Goal: Task Accomplishment & Management: Use online tool/utility

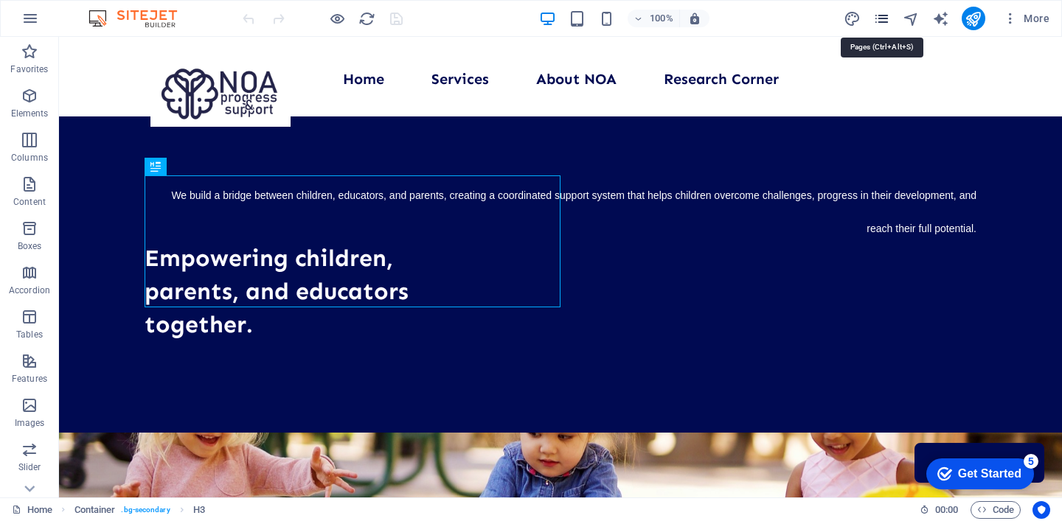
click at [880, 23] on icon "pages" at bounding box center [881, 18] width 17 height 17
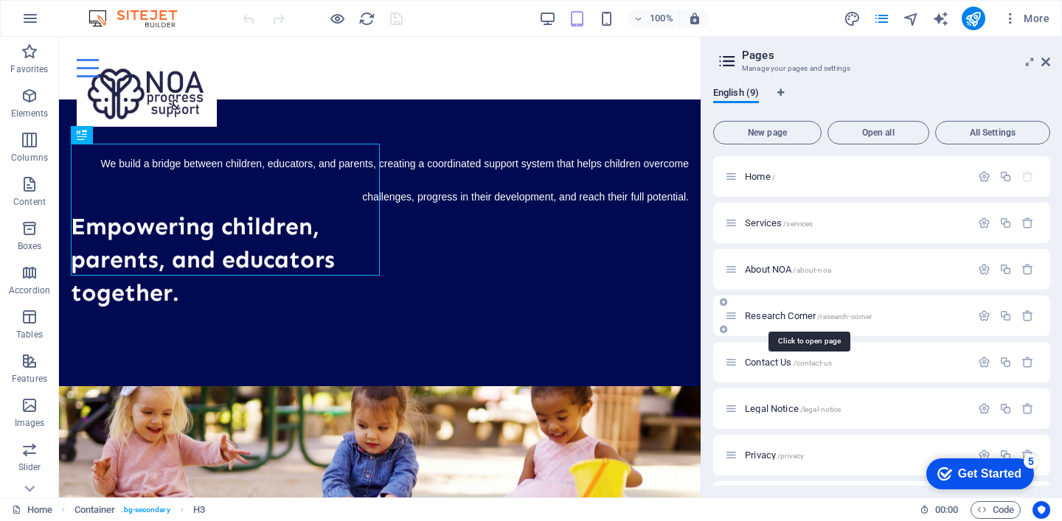
click at [771, 316] on span "Research Corner /research-corner" at bounding box center [808, 315] width 127 height 11
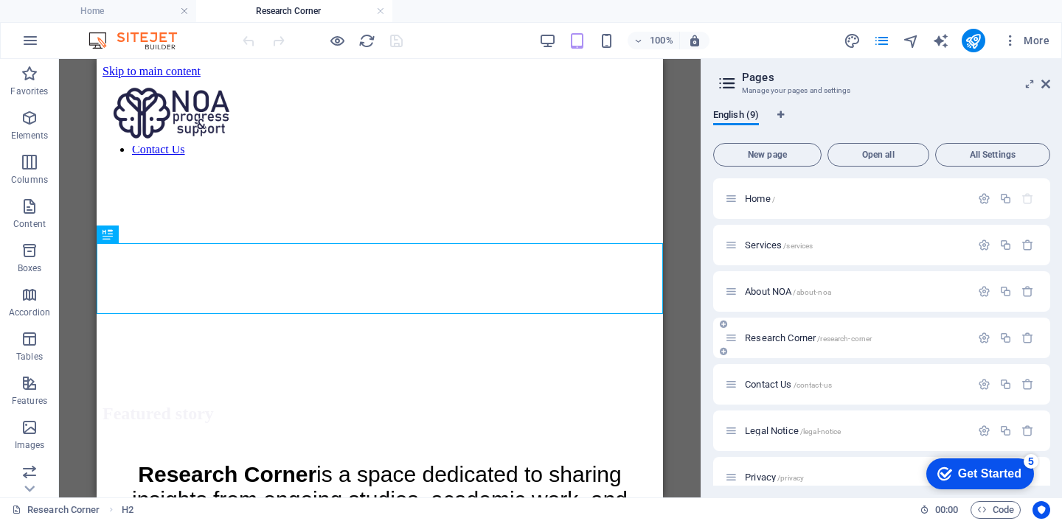
scroll to position [456, 0]
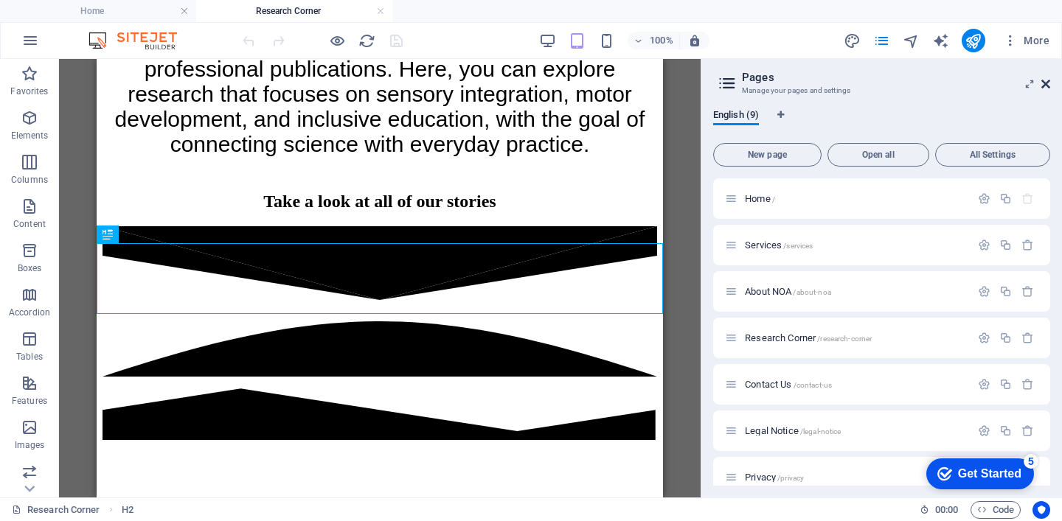
click at [0, 0] on icon at bounding box center [0, 0] width 0 height 0
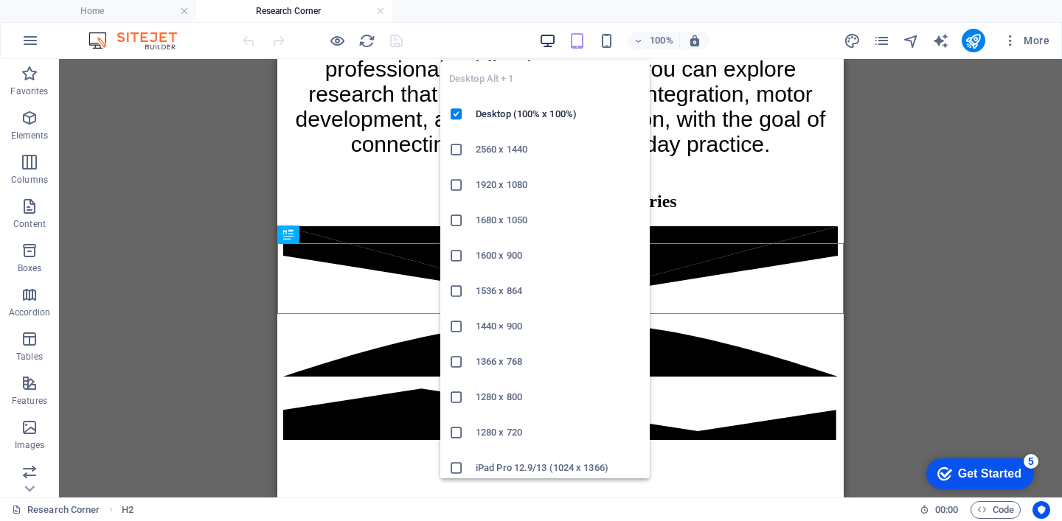
click at [550, 38] on icon "button" at bounding box center [547, 40] width 17 height 17
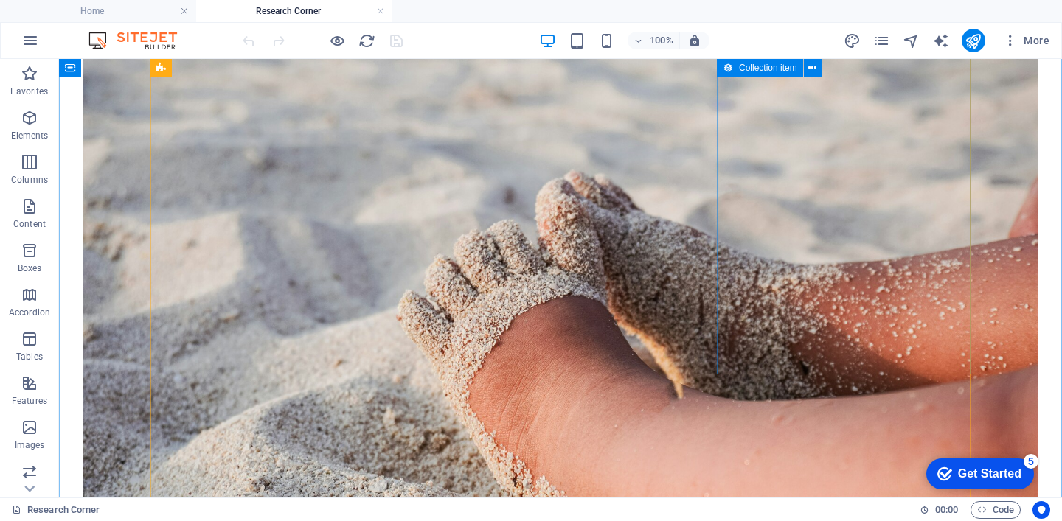
scroll to position [1094, 0]
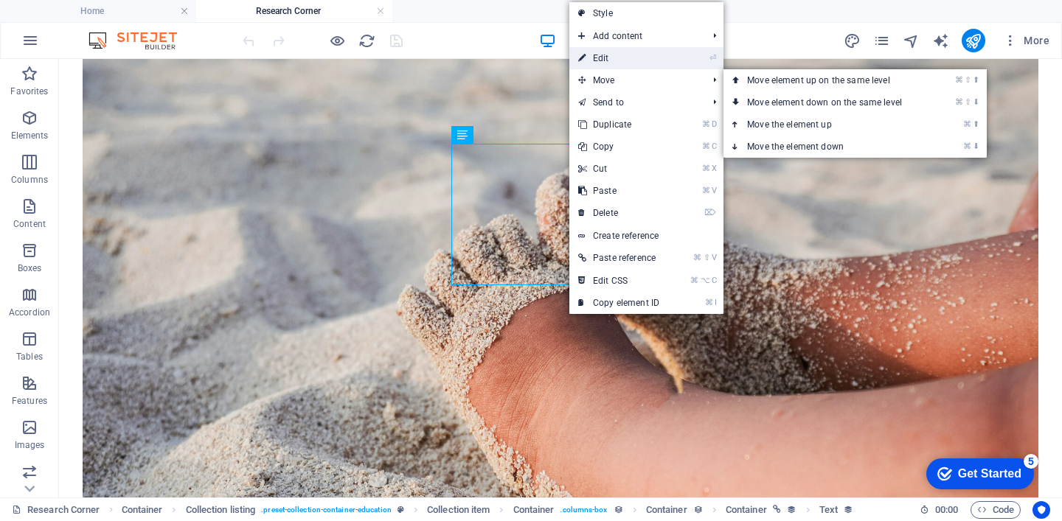
click at [627, 66] on link "⏎ Edit" at bounding box center [618, 58] width 99 height 22
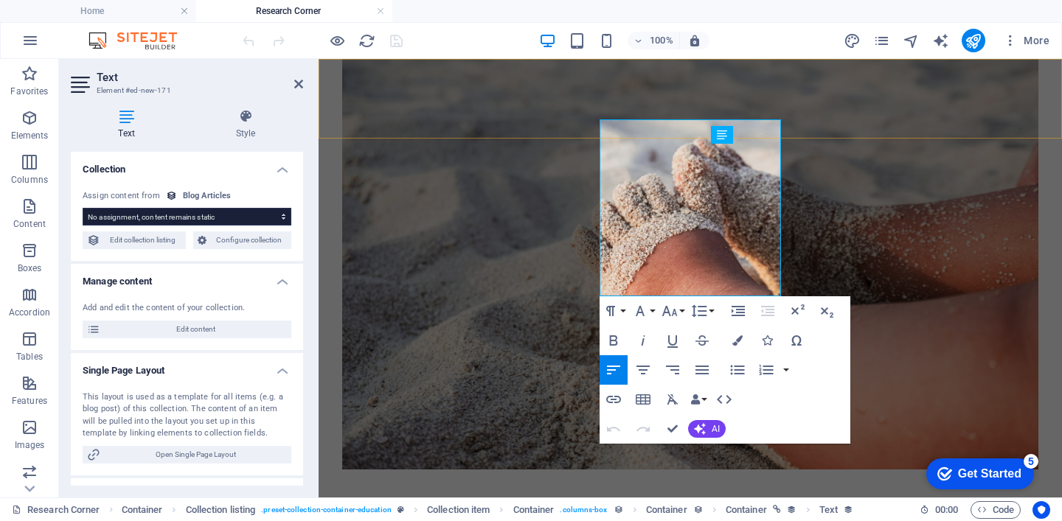
select select "article-read-more"
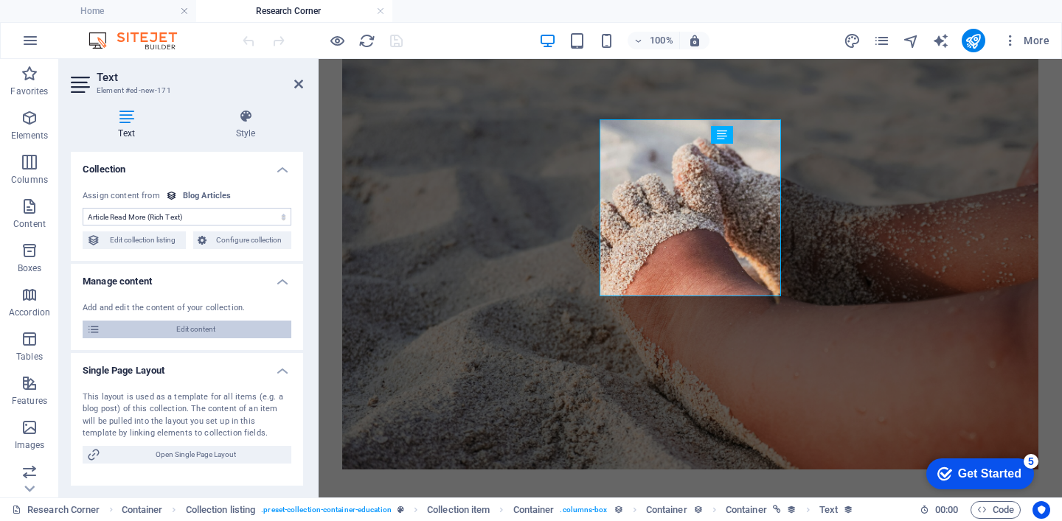
click at [260, 326] on span "Edit content" at bounding box center [196, 330] width 182 height 18
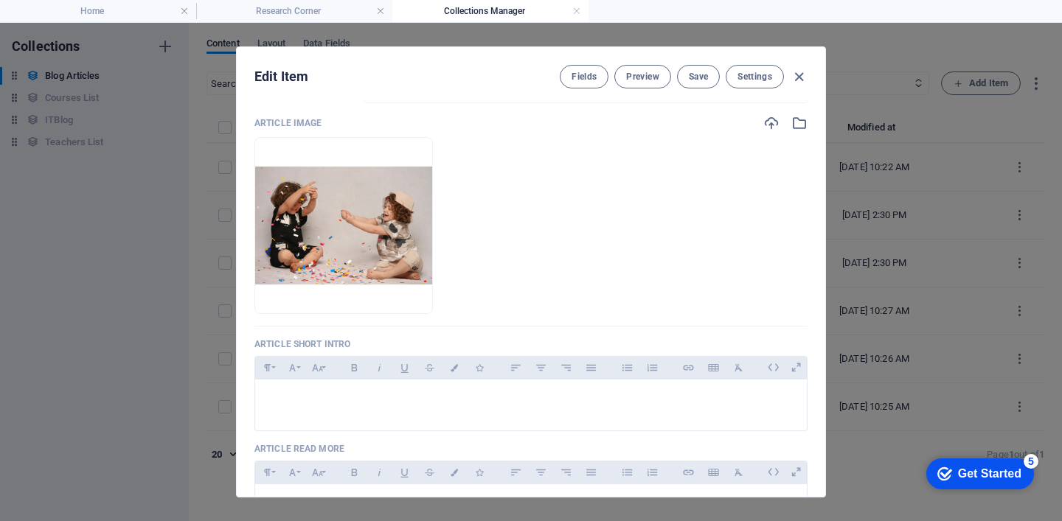
scroll to position [0, 0]
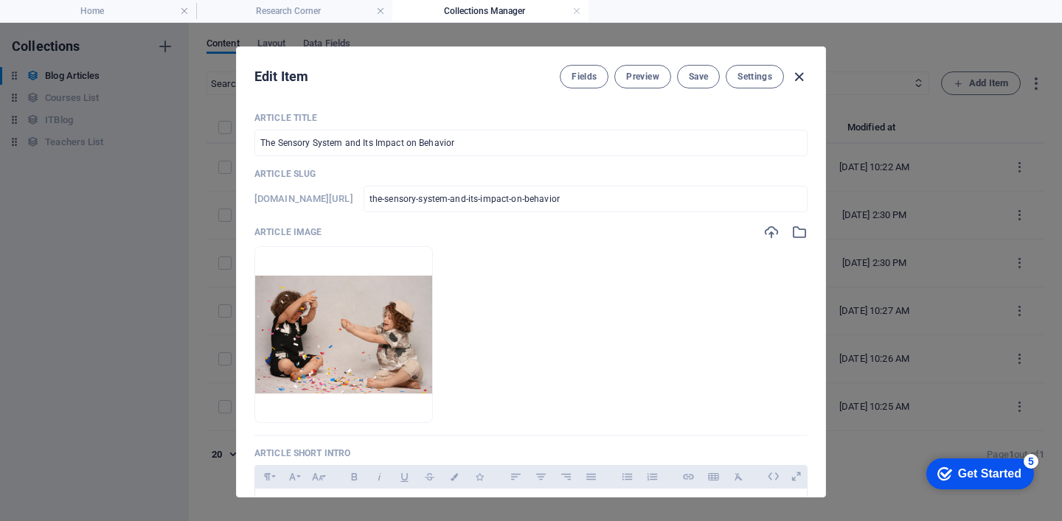
click at [801, 80] on icon "button" at bounding box center [799, 77] width 17 height 17
type input "[DATE]"
checkbox input "false"
type input "the-sensory-system-and-its-impact-on-behavior"
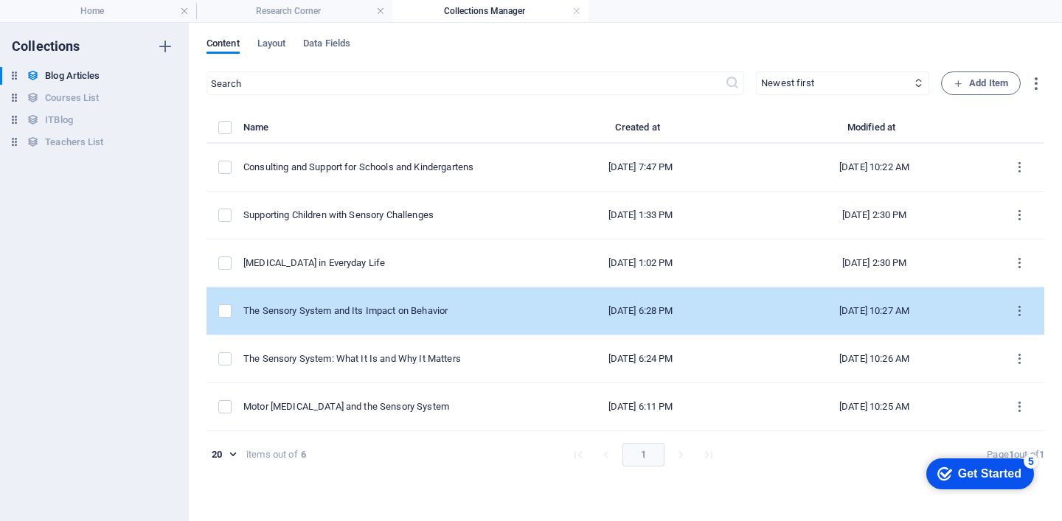
click at [449, 303] on td "The Sensory System and Its Impact on Behavior" at bounding box center [385, 312] width 284 height 48
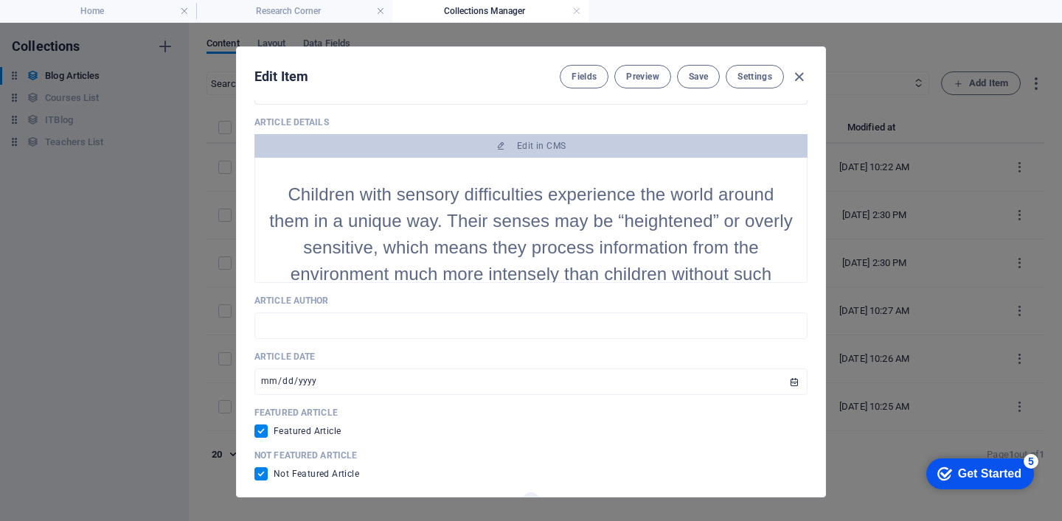
scroll to position [544, 0]
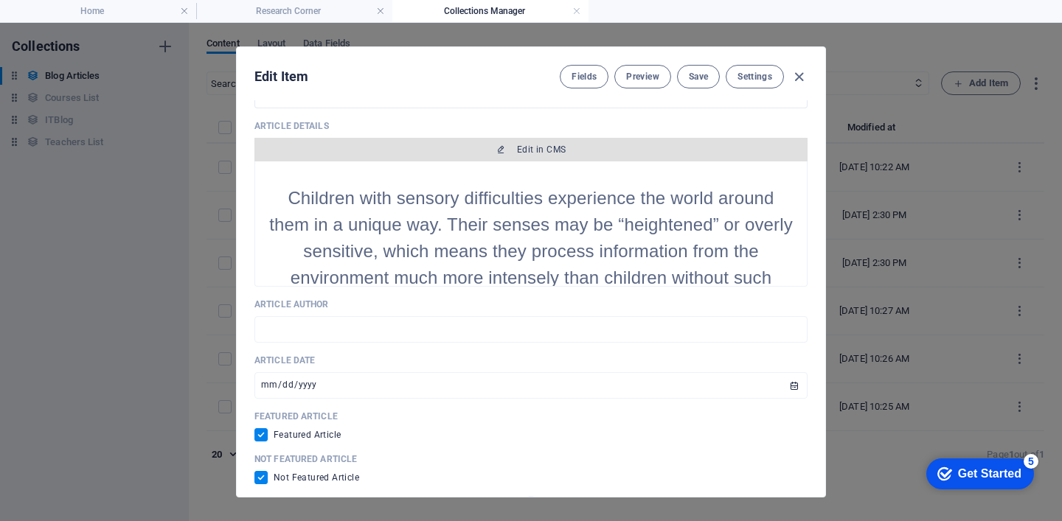
click at [524, 162] on button "Edit in CMS" at bounding box center [530, 150] width 553 height 24
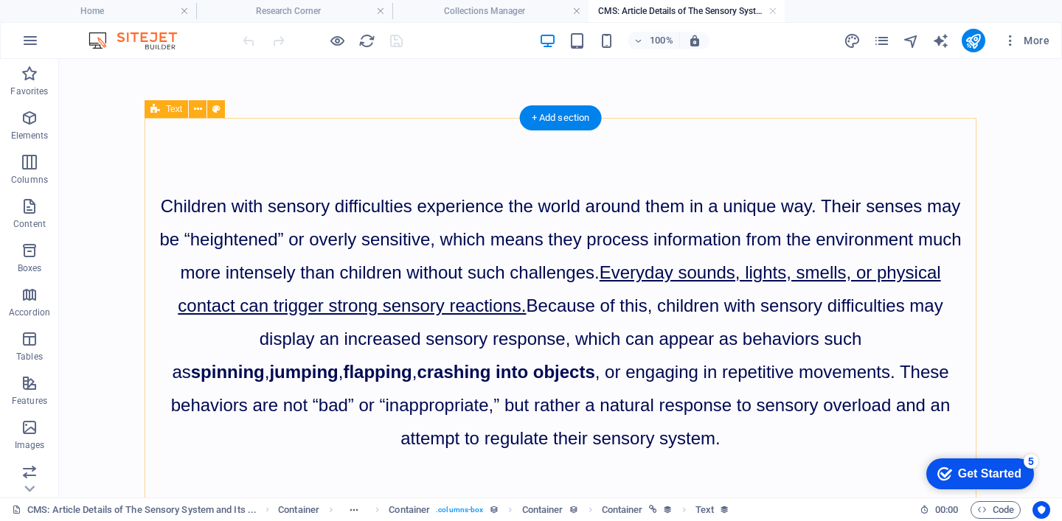
scroll to position [0, 0]
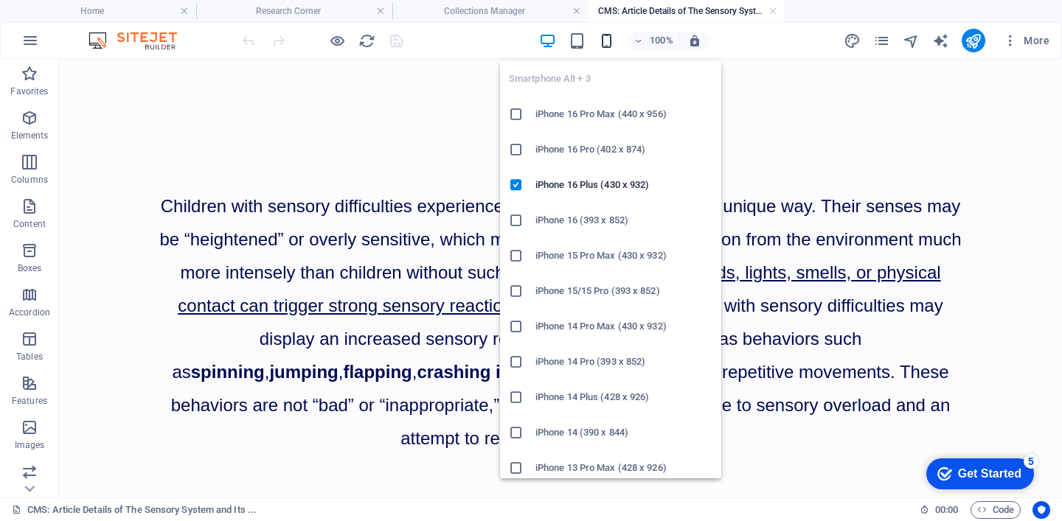
click at [607, 40] on icon "button" at bounding box center [606, 40] width 17 height 17
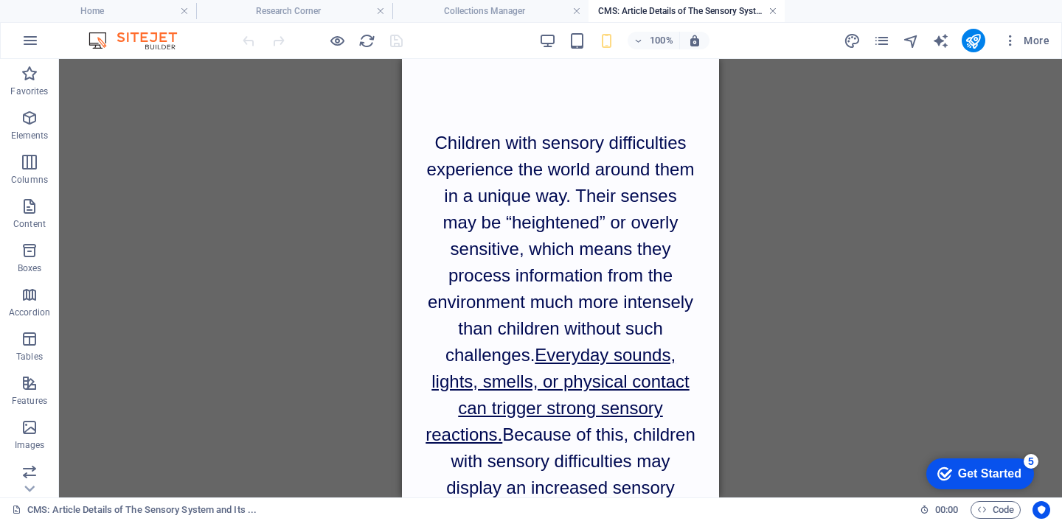
click at [769, 12] on link at bounding box center [772, 11] width 9 height 14
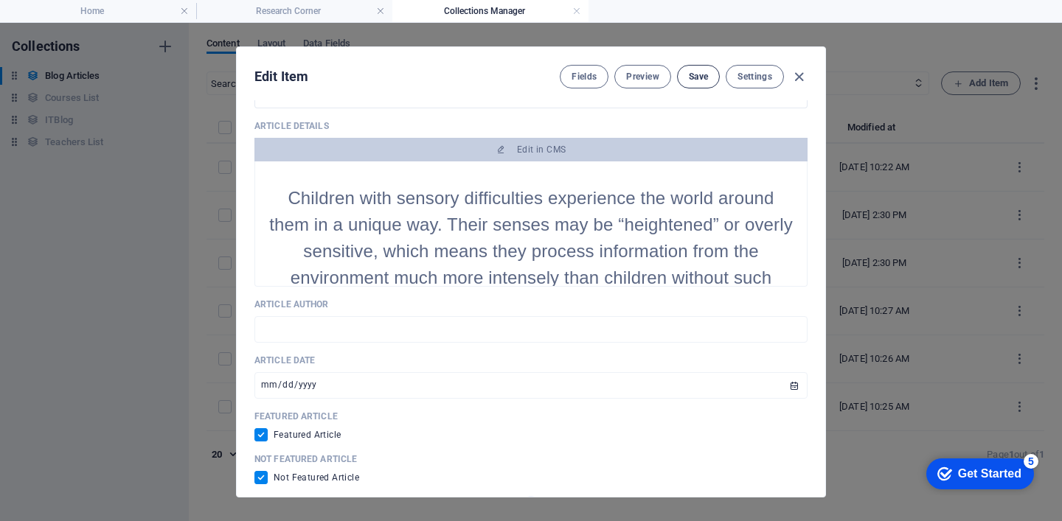
click at [697, 78] on span "Save" at bounding box center [698, 77] width 19 height 12
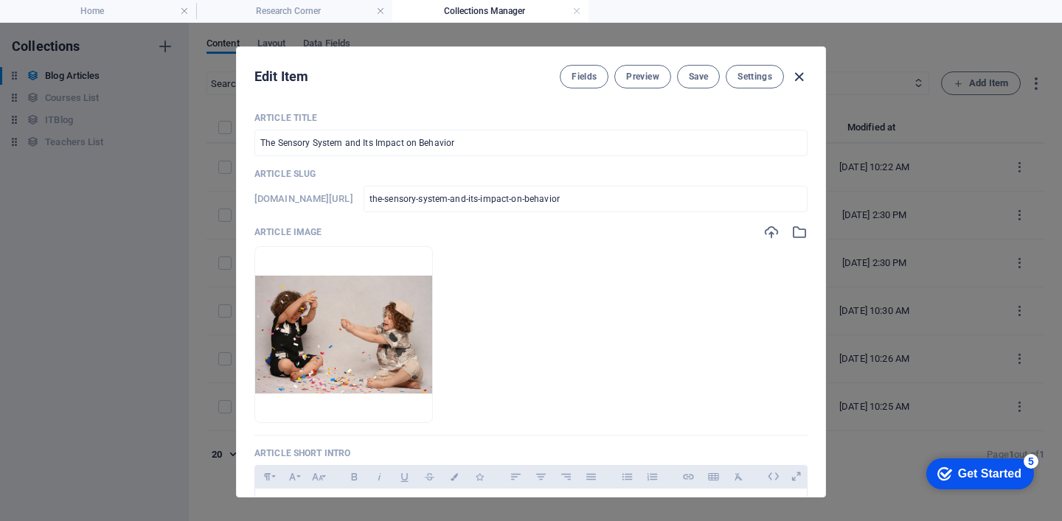
click at [798, 75] on icon "button" at bounding box center [799, 77] width 17 height 17
type input "[DATE]"
checkbox input "false"
type input "the-sensory-system-and-its-impact-on-behavior"
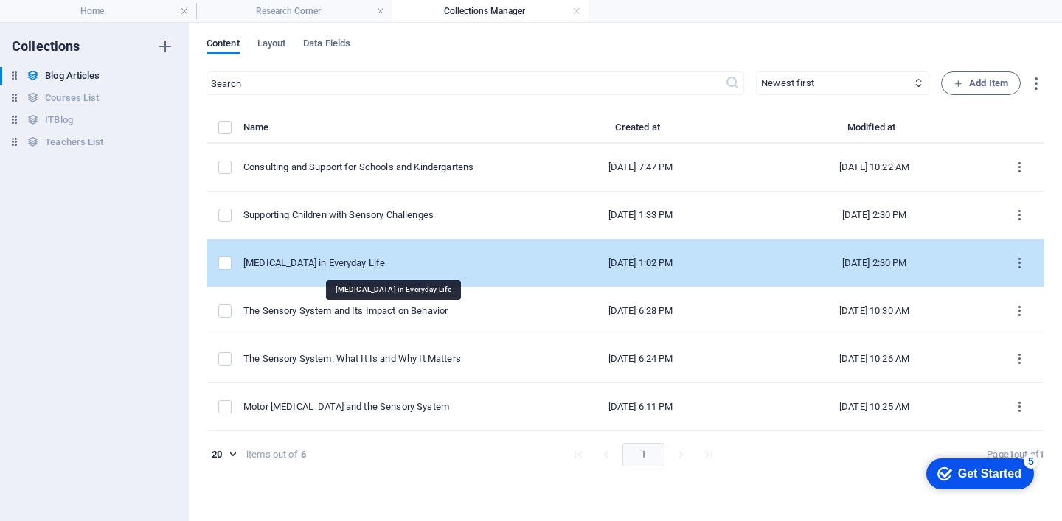
click at [436, 268] on div "[MEDICAL_DATA] in Everyday Life" at bounding box center [379, 263] width 272 height 13
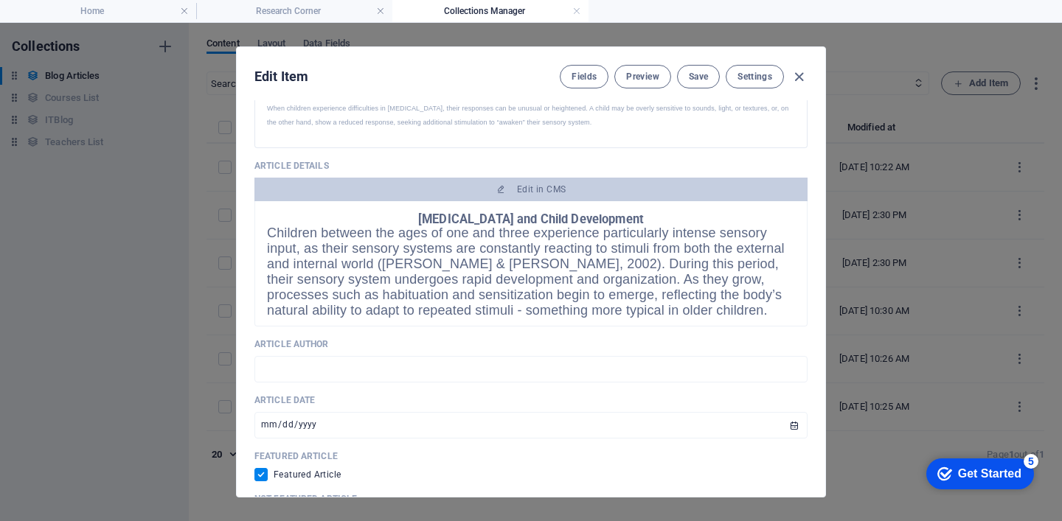
scroll to position [504, 0]
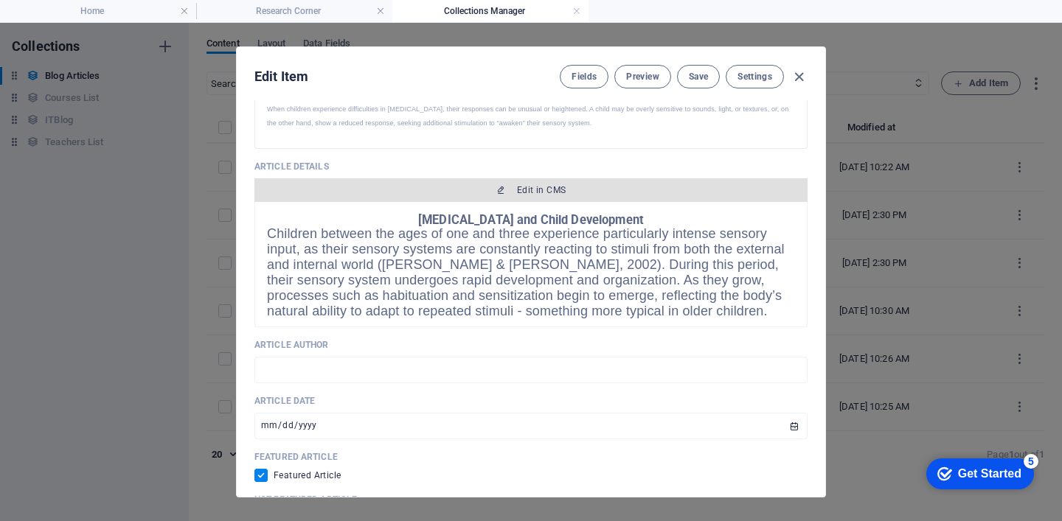
click at [601, 190] on span "Edit in CMS" at bounding box center [530, 190] width 541 height 12
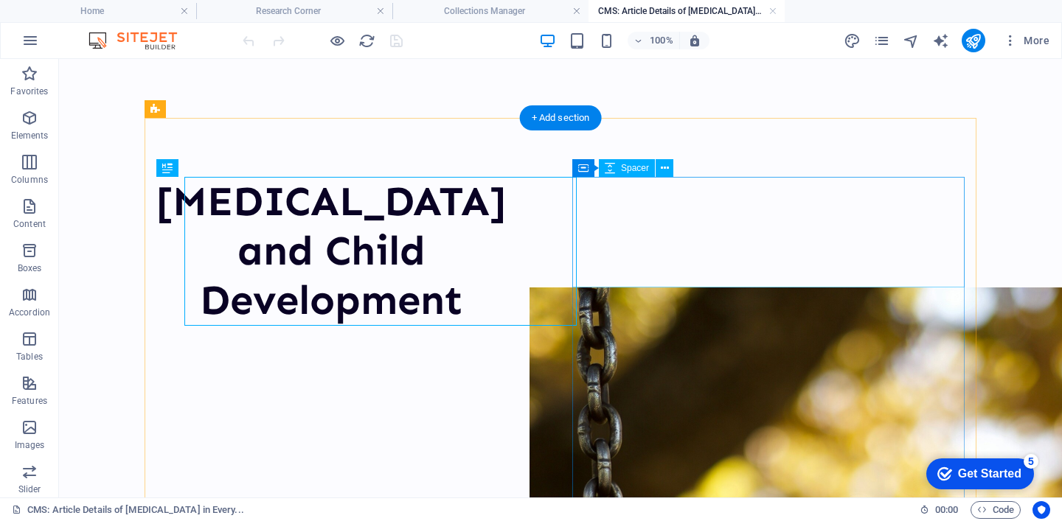
scroll to position [0, 0]
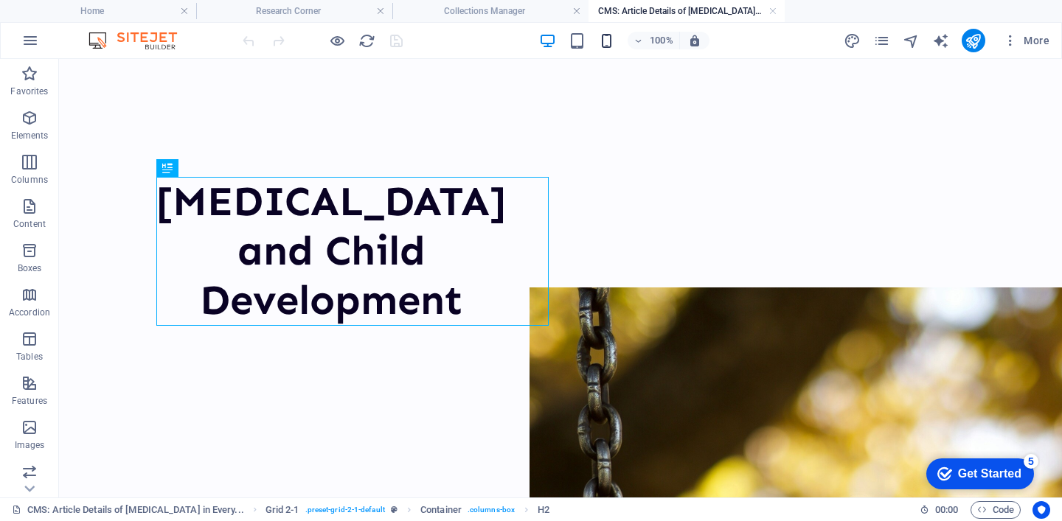
click at [608, 38] on icon "button" at bounding box center [606, 40] width 17 height 17
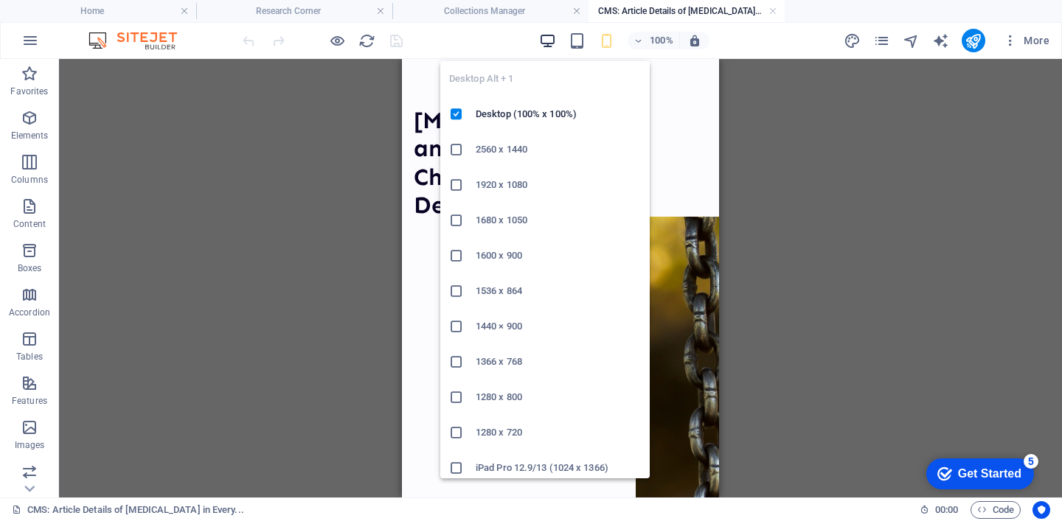
click at [550, 41] on icon "button" at bounding box center [547, 40] width 17 height 17
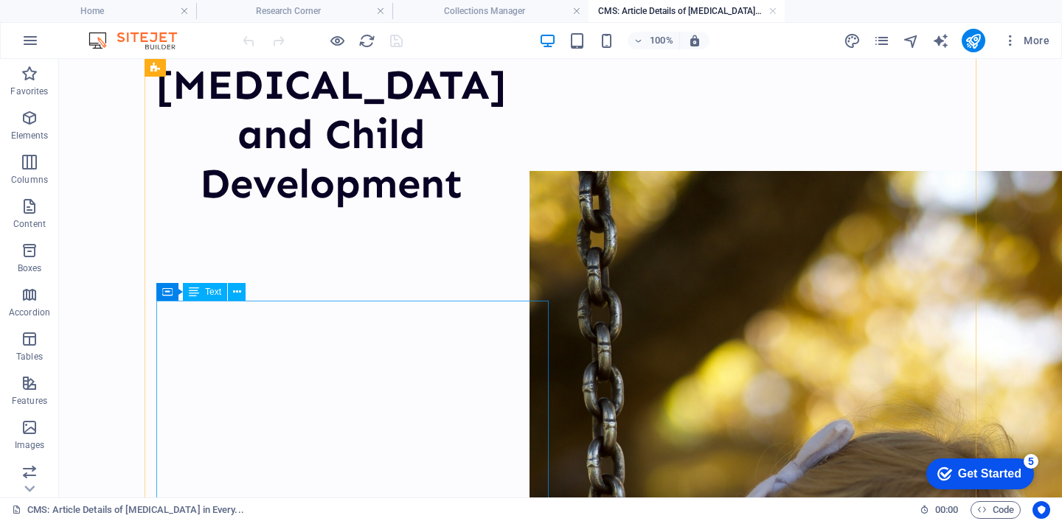
scroll to position [131, 0]
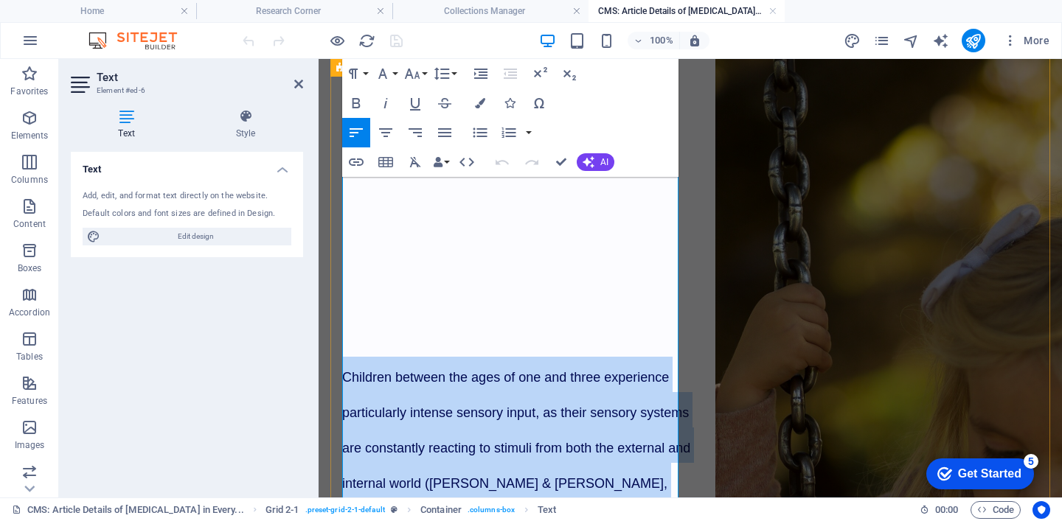
scroll to position [364, 0]
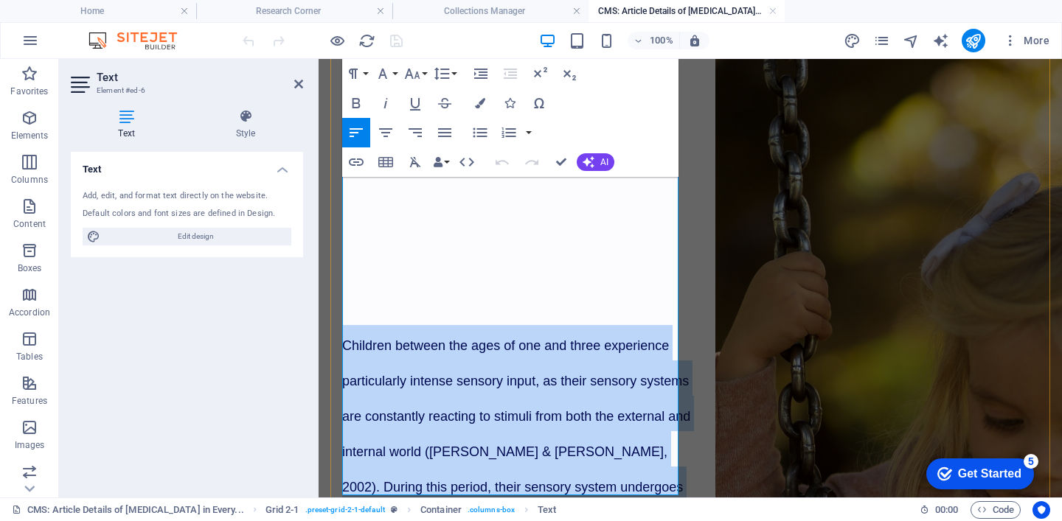
drag, startPoint x: 346, startPoint y: 288, endPoint x: 447, endPoint y: 410, distance: 158.2
click at [447, 410] on p "Children between the ages of one and three experience particularly intense sens…" at bounding box center [517, 484] width 350 height 319
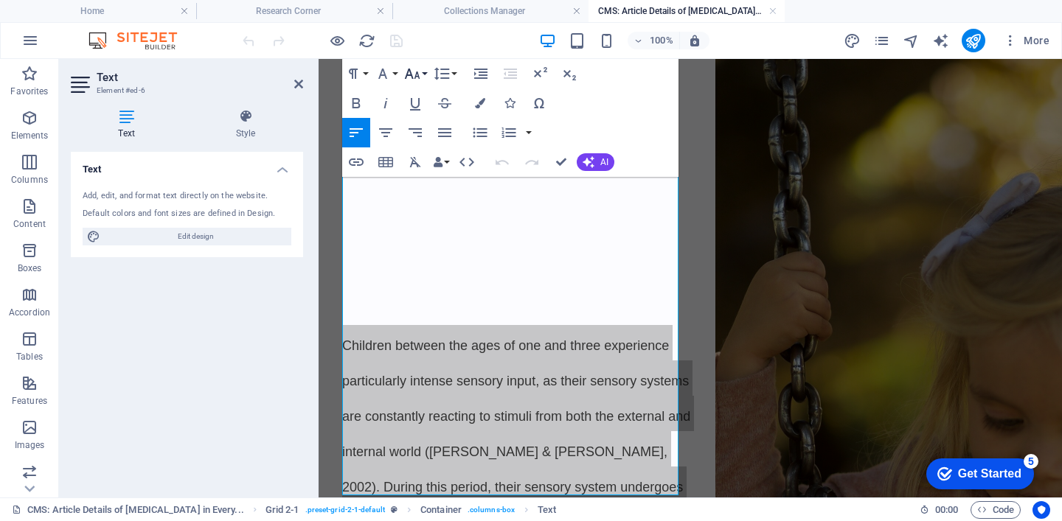
click at [416, 75] on icon "button" at bounding box center [412, 74] width 18 height 18
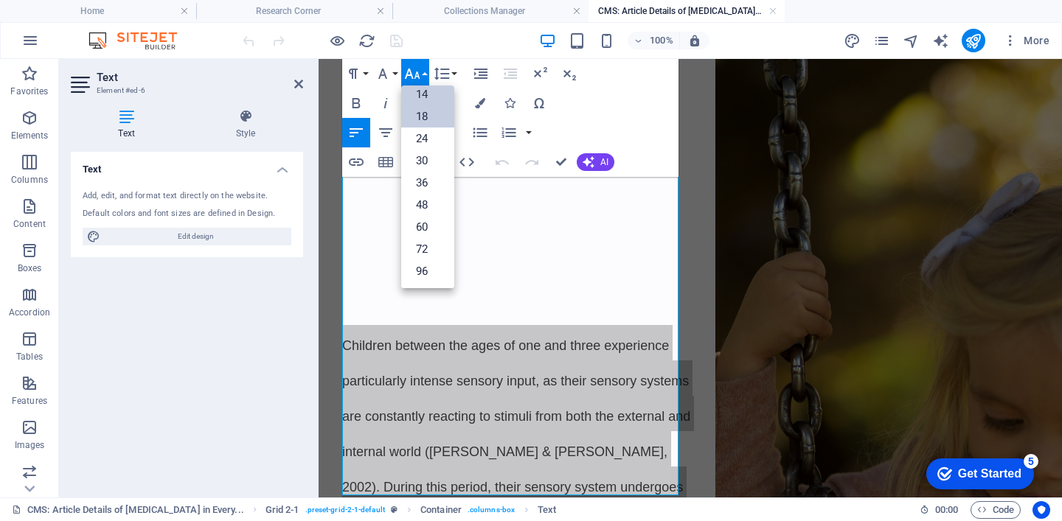
scroll to position [119, 0]
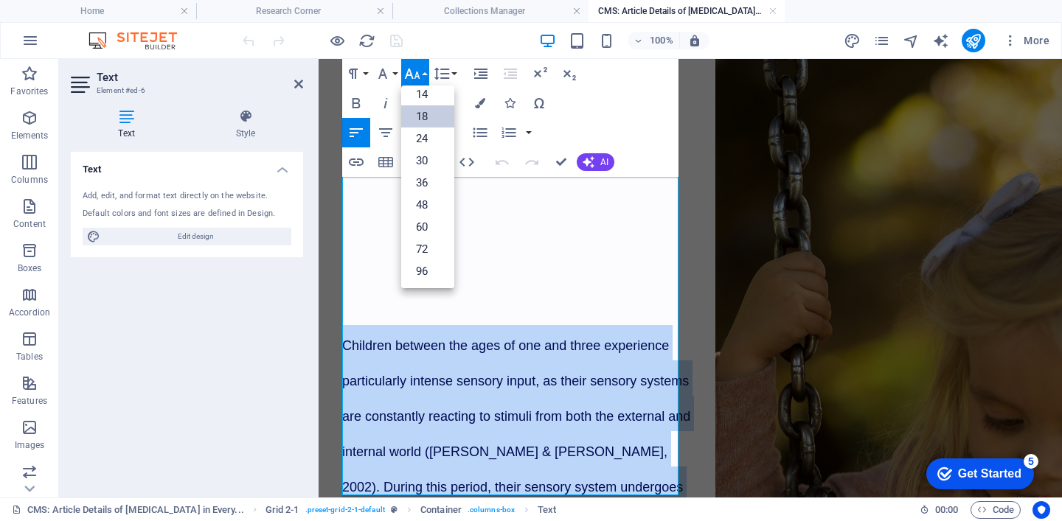
click at [426, 117] on link "18" at bounding box center [427, 116] width 53 height 22
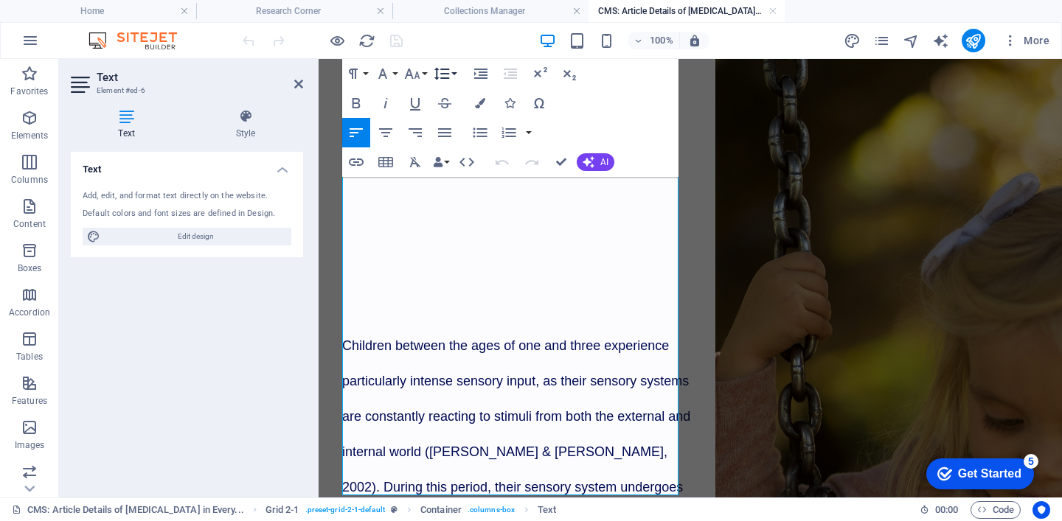
click at [442, 74] on icon "button" at bounding box center [442, 74] width 18 height 18
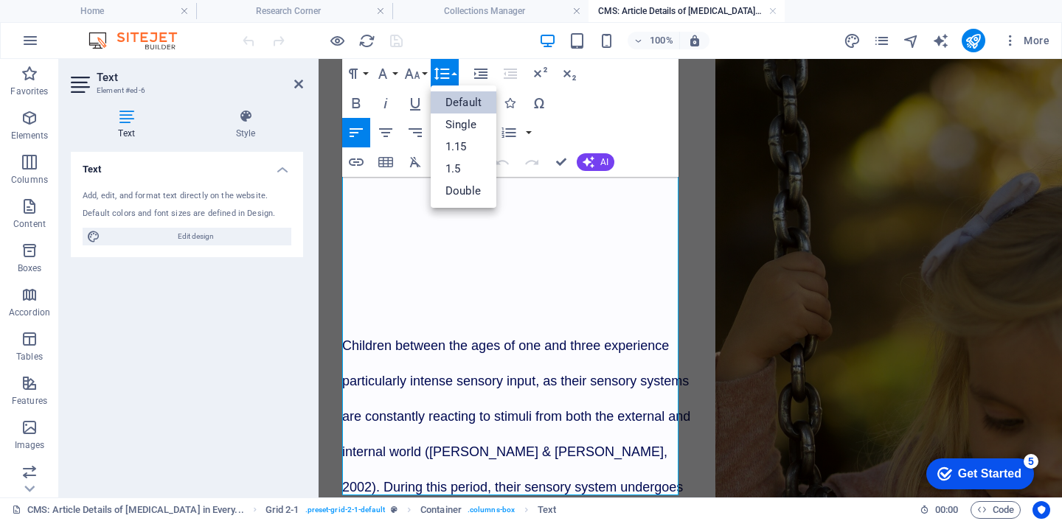
scroll to position [0, 0]
click at [462, 172] on link "1.5" at bounding box center [464, 169] width 66 height 22
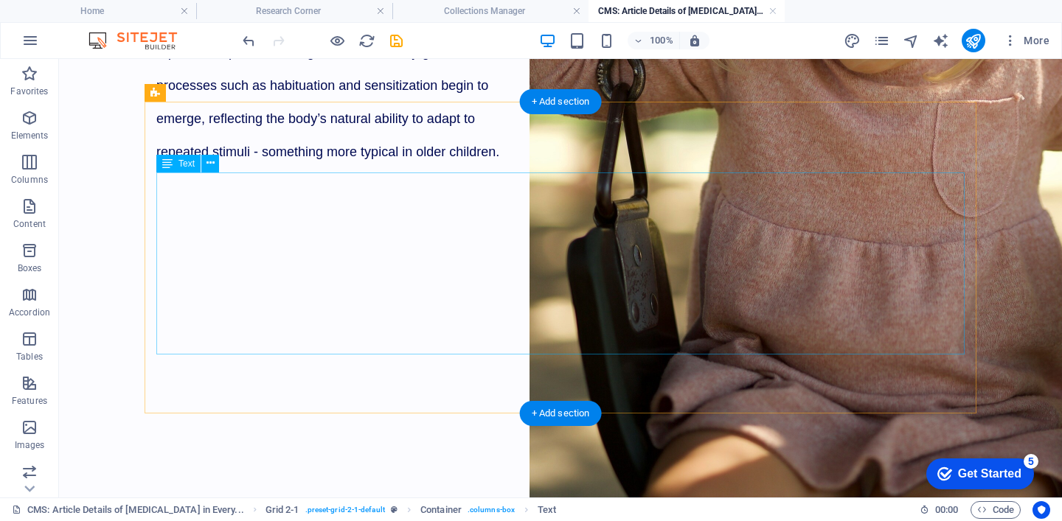
scroll to position [839, 0]
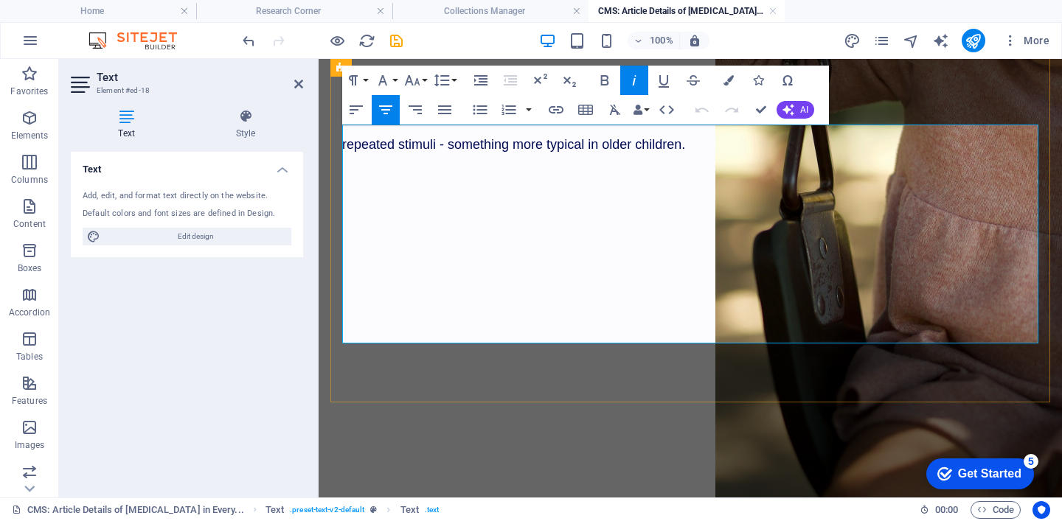
drag, startPoint x: 378, startPoint y: 144, endPoint x: 940, endPoint y: 339, distance: 595.0
click at [440, 80] on icon "button" at bounding box center [442, 81] width 18 height 18
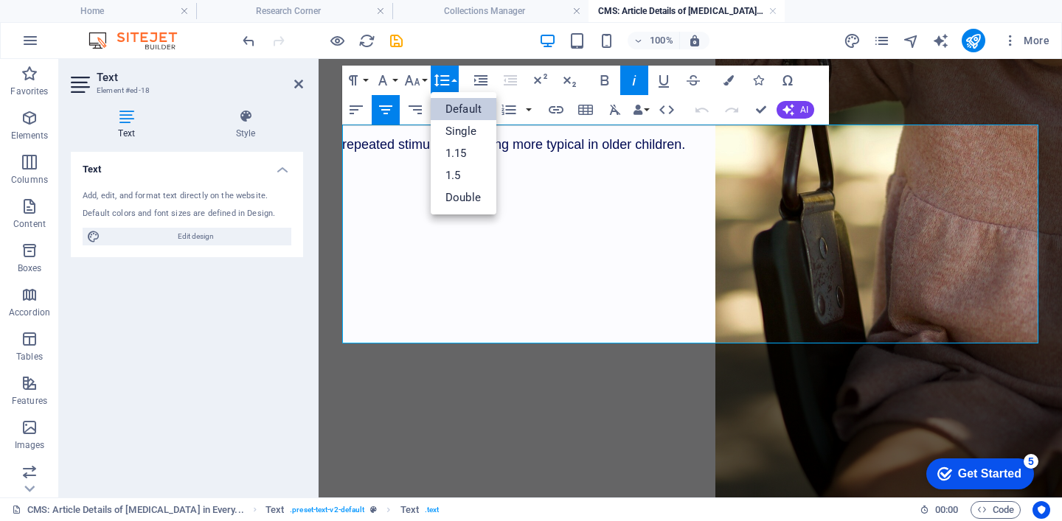
scroll to position [0, 0]
click at [461, 174] on link "1.5" at bounding box center [464, 175] width 66 height 22
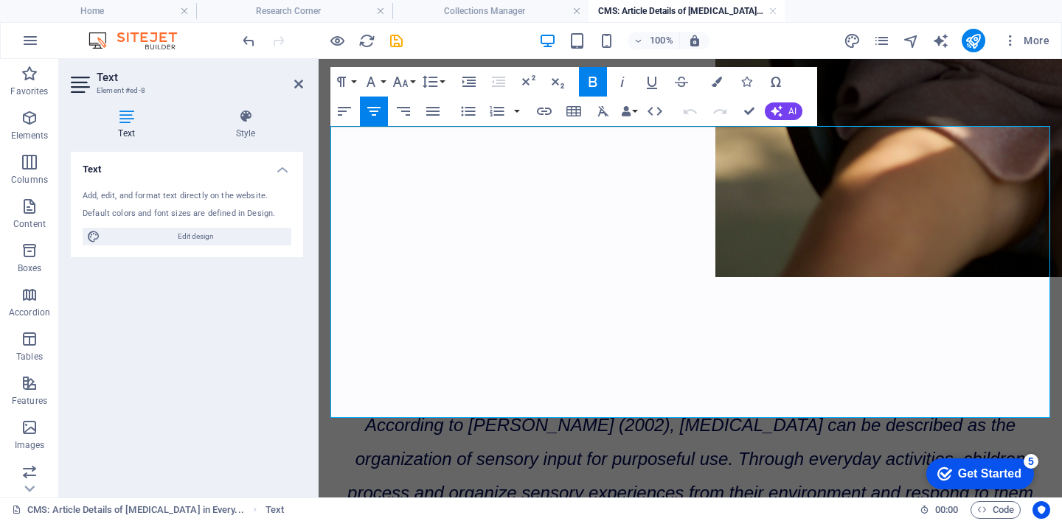
scroll to position [1142, 0]
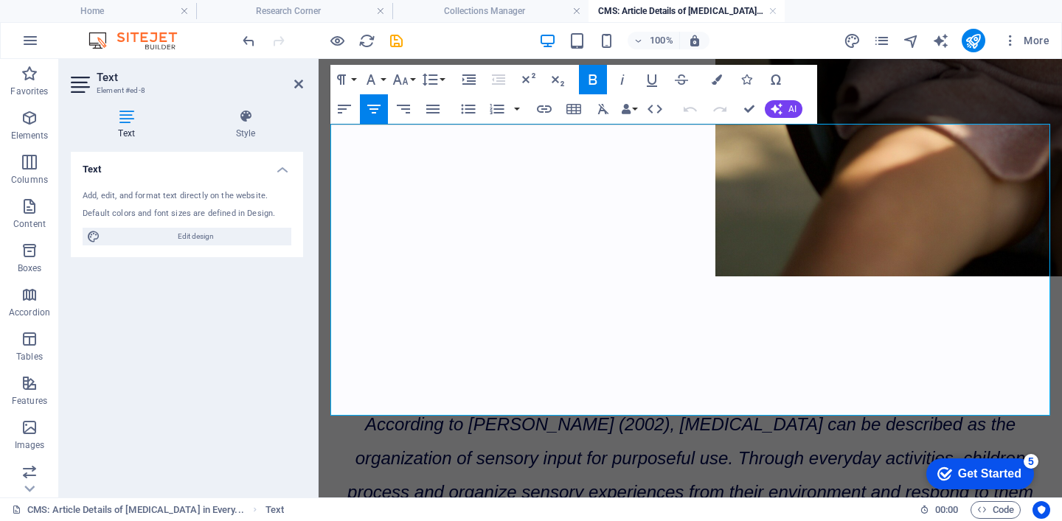
drag, startPoint x: 369, startPoint y: 292, endPoint x: 1041, endPoint y: 400, distance: 681.2
click at [441, 75] on button "Line Height" at bounding box center [433, 80] width 28 height 30
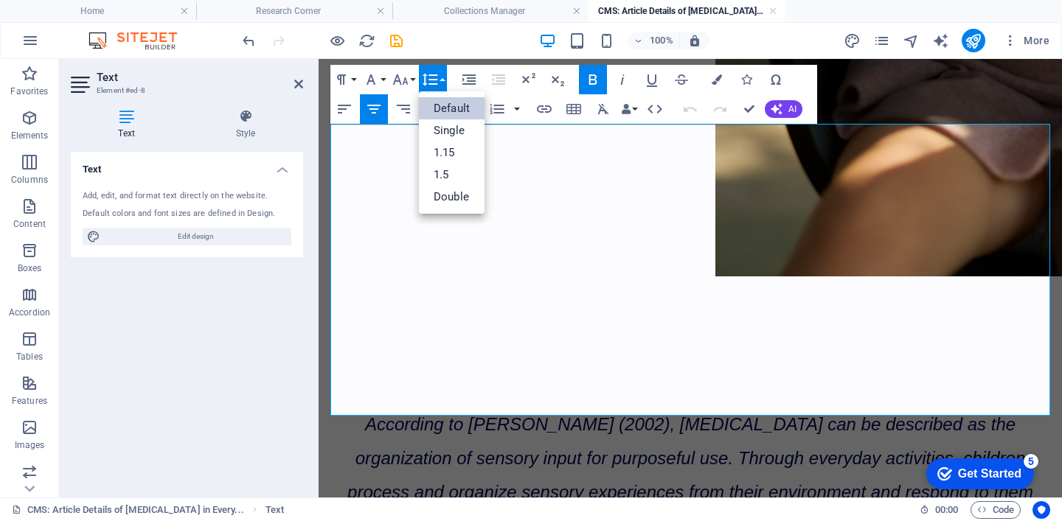
scroll to position [0, 0]
click at [442, 171] on link "1.5" at bounding box center [452, 175] width 66 height 22
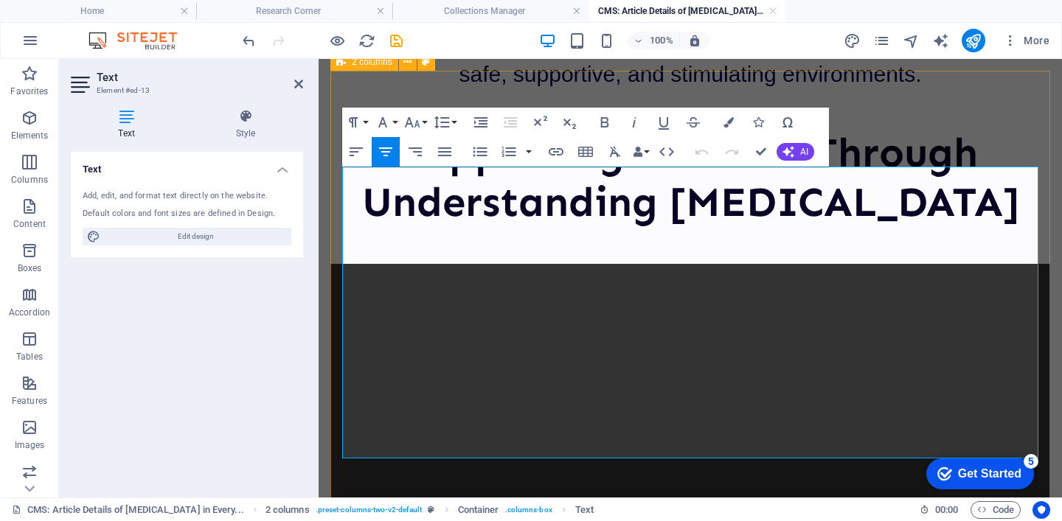
scroll to position [2024, 0]
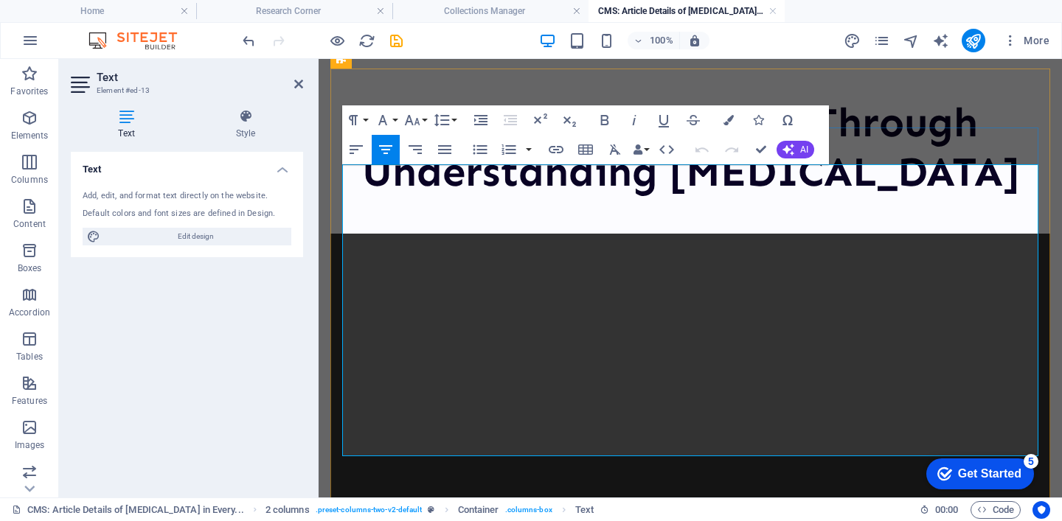
drag, startPoint x: 395, startPoint y: 187, endPoint x: 909, endPoint y: 430, distance: 568.7
click at [435, 120] on icon "button" at bounding box center [442, 120] width 18 height 18
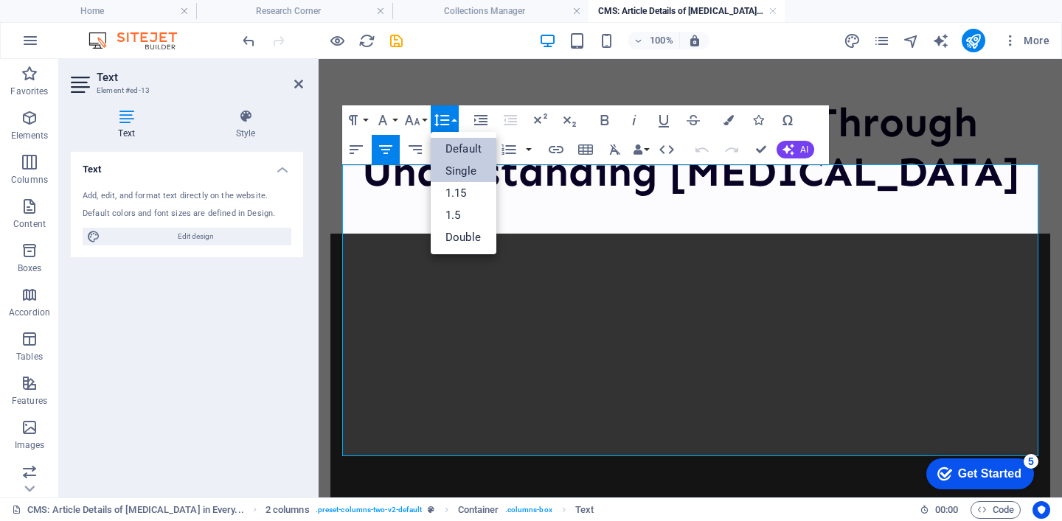
scroll to position [0, 0]
click at [466, 215] on link "1.5" at bounding box center [464, 215] width 66 height 22
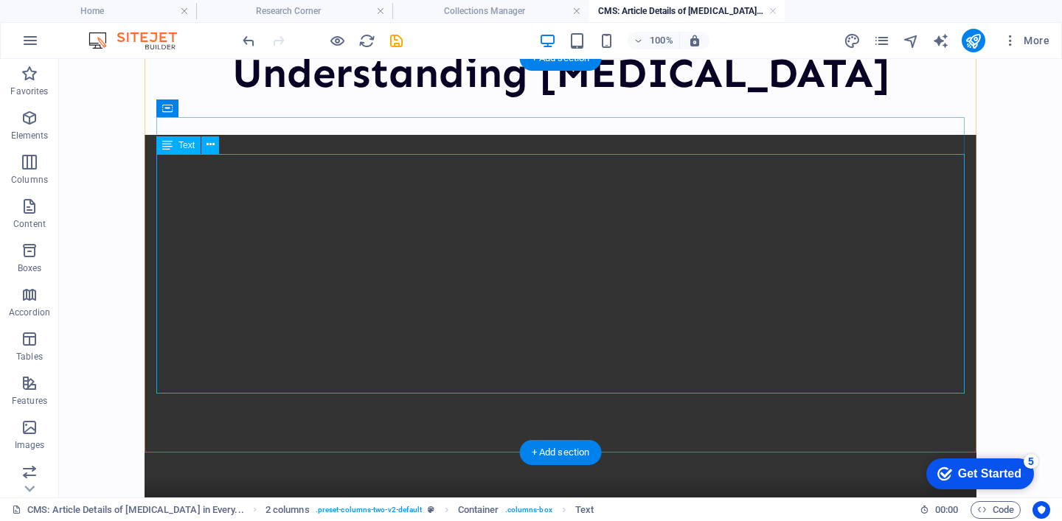
scroll to position [2080, 0]
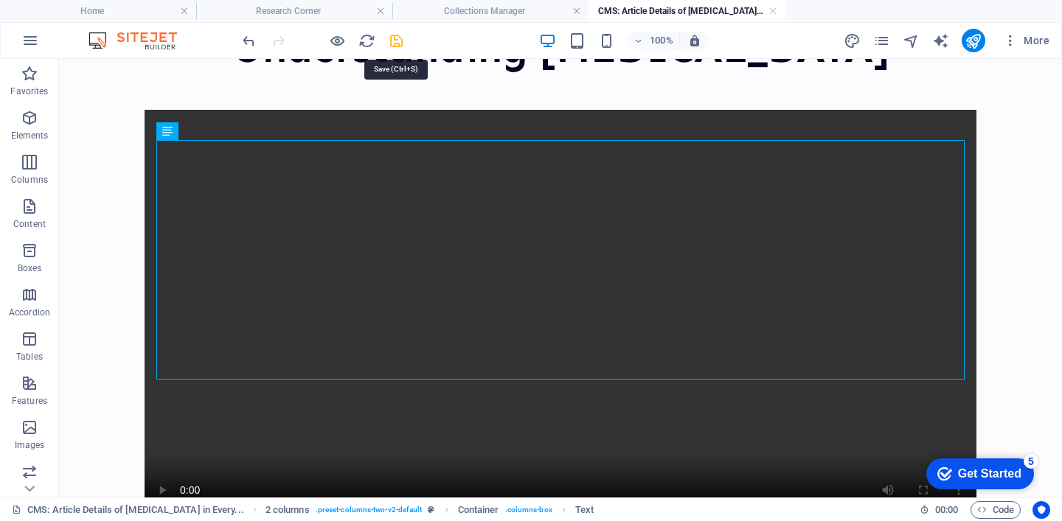
click at [395, 41] on icon "save" at bounding box center [396, 40] width 17 height 17
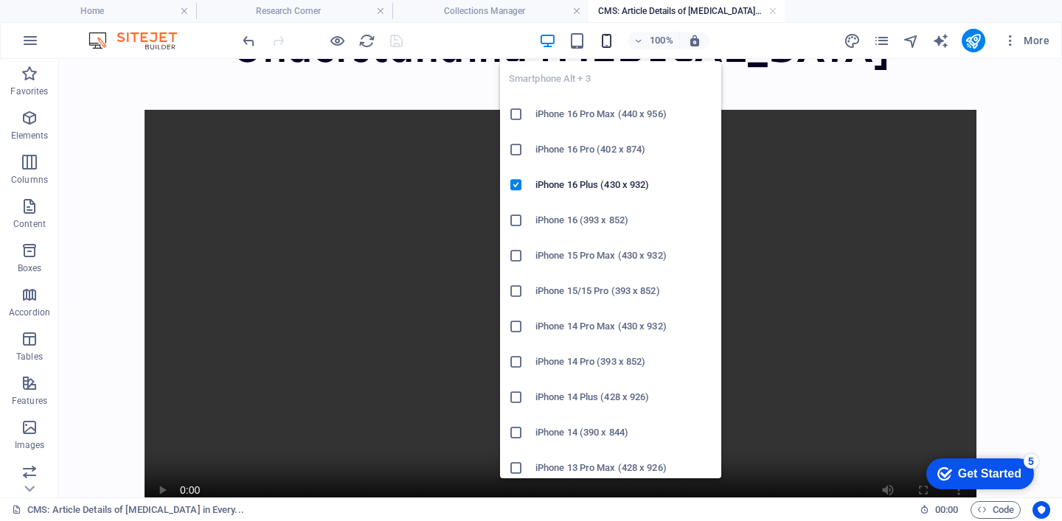
click at [605, 39] on icon "button" at bounding box center [606, 40] width 17 height 17
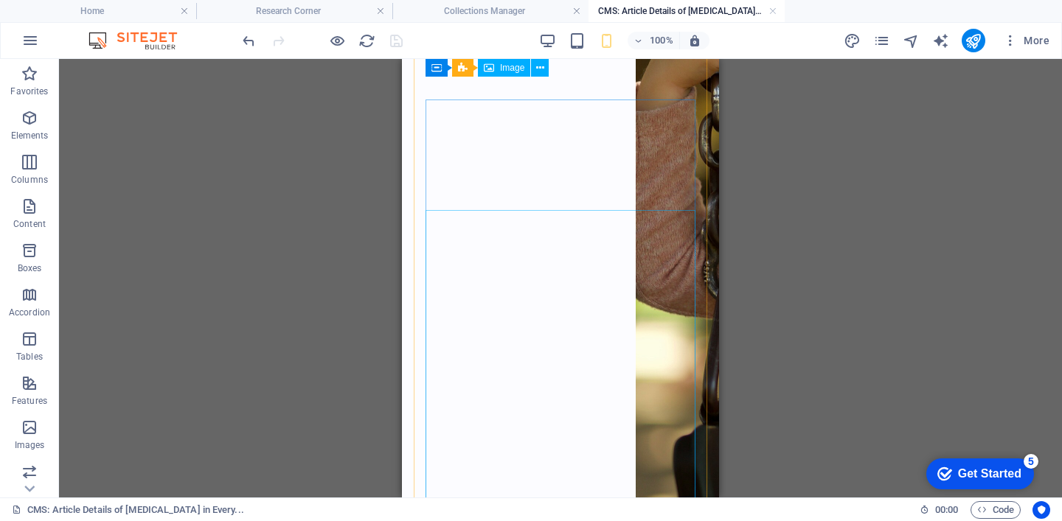
scroll to position [0, 0]
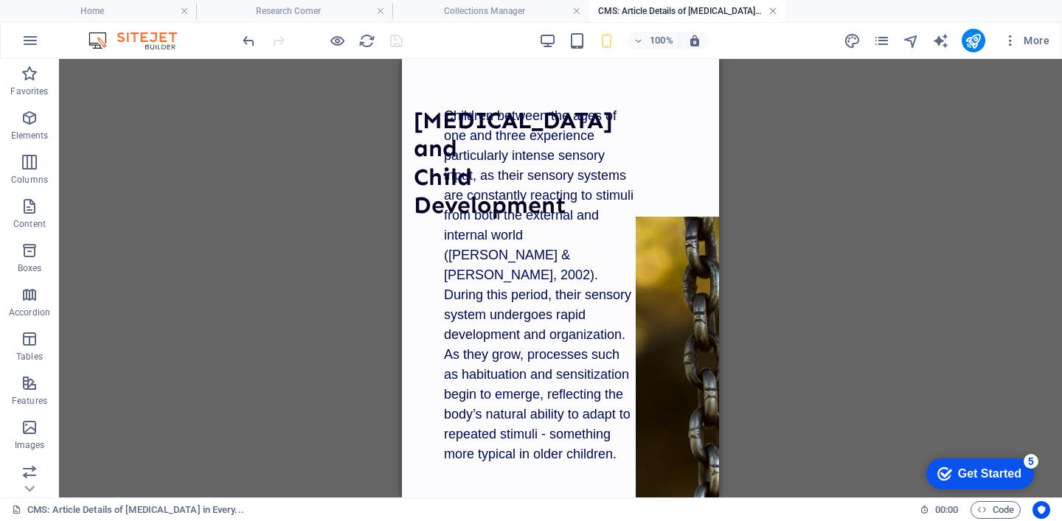
click at [770, 13] on link at bounding box center [772, 11] width 9 height 14
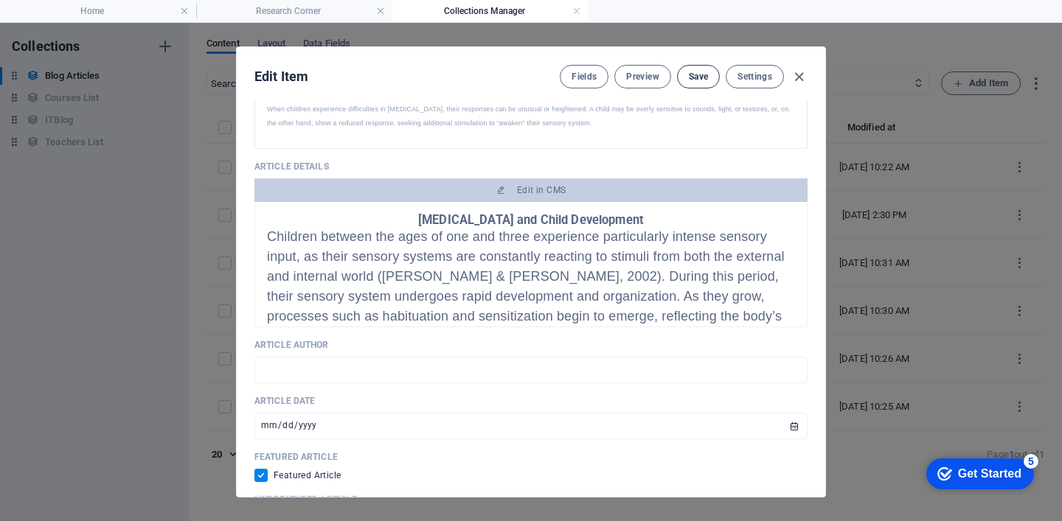
click at [709, 71] on button "Save" at bounding box center [698, 77] width 43 height 24
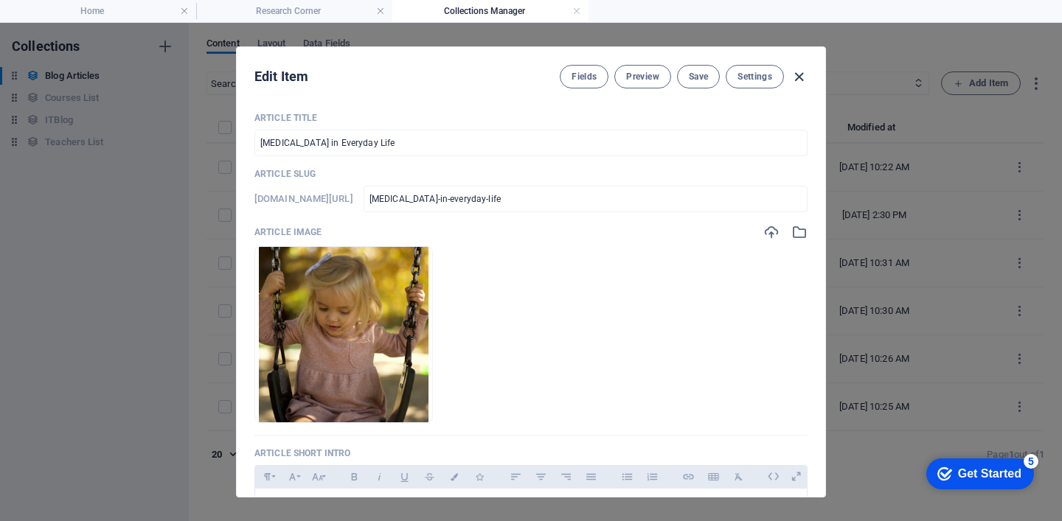
click at [798, 78] on icon "button" at bounding box center [799, 77] width 17 height 17
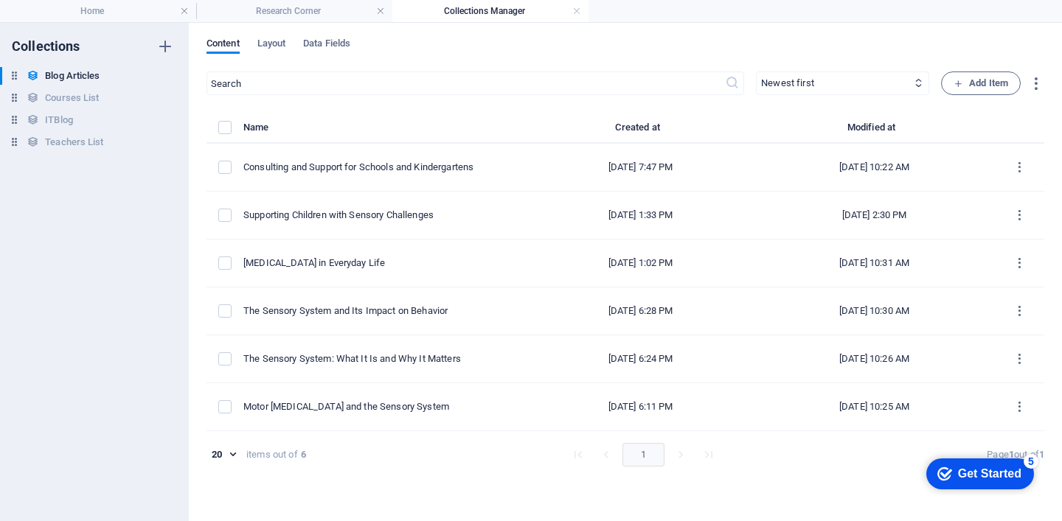
type input "[DATE]"
checkbox input "false"
type input "[MEDICAL_DATA]-in-everyday-life"
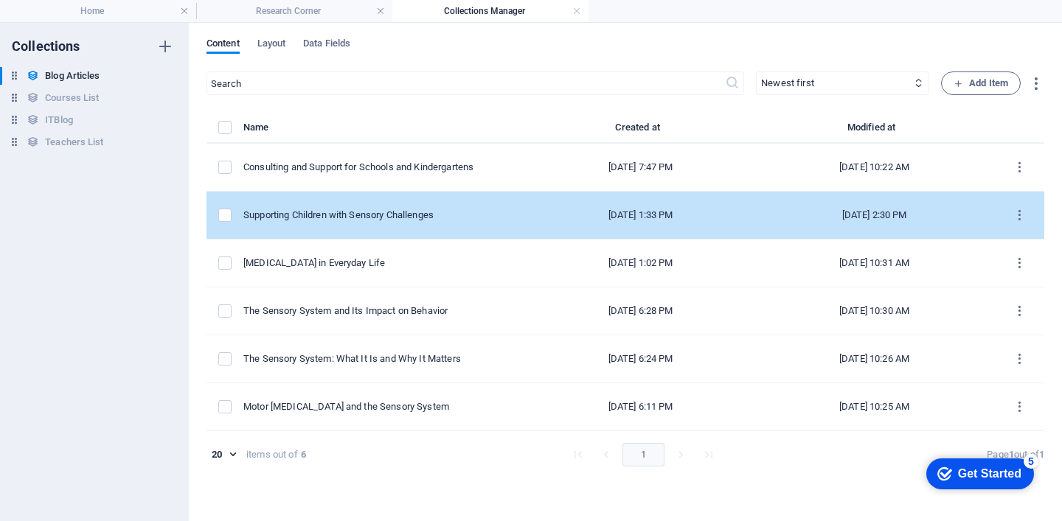
click at [465, 204] on td "Supporting Children with Sensory Challenges" at bounding box center [385, 216] width 284 height 48
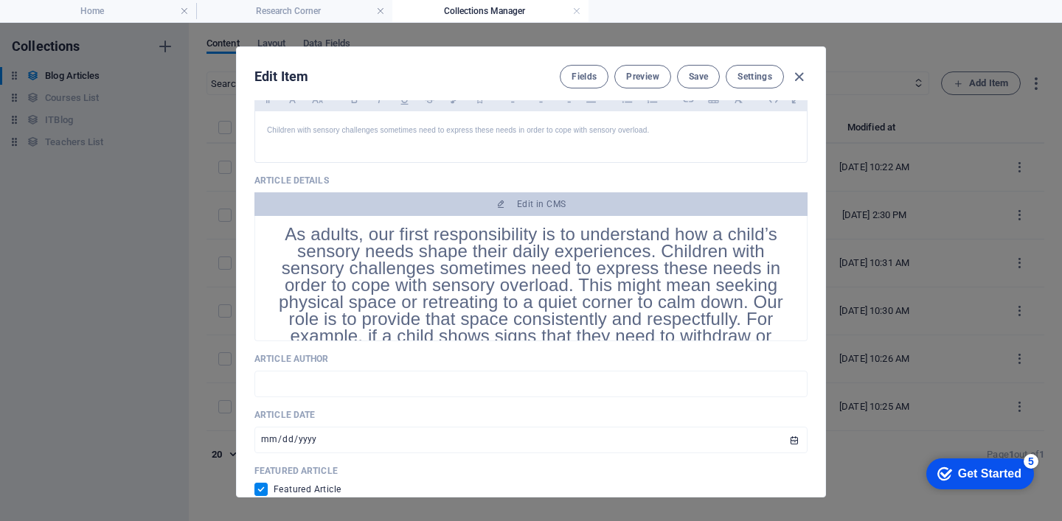
scroll to position [493, 0]
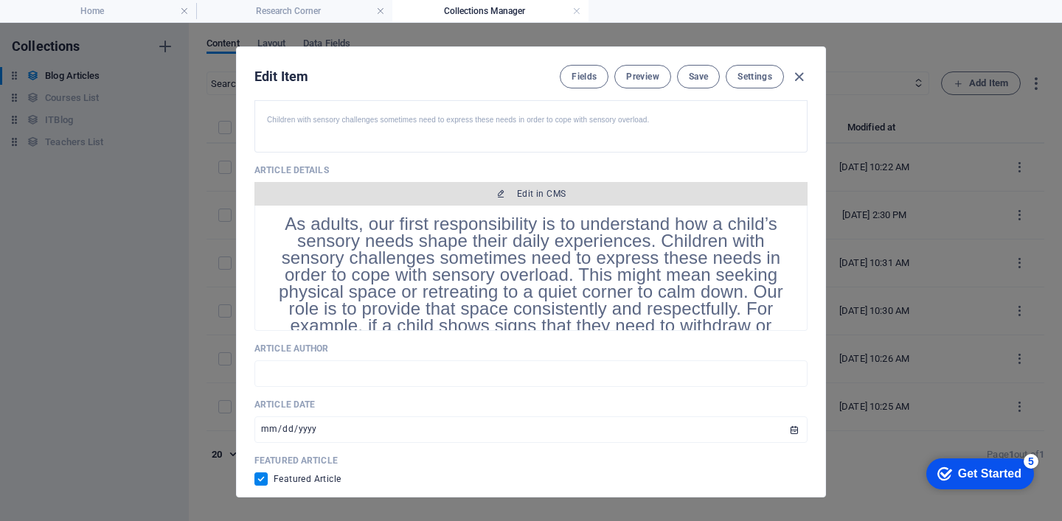
click at [562, 198] on span "Edit in CMS" at bounding box center [541, 194] width 49 height 12
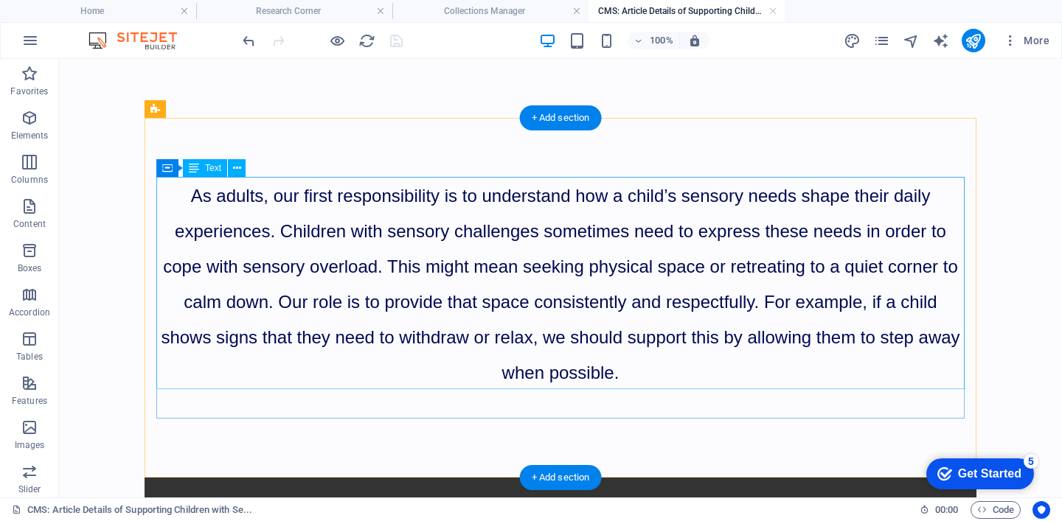
scroll to position [0, 0]
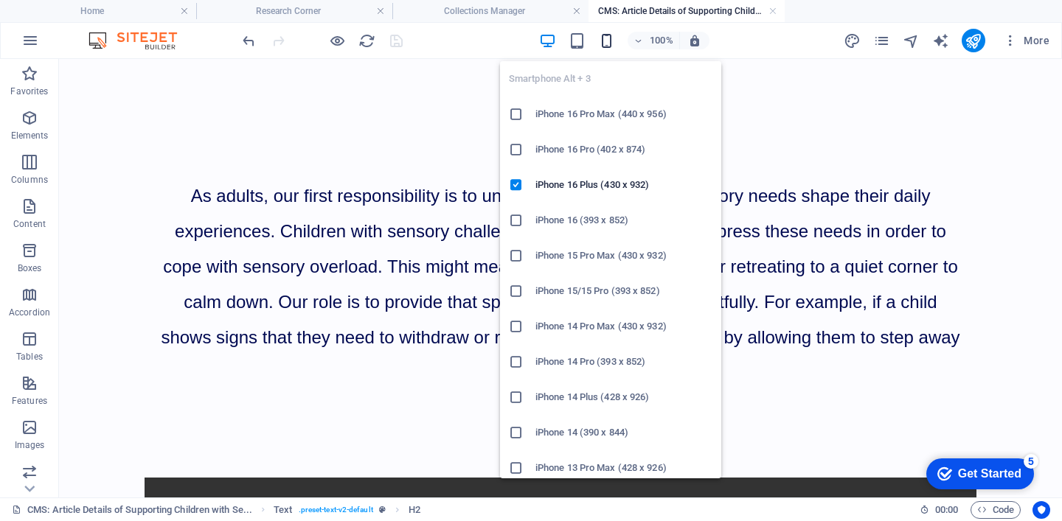
click at [608, 38] on icon "button" at bounding box center [606, 40] width 17 height 17
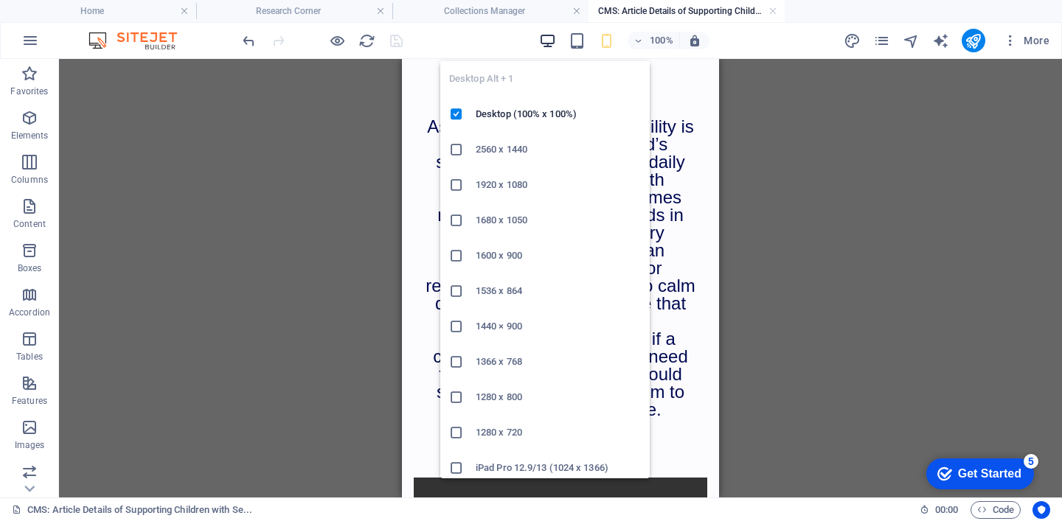
click at [550, 41] on icon "button" at bounding box center [547, 40] width 17 height 17
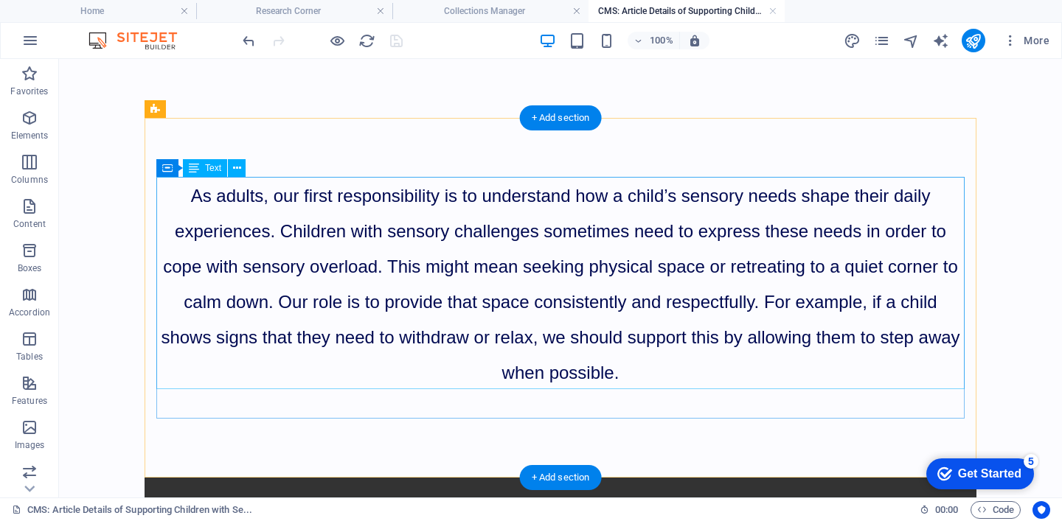
click at [271, 190] on div "As adults, our first responsibility is to understand how a child’s sensory need…" at bounding box center [560, 283] width 808 height 212
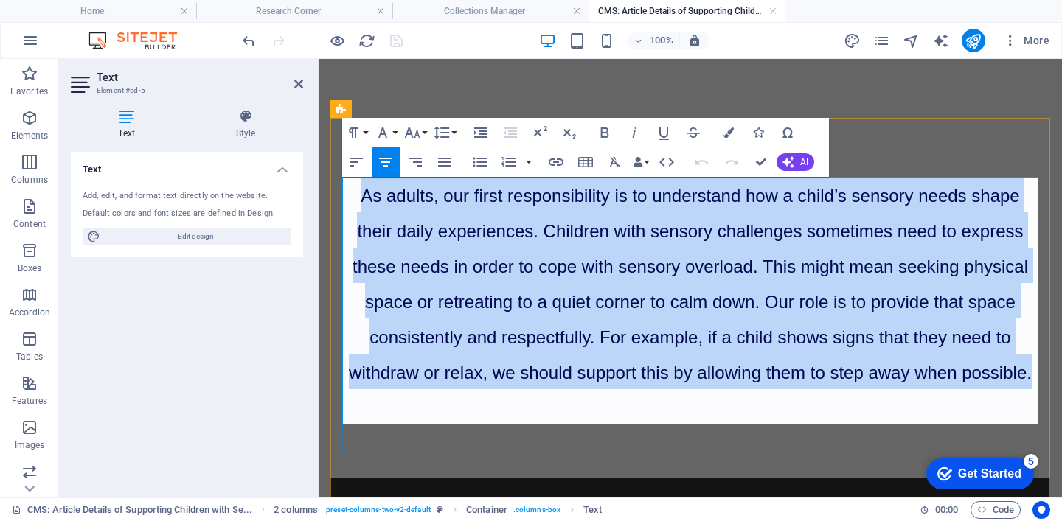
drag, startPoint x: 347, startPoint y: 195, endPoint x: 996, endPoint y: 393, distance: 678.7
click at [996, 389] on p "As adults, our first responsibility is to understand how a child’s sensory need…" at bounding box center [690, 283] width 696 height 212
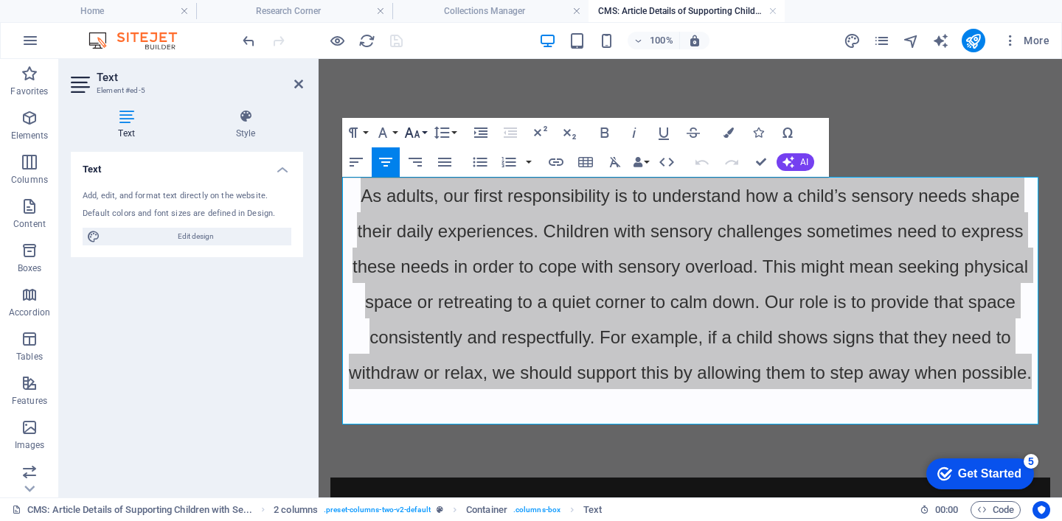
click at [413, 137] on icon "button" at bounding box center [412, 133] width 15 height 10
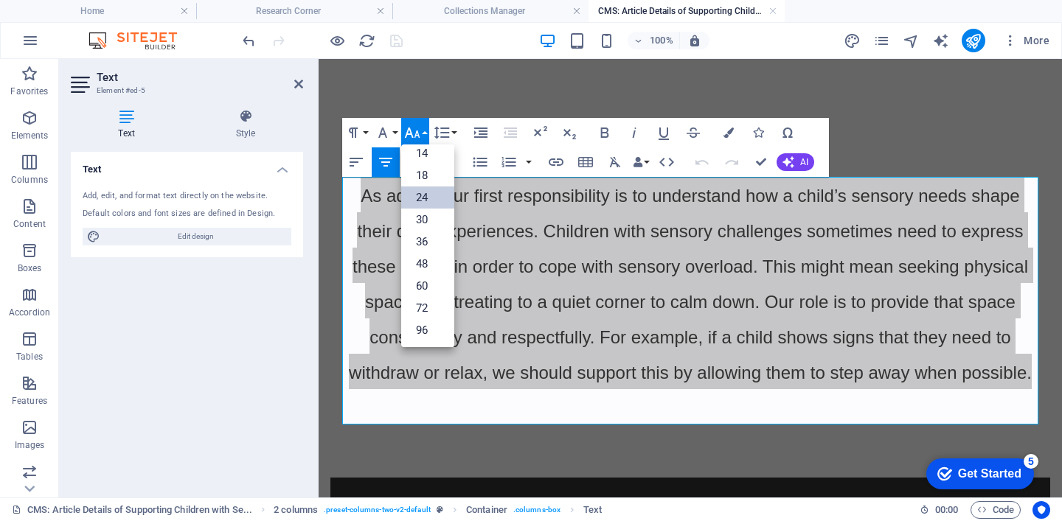
scroll to position [119, 0]
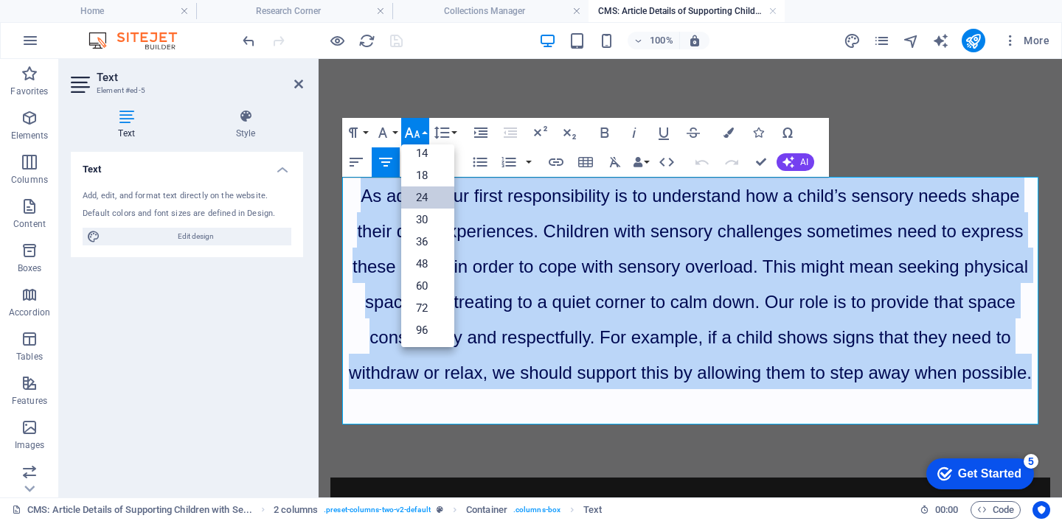
click at [430, 195] on link "24" at bounding box center [427, 198] width 53 height 22
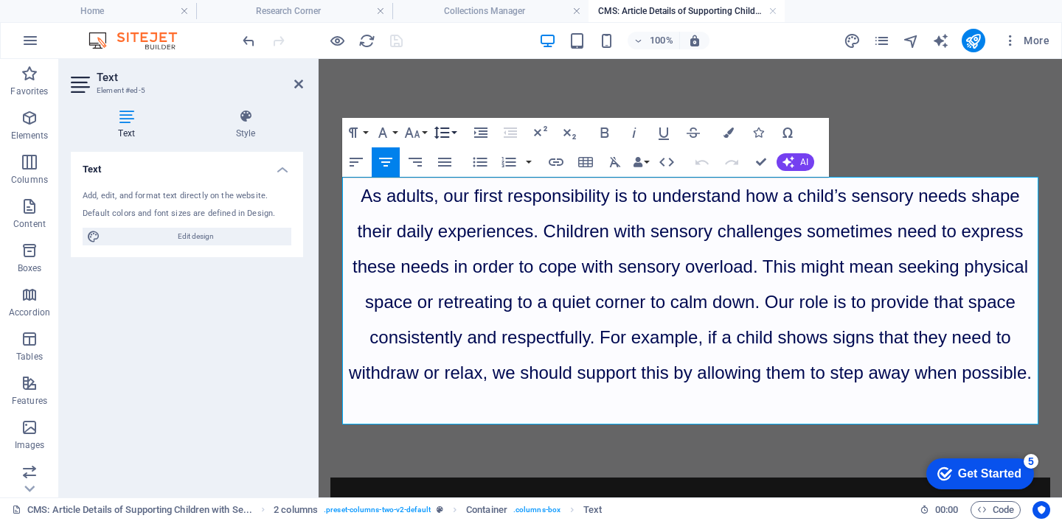
click at [449, 136] on icon "button" at bounding box center [442, 133] width 18 height 18
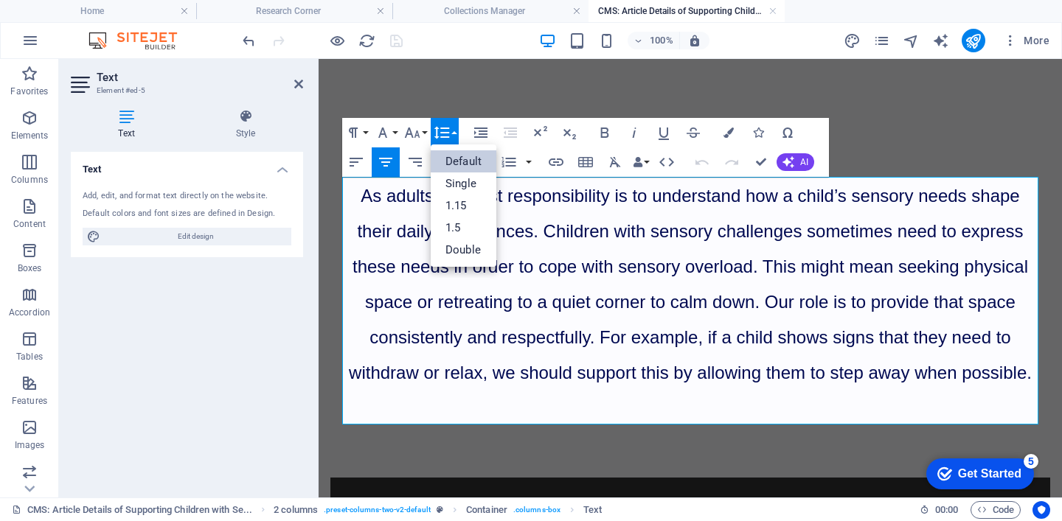
scroll to position [0, 0]
click at [463, 234] on link "1.5" at bounding box center [464, 228] width 66 height 22
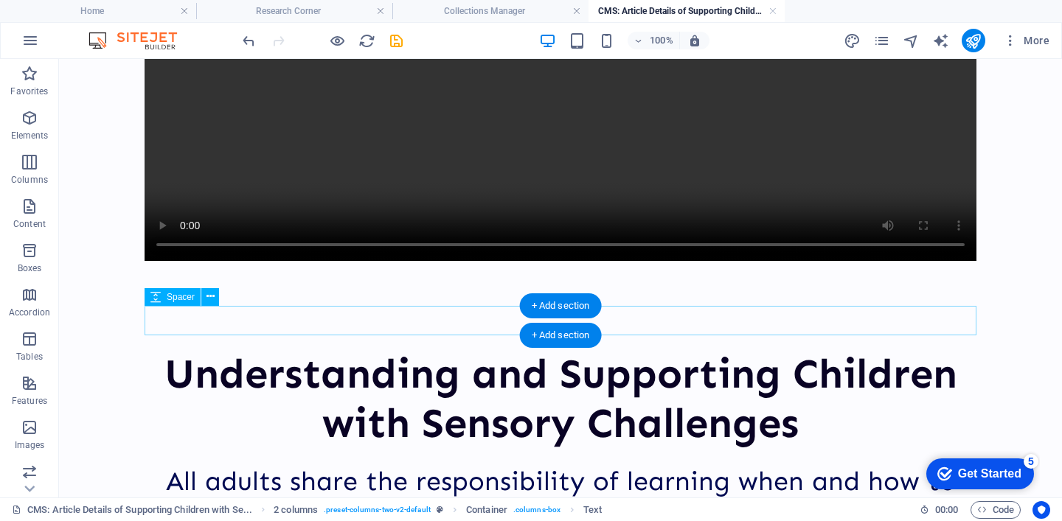
scroll to position [634, 0]
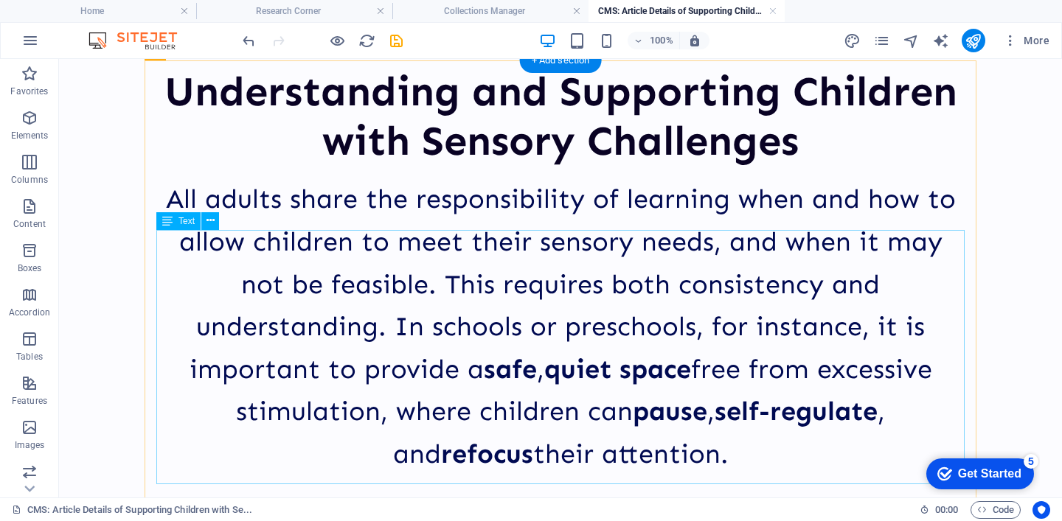
click at [524, 367] on div "All adults share the responsibility of learning when and how to allow children …" at bounding box center [560, 326] width 808 height 297
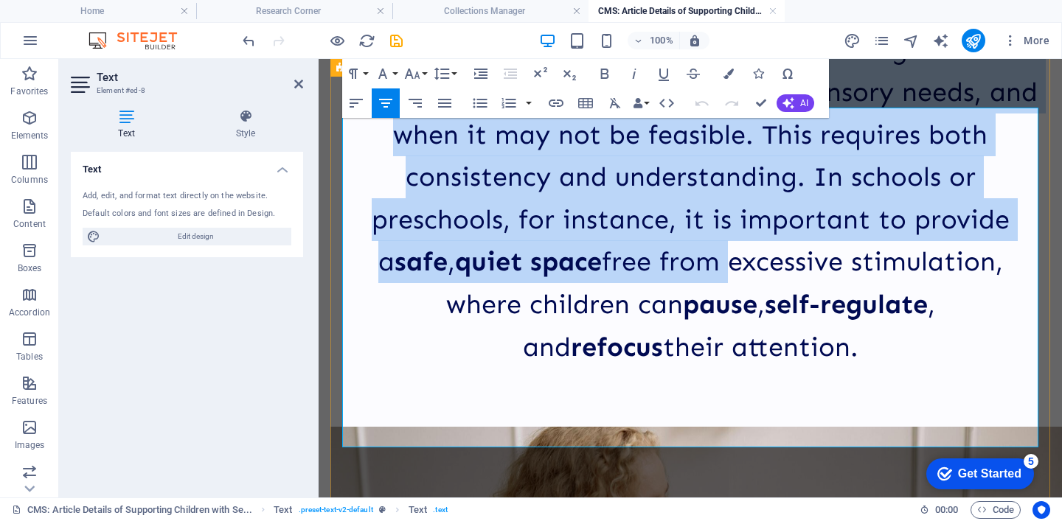
scroll to position [999, 0]
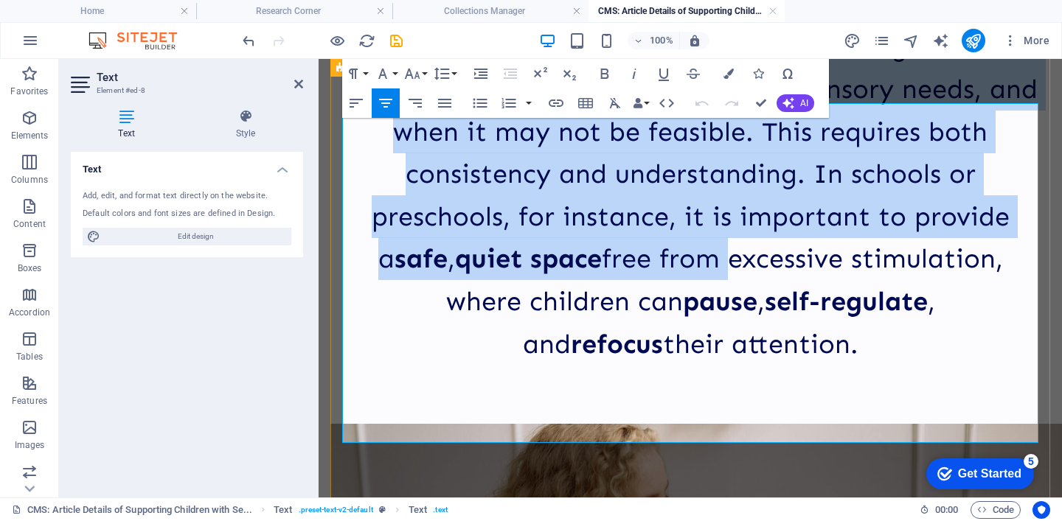
drag, startPoint x: 351, startPoint y: 251, endPoint x: 802, endPoint y: 412, distance: 479.1
click at [802, 365] on p "All adults share the responsibility of learning when and how to allow children …" at bounding box center [690, 195] width 696 height 340
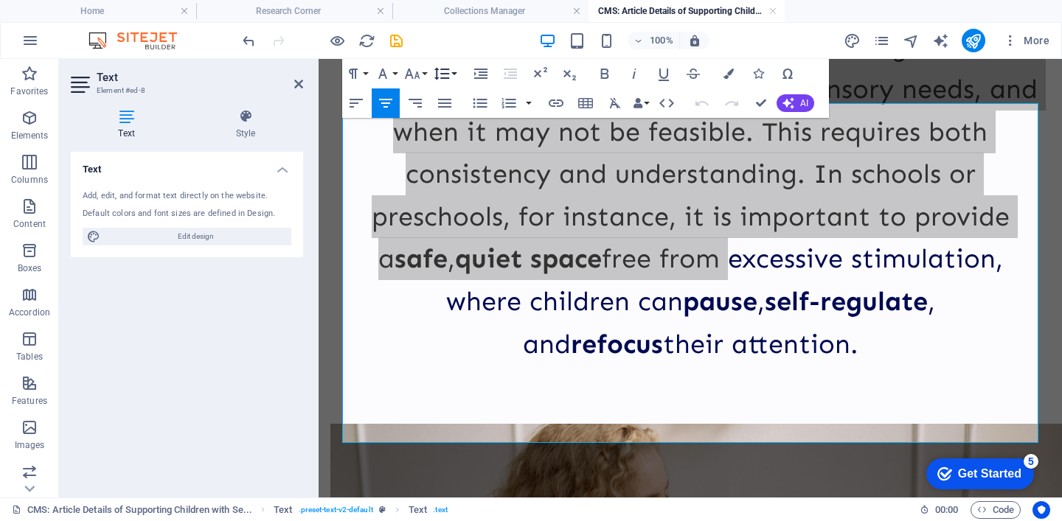
click at [435, 74] on icon "button" at bounding box center [442, 74] width 18 height 18
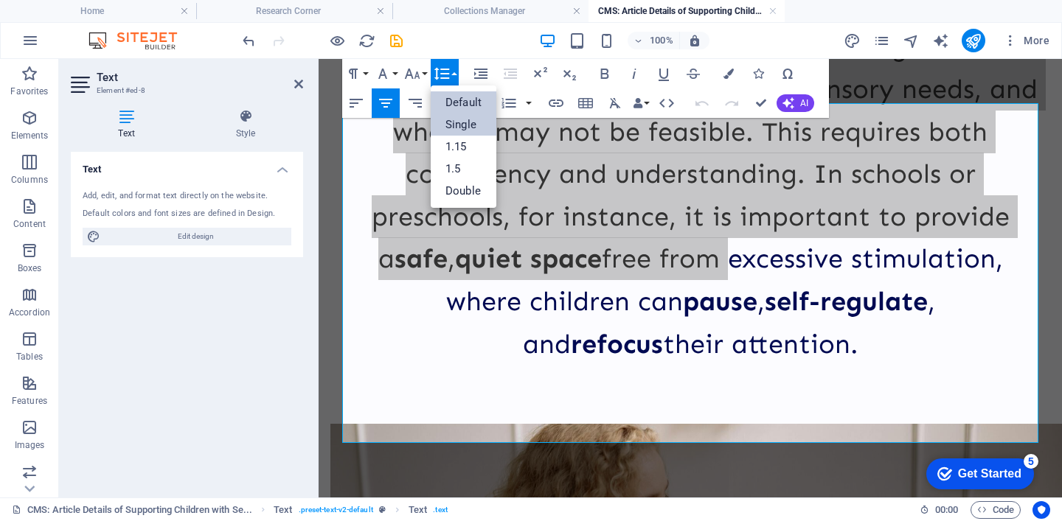
scroll to position [0, 0]
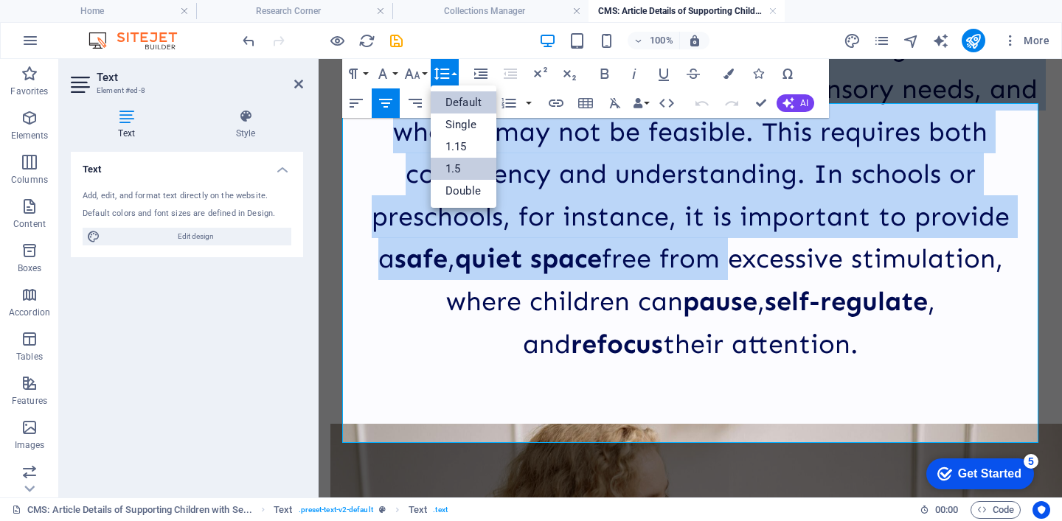
click at [477, 172] on link "1.5" at bounding box center [464, 169] width 66 height 22
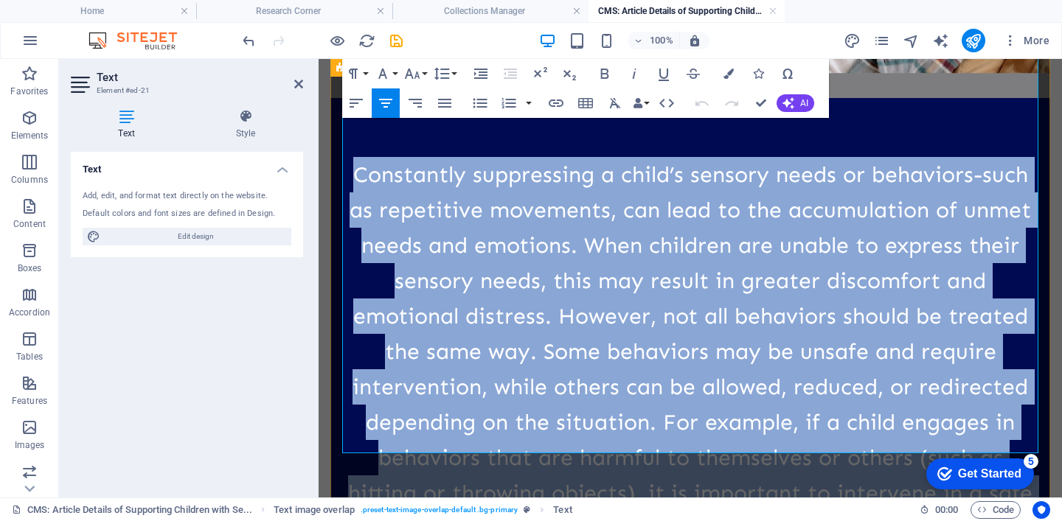
scroll to position [1905, 0]
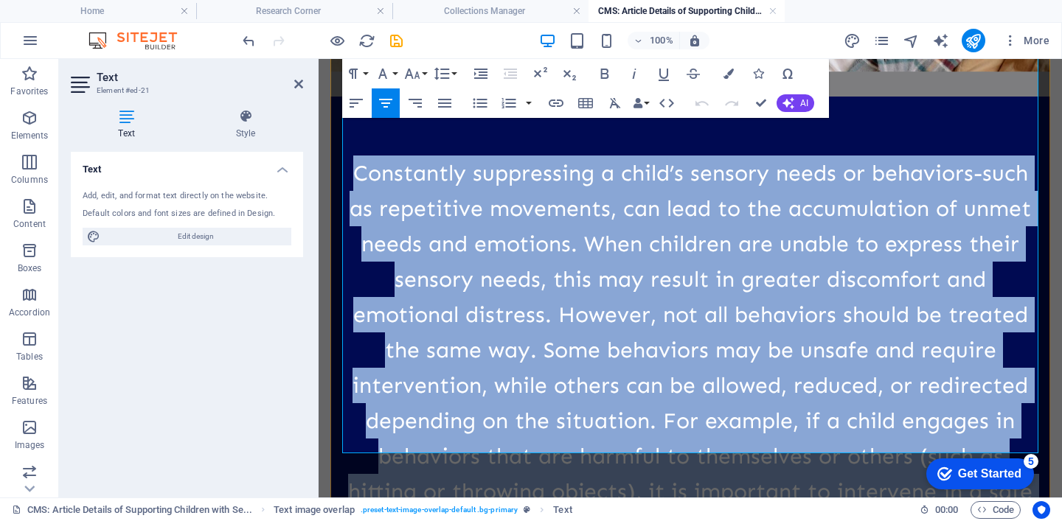
drag, startPoint x: 359, startPoint y: 447, endPoint x: 954, endPoint y: 440, distance: 595.2
click at [954, 440] on p "Constantly suppressing a child’s sensory needs or behaviors-such as repetitive …" at bounding box center [690, 386] width 696 height 460
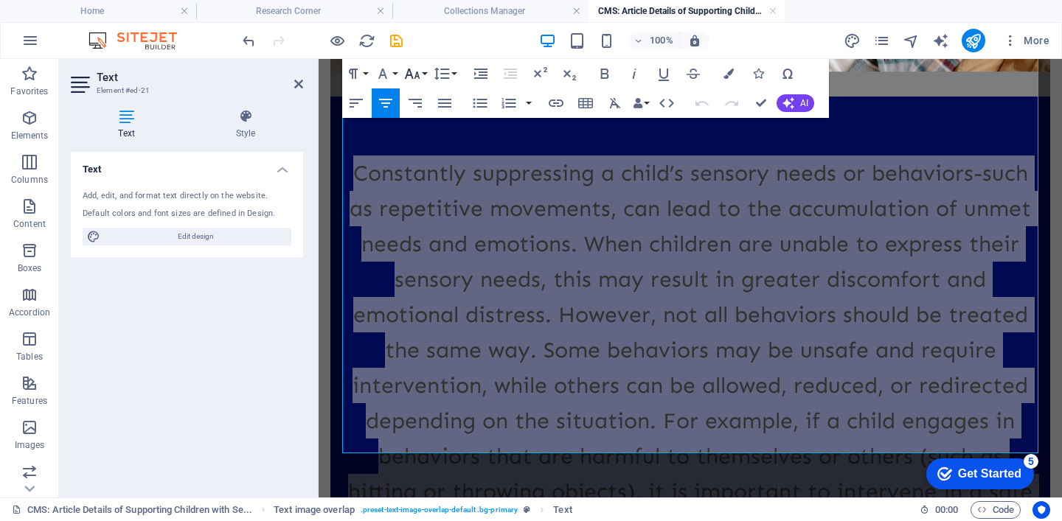
click at [420, 73] on icon "button" at bounding box center [412, 74] width 18 height 18
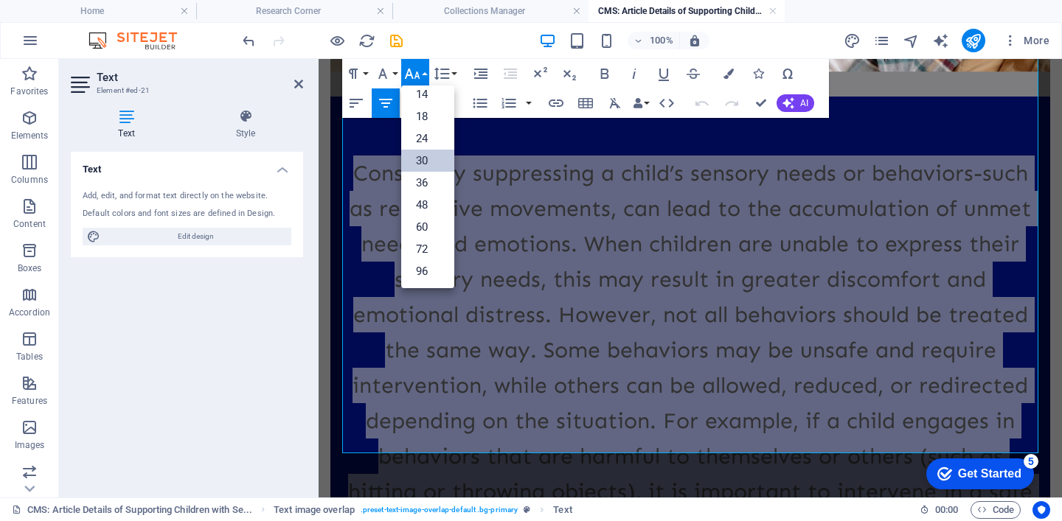
scroll to position [119, 0]
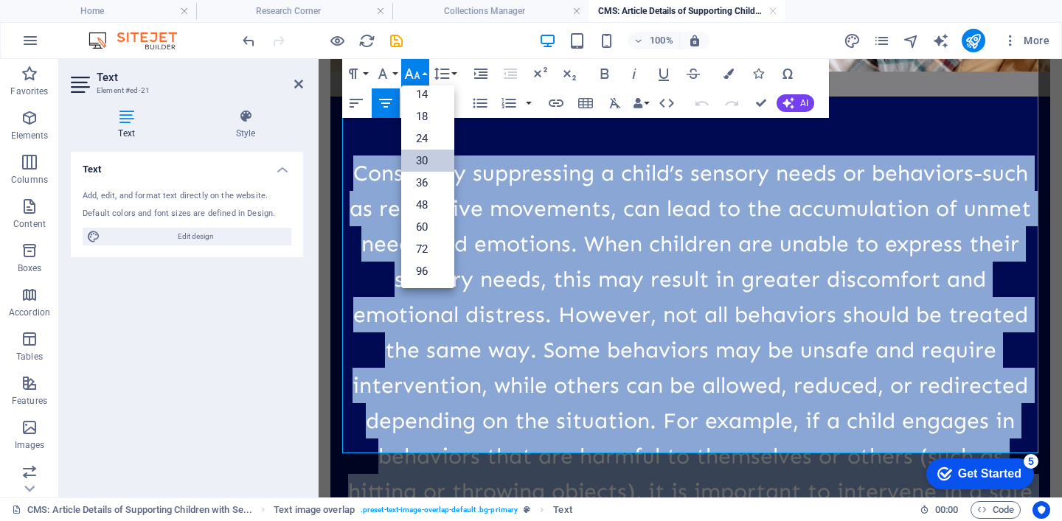
click at [417, 162] on link "30" at bounding box center [427, 161] width 53 height 22
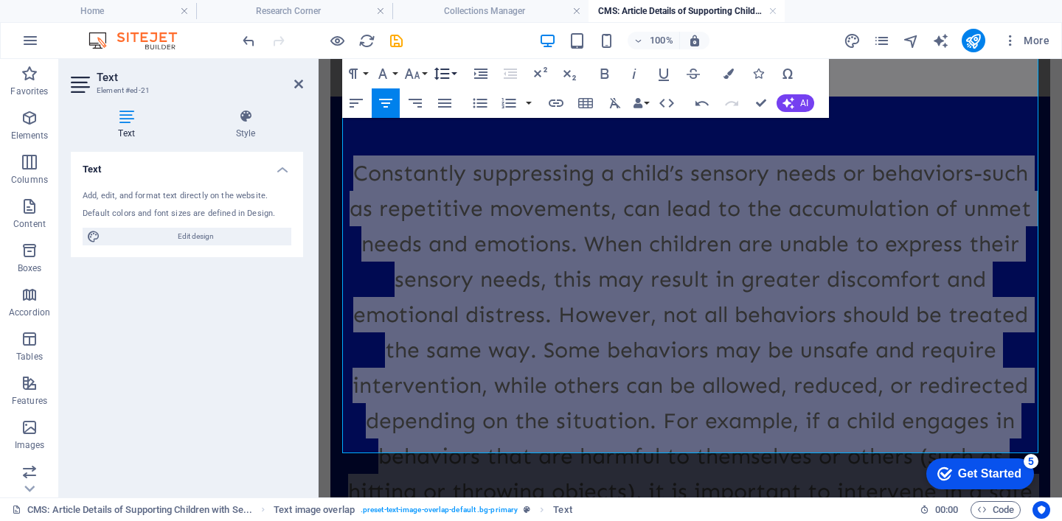
click at [445, 76] on icon "button" at bounding box center [442, 74] width 18 height 18
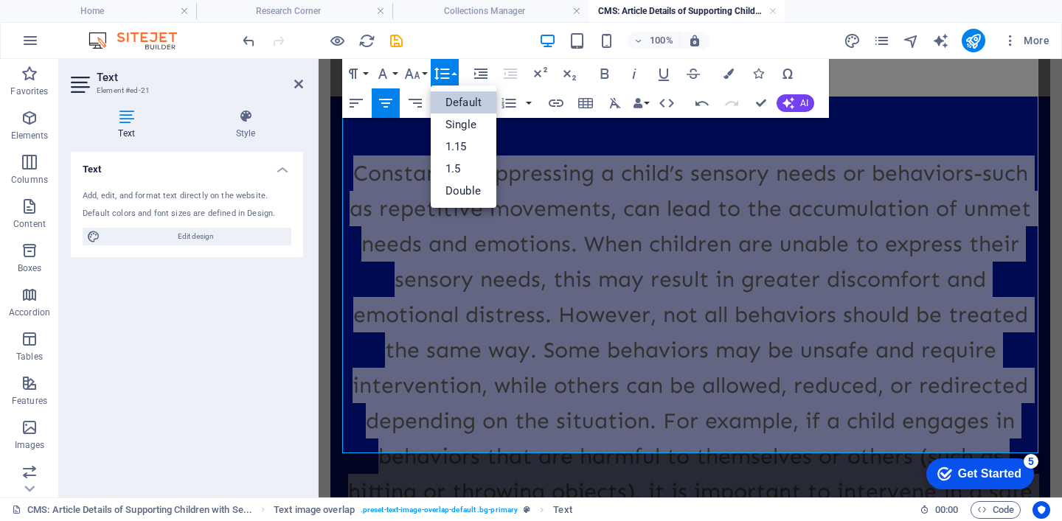
scroll to position [0, 0]
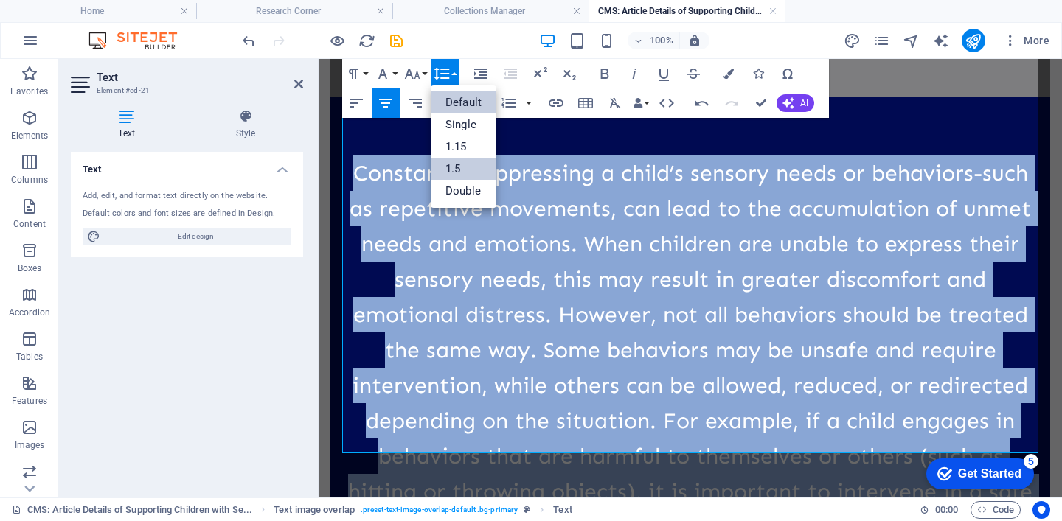
click at [459, 166] on link "1.5" at bounding box center [464, 169] width 66 height 22
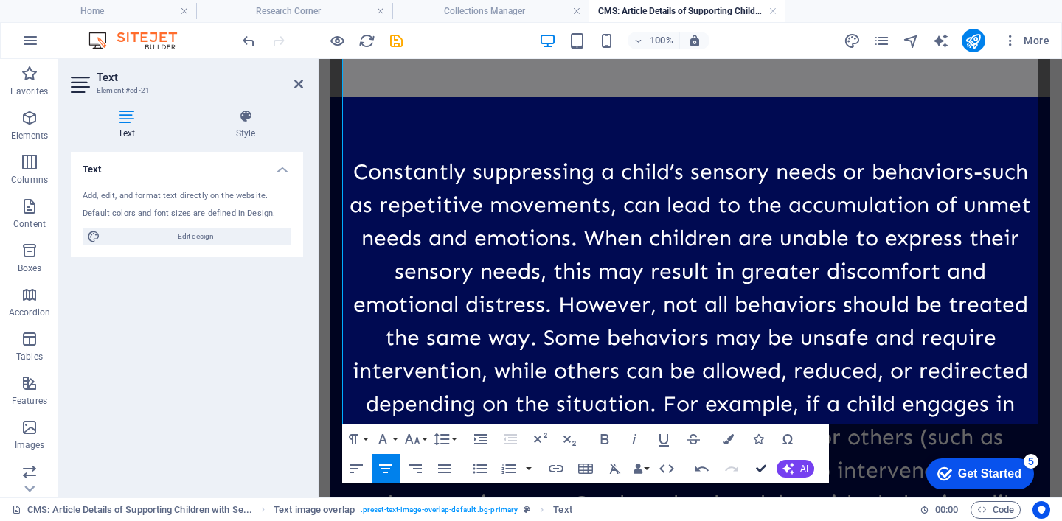
scroll to position [1834, 0]
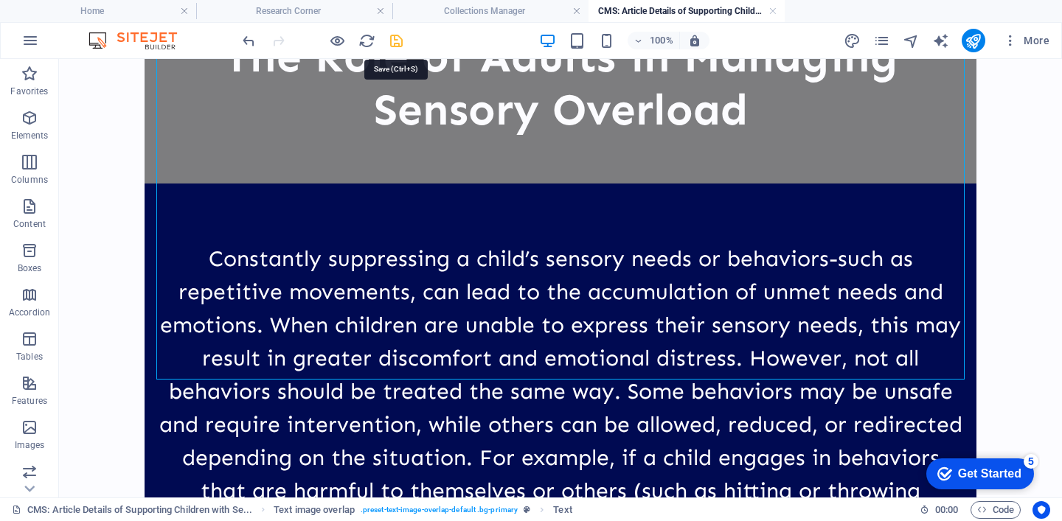
click at [395, 43] on icon "save" at bounding box center [396, 40] width 17 height 17
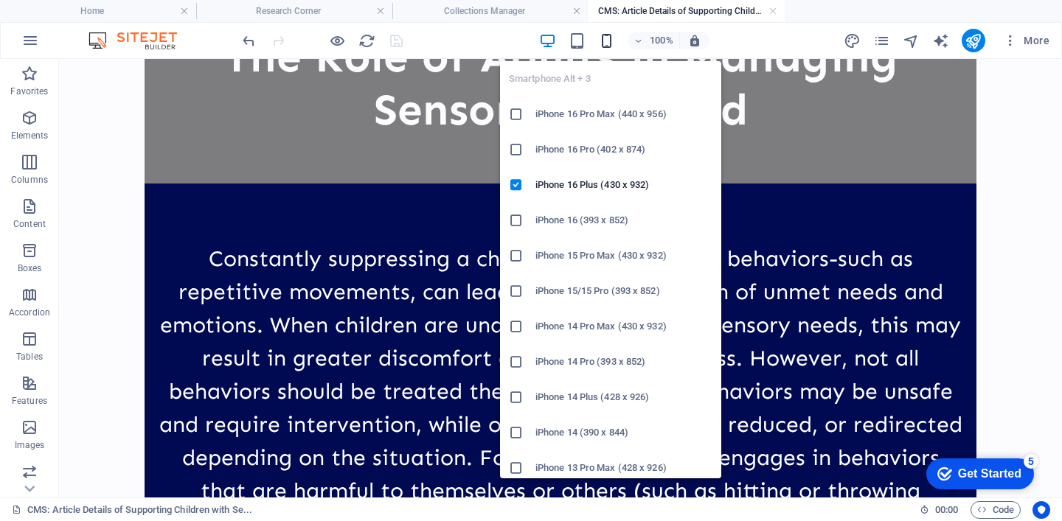
click at [606, 39] on icon "button" at bounding box center [606, 40] width 17 height 17
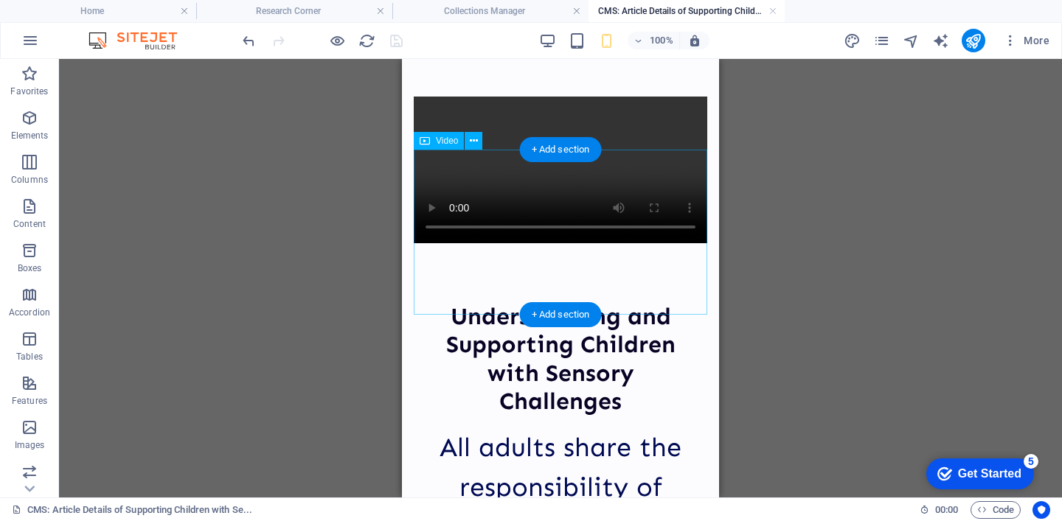
scroll to position [0, 0]
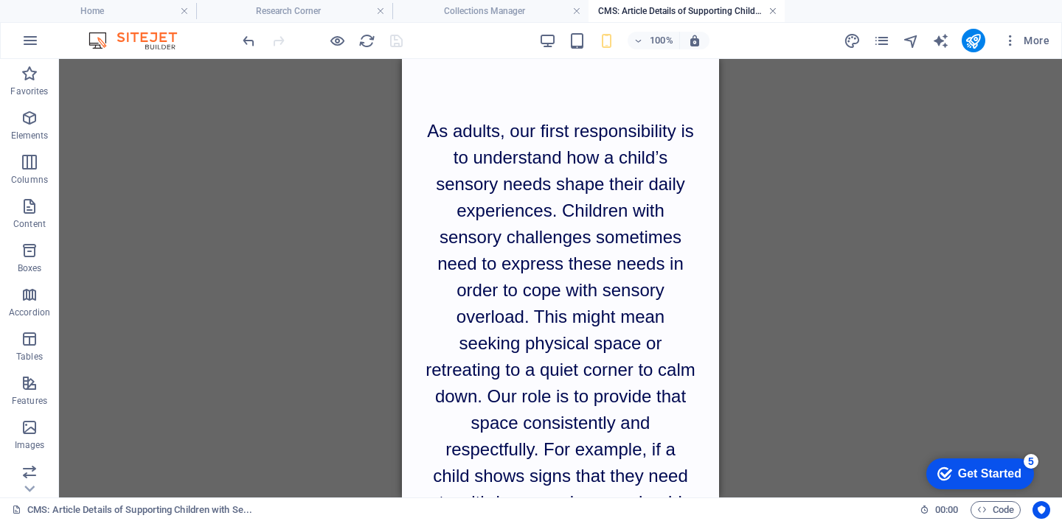
click at [773, 13] on link at bounding box center [772, 11] width 9 height 14
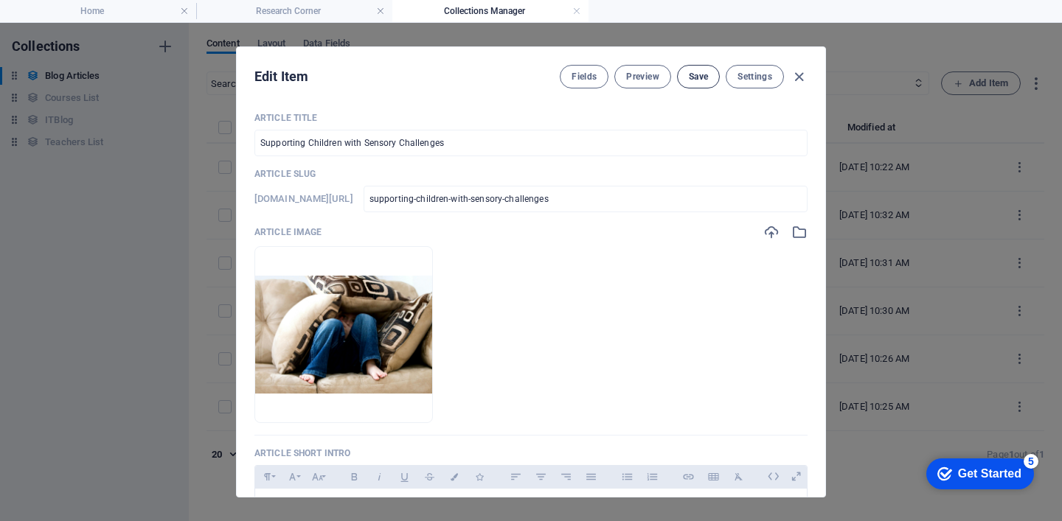
click at [698, 80] on span "Save" at bounding box center [698, 77] width 19 height 12
click at [798, 79] on icon "button" at bounding box center [799, 77] width 17 height 17
type input "[DATE]"
checkbox input "false"
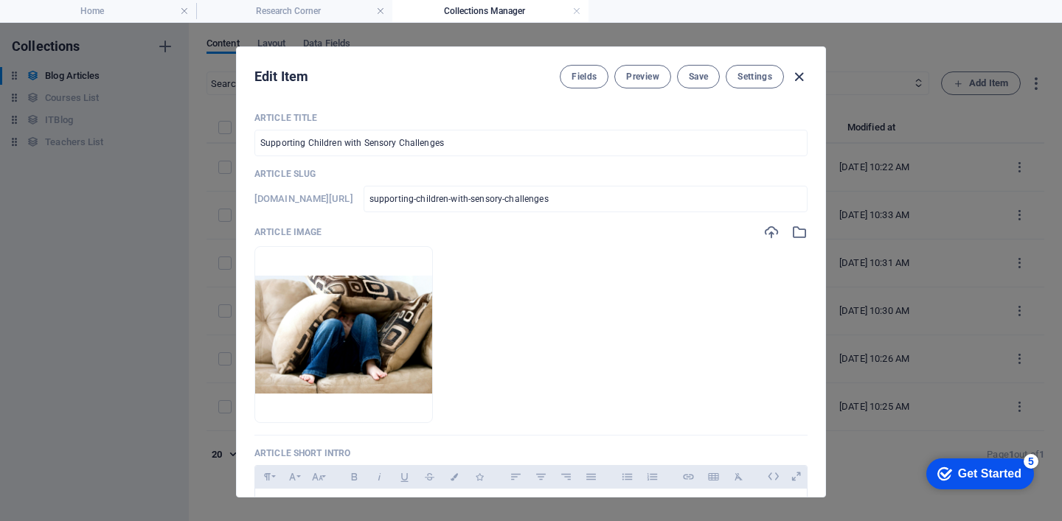
type input "supporting-children-with-sensory-challenges"
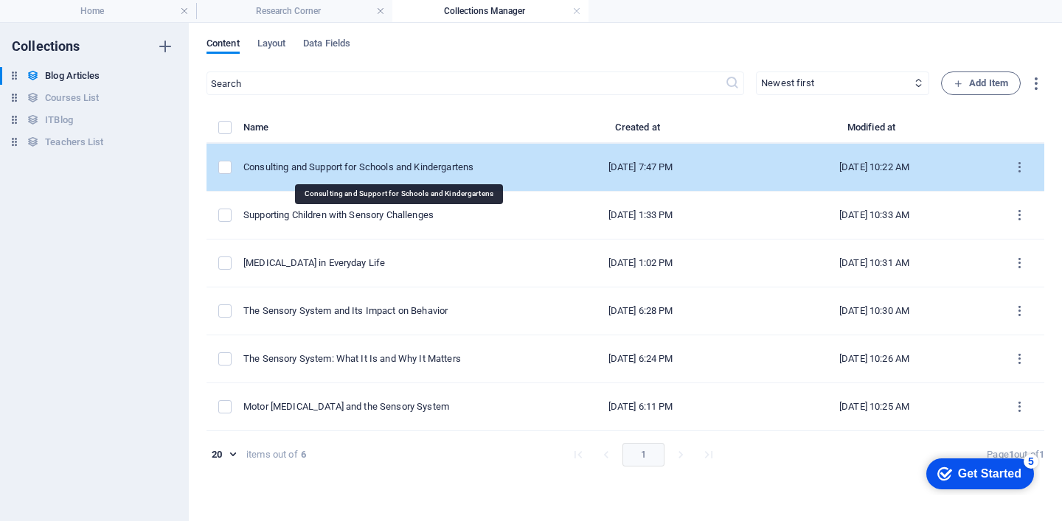
click at [490, 173] on div "Consulting and Support for Schools and Kindergartens" at bounding box center [379, 167] width 272 height 13
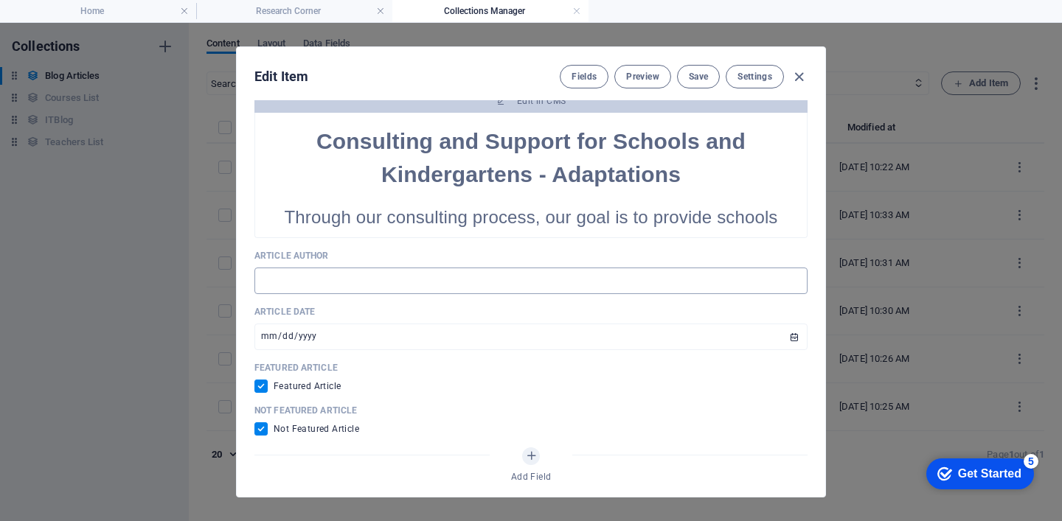
scroll to position [567, 0]
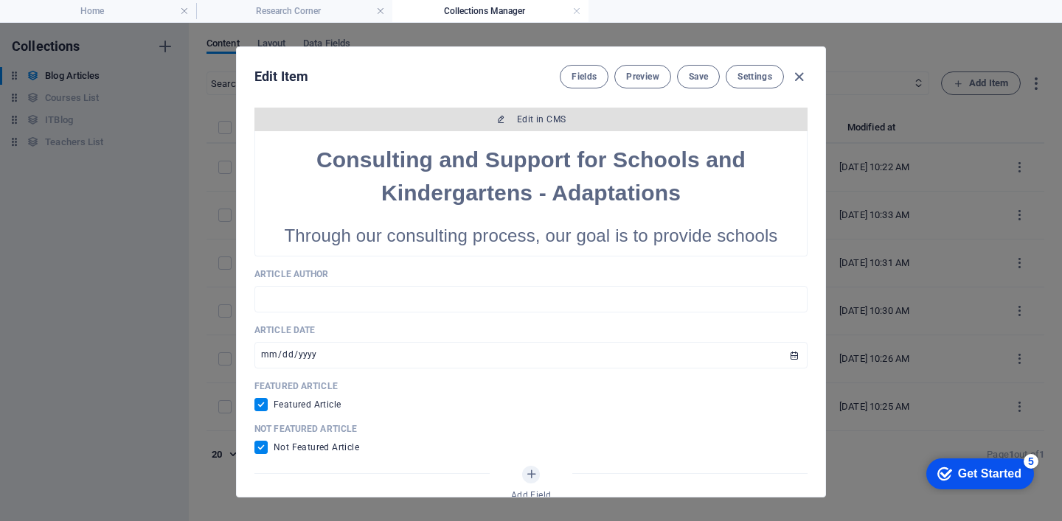
click at [593, 119] on span "Edit in CMS" at bounding box center [530, 120] width 541 height 12
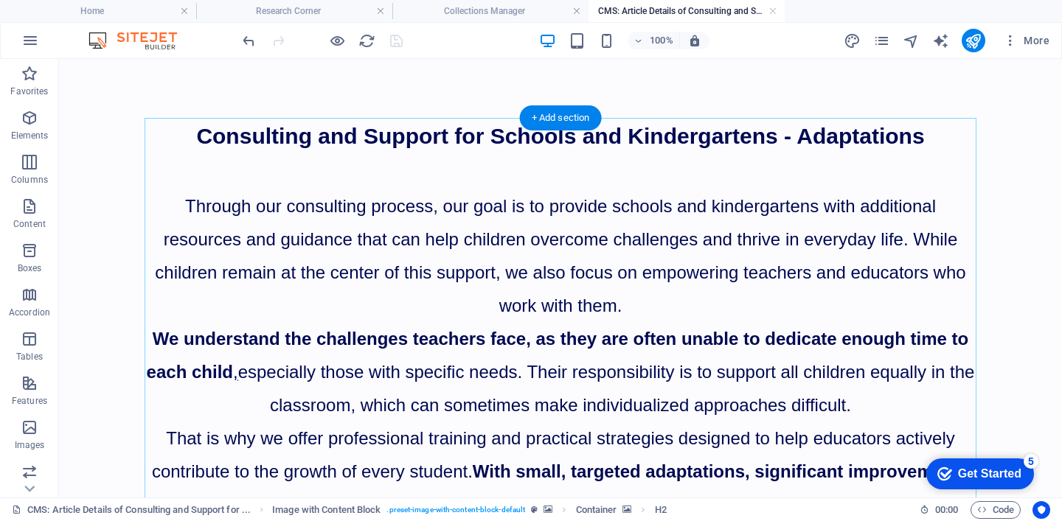
scroll to position [0, 0]
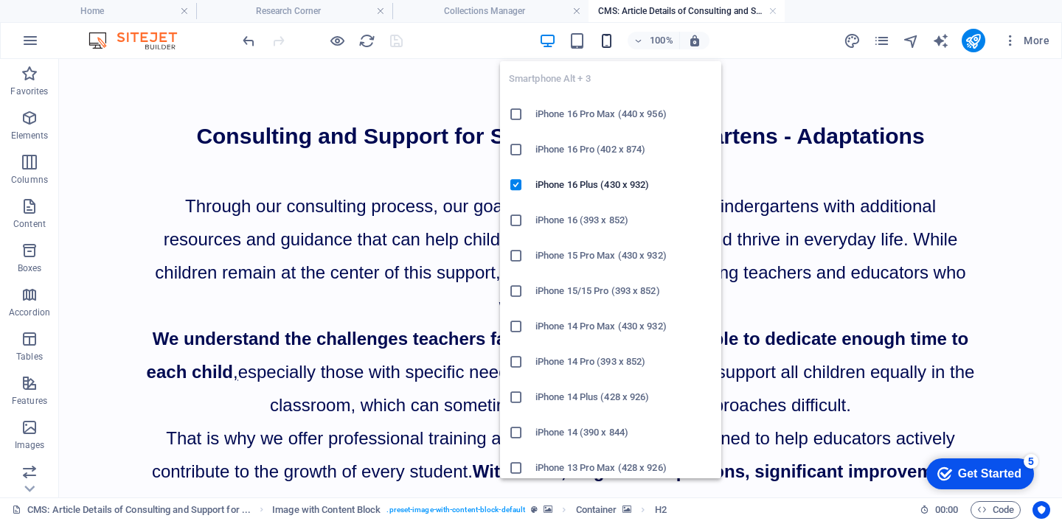
click at [611, 38] on icon "button" at bounding box center [606, 40] width 17 height 17
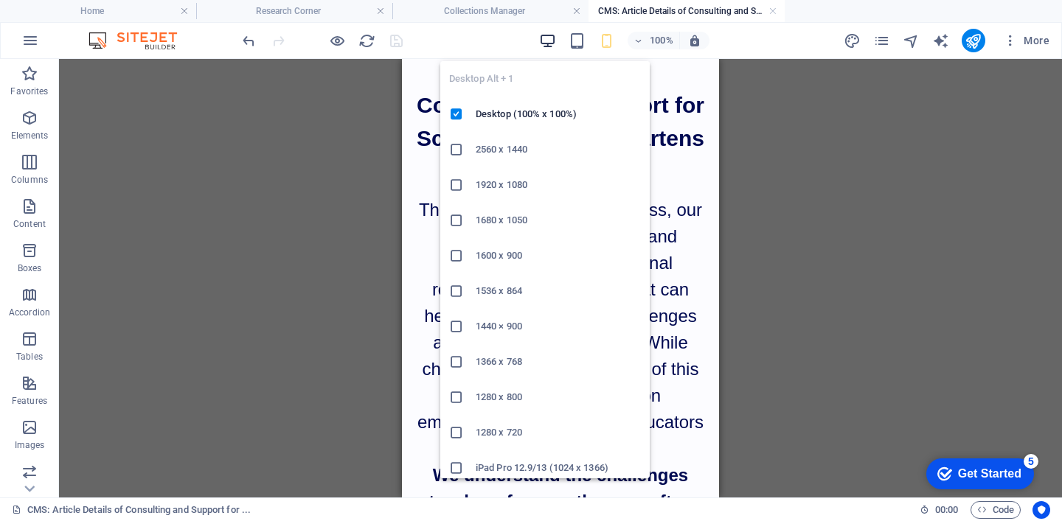
click at [549, 41] on icon "button" at bounding box center [547, 40] width 17 height 17
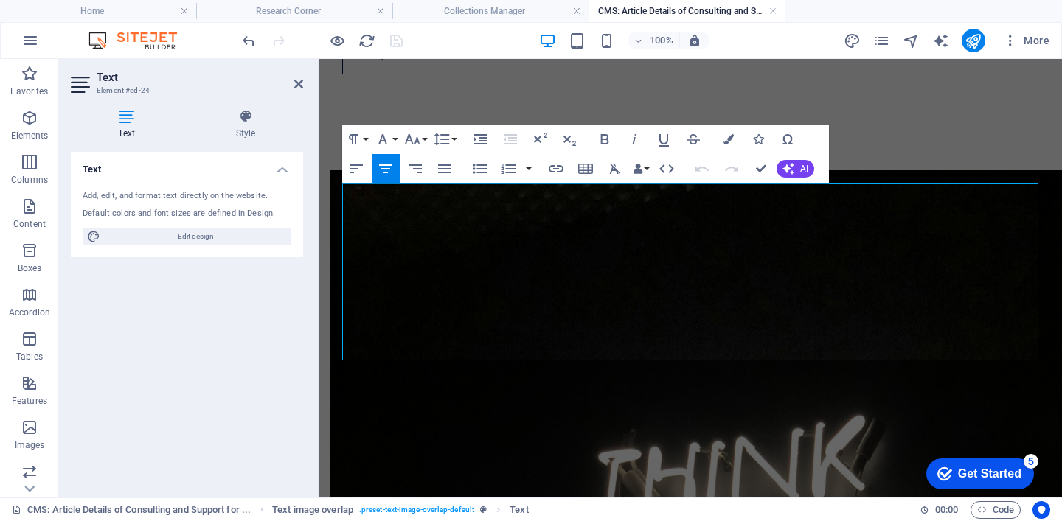
scroll to position [2556, 0]
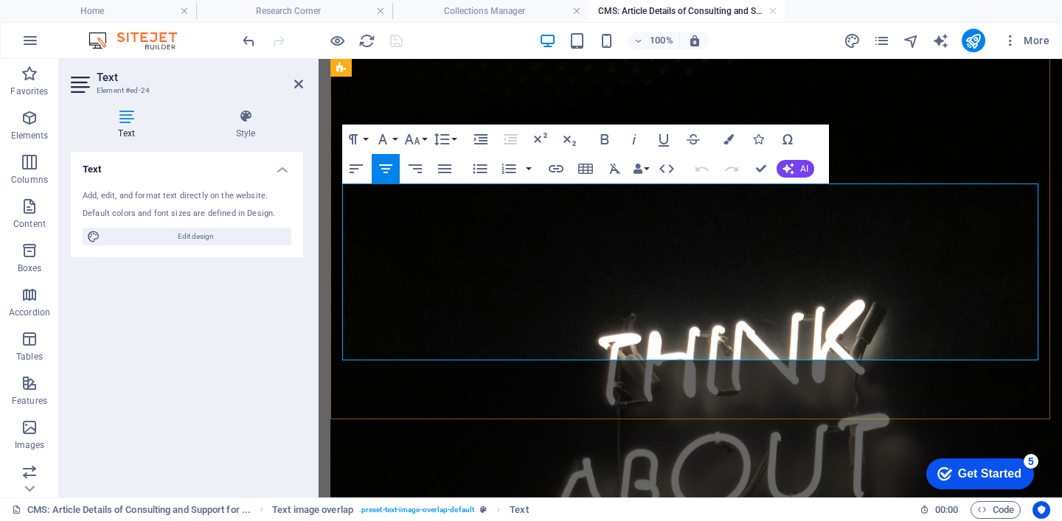
drag, startPoint x: 351, startPoint y: 199, endPoint x: 960, endPoint y: 347, distance: 626.8
click at [451, 140] on button "Line Height" at bounding box center [445, 140] width 28 height 30
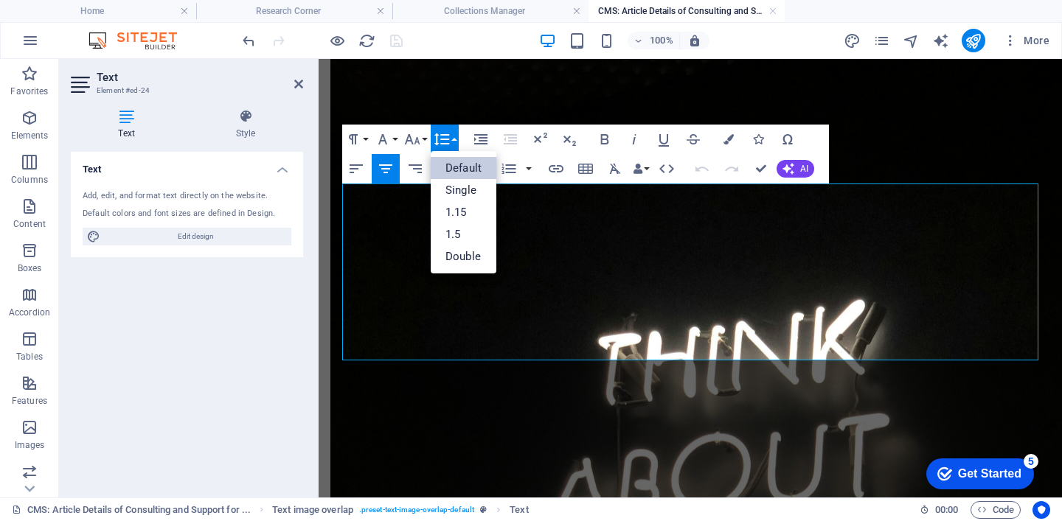
scroll to position [0, 0]
click at [461, 231] on link "1.5" at bounding box center [464, 234] width 66 height 22
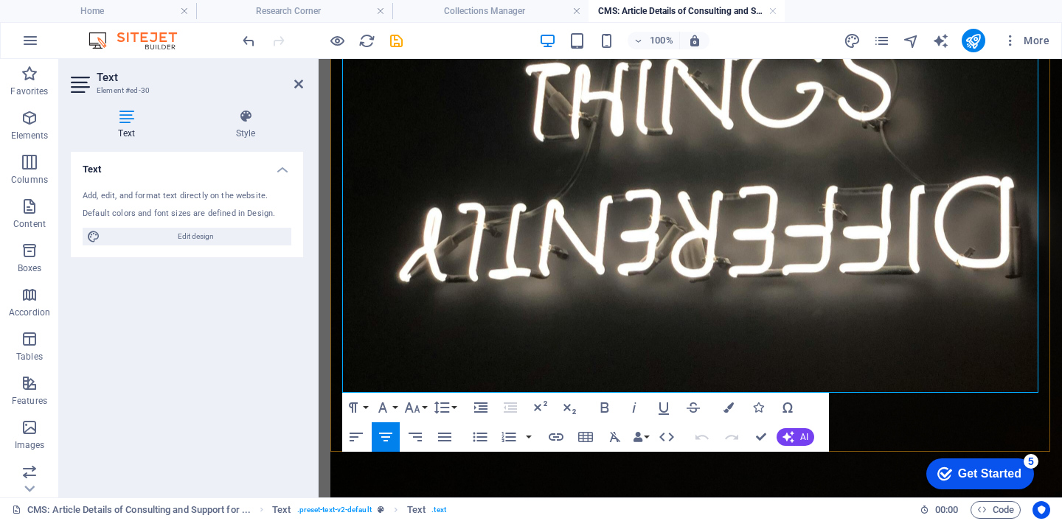
scroll to position [3079, 0]
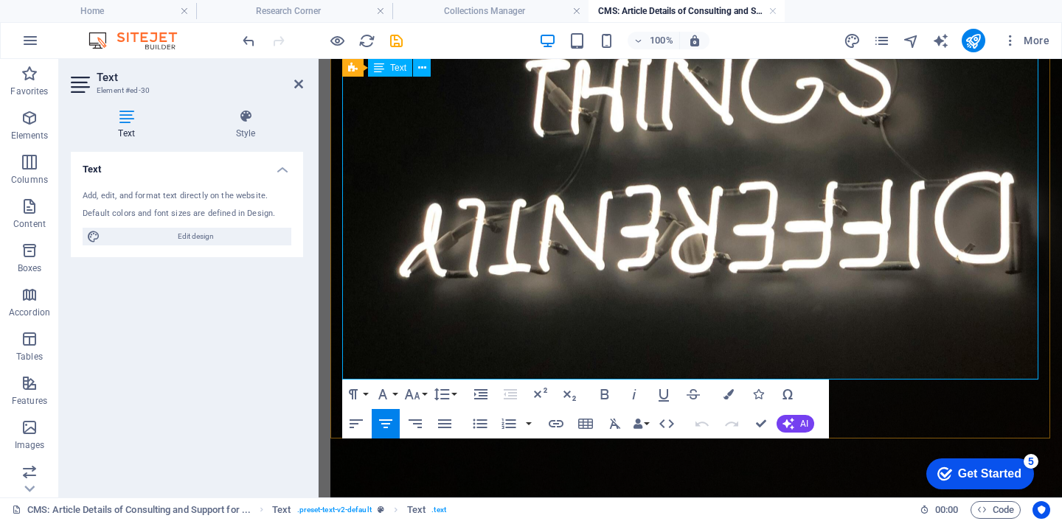
drag, startPoint x: 368, startPoint y: 164, endPoint x: 919, endPoint y: 364, distance: 586.1
click at [446, 395] on icon "button" at bounding box center [441, 395] width 15 height 13
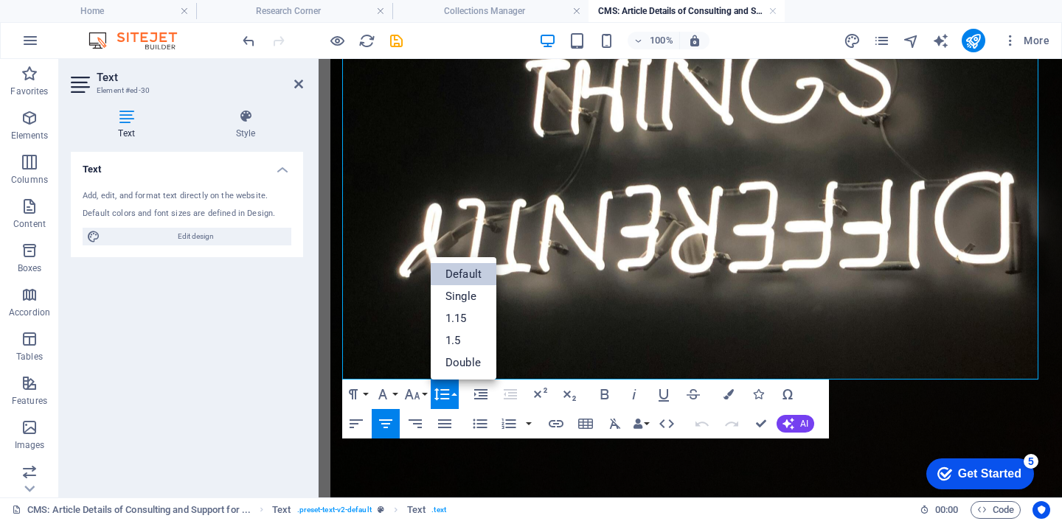
scroll to position [0, 0]
click at [465, 346] on link "1.5" at bounding box center [464, 341] width 66 height 22
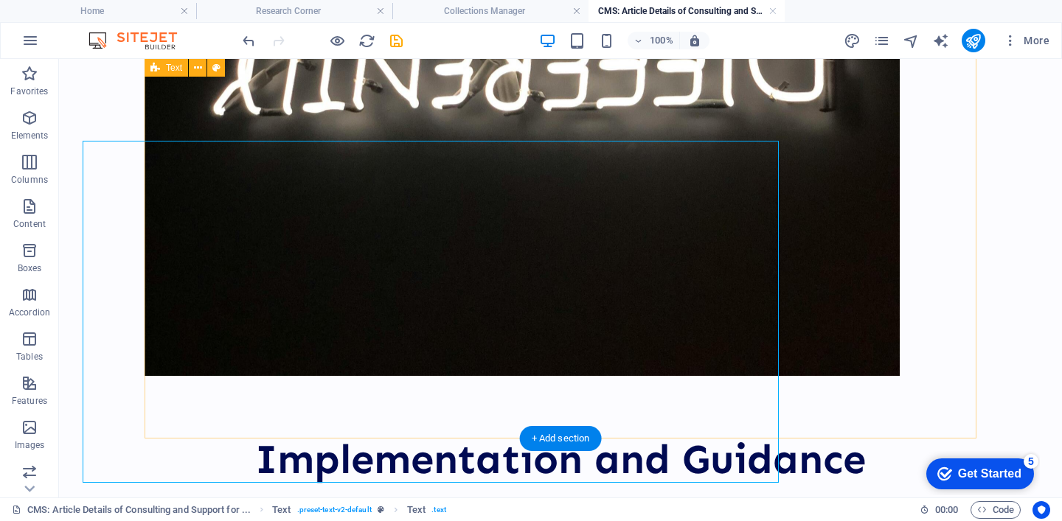
scroll to position [2954, 0]
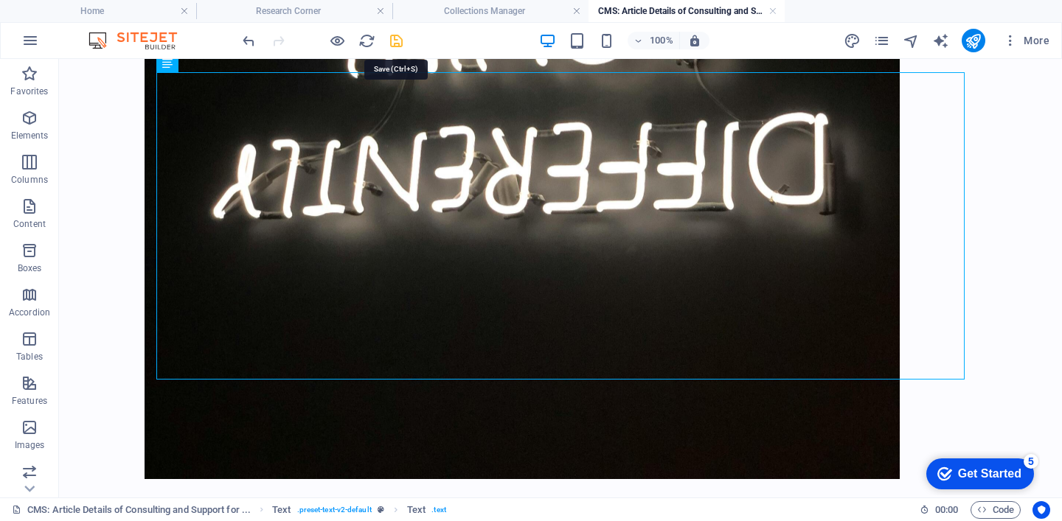
click at [395, 35] on icon "save" at bounding box center [396, 40] width 17 height 17
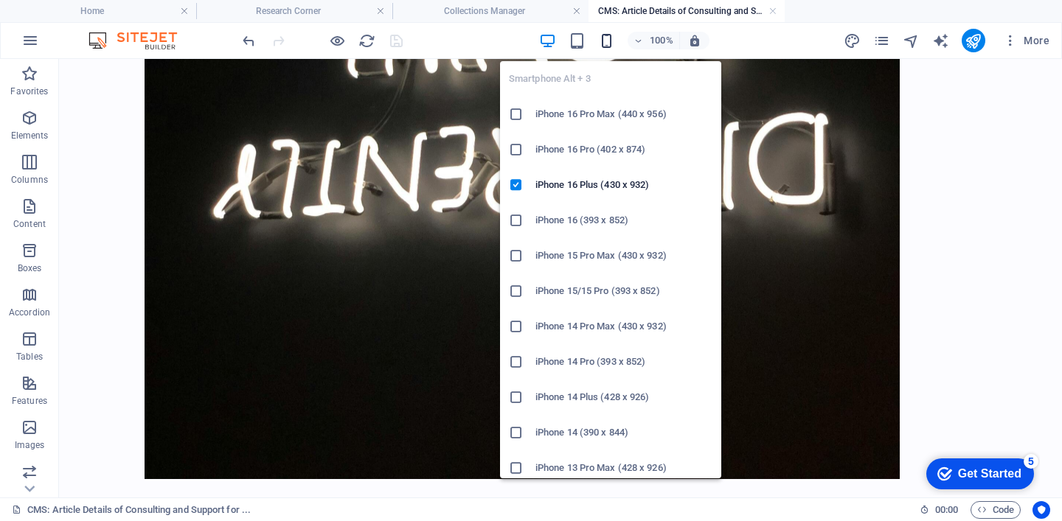
click at [608, 37] on icon "button" at bounding box center [606, 40] width 17 height 17
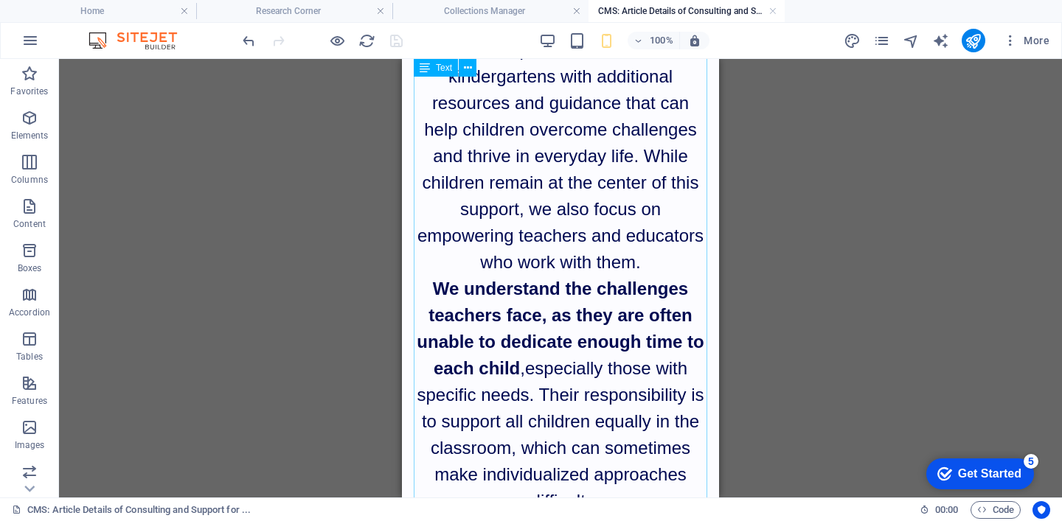
scroll to position [0, 0]
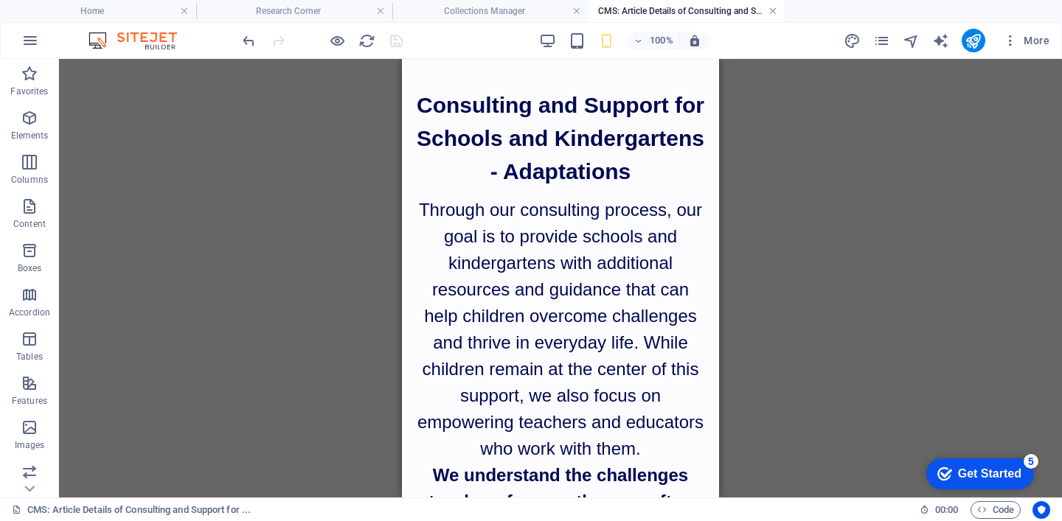
click at [771, 15] on link at bounding box center [772, 11] width 9 height 14
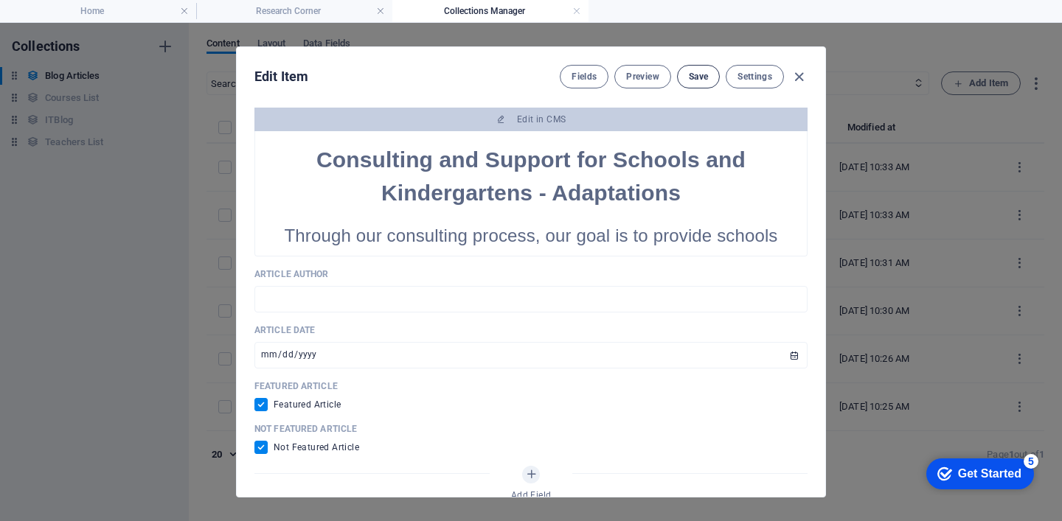
click at [713, 71] on button "Save" at bounding box center [698, 77] width 43 height 24
click at [797, 77] on icon "button" at bounding box center [799, 77] width 17 height 17
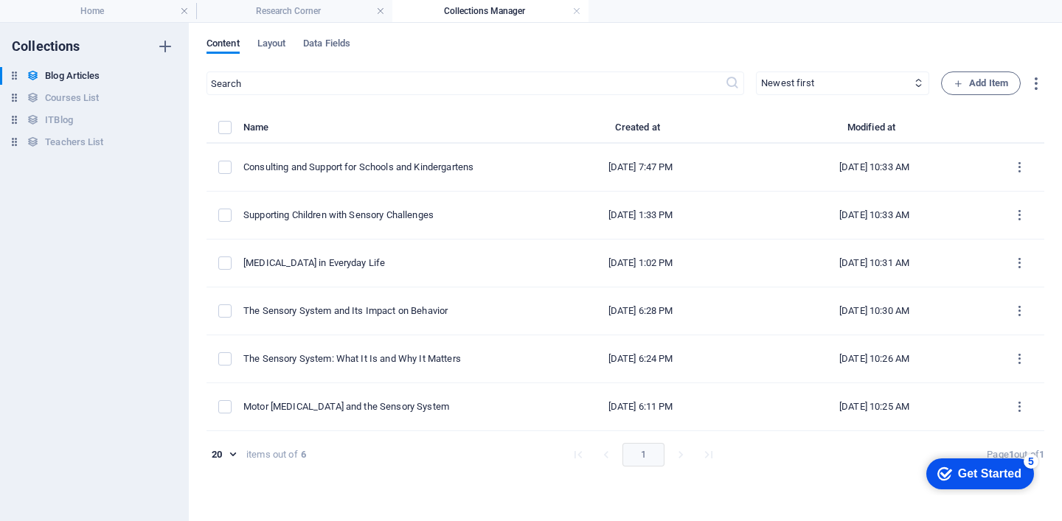
type input "[DATE]"
checkbox input "false"
type input "consulting-and-support-for-schools-and-kindergartens"
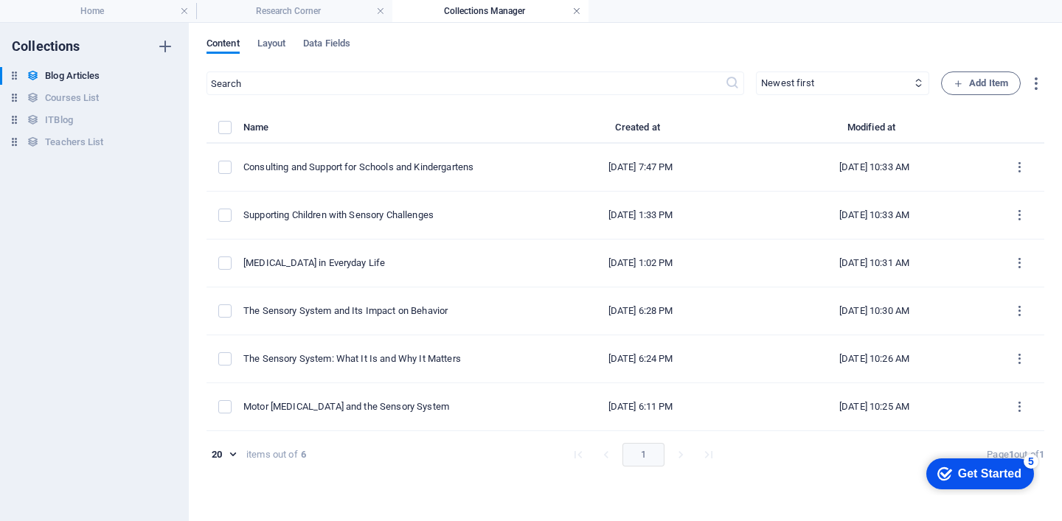
click at [577, 11] on link at bounding box center [576, 11] width 9 height 14
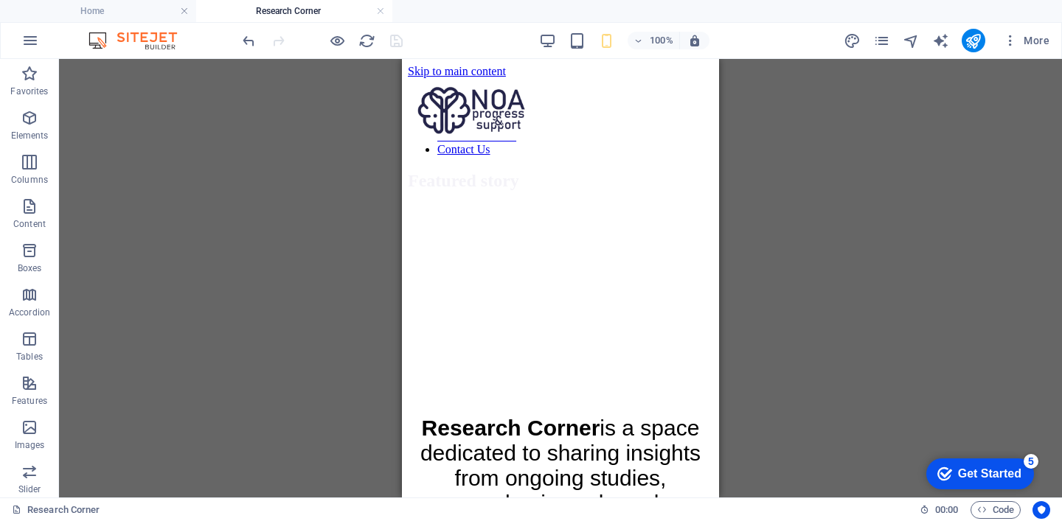
scroll to position [1094, 0]
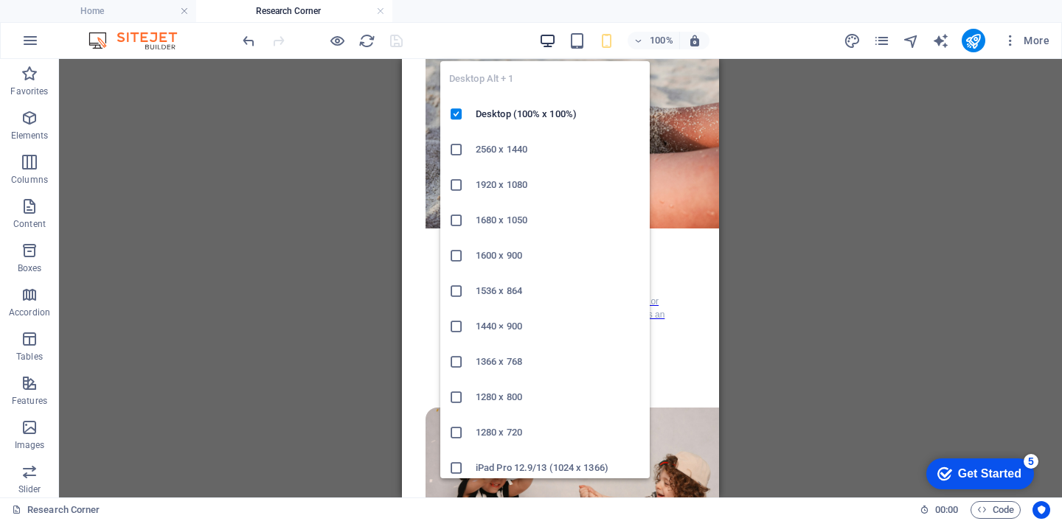
click at [547, 41] on icon "button" at bounding box center [547, 40] width 17 height 17
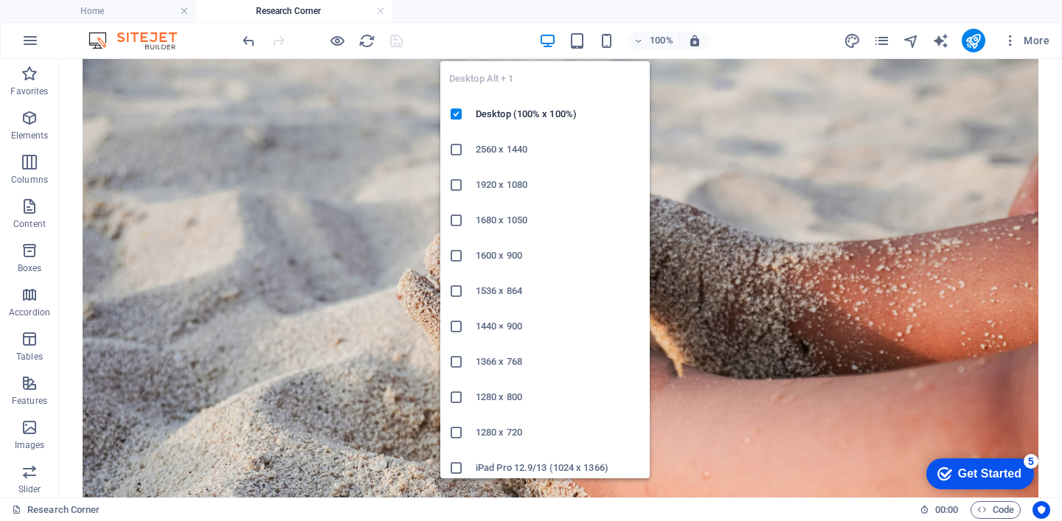
scroll to position [1111, 0]
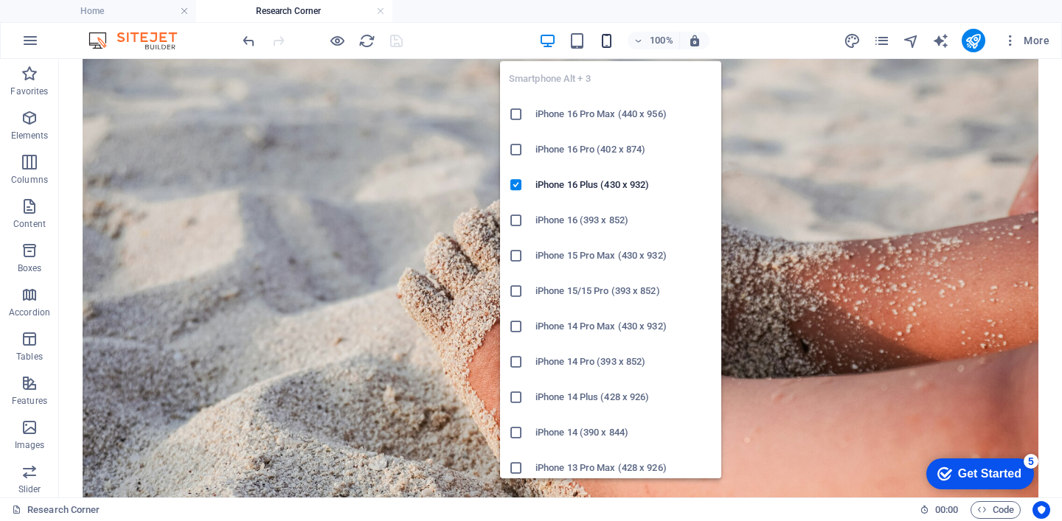
click at [0, 0] on icon "button" at bounding box center [0, 0] width 0 height 0
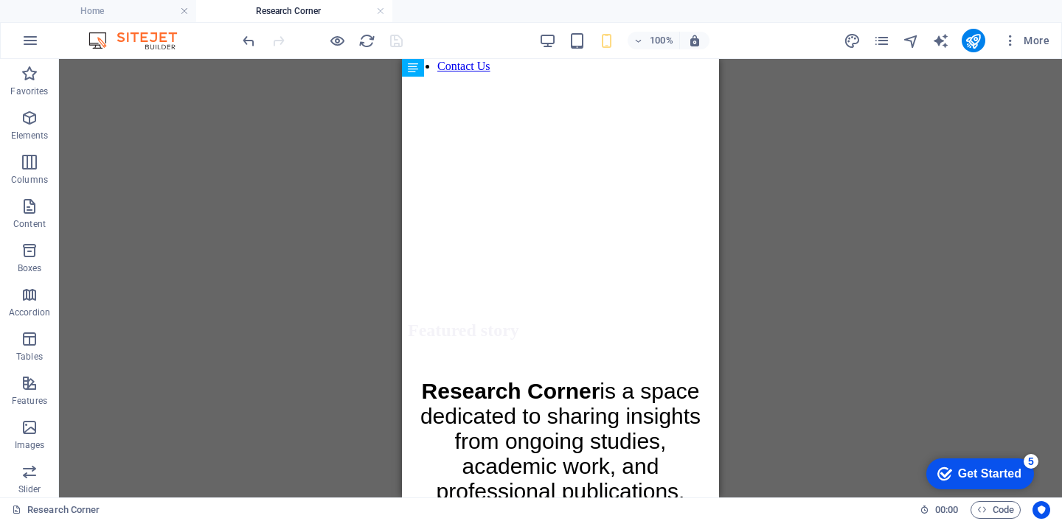
scroll to position [0, 0]
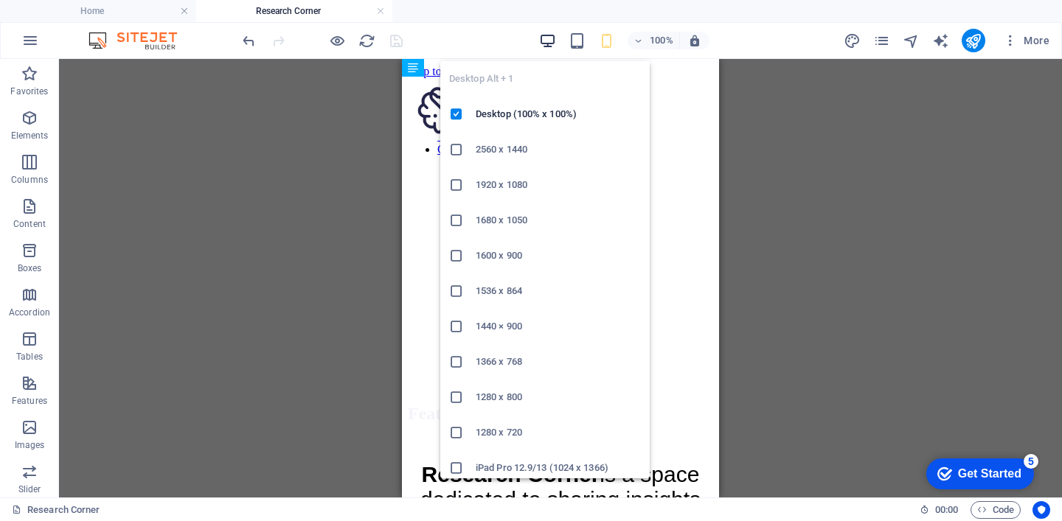
click at [550, 40] on icon "button" at bounding box center [547, 40] width 17 height 17
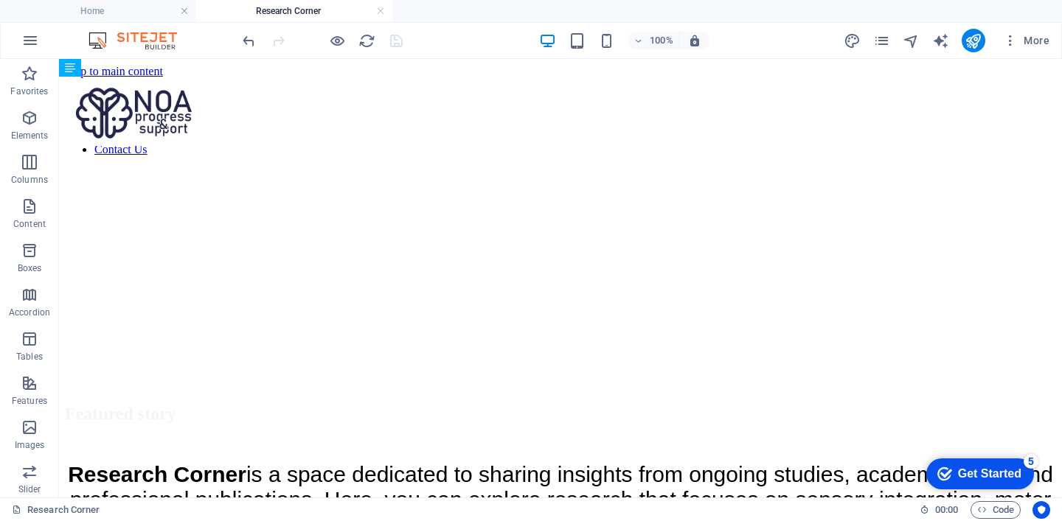
click at [373, 13] on h4 "Research Corner" at bounding box center [294, 11] width 196 height 16
click at [381, 13] on link at bounding box center [380, 11] width 9 height 14
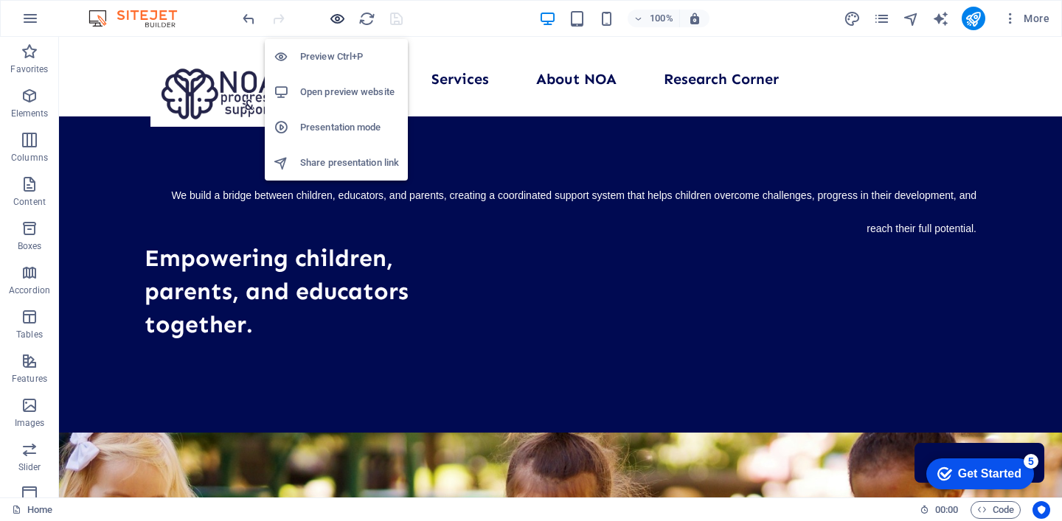
click at [341, 13] on icon "button" at bounding box center [337, 18] width 17 height 17
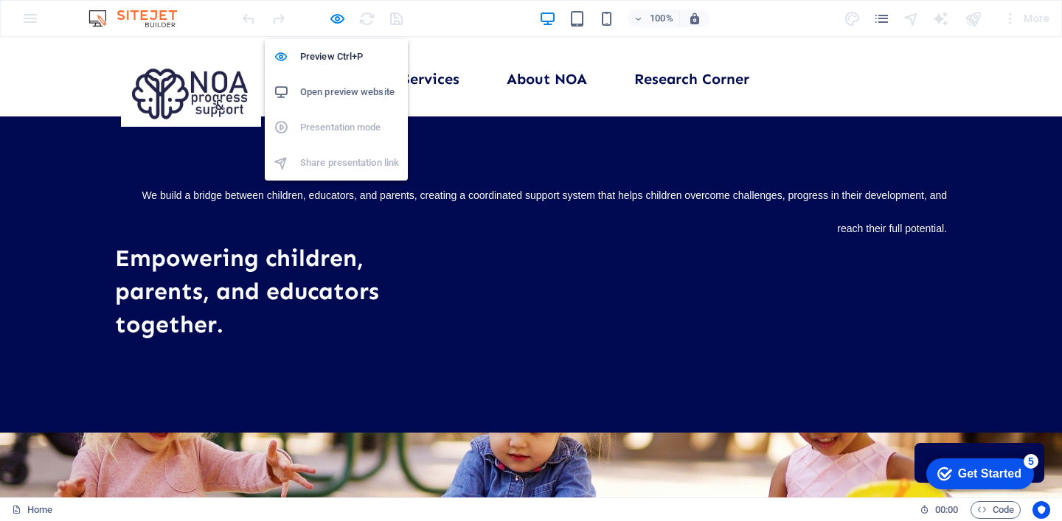
click at [328, 91] on h6 "Open preview website" at bounding box center [349, 92] width 99 height 18
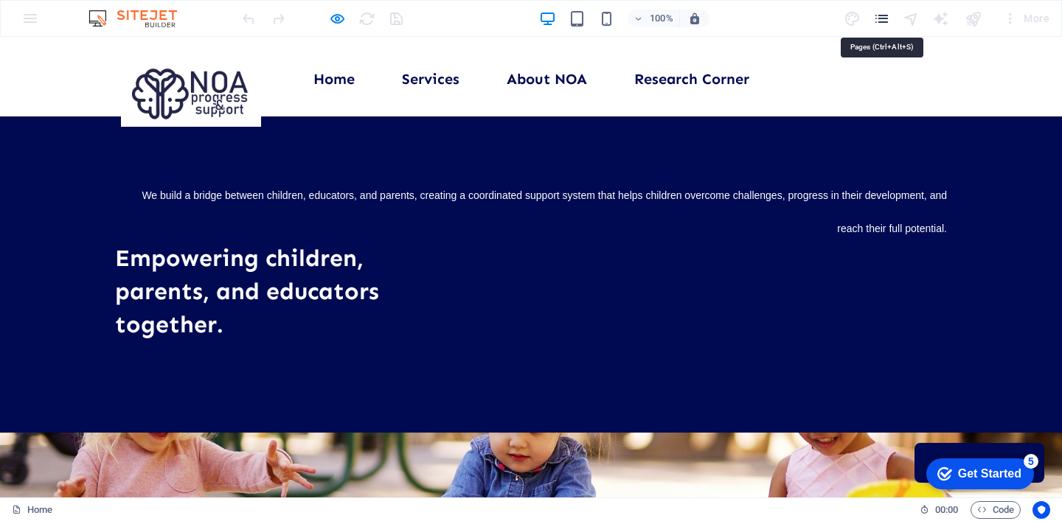
click at [880, 15] on icon "pages" at bounding box center [881, 18] width 17 height 17
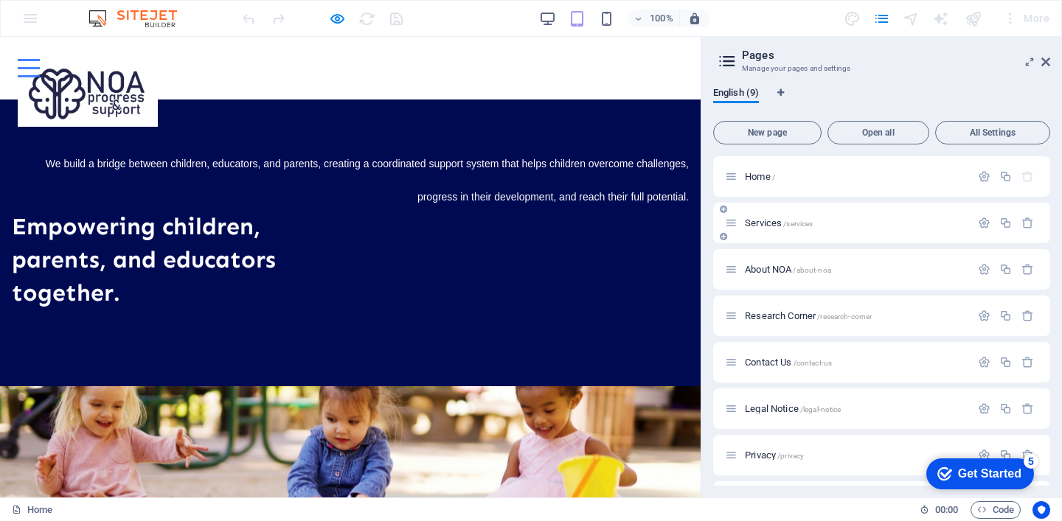
click at [765, 229] on div "Services /services" at bounding box center [848, 223] width 246 height 17
click at [765, 226] on span "Services /services" at bounding box center [779, 223] width 68 height 11
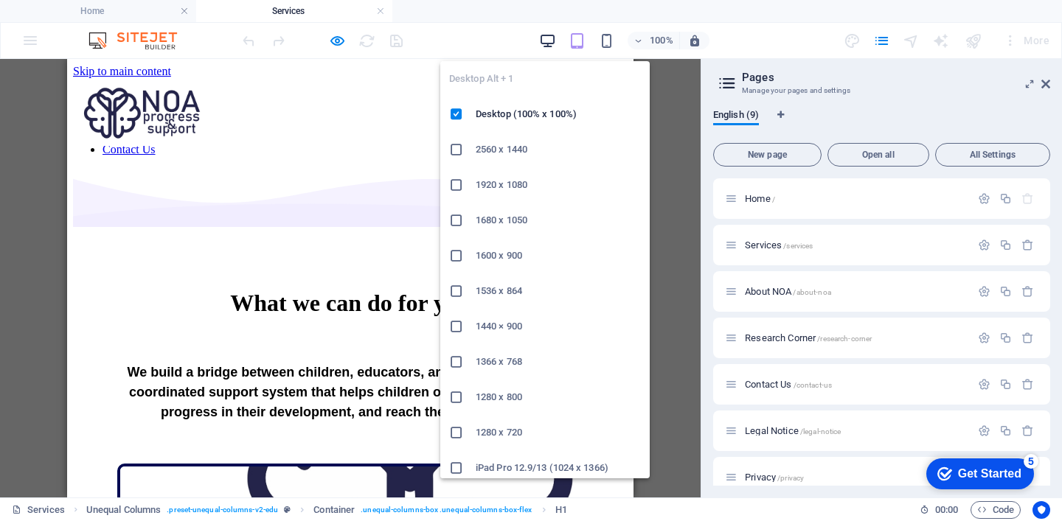
click at [546, 44] on icon "button" at bounding box center [547, 40] width 17 height 17
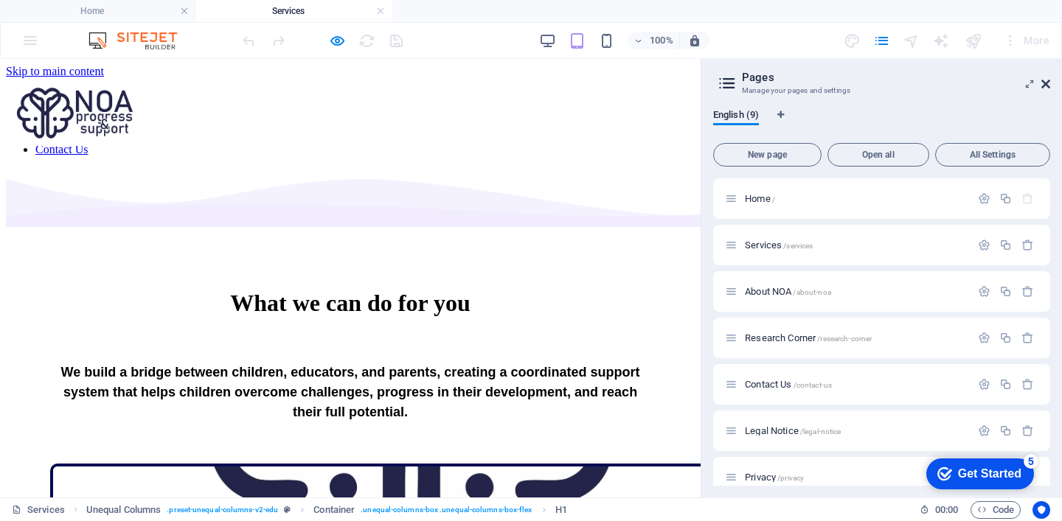
click at [1044, 83] on icon at bounding box center [1045, 84] width 9 height 12
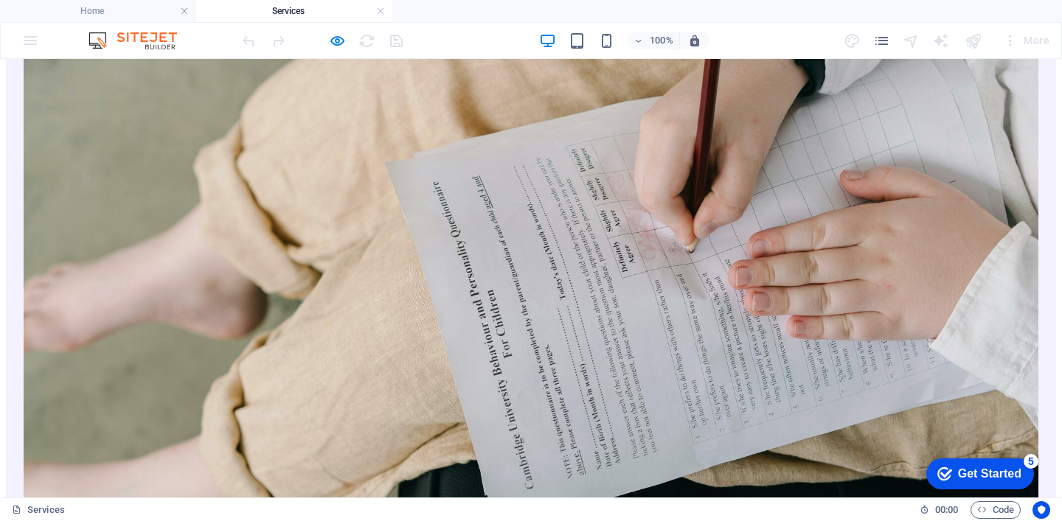
scroll to position [1175, 0]
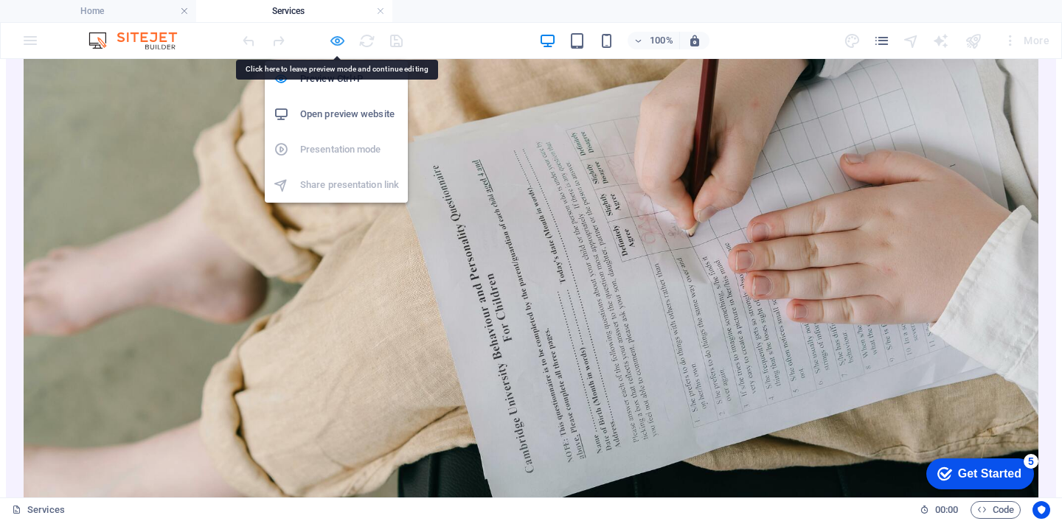
click at [333, 46] on icon "button" at bounding box center [337, 40] width 17 height 17
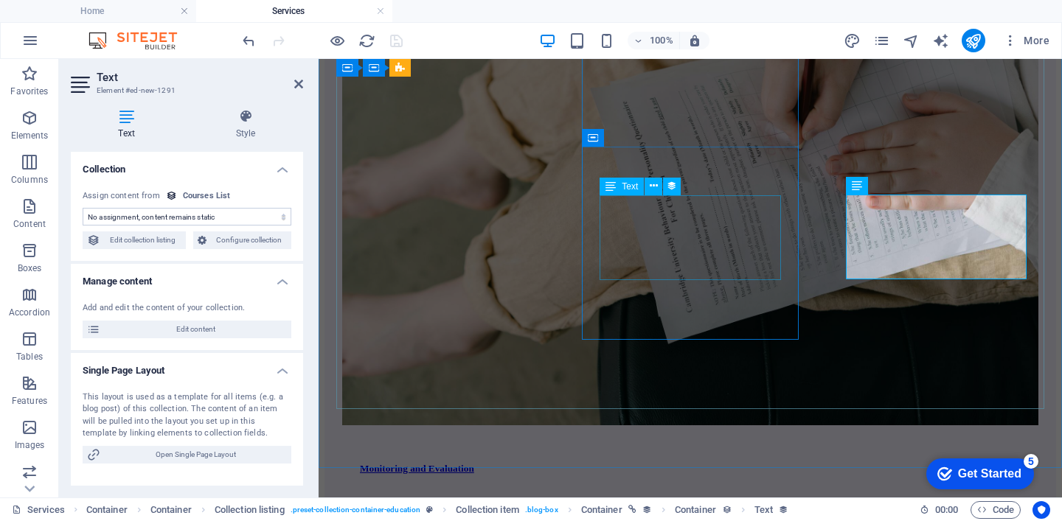
scroll to position [1188, 0]
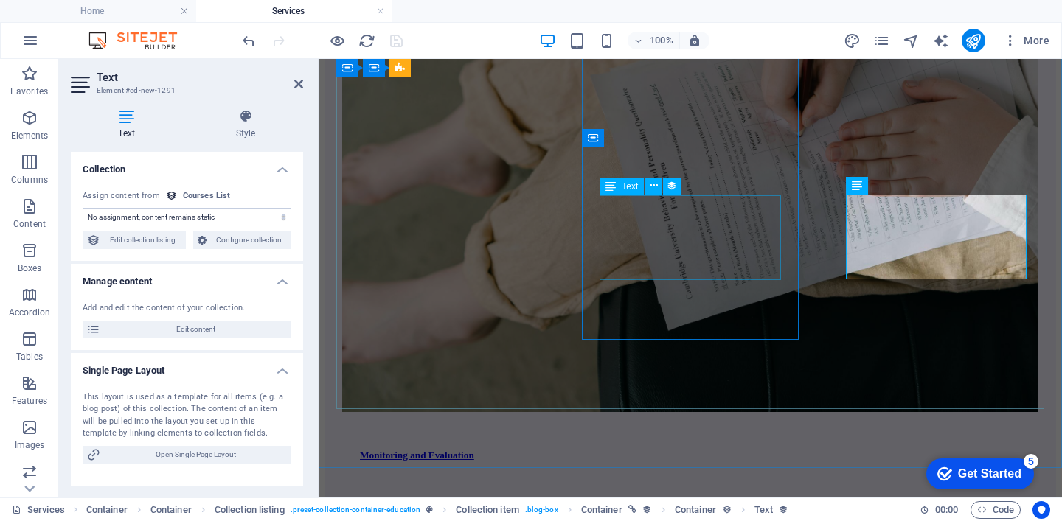
select select "our-course-introduction"
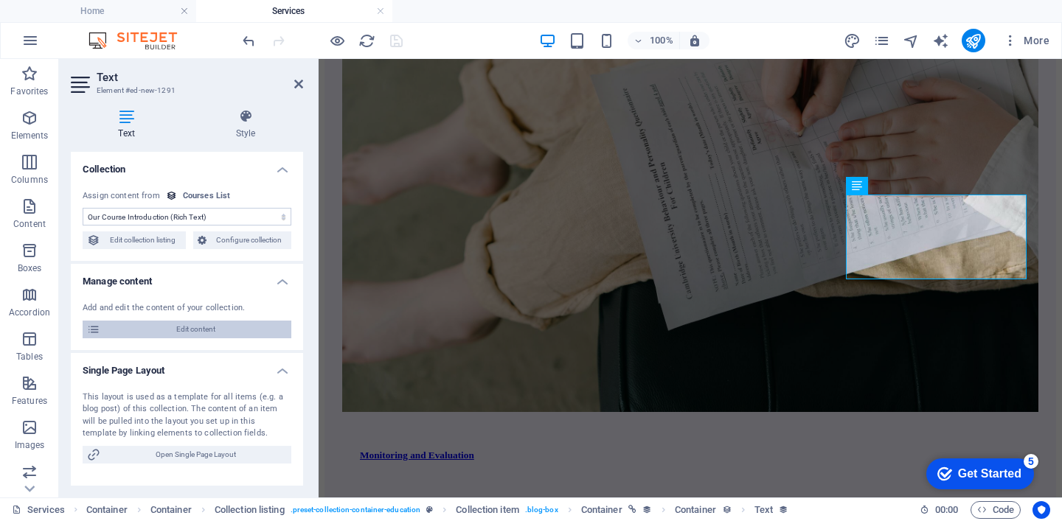
click at [249, 329] on span "Edit content" at bounding box center [196, 330] width 182 height 18
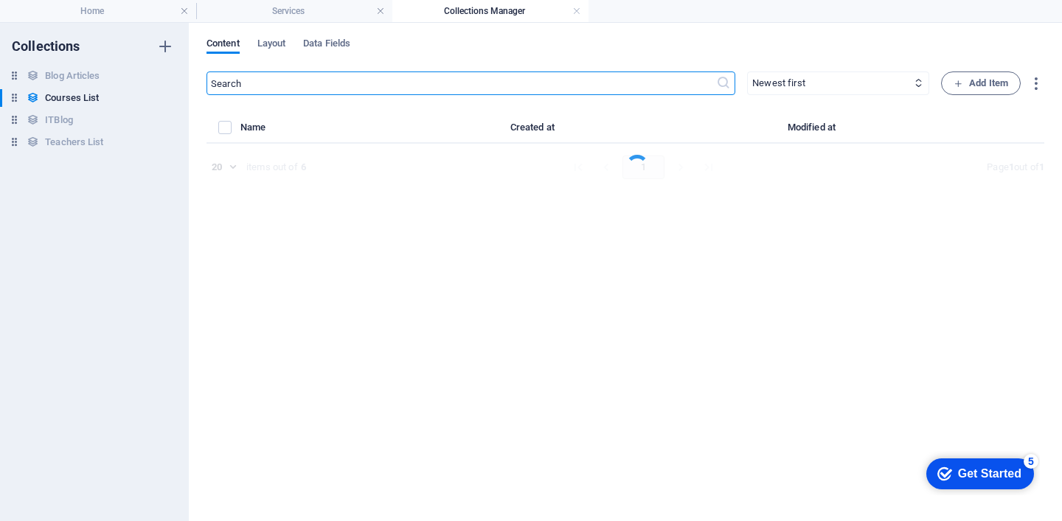
select select "Science"
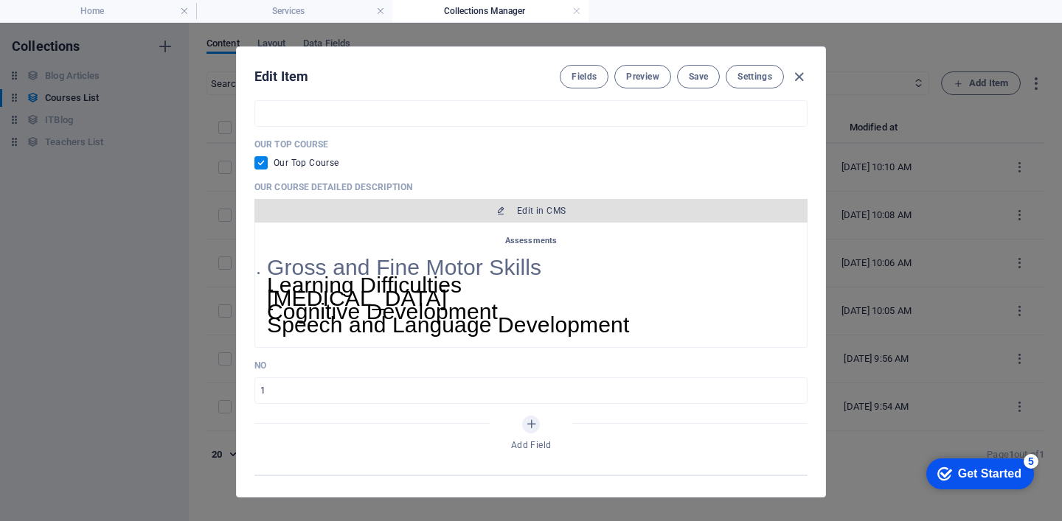
scroll to position [633, 0]
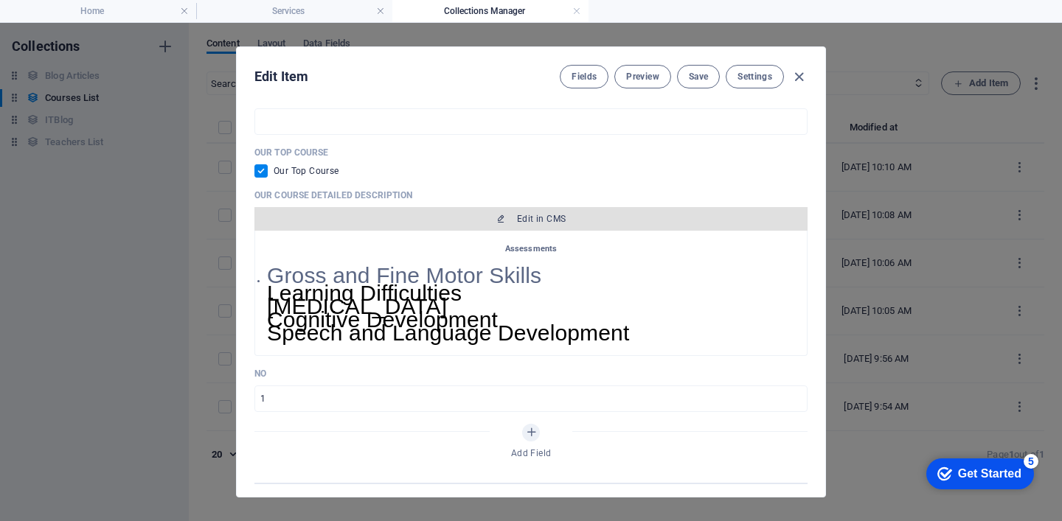
click at [595, 226] on button "Edit in CMS" at bounding box center [530, 219] width 553 height 24
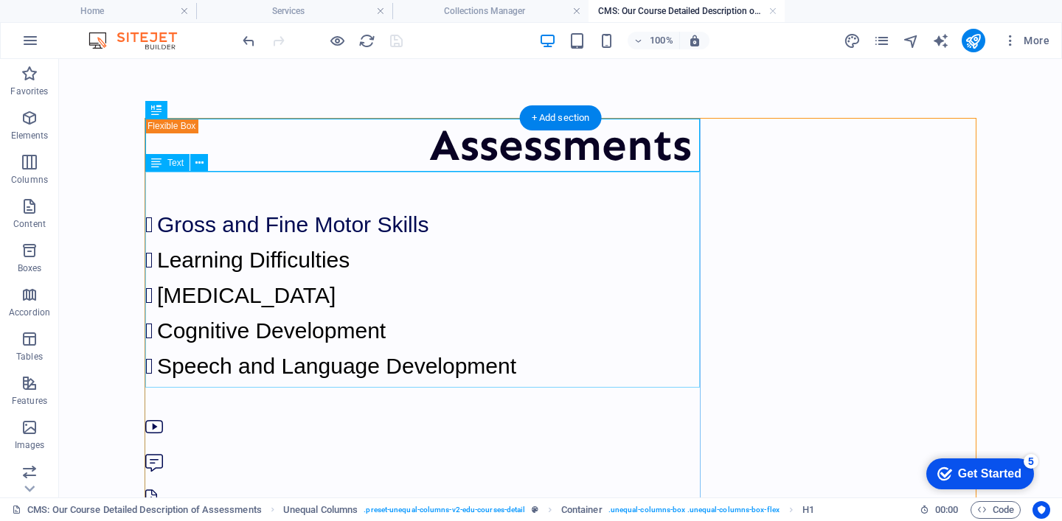
scroll to position [0, 0]
click at [430, 132] on div "Assessments" at bounding box center [560, 145] width 830 height 53
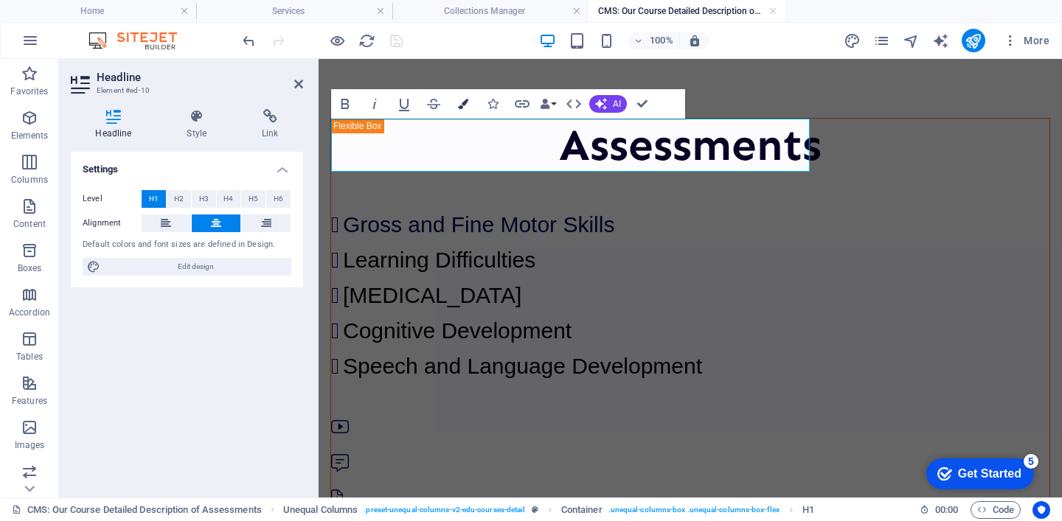
click at [461, 104] on icon "button" at bounding box center [463, 104] width 10 height 10
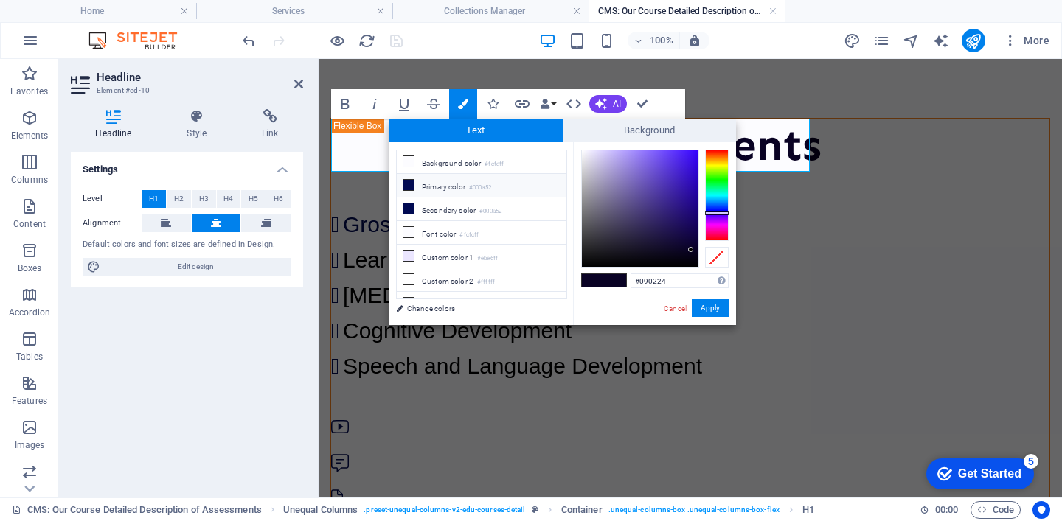
click at [450, 190] on li "Primary color #000a52" at bounding box center [482, 186] width 170 height 24
type input "#000a52"
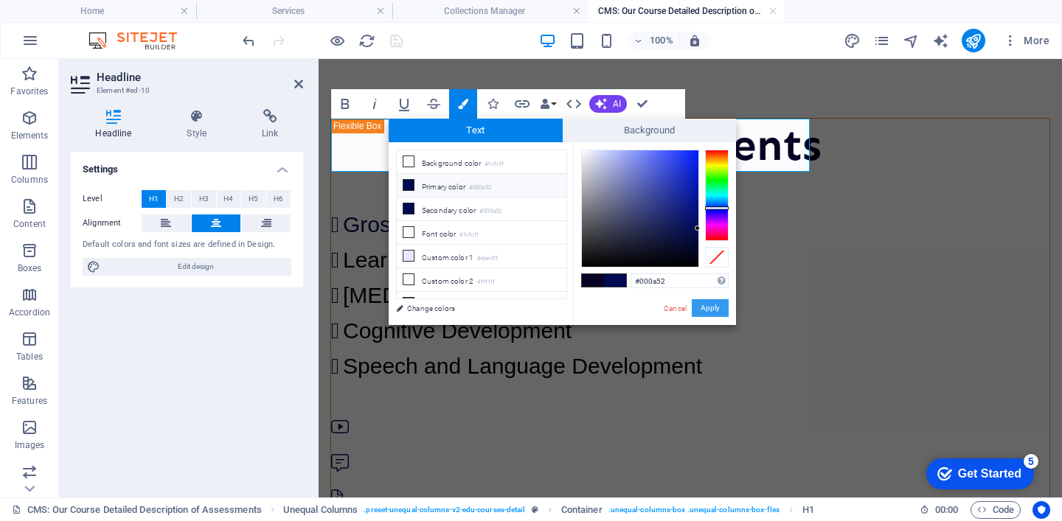
click at [713, 308] on button "Apply" at bounding box center [710, 308] width 37 height 18
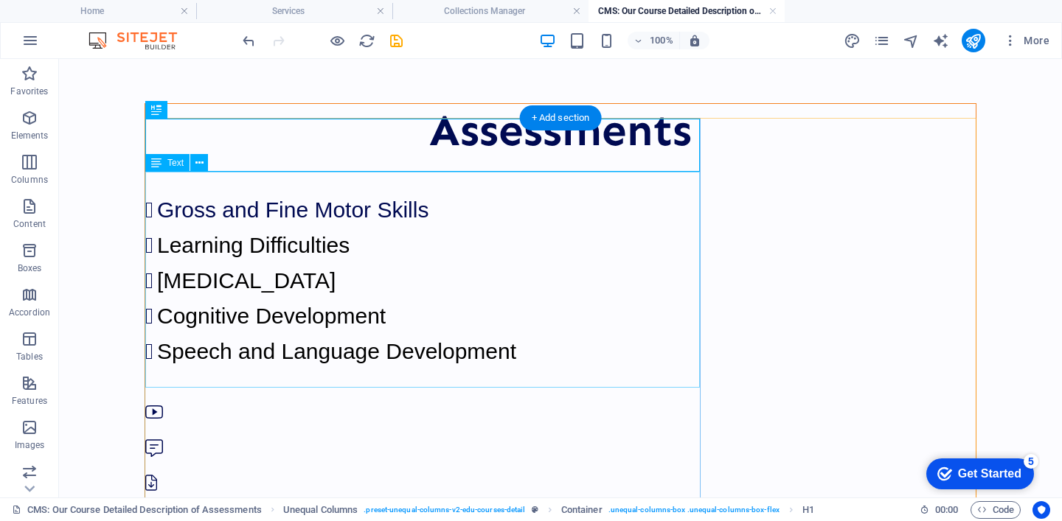
scroll to position [18, 0]
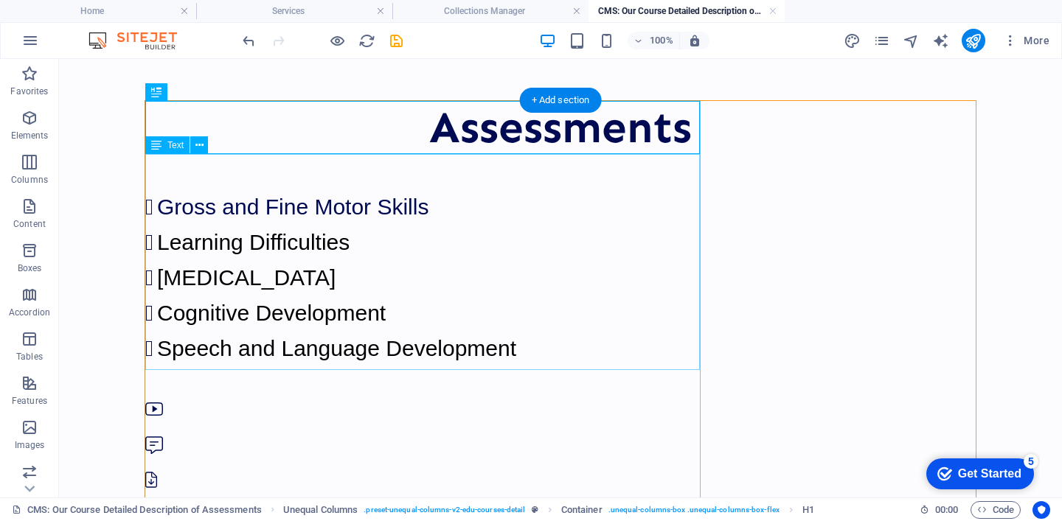
click at [404, 232] on div "Gross and Fine Motor Skills Learning Difficulties [MEDICAL_DATA] Cognitive Deve…" at bounding box center [560, 260] width 830 height 212
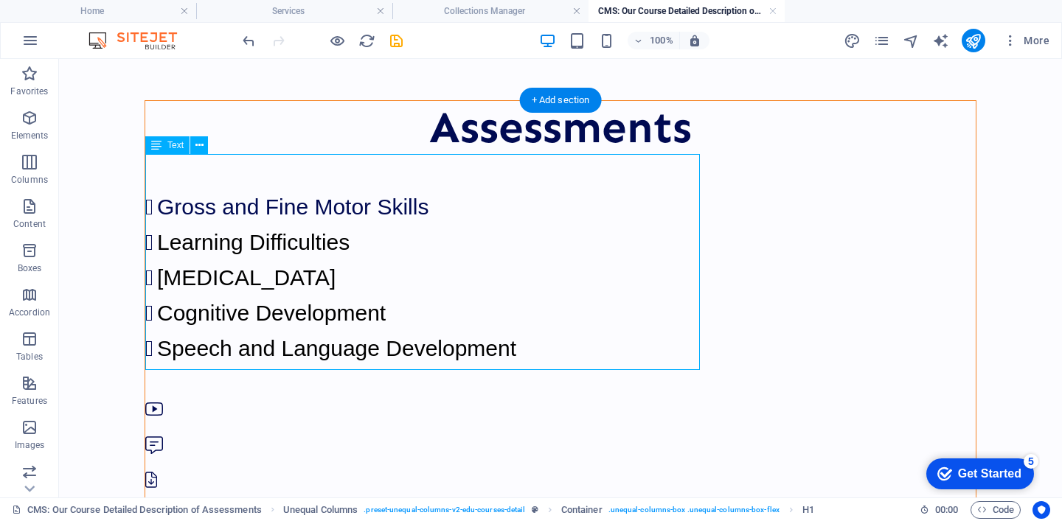
click at [404, 232] on div "Gross and Fine Motor Skills Learning Difficulties [MEDICAL_DATA] Cognitive Deve…" at bounding box center [560, 260] width 830 height 212
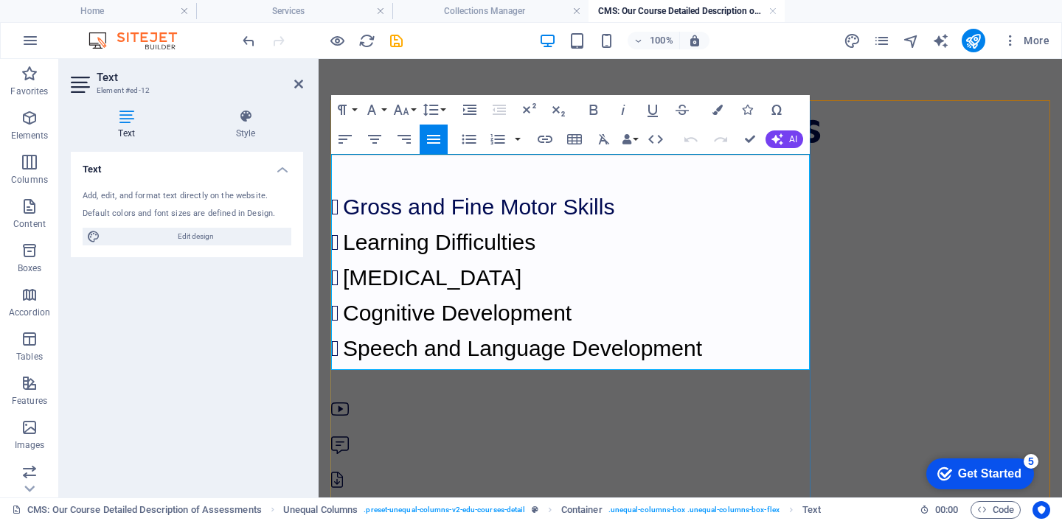
drag, startPoint x: 757, startPoint y: 353, endPoint x: 347, endPoint y: 203, distance: 435.8
click at [347, 203] on ul "Gross and Fine Motor Skills Learning Difficulties [MEDICAL_DATA] Cognitive Deve…" at bounding box center [690, 278] width 718 height 177
click at [717, 114] on icon "button" at bounding box center [717, 110] width 10 height 10
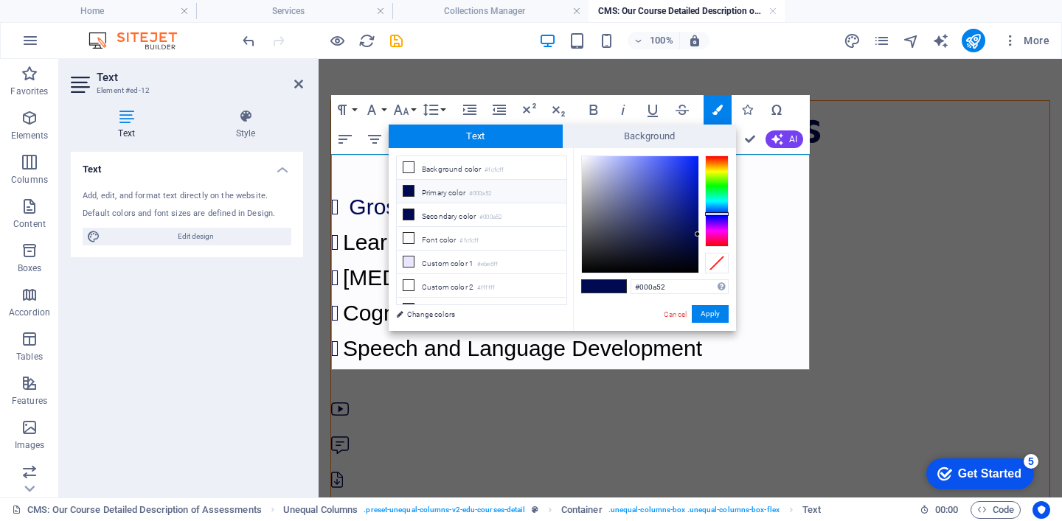
click at [482, 197] on small "#000a52" at bounding box center [480, 194] width 22 height 10
click at [712, 310] on button "Apply" at bounding box center [710, 314] width 37 height 18
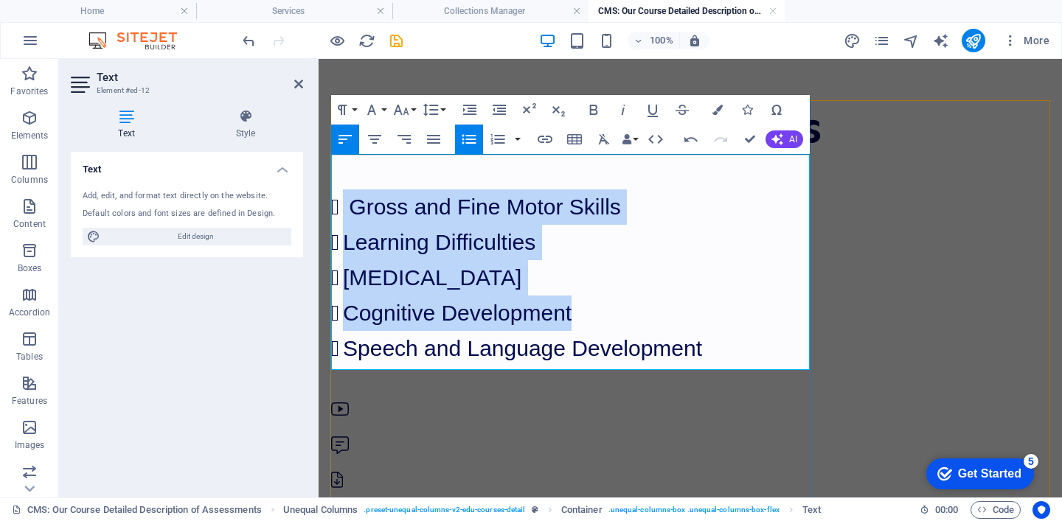
click at [535, 235] on span "Learning Difficulties" at bounding box center [439, 242] width 192 height 24
drag, startPoint x: 580, startPoint y: 243, endPoint x: 344, endPoint y: 234, distance: 236.9
click at [344, 234] on li "Learning Difficulties" at bounding box center [696, 242] width 707 height 35
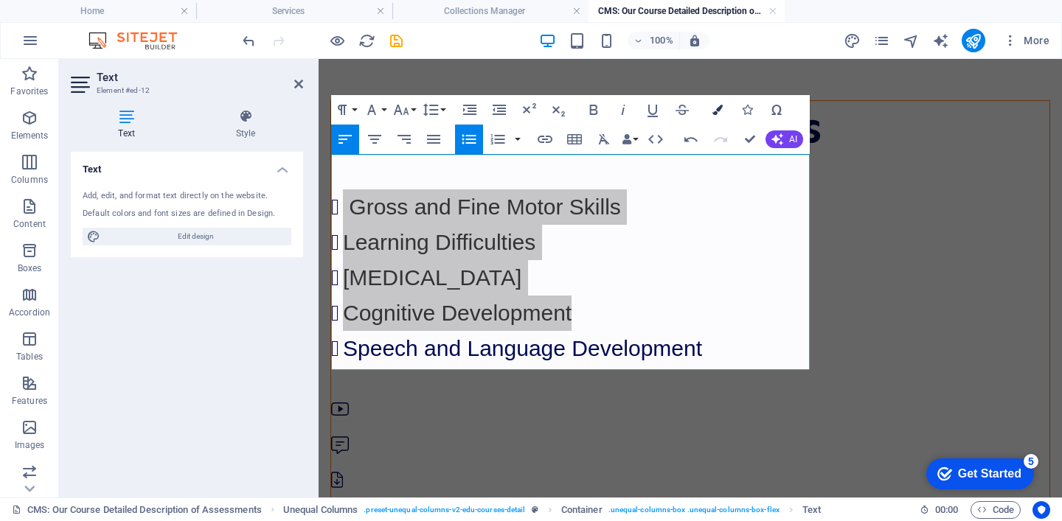
click at [708, 112] on button "Colors" at bounding box center [718, 110] width 28 height 30
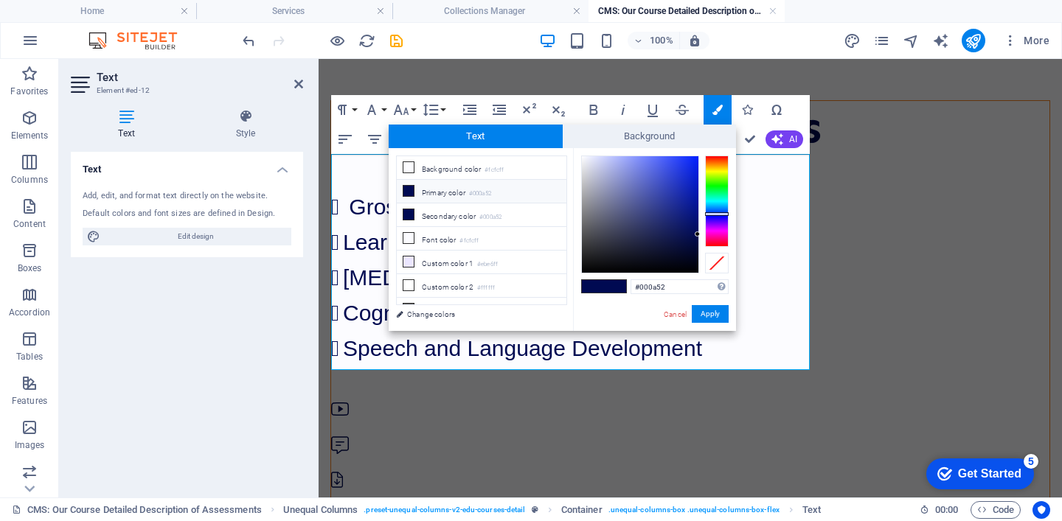
click at [484, 199] on li "Primary color #000a52" at bounding box center [482, 192] width 170 height 24
click at [714, 315] on button "Apply" at bounding box center [710, 314] width 37 height 18
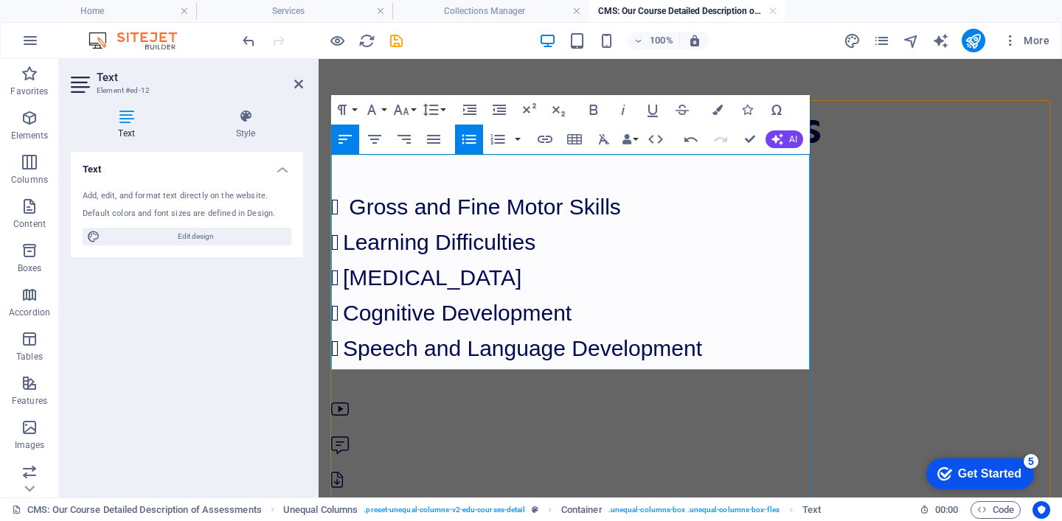
drag, startPoint x: 611, startPoint y: 276, endPoint x: 355, endPoint y: 275, distance: 256.7
click at [355, 275] on li "[MEDICAL_DATA]" at bounding box center [696, 277] width 707 height 35
click at [723, 117] on button "Colors" at bounding box center [718, 110] width 28 height 30
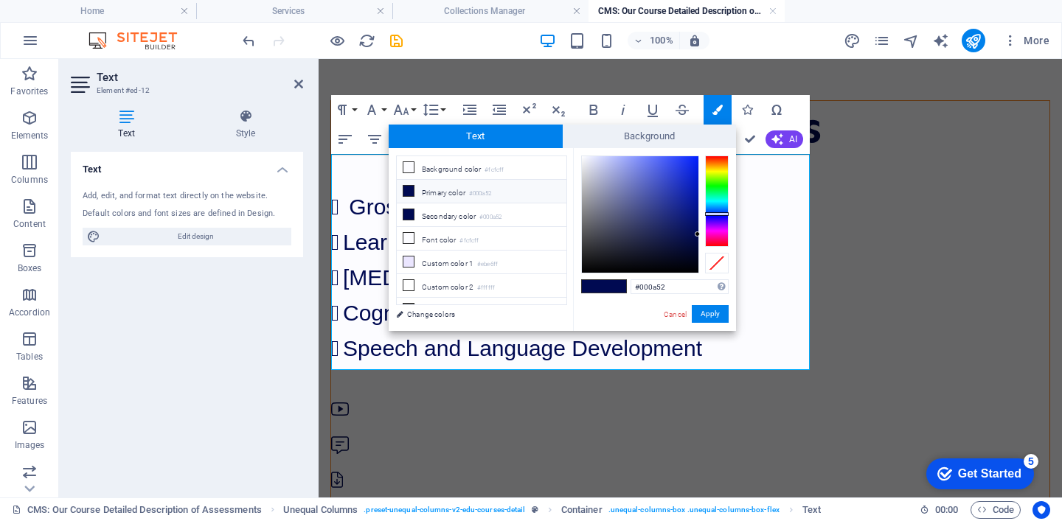
click at [712, 323] on div "Cancel Apply" at bounding box center [695, 314] width 66 height 18
click at [458, 189] on li "Primary color #000a52" at bounding box center [482, 192] width 170 height 24
click at [715, 314] on button "Apply" at bounding box center [710, 314] width 37 height 18
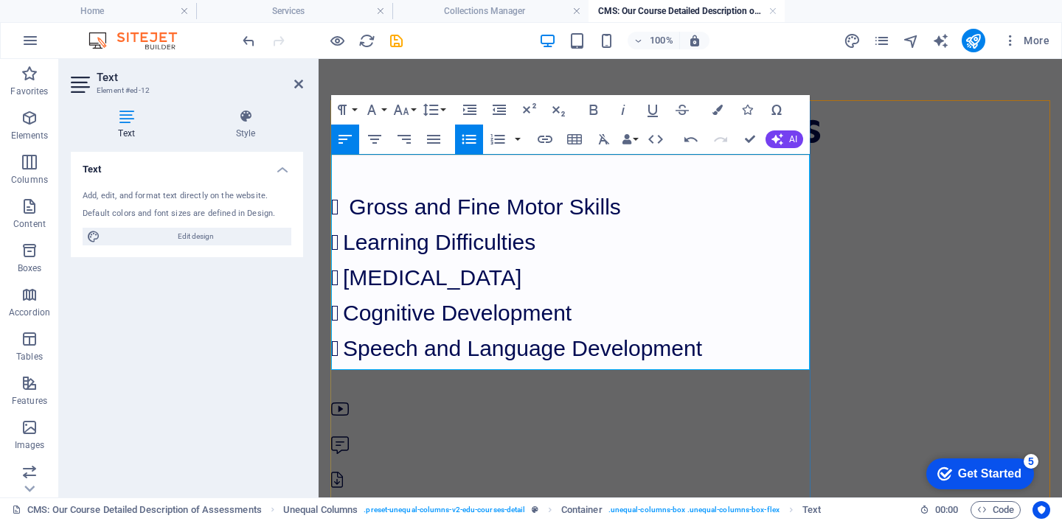
click at [654, 310] on li "Cognitive Development" at bounding box center [696, 313] width 707 height 35
drag, startPoint x: 654, startPoint y: 310, endPoint x: 354, endPoint y: 301, distance: 300.3
click at [354, 301] on li "Cognitive Development" at bounding box center [696, 313] width 707 height 35
click at [726, 105] on button "Colors" at bounding box center [718, 110] width 28 height 30
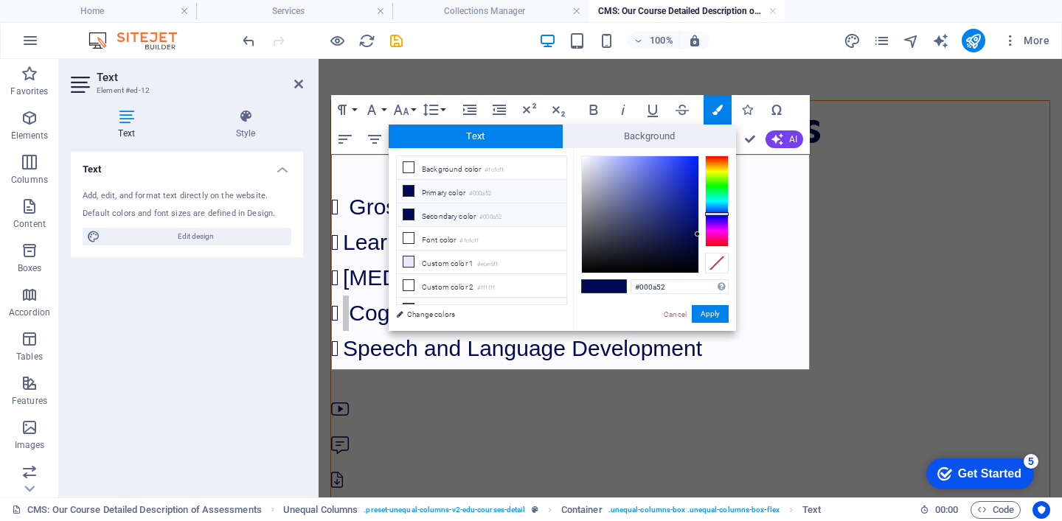
click at [498, 212] on small "#000a52" at bounding box center [490, 217] width 22 height 10
click at [707, 312] on button "Apply" at bounding box center [710, 314] width 37 height 18
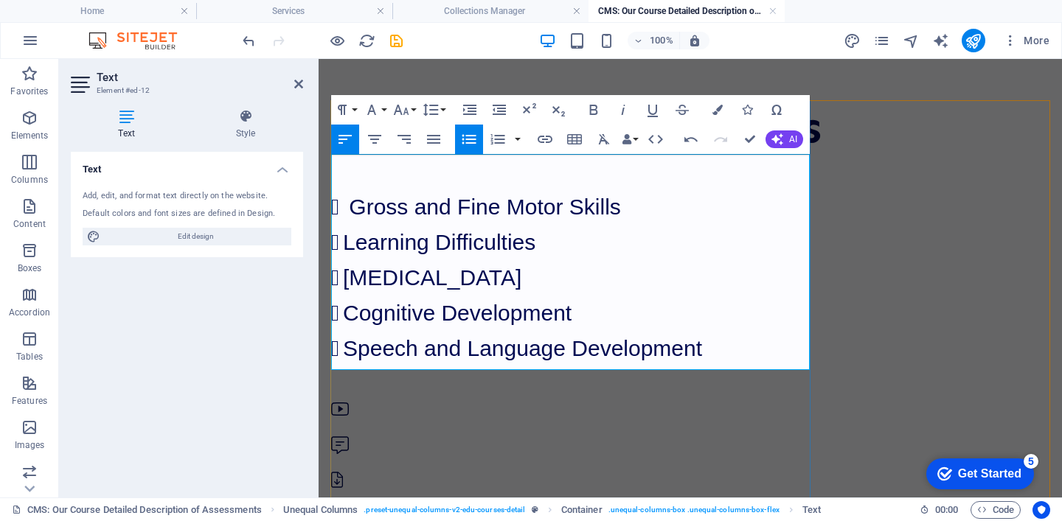
drag, startPoint x: 748, startPoint y: 353, endPoint x: 356, endPoint y: 350, distance: 391.6
click at [356, 350] on span "Speech and Language Development" at bounding box center [522, 348] width 359 height 24
click at [724, 111] on button "Colors" at bounding box center [718, 110] width 28 height 30
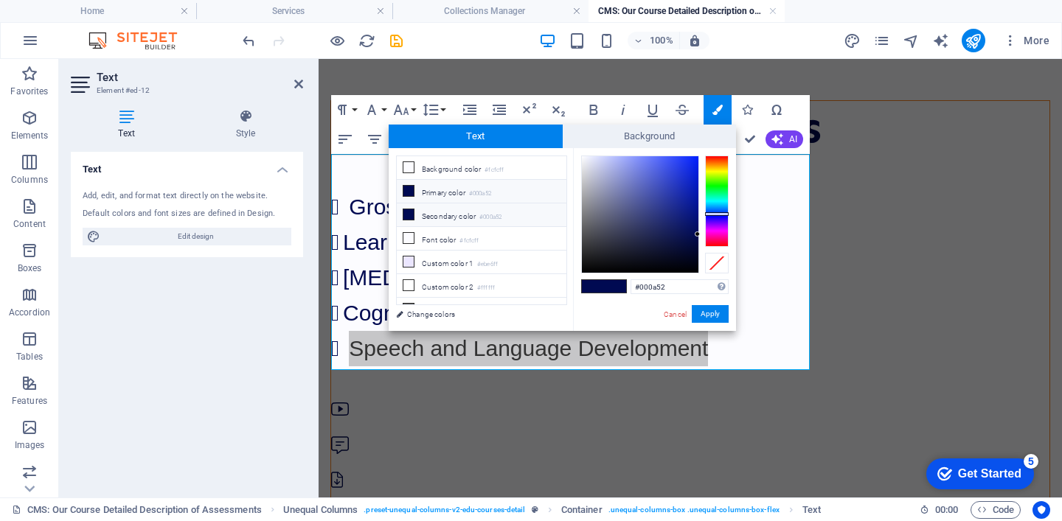
click at [507, 204] on li "Secondary color #000a52" at bounding box center [482, 216] width 170 height 24
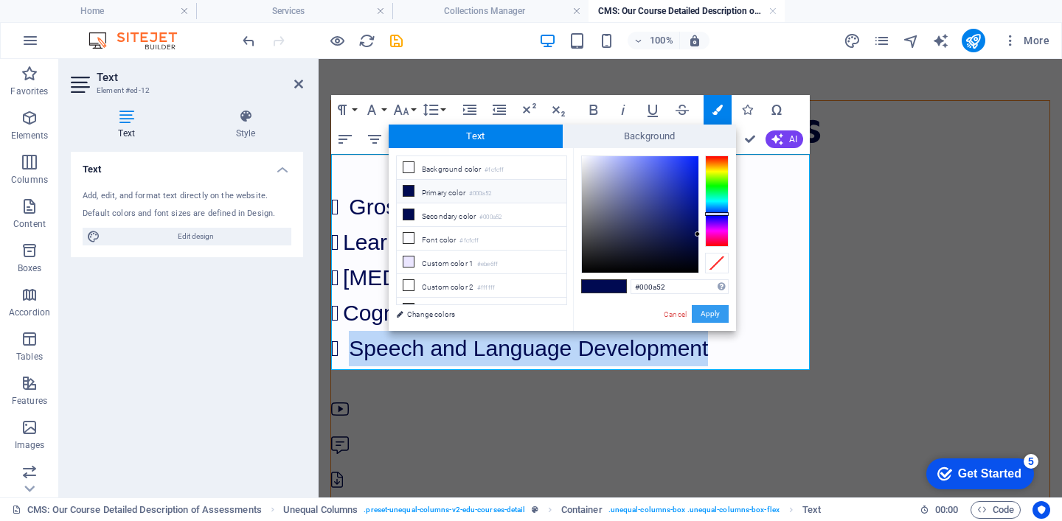
click at [711, 311] on button "Apply" at bounding box center [710, 314] width 37 height 18
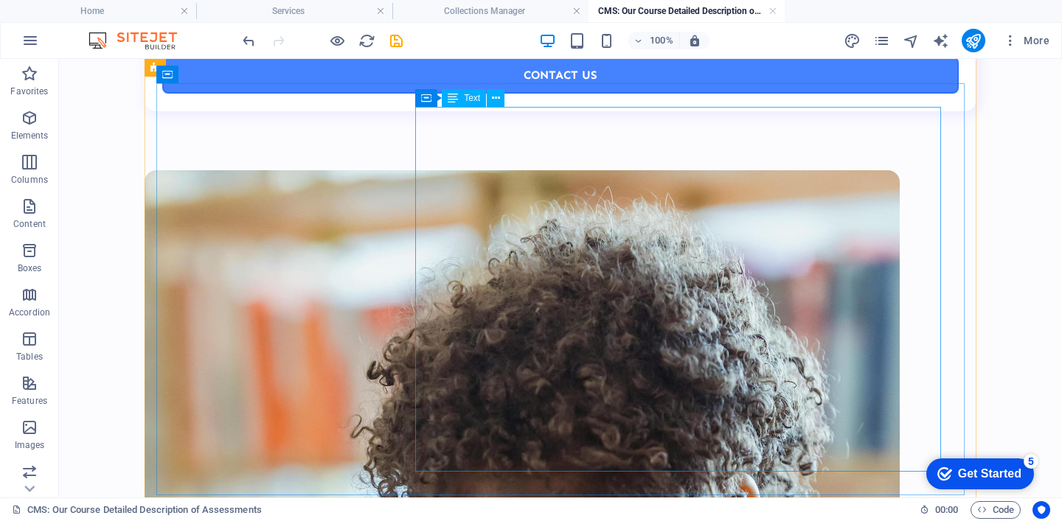
scroll to position [2606, 0]
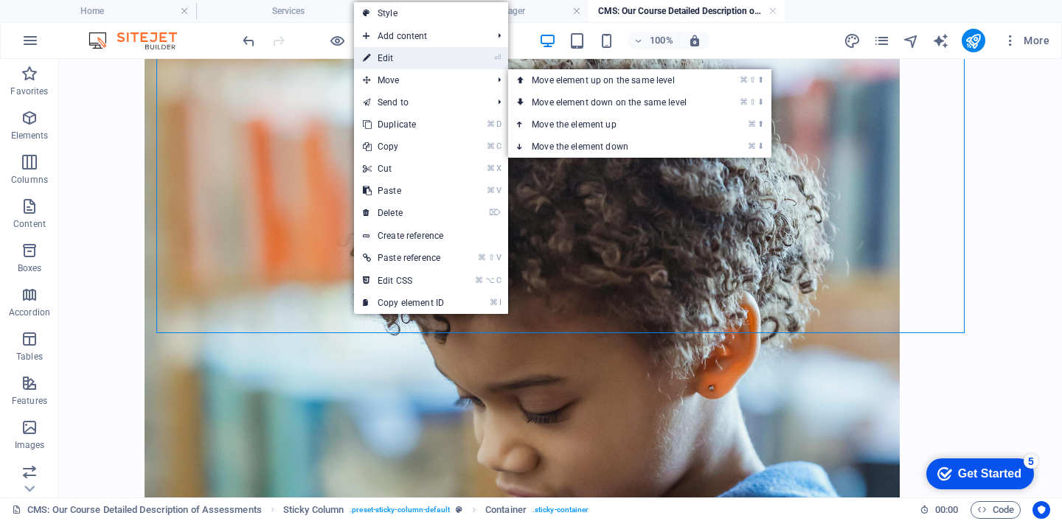
click at [417, 63] on link "⏎ Edit" at bounding box center [403, 58] width 99 height 22
select select "multiple-waves"
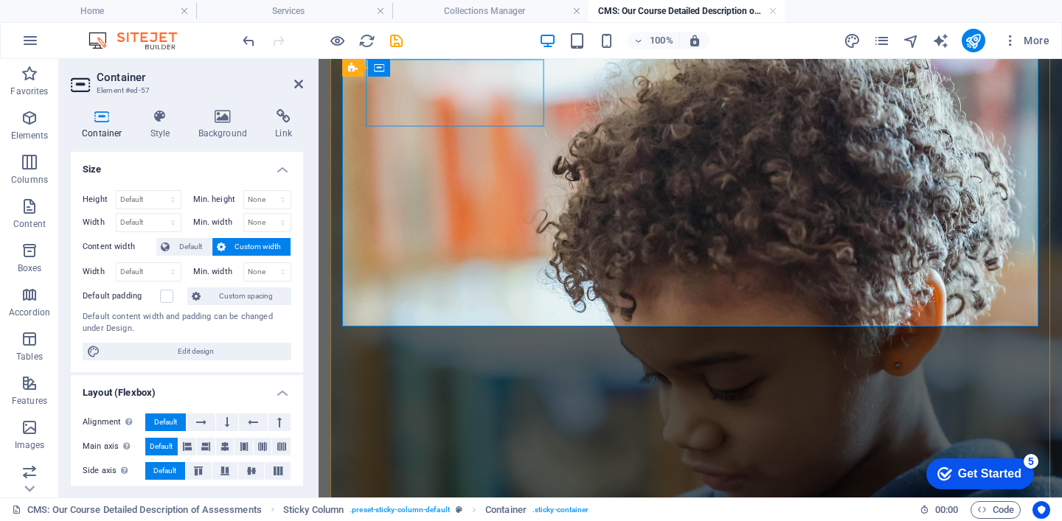
scroll to position [2819, 0]
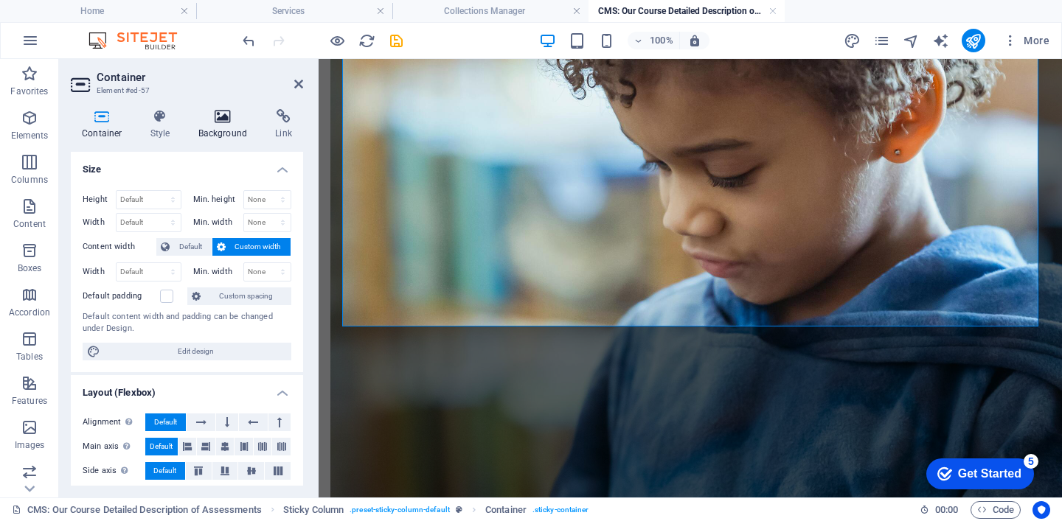
click at [219, 129] on h4 "Background" at bounding box center [225, 124] width 77 height 31
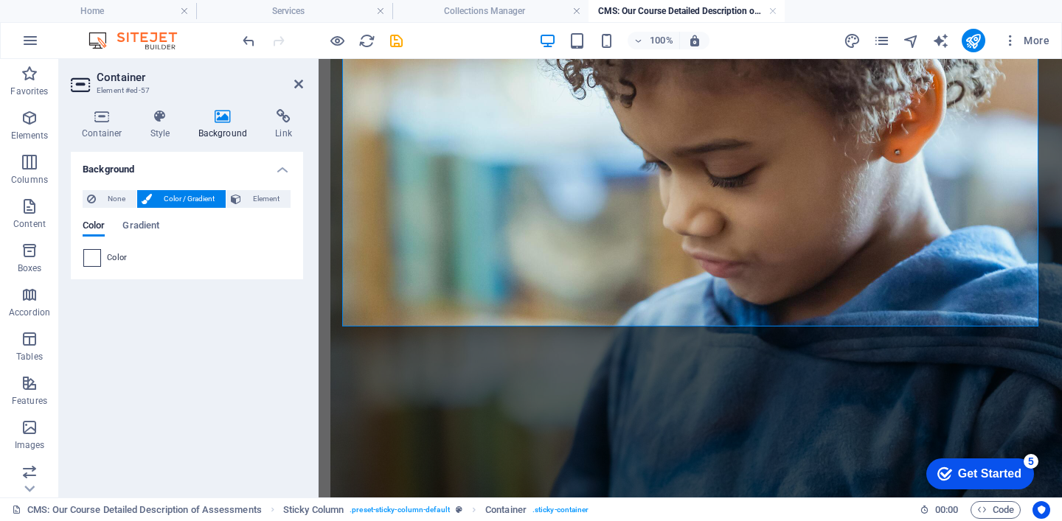
click at [96, 260] on span at bounding box center [92, 258] width 16 height 16
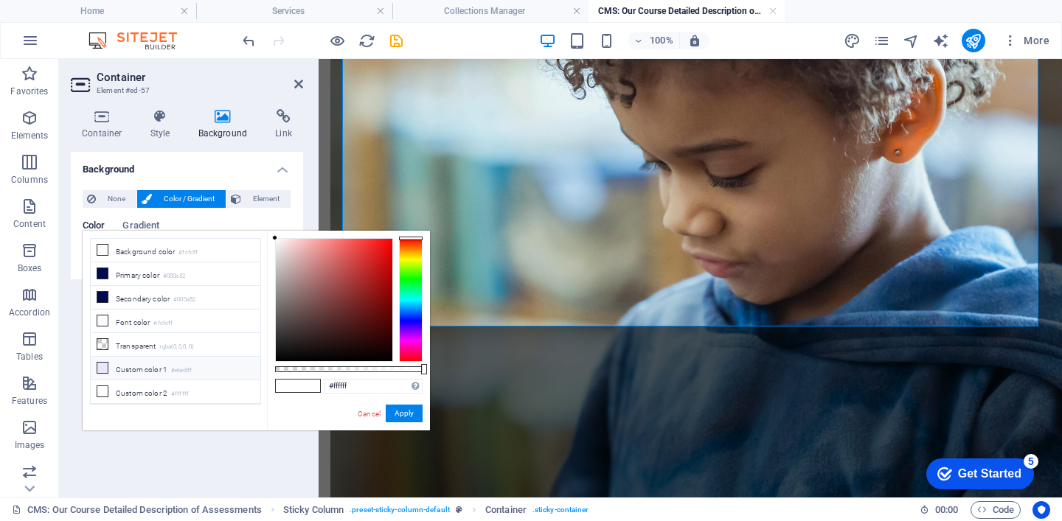
click at [149, 369] on li "Custom color 1 #ebe6ff" at bounding box center [176, 369] width 170 height 24
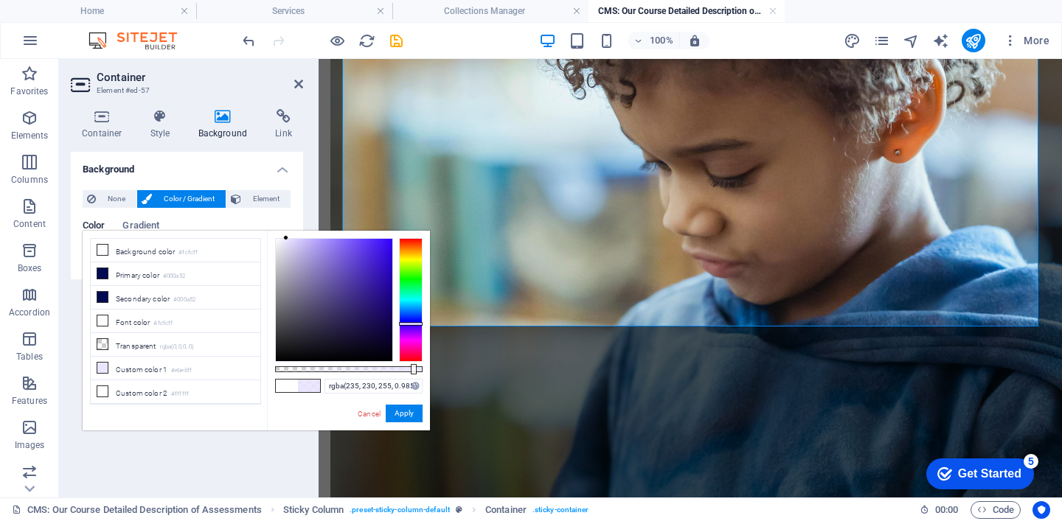
type input "#ebe6ff"
drag, startPoint x: 423, startPoint y: 372, endPoint x: 119, endPoint y: 313, distance: 309.5
click at [440, 372] on body "[DOMAIN_NAME] Home Services Collections Manager CMS: Our Course Detailed Descri…" at bounding box center [531, 260] width 1062 height 521
click at [403, 414] on button "Apply" at bounding box center [404, 414] width 37 height 18
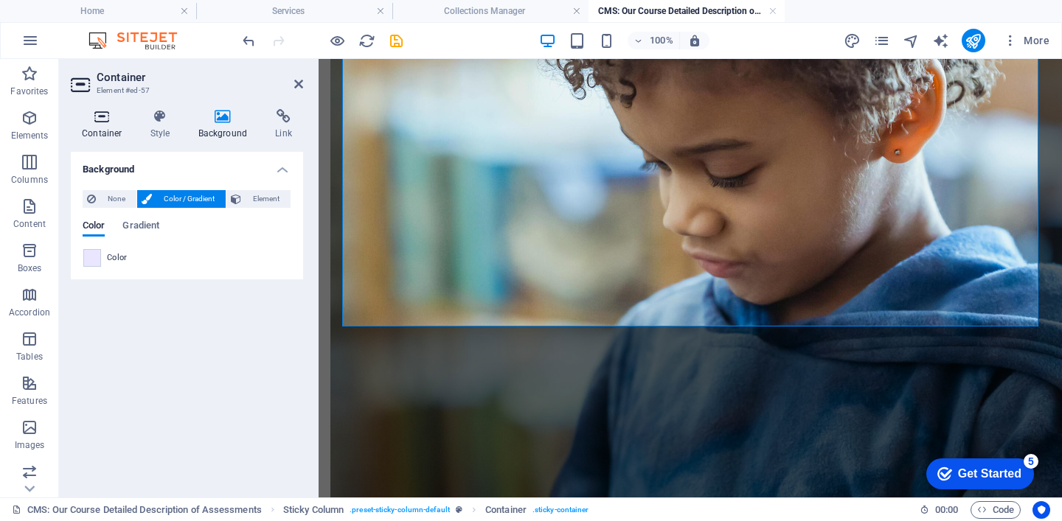
click at [108, 114] on icon at bounding box center [102, 116] width 63 height 15
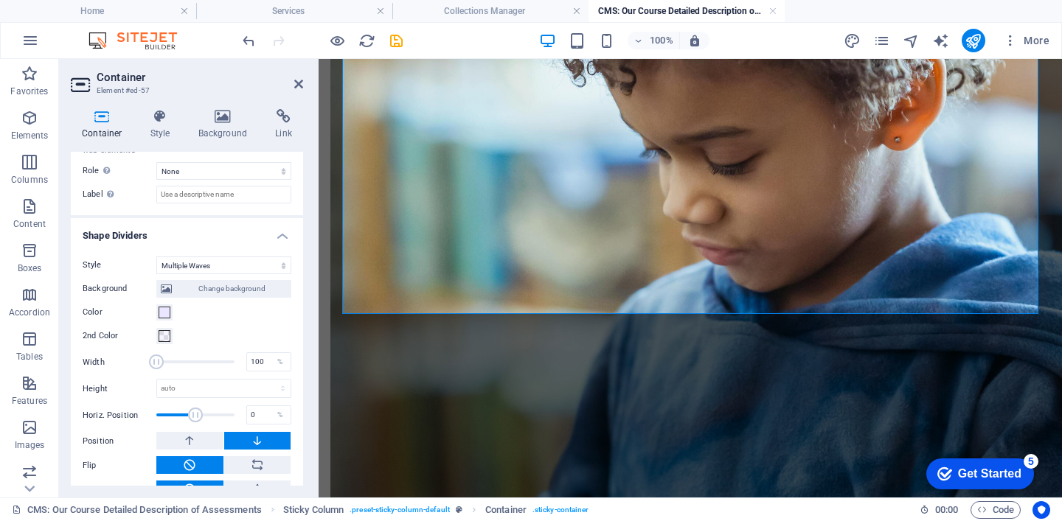
scroll to position [470, 0]
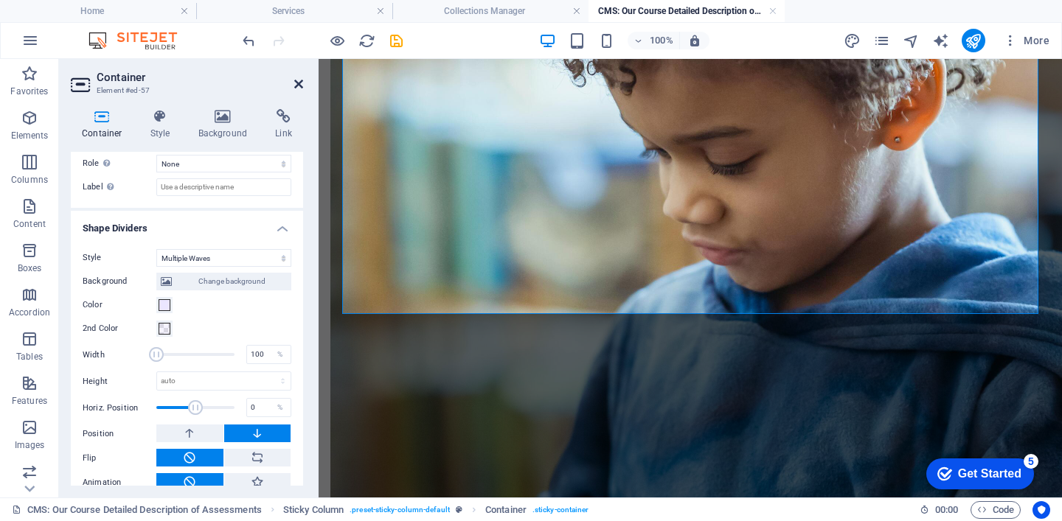
click at [299, 86] on icon at bounding box center [298, 84] width 9 height 12
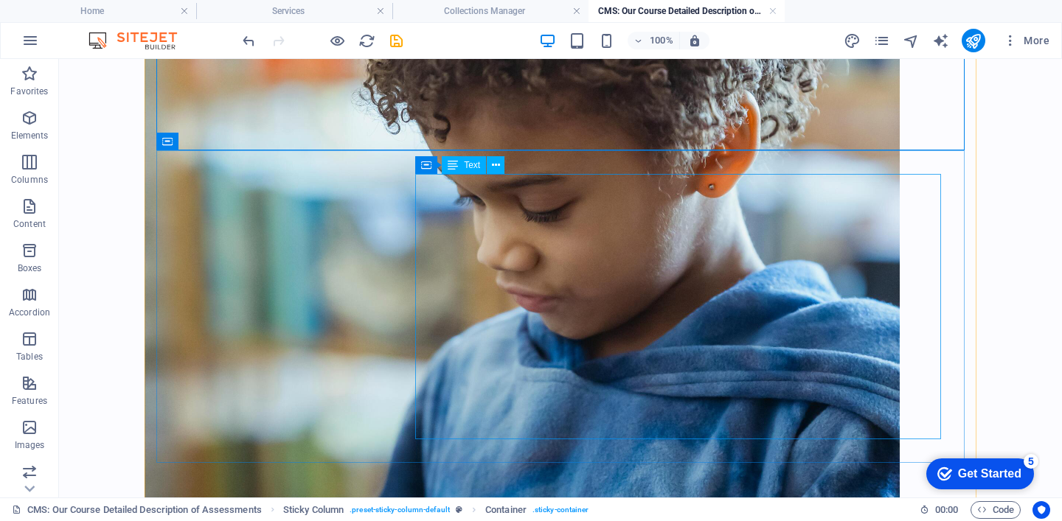
scroll to position [2812, 0]
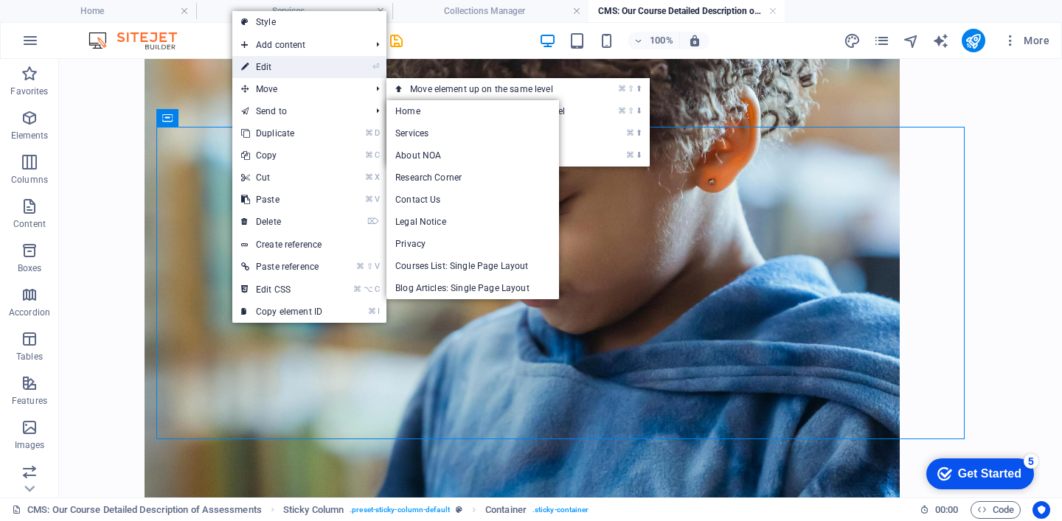
click at [281, 70] on link "⏎ Edit" at bounding box center [281, 67] width 99 height 22
select select "multiple-waves"
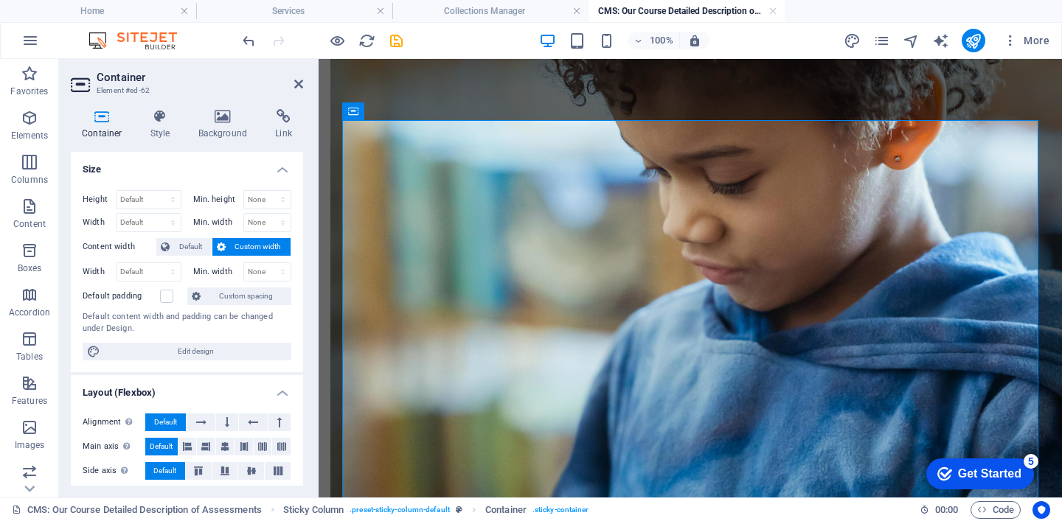
scroll to position [3025, 0]
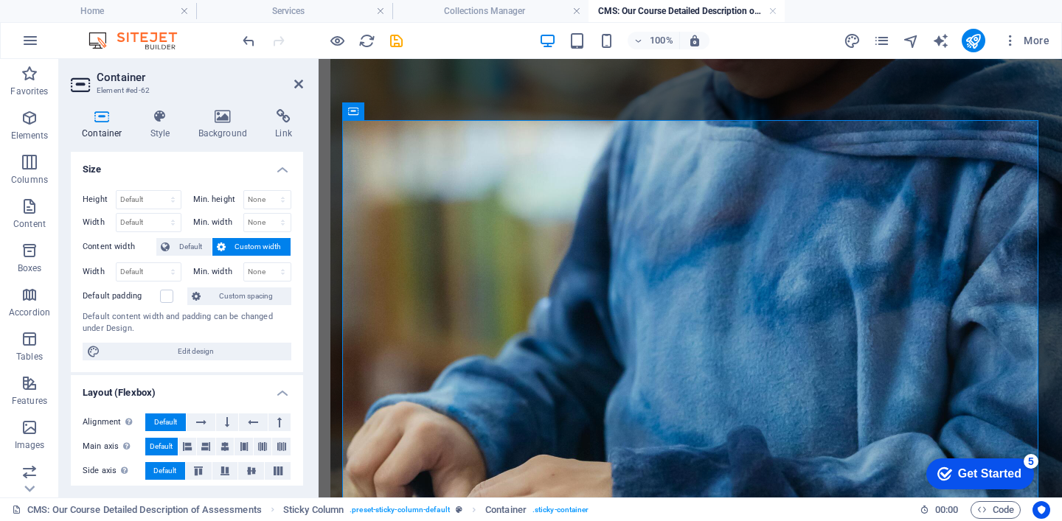
click at [232, 108] on div "Container Style Background Link Size Height Default px rem % vh vw Min. height …" at bounding box center [187, 297] width 256 height 400
click at [218, 122] on icon at bounding box center [223, 116] width 72 height 15
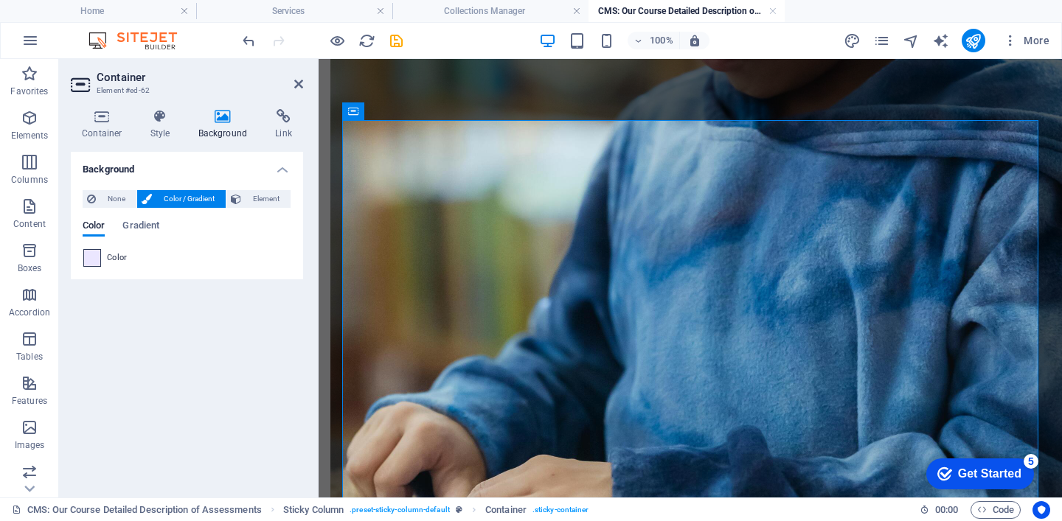
click at [97, 252] on span at bounding box center [92, 258] width 16 height 16
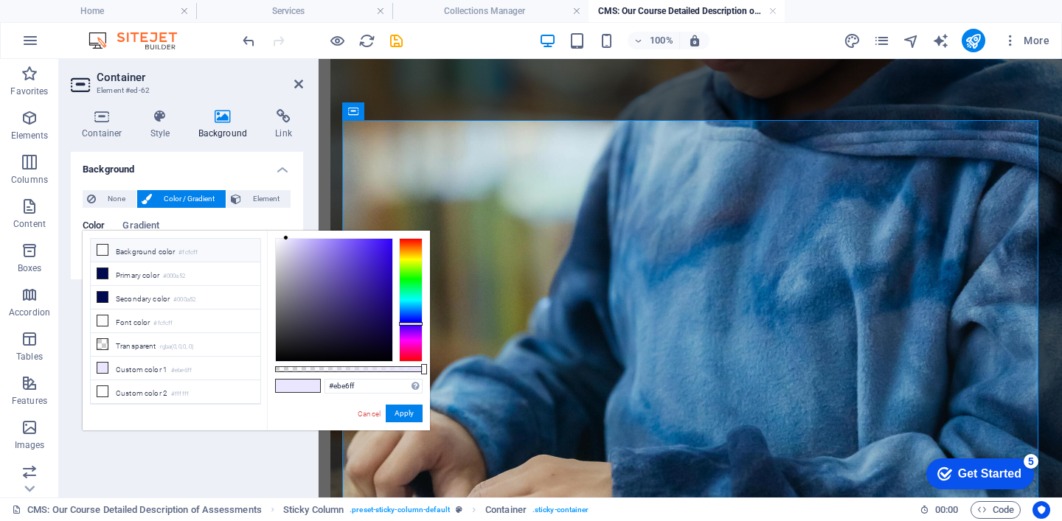
click at [125, 254] on li "Background color #fcfcff" at bounding box center [176, 251] width 170 height 24
type input "#fcfcff"
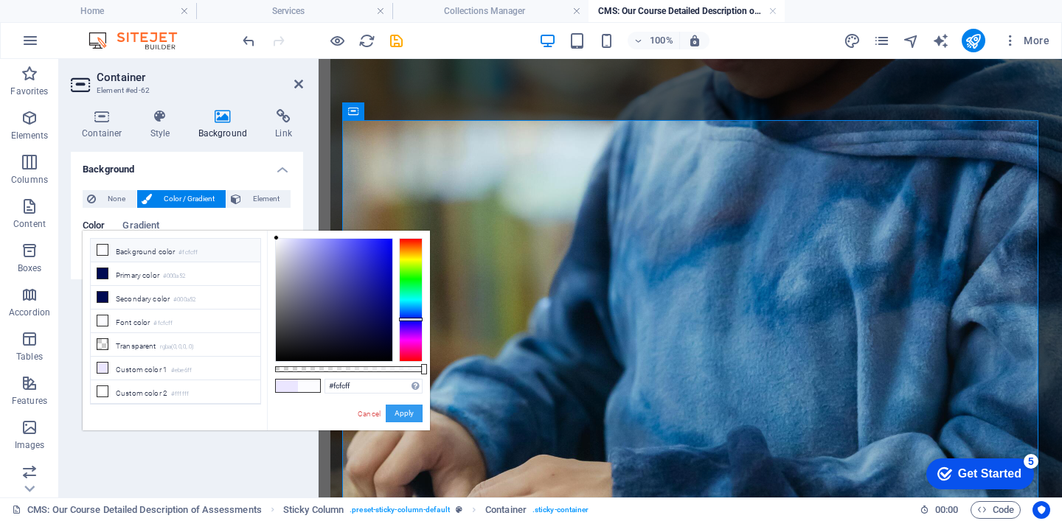
click at [407, 418] on button "Apply" at bounding box center [404, 414] width 37 height 18
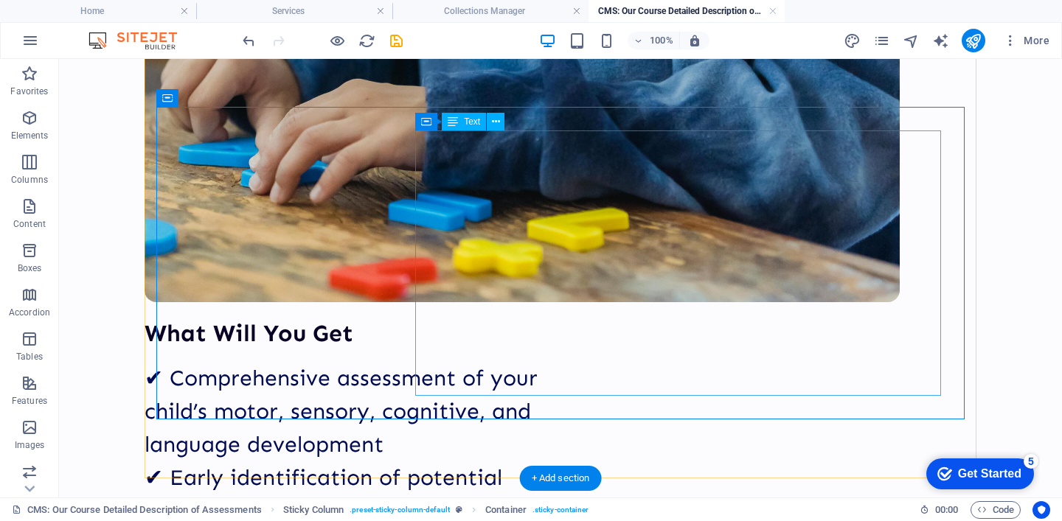
scroll to position [3145, 0]
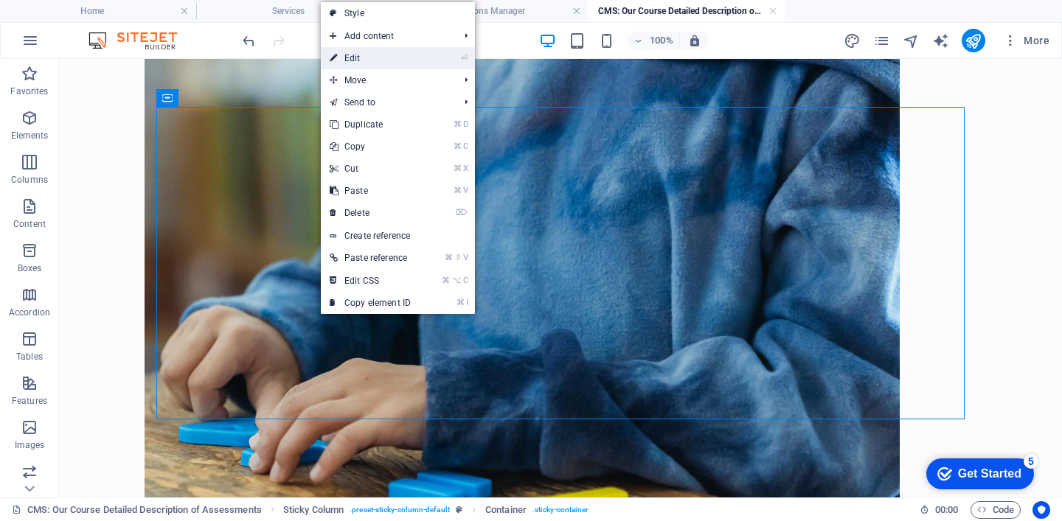
click at [387, 52] on link "⏎ Edit" at bounding box center [370, 58] width 99 height 22
select select "multiple-waves"
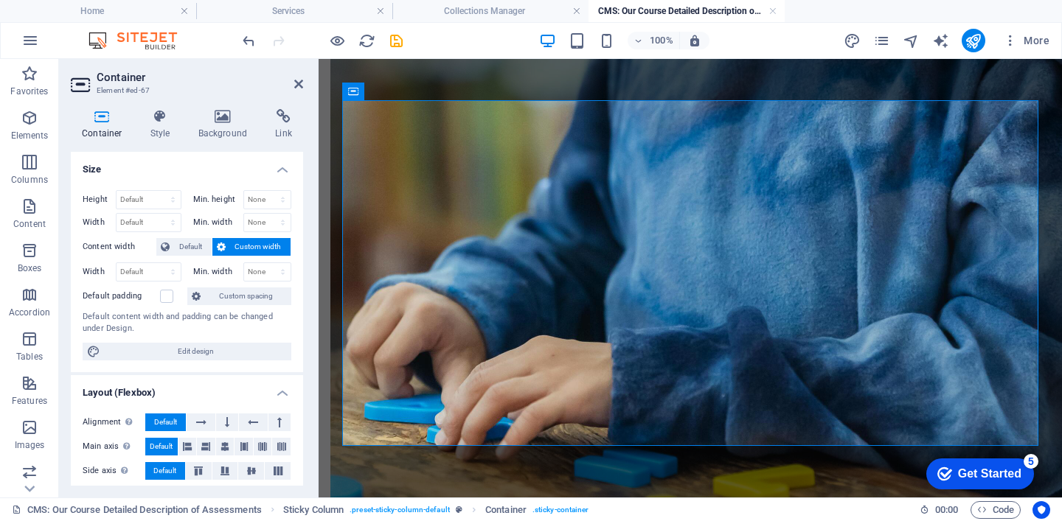
scroll to position [3424, 0]
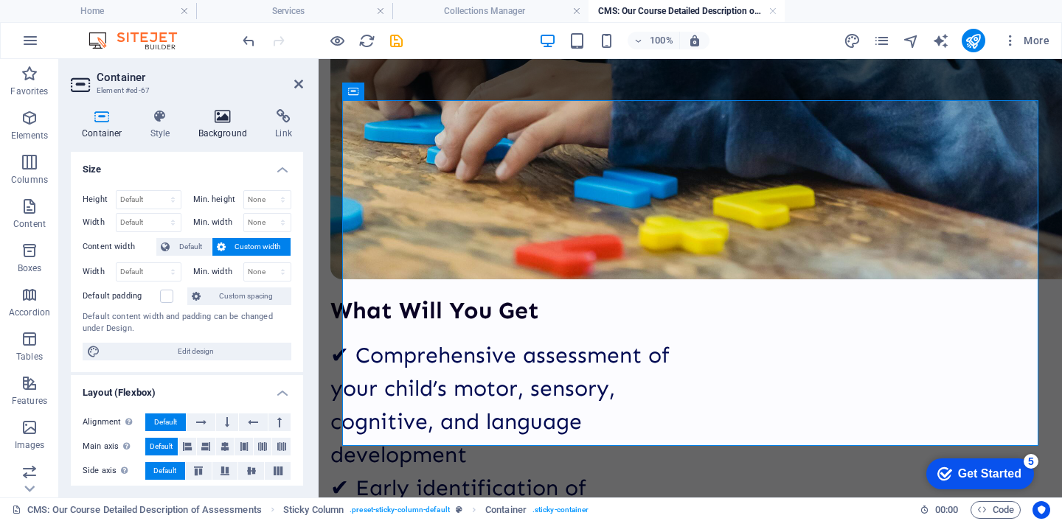
click at [231, 119] on icon at bounding box center [223, 116] width 72 height 15
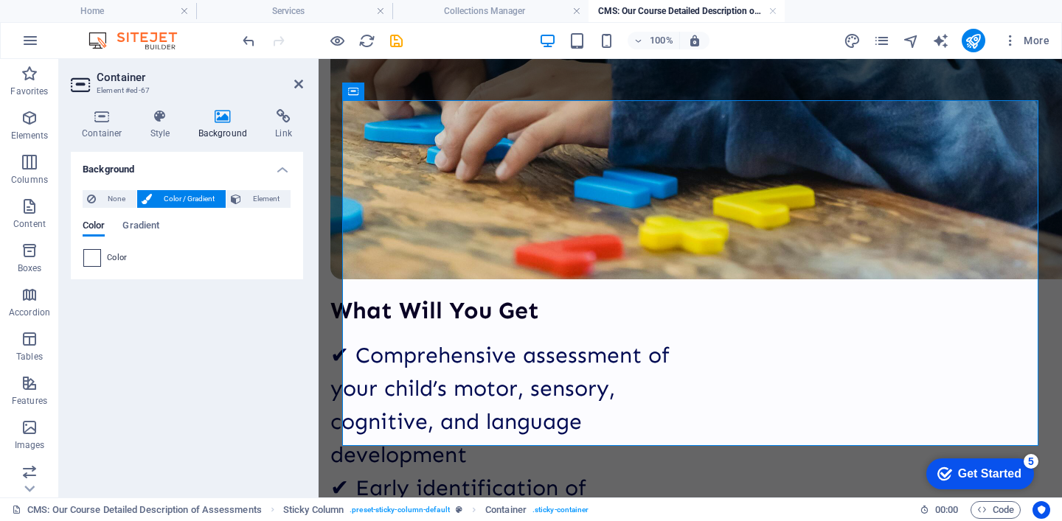
click at [95, 265] on span at bounding box center [92, 258] width 16 height 16
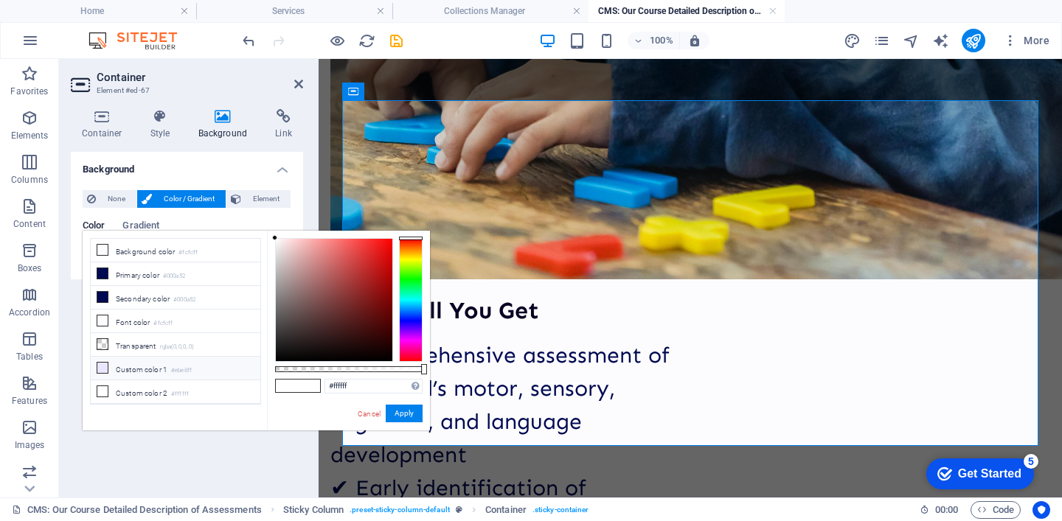
click at [147, 364] on li "Custom color 1 #ebe6ff" at bounding box center [176, 369] width 170 height 24
type input "#ebe6ff"
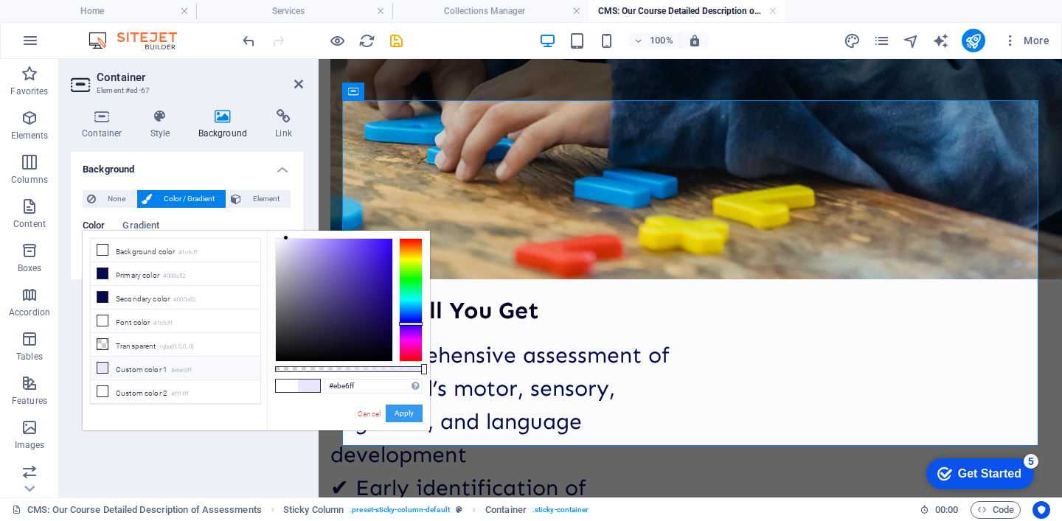
click at [403, 413] on button "Apply" at bounding box center [404, 414] width 37 height 18
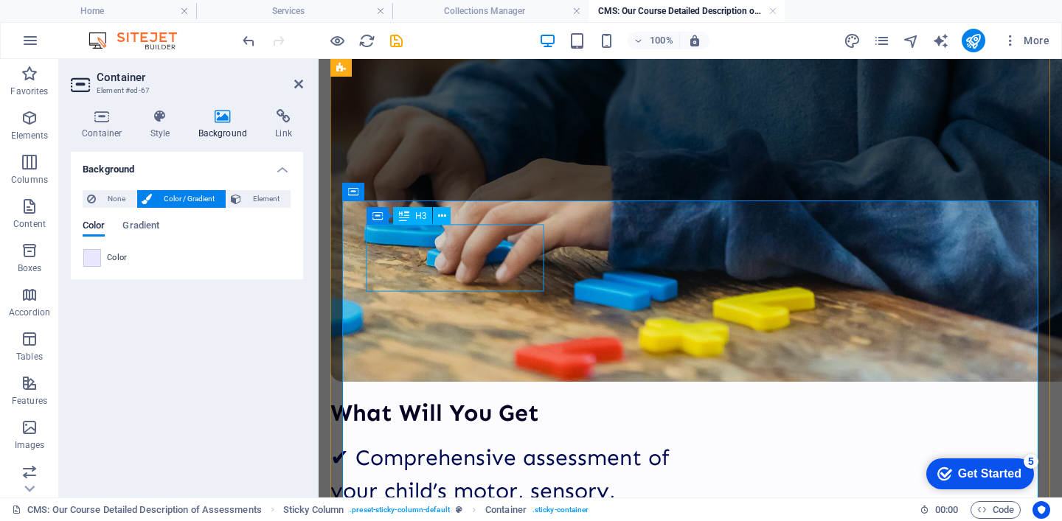
scroll to position [3328, 0]
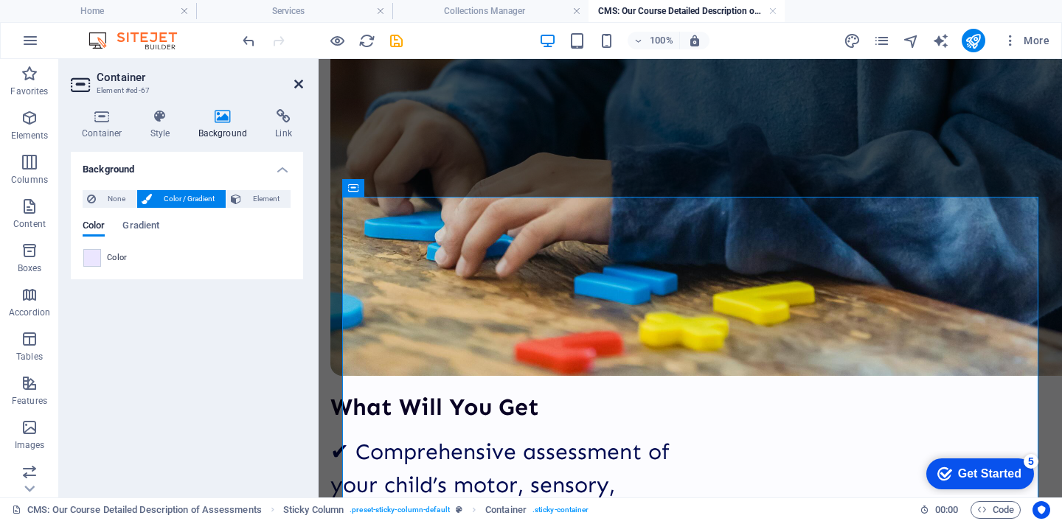
click at [302, 83] on icon at bounding box center [298, 84] width 9 height 12
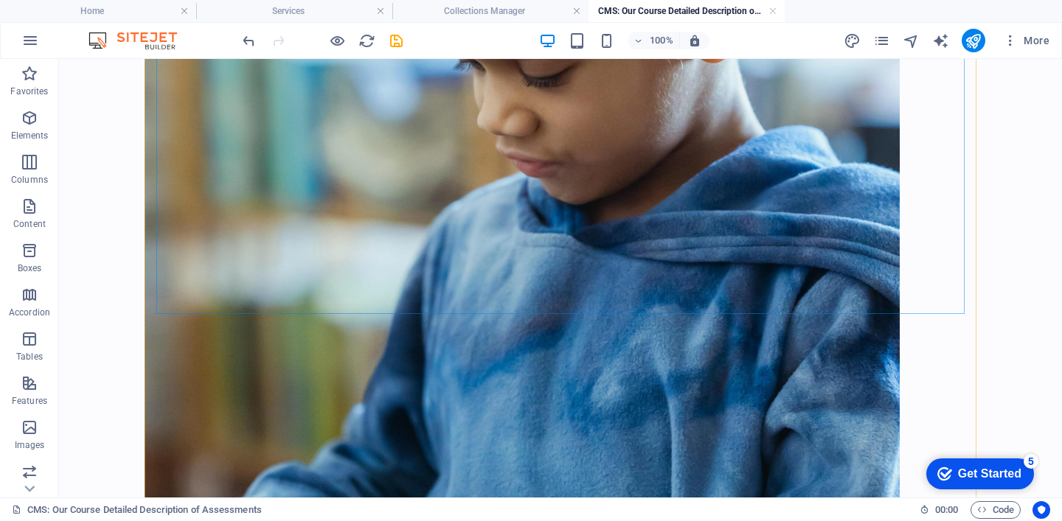
scroll to position [2946, 0]
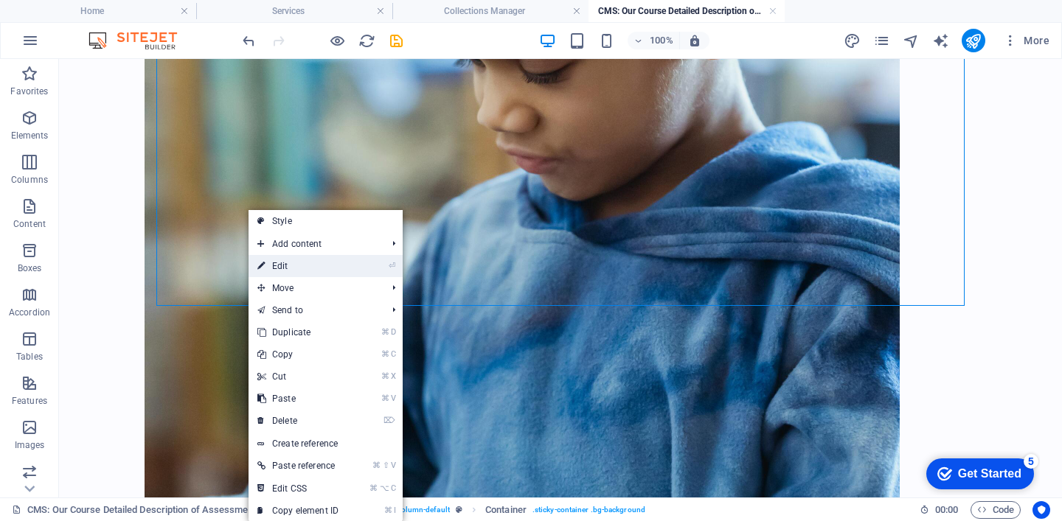
click at [296, 273] on link "⏎ Edit" at bounding box center [298, 266] width 99 height 22
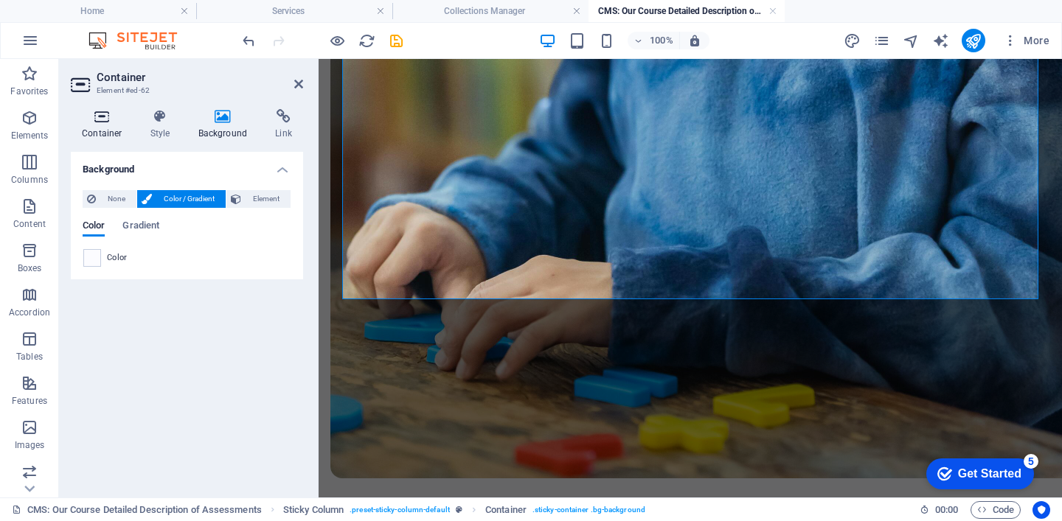
click at [115, 121] on icon at bounding box center [102, 116] width 63 height 15
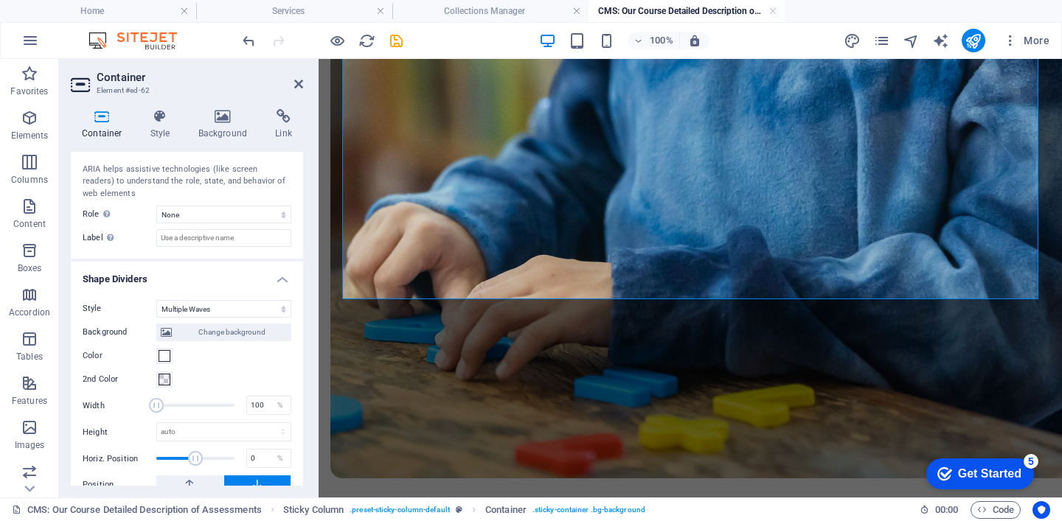
scroll to position [487, 0]
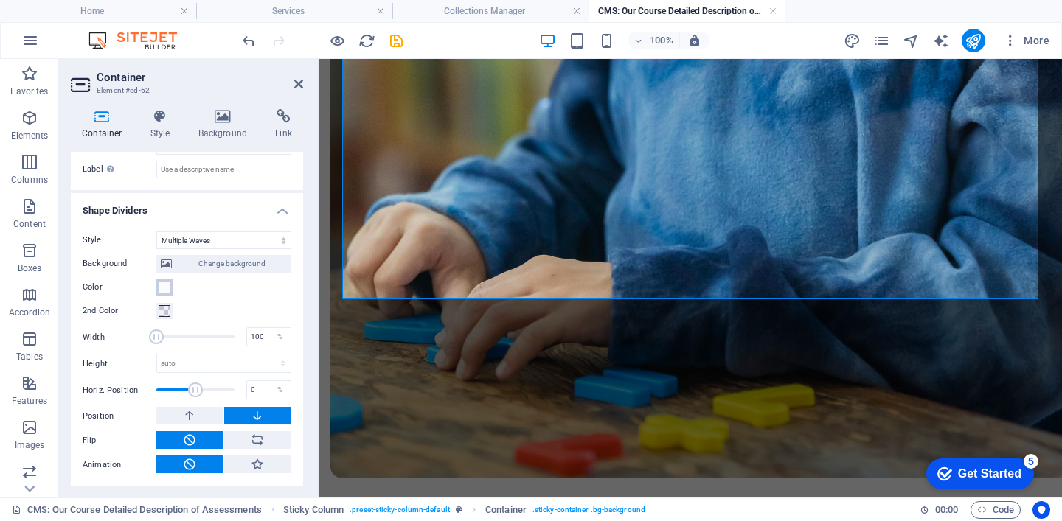
click at [161, 291] on span at bounding box center [165, 288] width 12 height 12
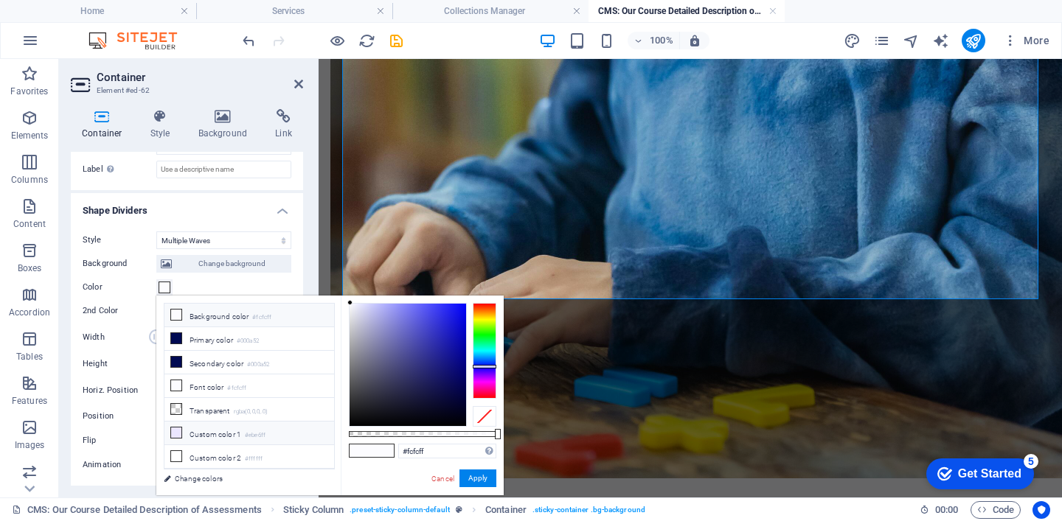
click at [209, 431] on li "Custom color 1 #ebe6ff" at bounding box center [249, 434] width 170 height 24
type input "#ebe6ff"
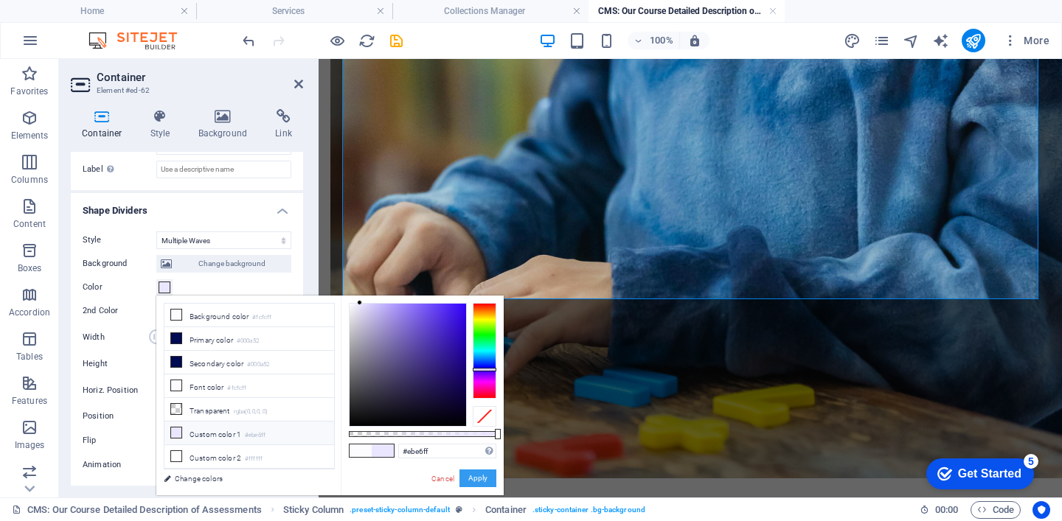
click at [474, 479] on button "Apply" at bounding box center [477, 479] width 37 height 18
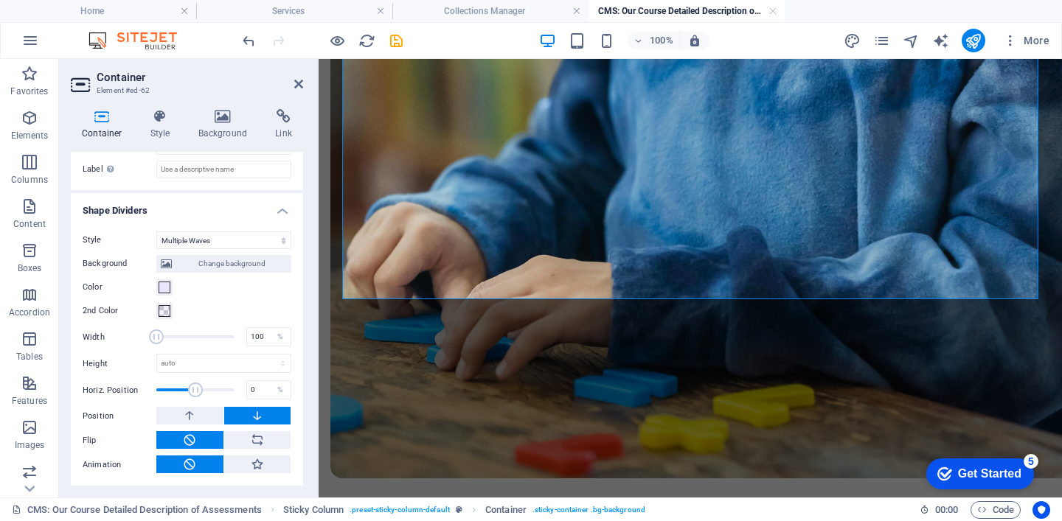
click at [299, 77] on h2 "Container" at bounding box center [200, 77] width 207 height 13
click at [297, 79] on icon at bounding box center [298, 84] width 9 height 12
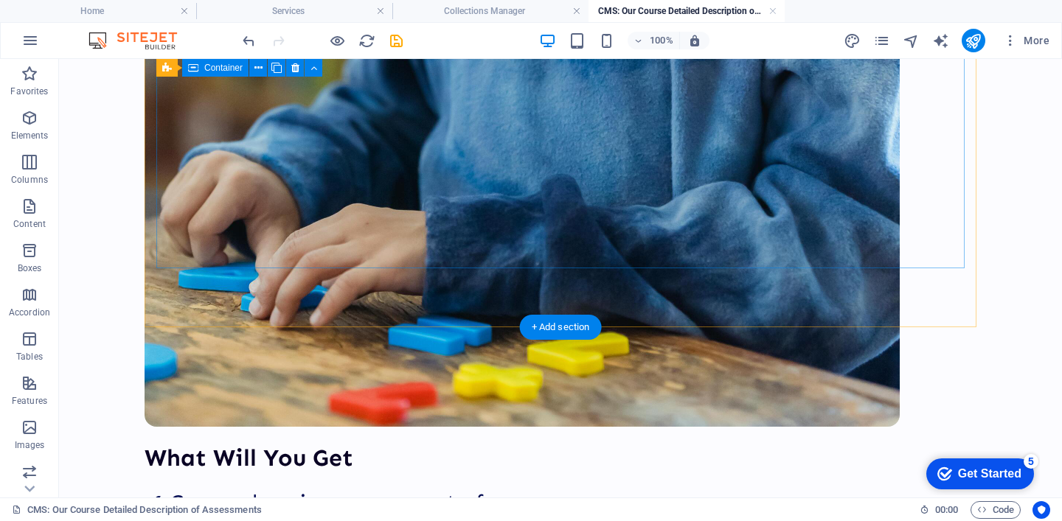
scroll to position [3296, 0]
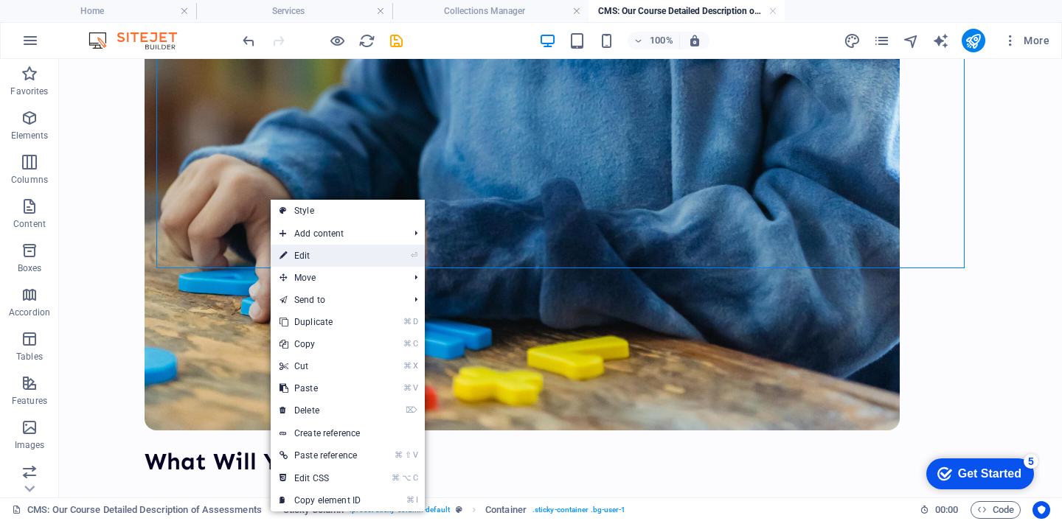
click at [327, 251] on link "⏎ Edit" at bounding box center [320, 256] width 99 height 22
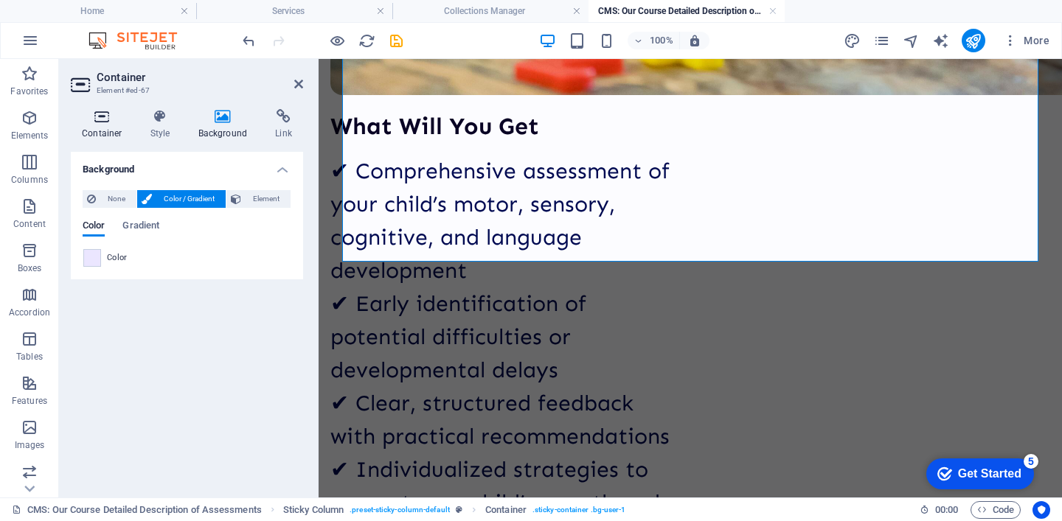
click at [108, 133] on h4 "Container" at bounding box center [105, 124] width 69 height 31
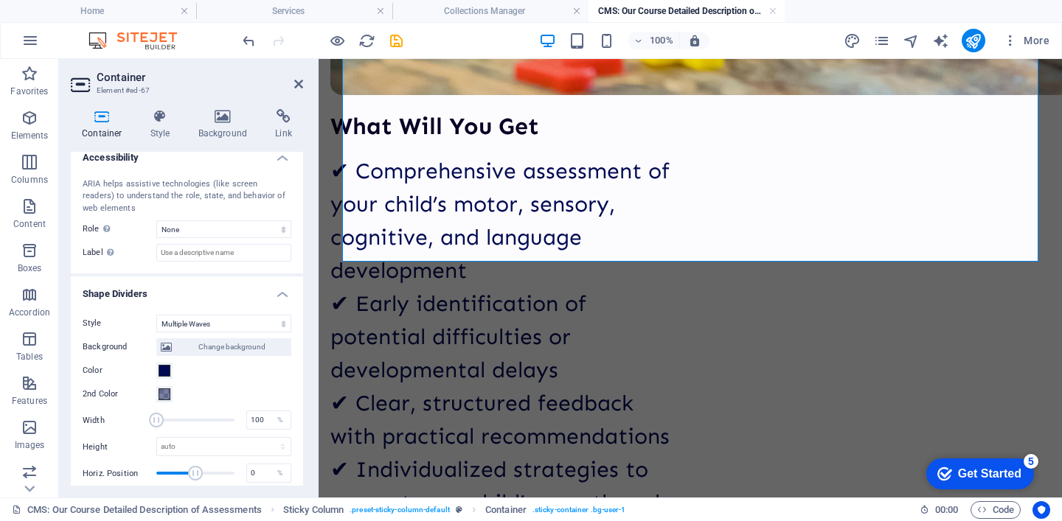
scroll to position [431, 0]
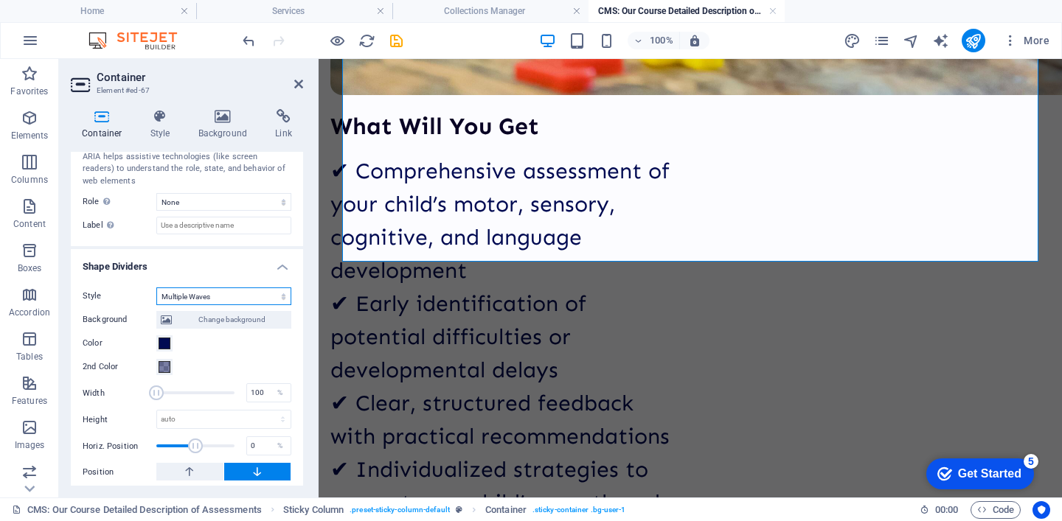
click at [180, 299] on select "None Triangle Square Diagonal Polygon 1 Polygon 2 Zigzag Multiple Zigzags Waves…" at bounding box center [223, 297] width 135 height 18
select select "none"
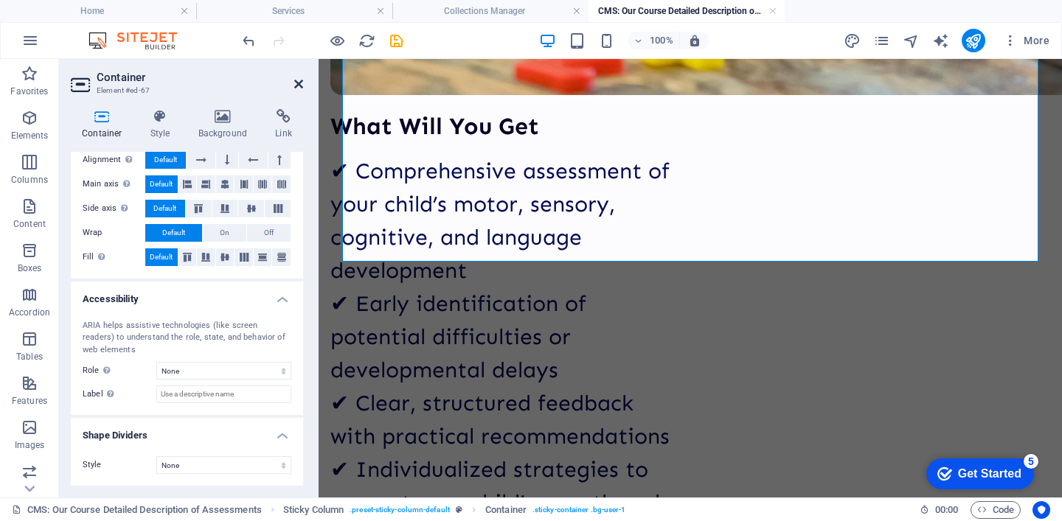
click at [299, 84] on icon at bounding box center [298, 84] width 9 height 12
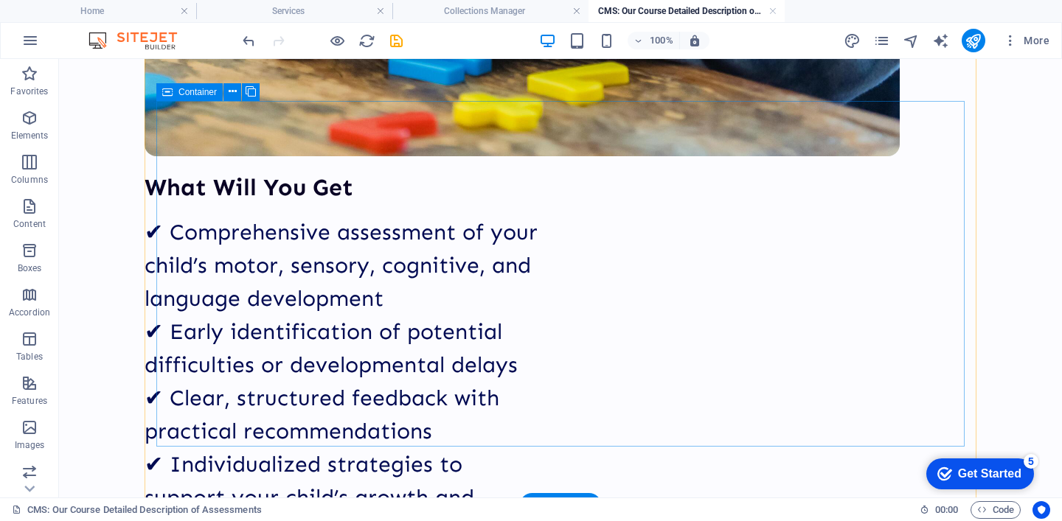
scroll to position [3582, 0]
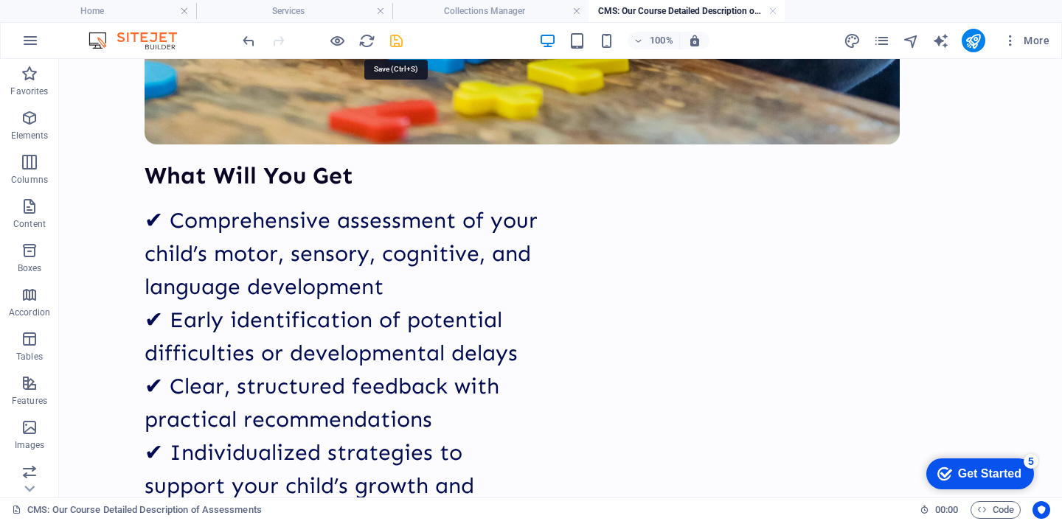
click at [400, 41] on icon "save" at bounding box center [396, 40] width 17 height 17
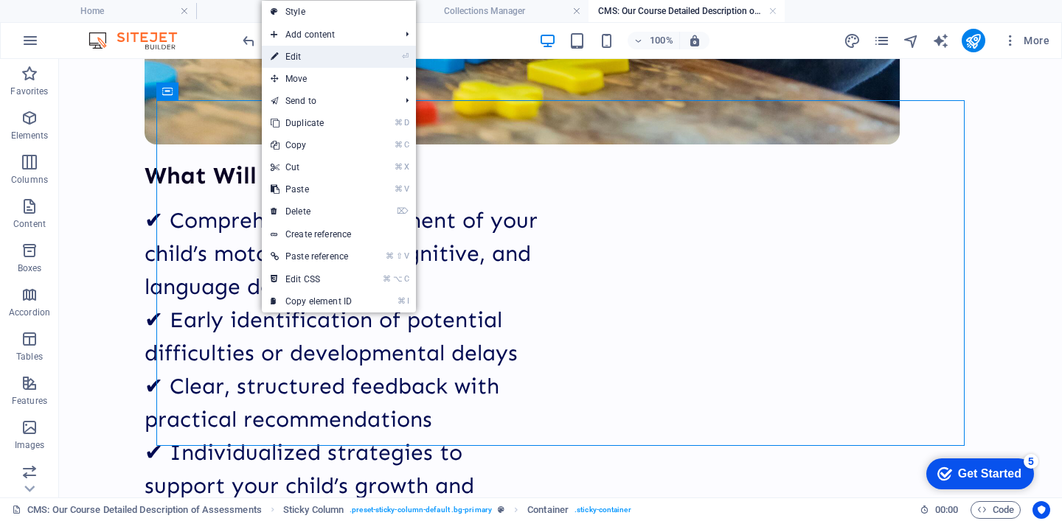
click at [321, 56] on link "⏎ Edit" at bounding box center [311, 57] width 99 height 22
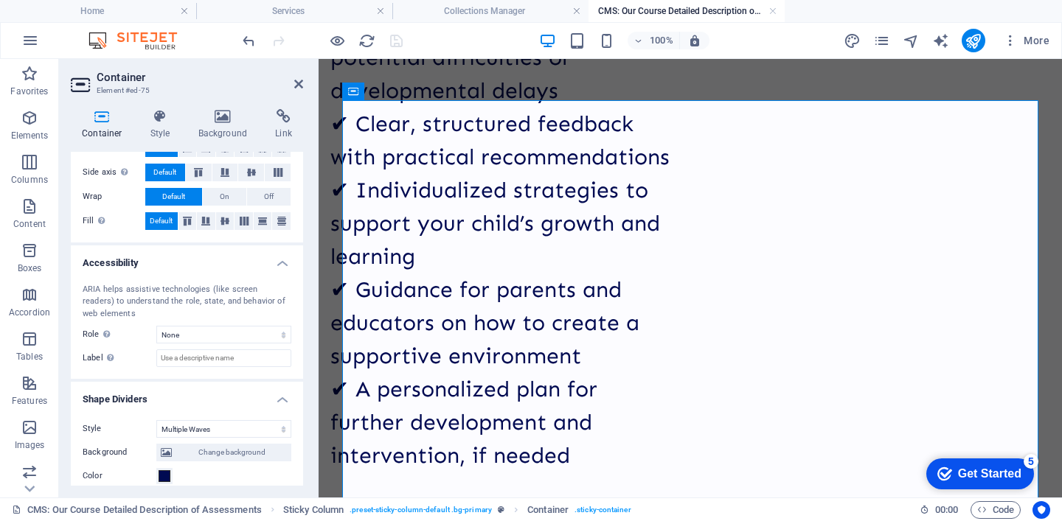
scroll to position [487, 0]
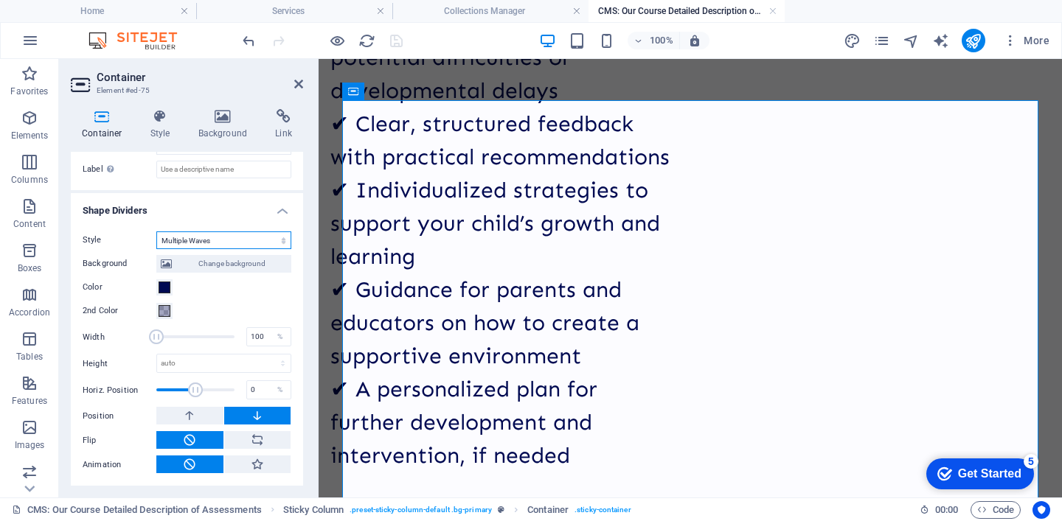
click at [186, 248] on select "None Triangle Square Diagonal Polygon 1 Polygon 2 Zigzag Multiple Zigzags Waves…" at bounding box center [223, 241] width 135 height 18
select select "none"
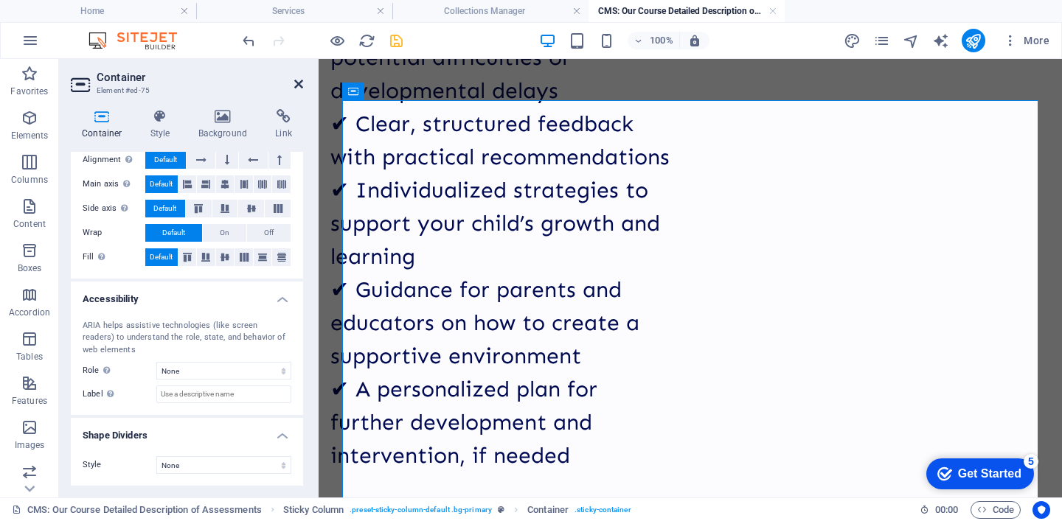
click at [296, 86] on icon at bounding box center [298, 84] width 9 height 12
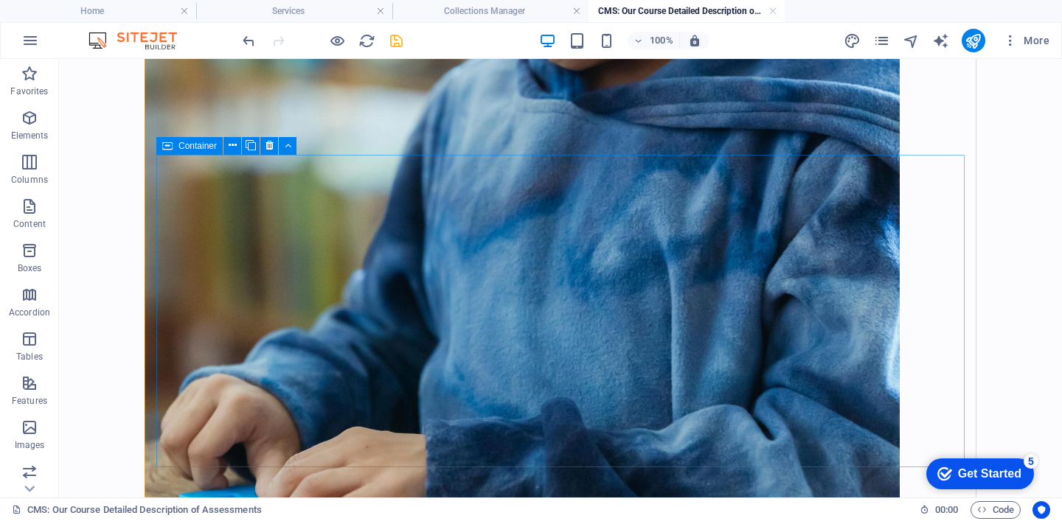
scroll to position [3183, 0]
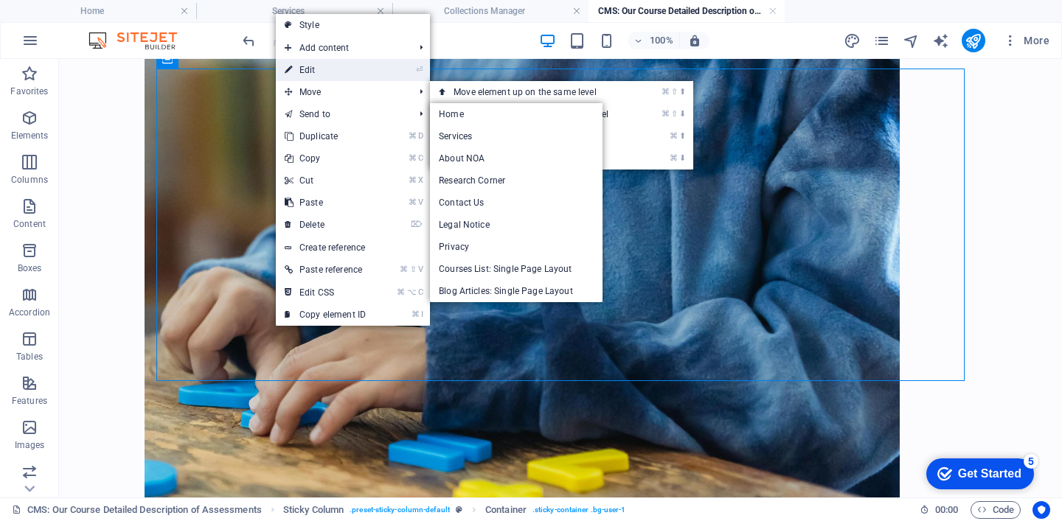
click at [331, 74] on link "⏎ Edit" at bounding box center [325, 70] width 99 height 22
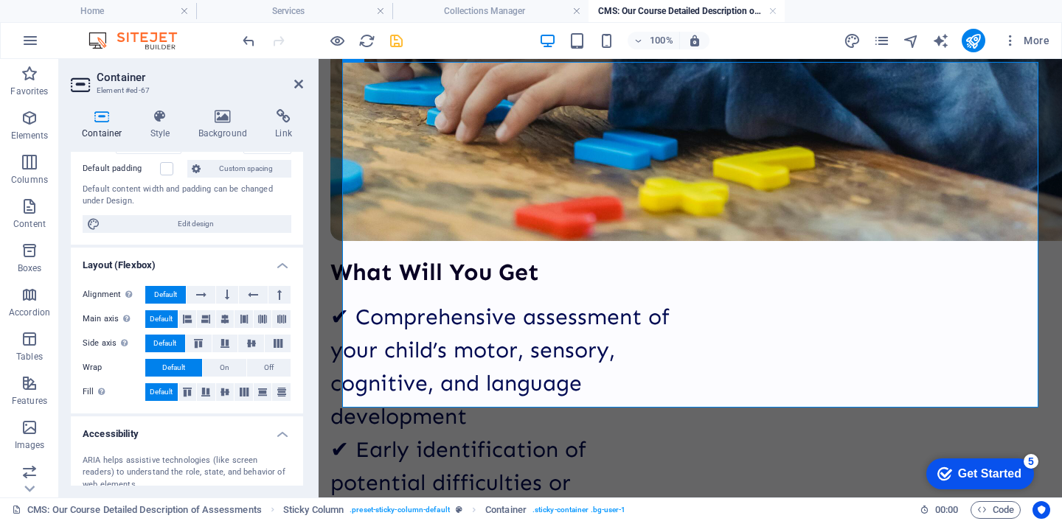
scroll to position [263, 0]
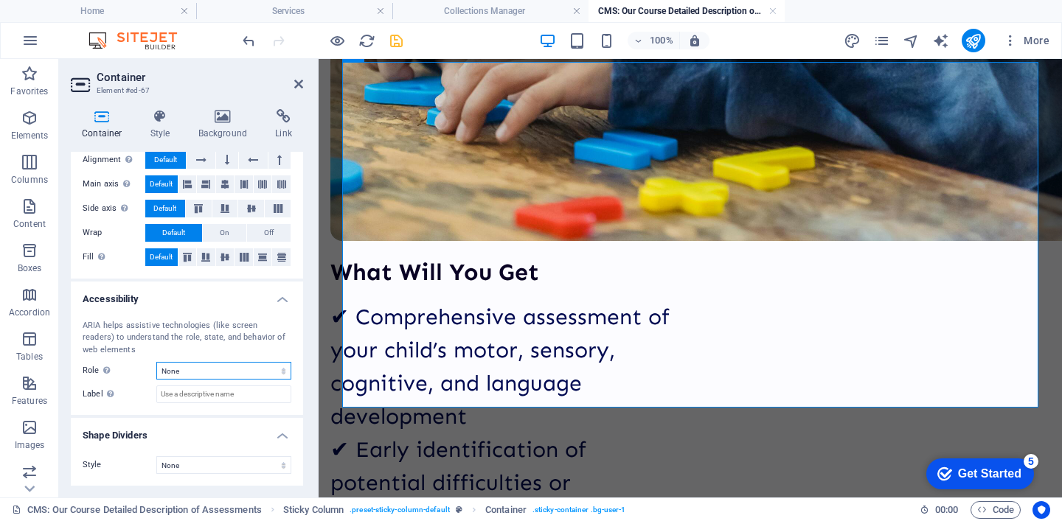
click at [178, 370] on select "None Alert Article Banner Comment Complementary Dialog Footer Header Marquee Pr…" at bounding box center [223, 371] width 135 height 18
click at [165, 468] on select "None Triangle Square Diagonal Polygon 1 Polygon 2 Zigzag Multiple Zigzags Waves…" at bounding box center [223, 466] width 135 height 18
select select "multiple-waves"
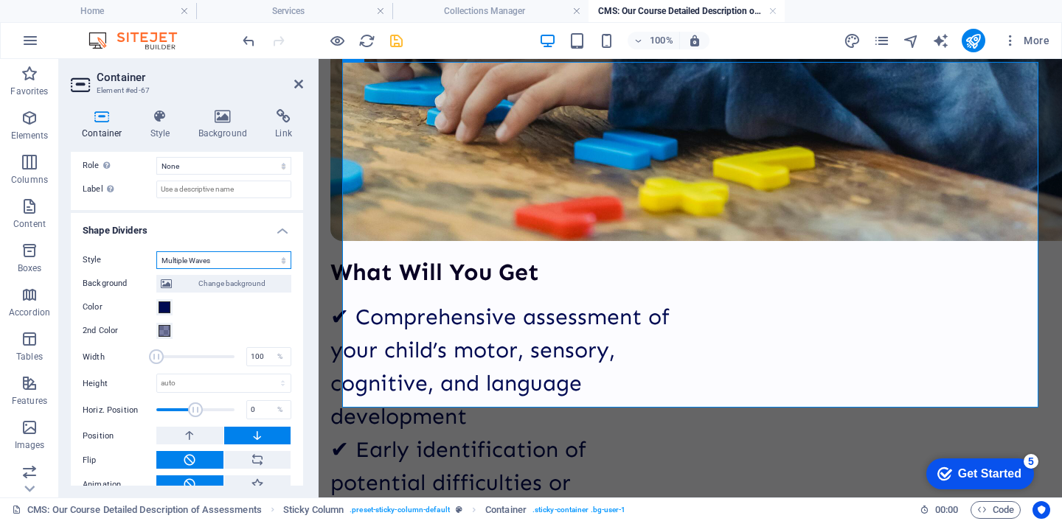
scroll to position [472, 0]
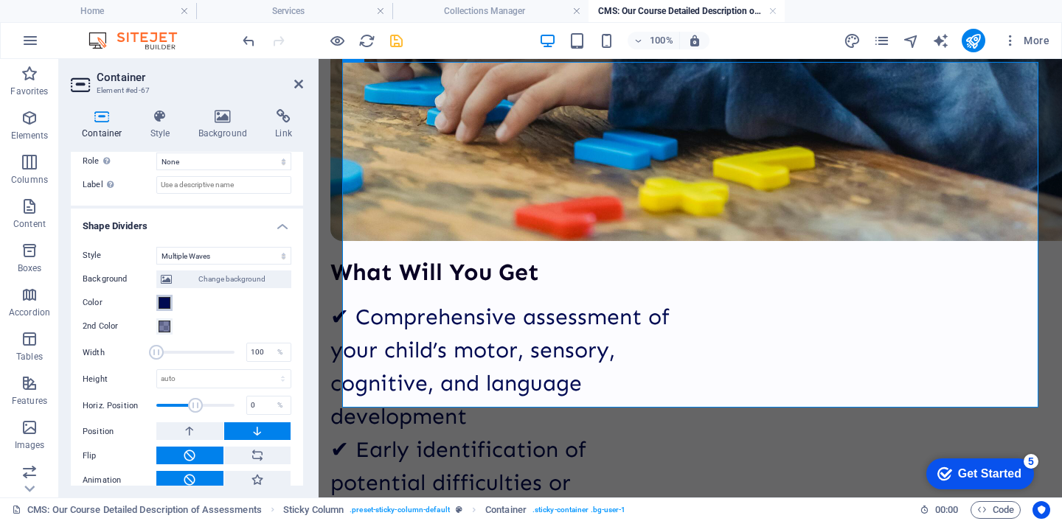
click at [168, 310] on button "Color" at bounding box center [164, 303] width 16 height 16
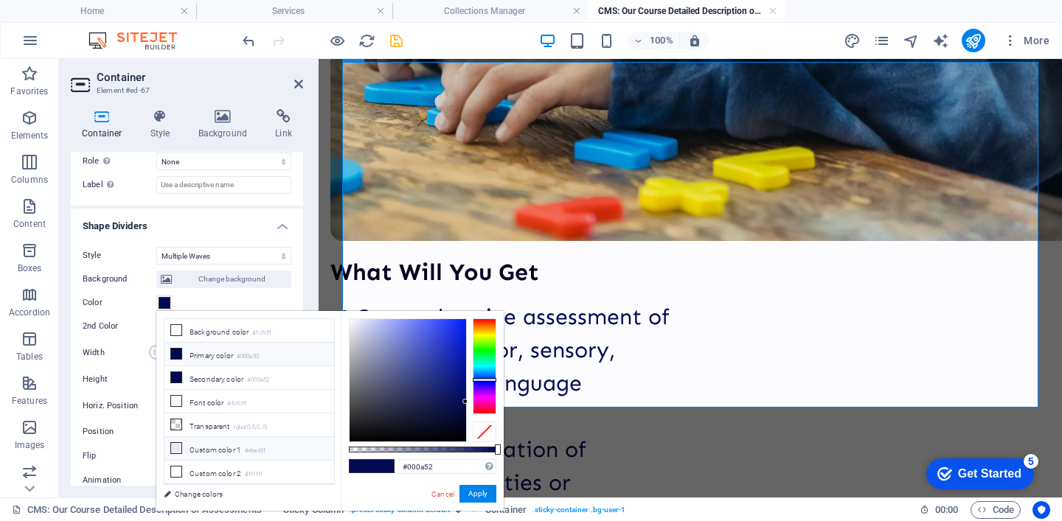
click at [223, 448] on li "Custom color 1 #ebe6ff" at bounding box center [249, 449] width 170 height 24
type input "#ebe6ff"
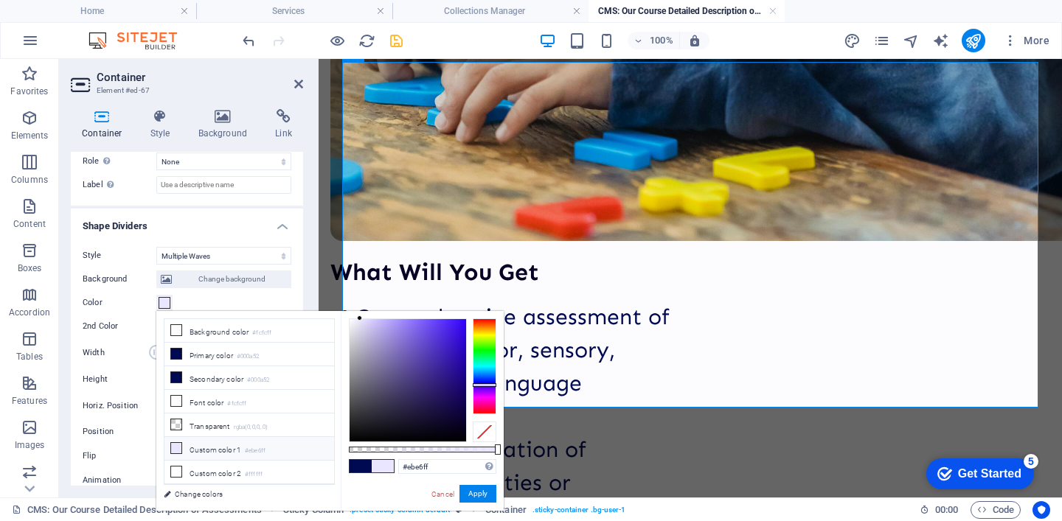
click at [226, 302] on div "Color" at bounding box center [187, 303] width 209 height 18
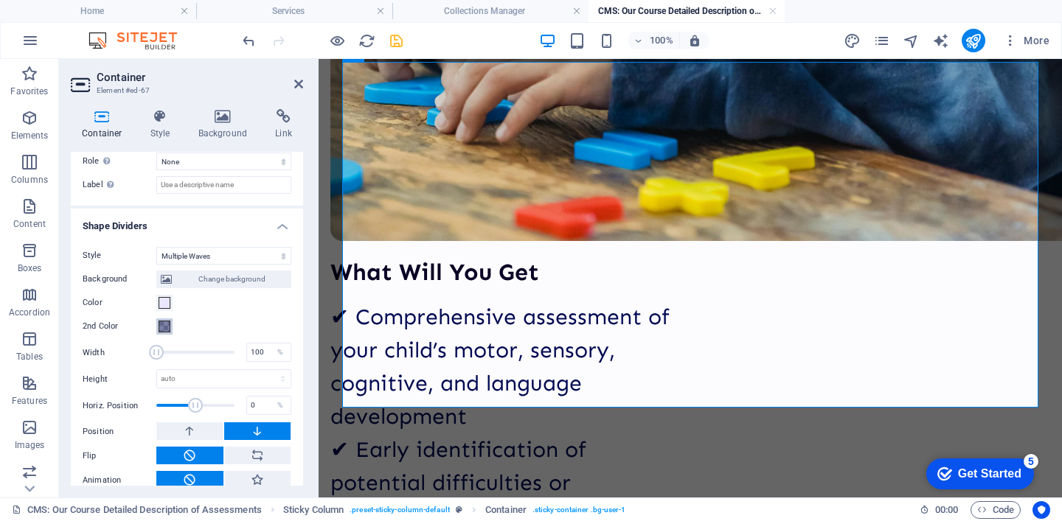
click at [168, 327] on span at bounding box center [165, 327] width 12 height 12
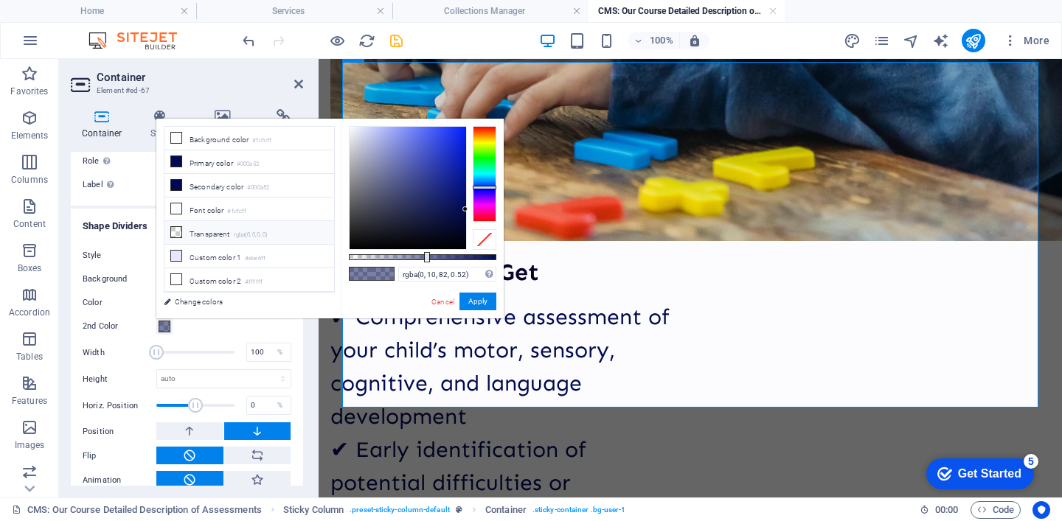
click at [222, 237] on li "Transparent rgba(0,0,0,.0)" at bounding box center [249, 233] width 170 height 24
type input "rgba(0, 0, 0, 0)"
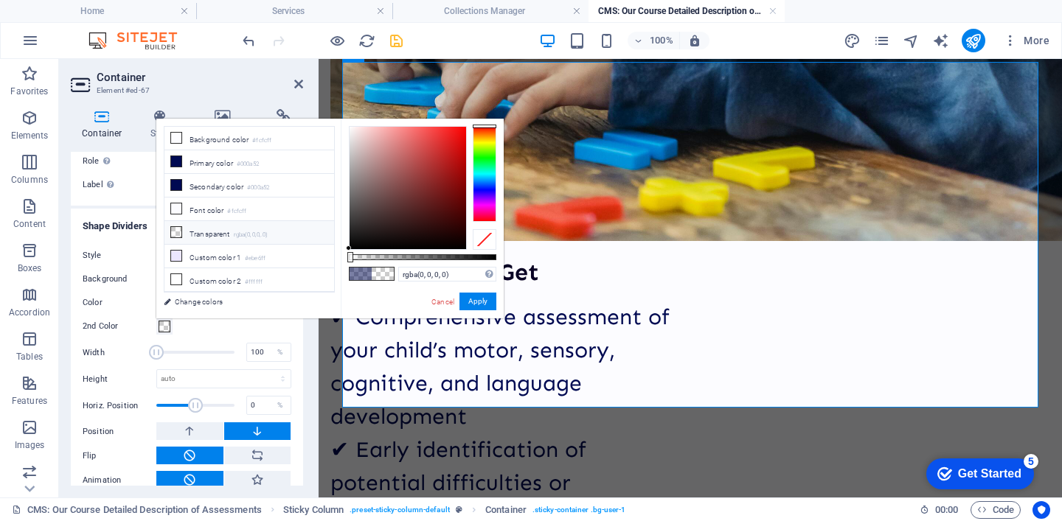
click at [181, 330] on div "2nd Color" at bounding box center [187, 327] width 209 height 18
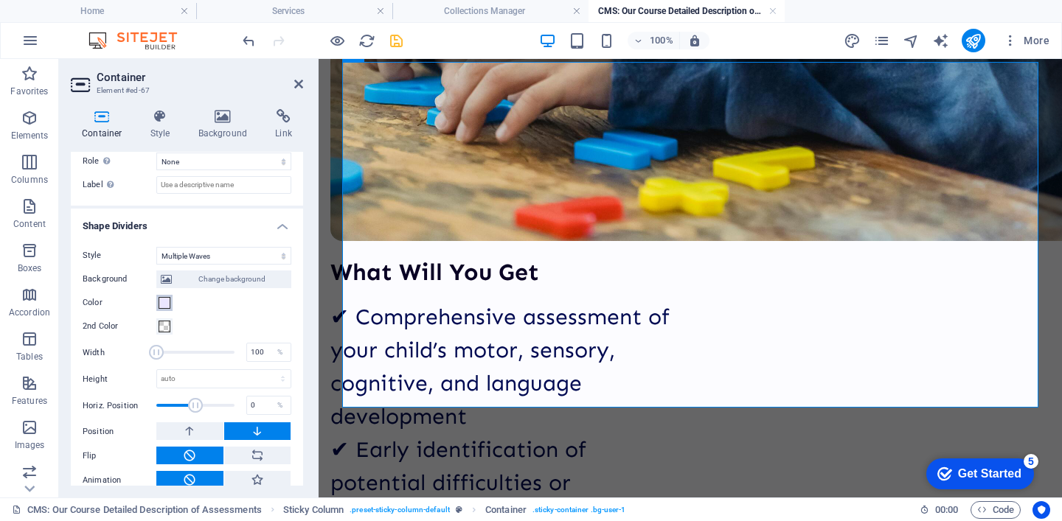
click at [166, 310] on button "Color" at bounding box center [164, 303] width 16 height 16
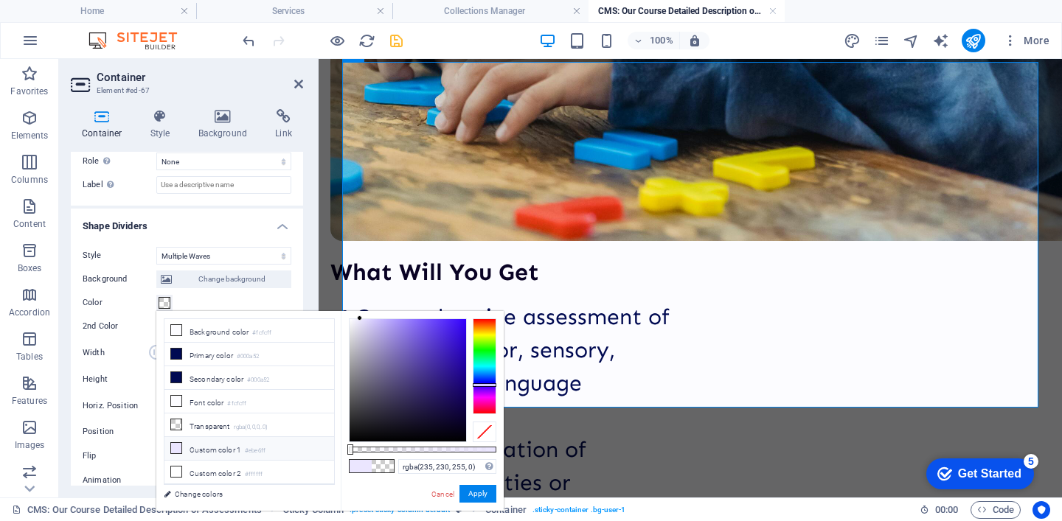
drag, startPoint x: 497, startPoint y: 449, endPoint x: 315, endPoint y: 446, distance: 182.2
click at [315, 446] on div "less Background color #fcfcff Primary color #000a52 Secondary color #000a52 Fon…" at bounding box center [329, 411] width 347 height 200
drag, startPoint x: 350, startPoint y: 449, endPoint x: 485, endPoint y: 451, distance: 135.7
click at [484, 451] on div at bounding box center [481, 450] width 6 height 10
click at [472, 491] on button "Apply" at bounding box center [477, 494] width 37 height 18
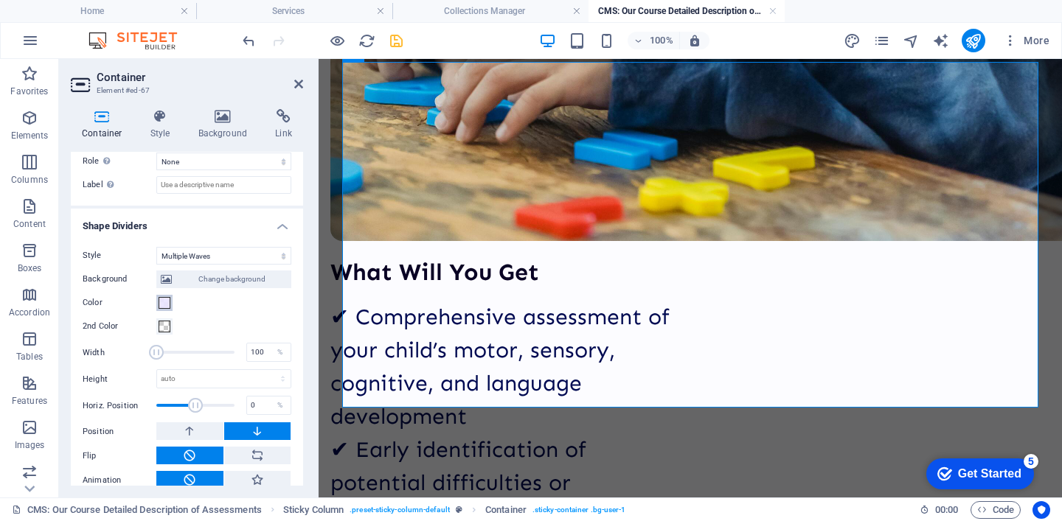
click at [164, 307] on span at bounding box center [165, 303] width 12 height 12
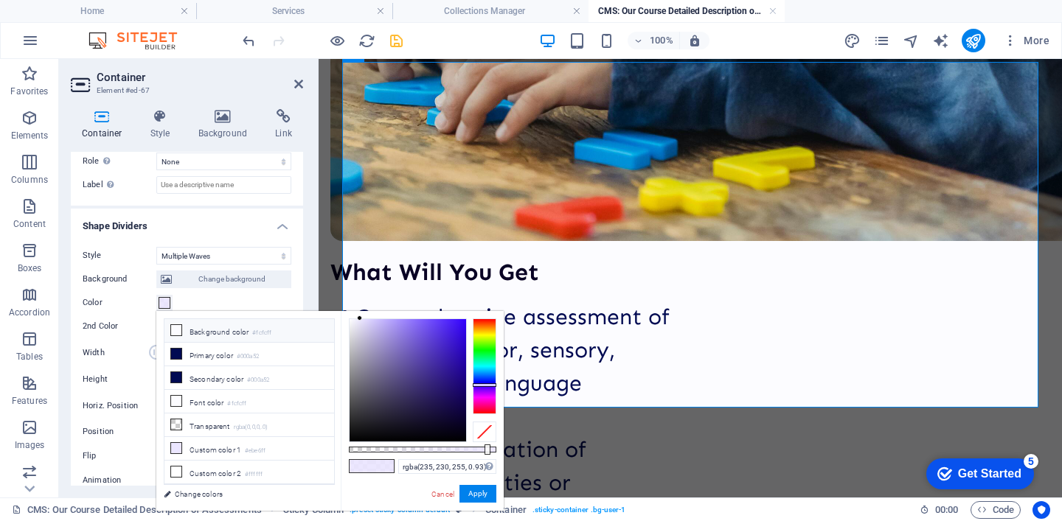
click at [257, 336] on small "#fcfcff" at bounding box center [261, 333] width 19 height 10
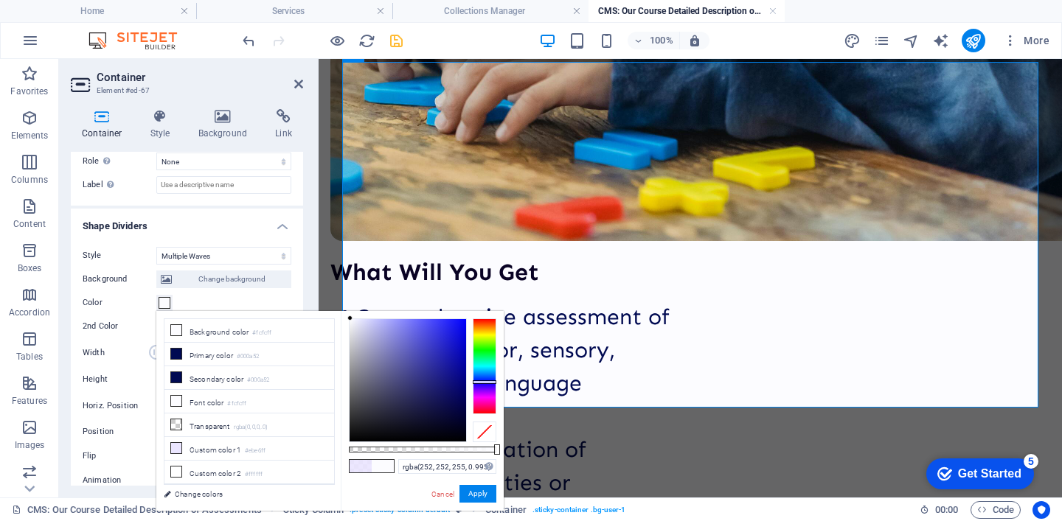
type input "#fcfcff"
drag, startPoint x: 486, startPoint y: 454, endPoint x: 501, endPoint y: 459, distance: 15.6
click at [501, 459] on div "#fcfcff Supported formats #0852ed rgb(8, 82, 237) rgba(8, 82, 237, 90%) hsv(221…" at bounding box center [422, 518] width 163 height 414
click at [487, 496] on button "Apply" at bounding box center [477, 494] width 37 height 18
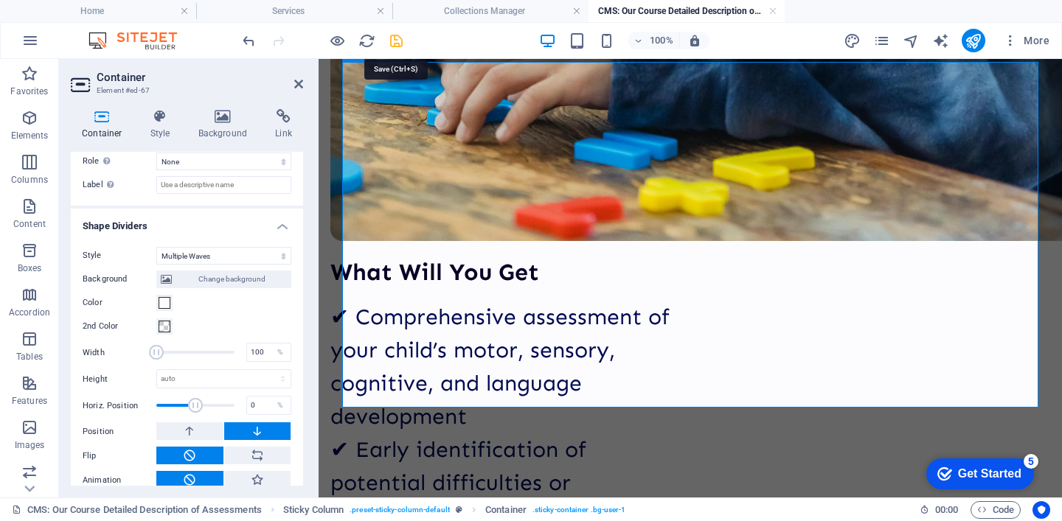
click at [400, 41] on icon "save" at bounding box center [396, 40] width 17 height 17
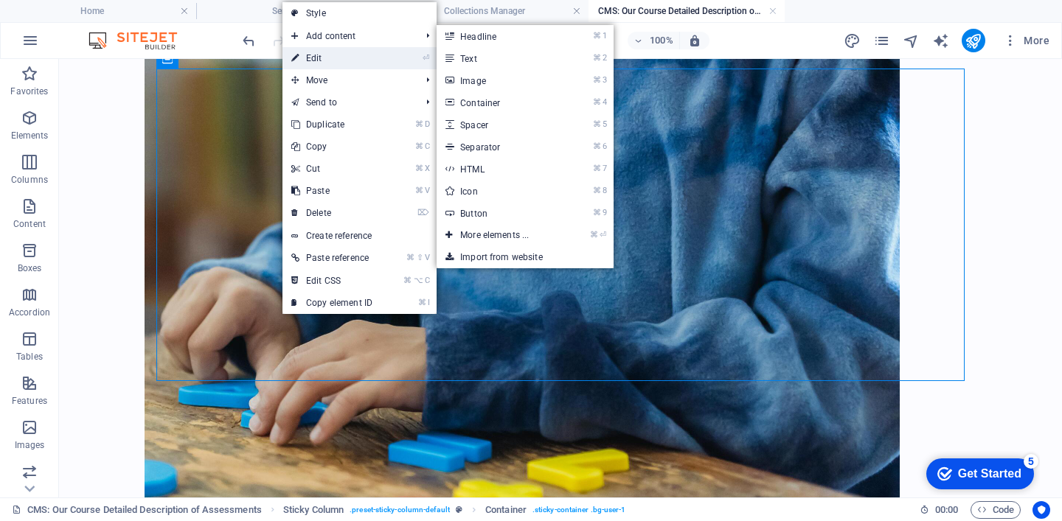
click at [347, 60] on link "⏎ Edit" at bounding box center [331, 58] width 99 height 22
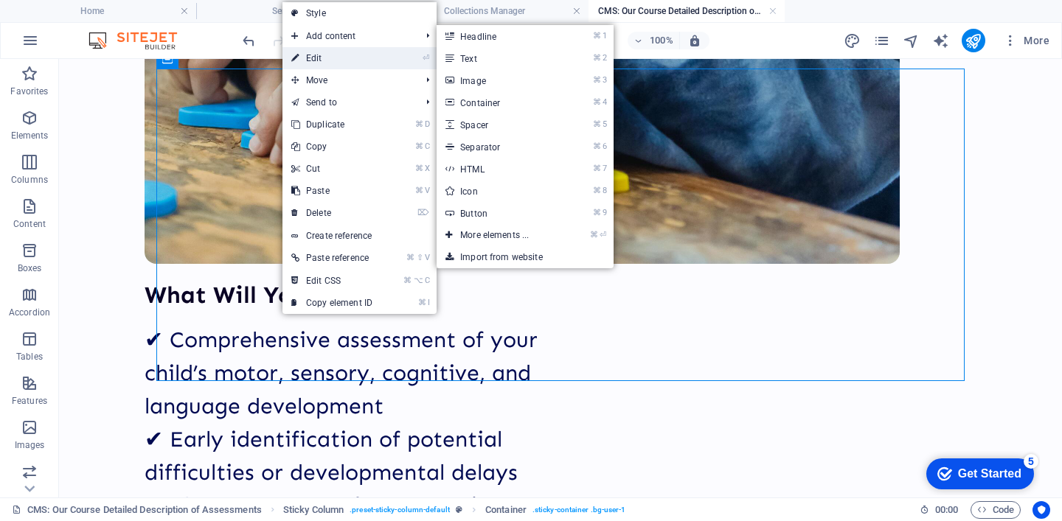
select select "multiple-waves"
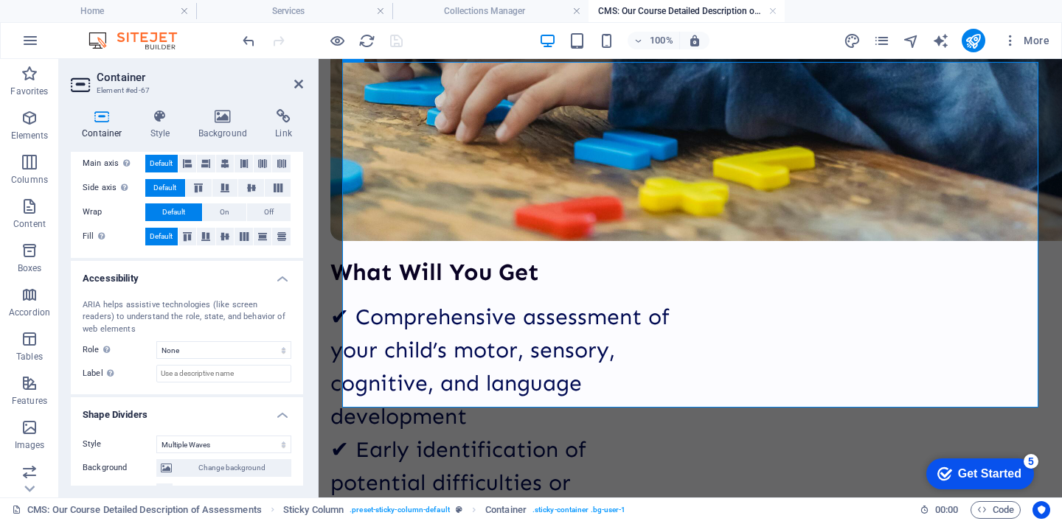
scroll to position [355, 0]
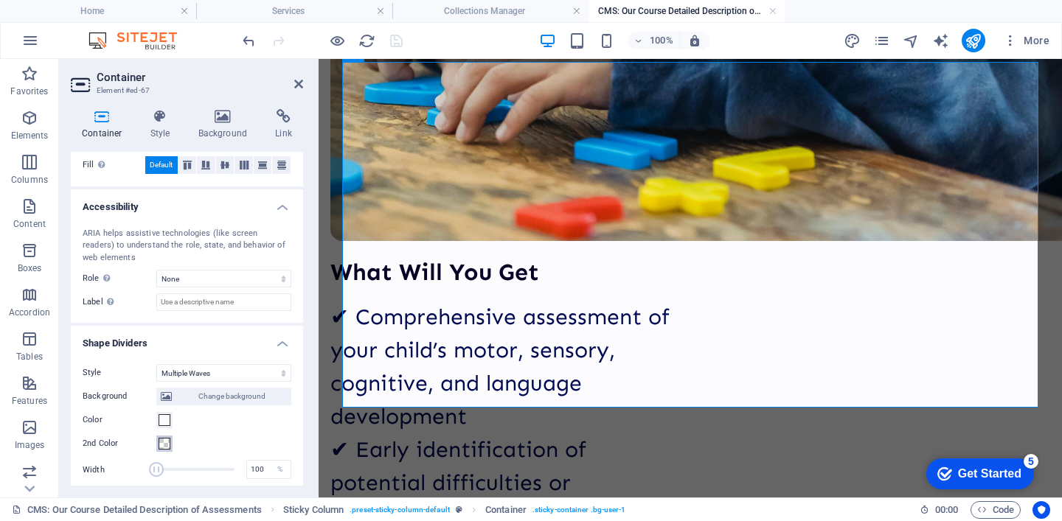
click at [165, 443] on span at bounding box center [165, 444] width 12 height 12
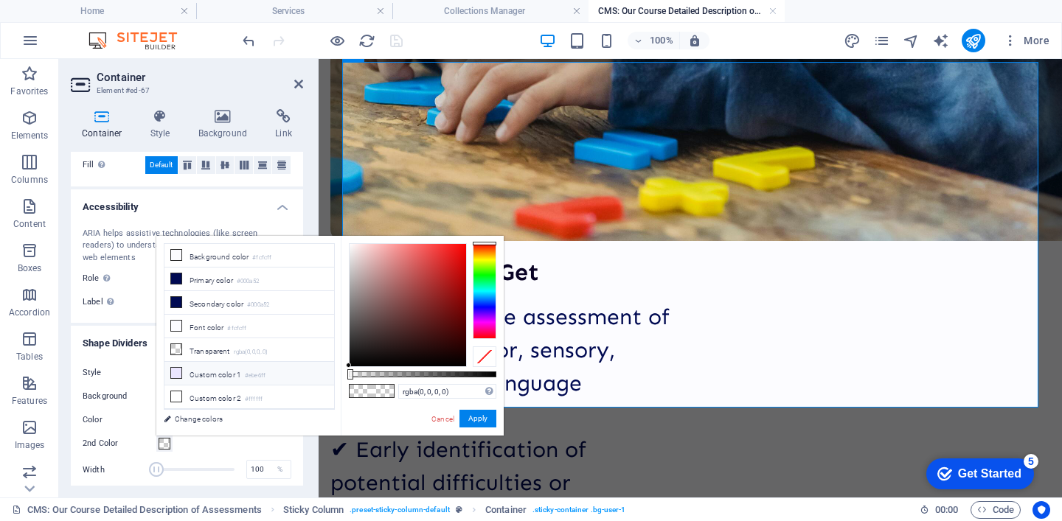
click at [215, 375] on li "Custom color 1 #ebe6ff" at bounding box center [249, 374] width 170 height 24
type input "#ebe6ff"
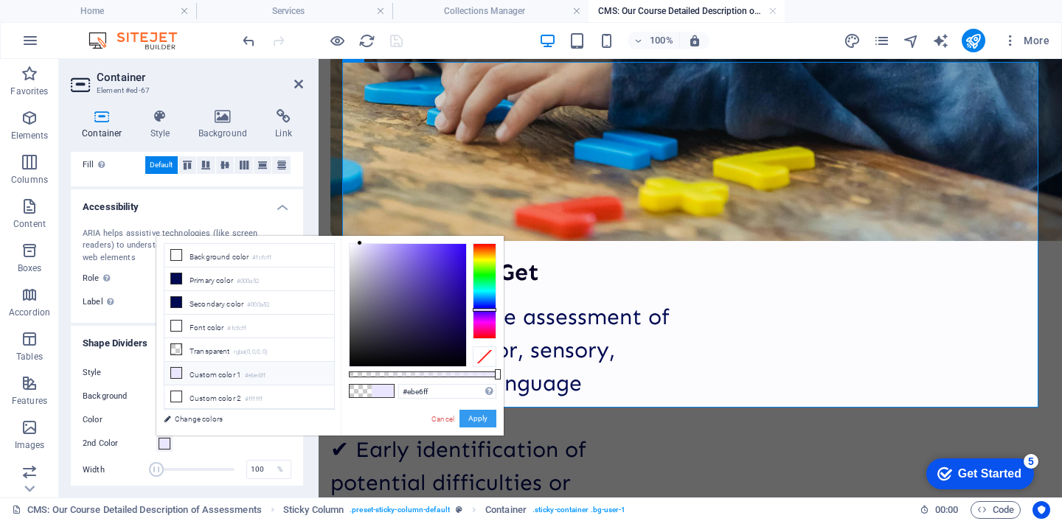
click at [474, 426] on button "Apply" at bounding box center [477, 419] width 37 height 18
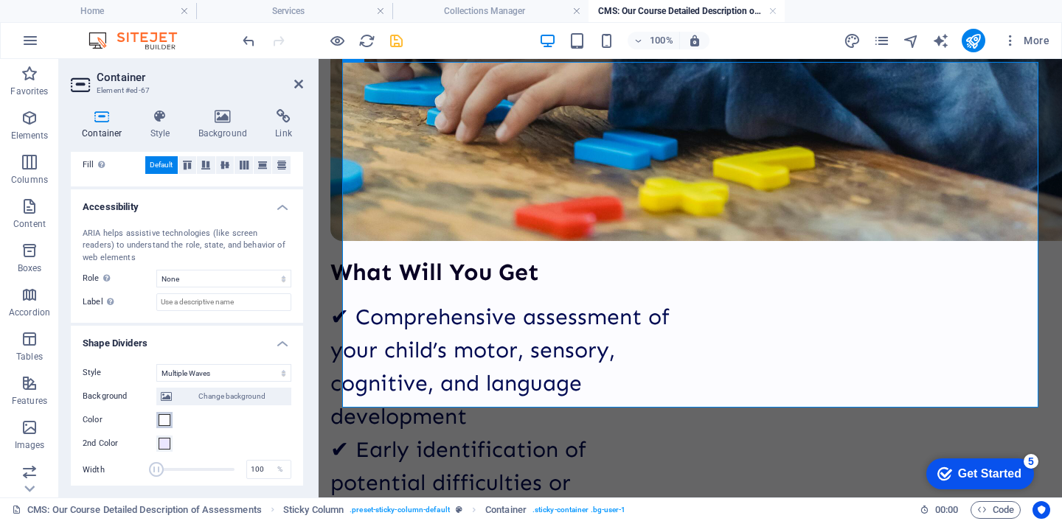
click at [167, 418] on span at bounding box center [165, 420] width 12 height 12
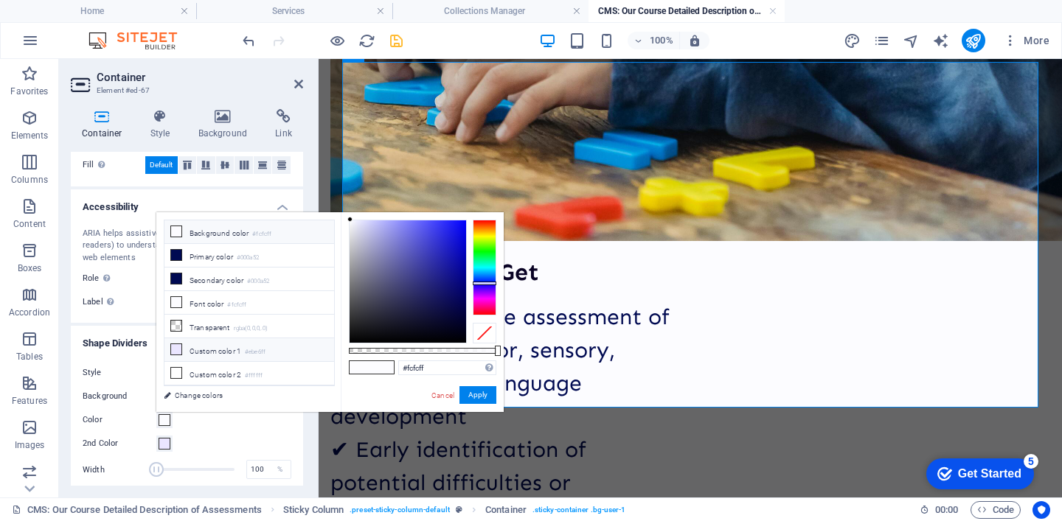
click at [240, 347] on li "Custom color 1 #ebe6ff" at bounding box center [249, 351] width 170 height 24
type input "#ebe6ff"
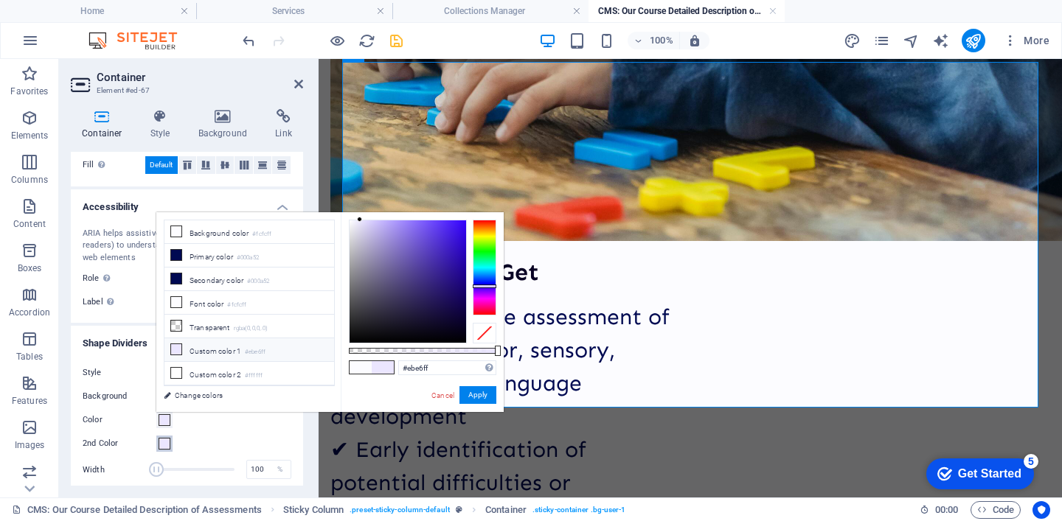
click at [167, 442] on span at bounding box center [165, 444] width 12 height 12
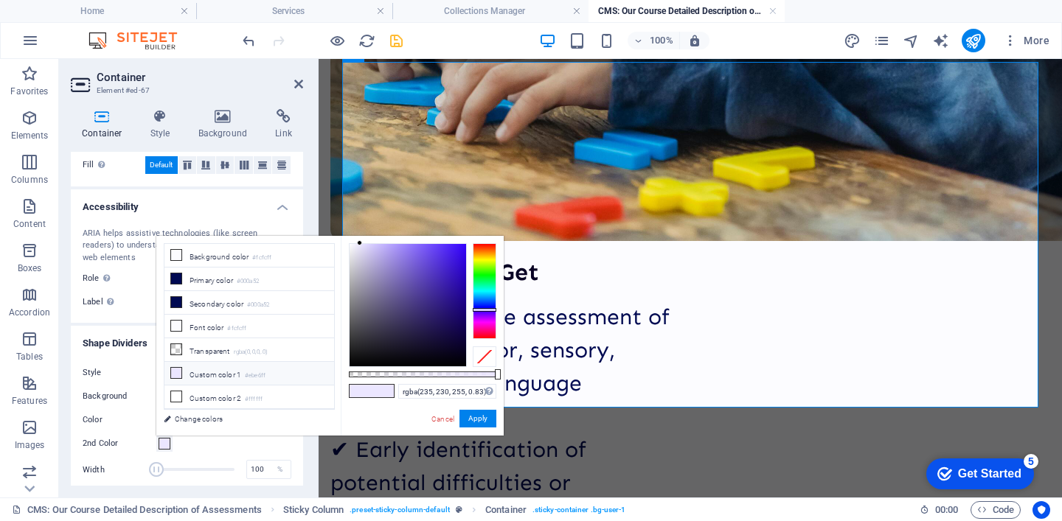
click at [471, 374] on div at bounding box center [423, 375] width 148 height 6
drag, startPoint x: 471, startPoint y: 374, endPoint x: 433, endPoint y: 376, distance: 38.4
click at [434, 376] on div at bounding box center [437, 374] width 6 height 10
click at [259, 386] on li "Custom color 2 #ffffff" at bounding box center [249, 398] width 170 height 24
type input "rgba(255, 255, 255, 0.57)"
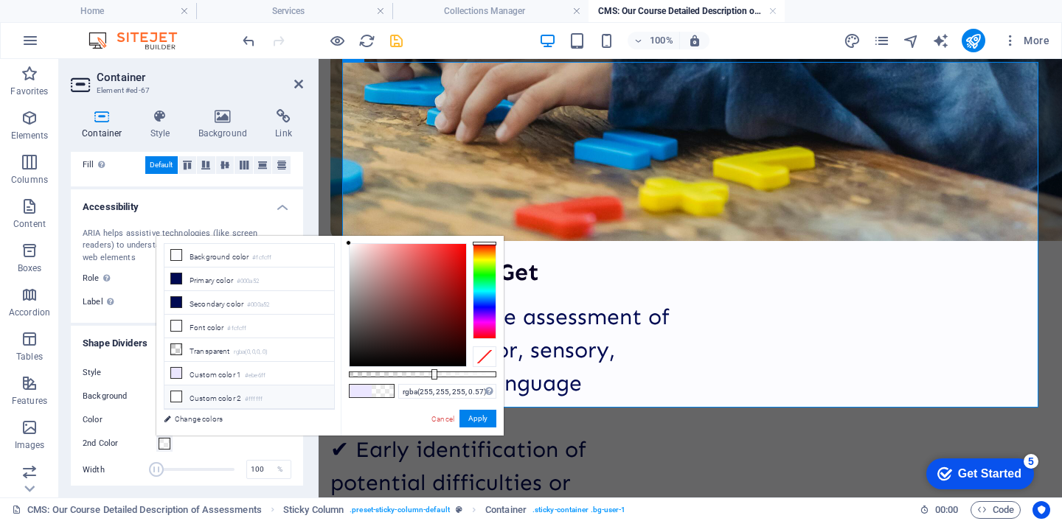
click at [133, 363] on div "Style None Triangle Square Diagonal Polygon 1 Polygon 2 Zigzag Multiple Zigzags…" at bounding box center [187, 486] width 232 height 266
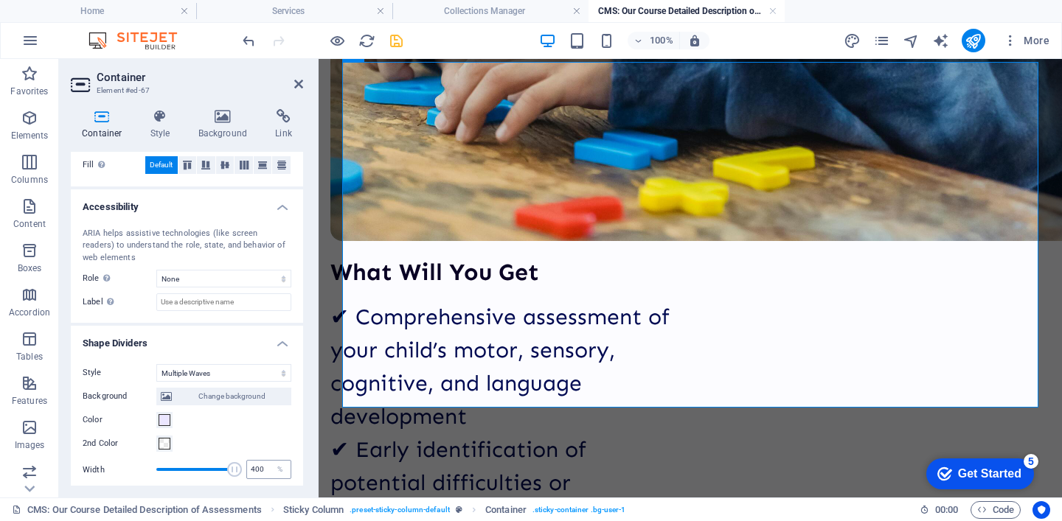
drag, startPoint x: 159, startPoint y: 471, endPoint x: 268, endPoint y: 479, distance: 109.5
click at [268, 479] on div "Width 400 %" at bounding box center [187, 470] width 209 height 22
type input "100"
drag, startPoint x: 232, startPoint y: 468, endPoint x: 122, endPoint y: 466, distance: 109.2
click at [122, 466] on div "Width 100 %" at bounding box center [187, 470] width 209 height 22
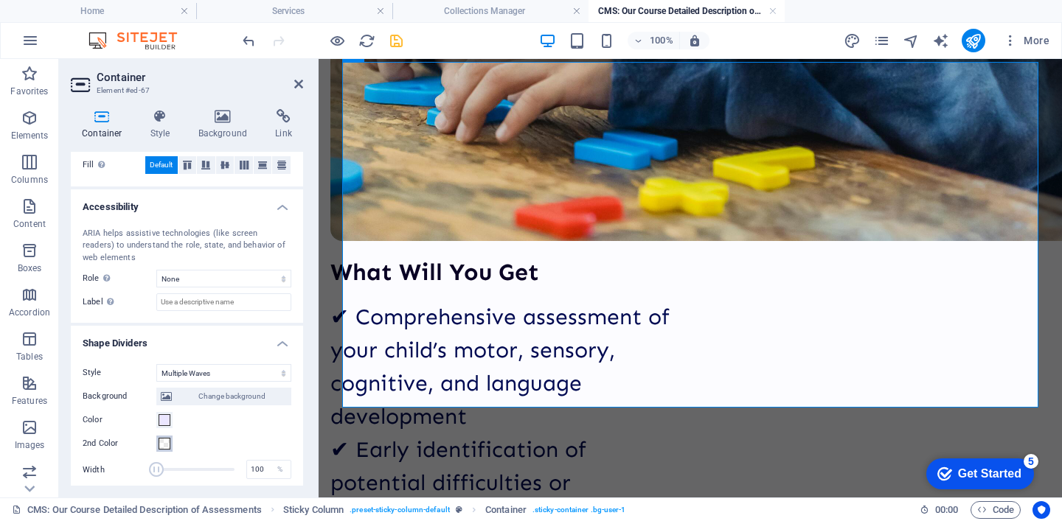
click at [164, 441] on span at bounding box center [165, 444] width 12 height 12
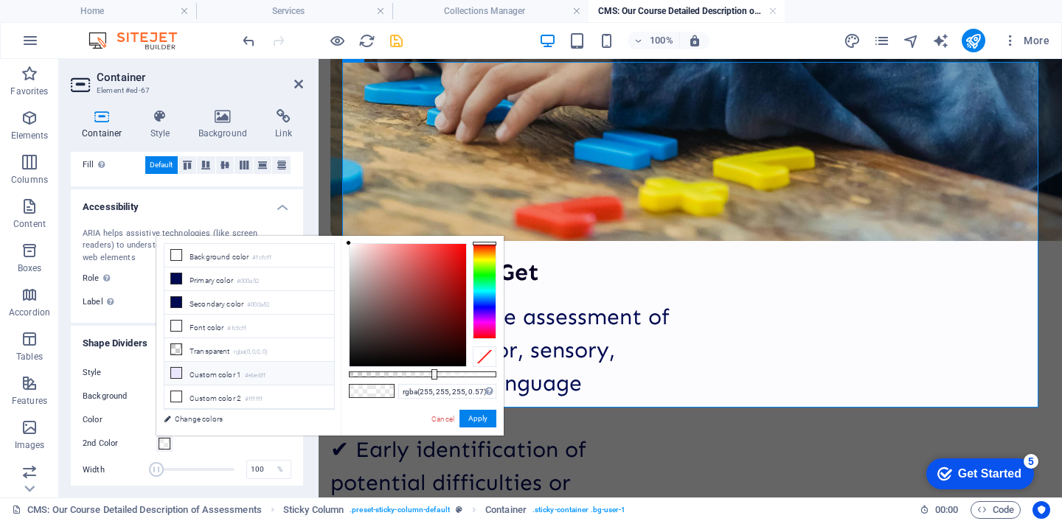
click at [202, 378] on li "Custom color 1 #ebe6ff" at bounding box center [249, 374] width 170 height 24
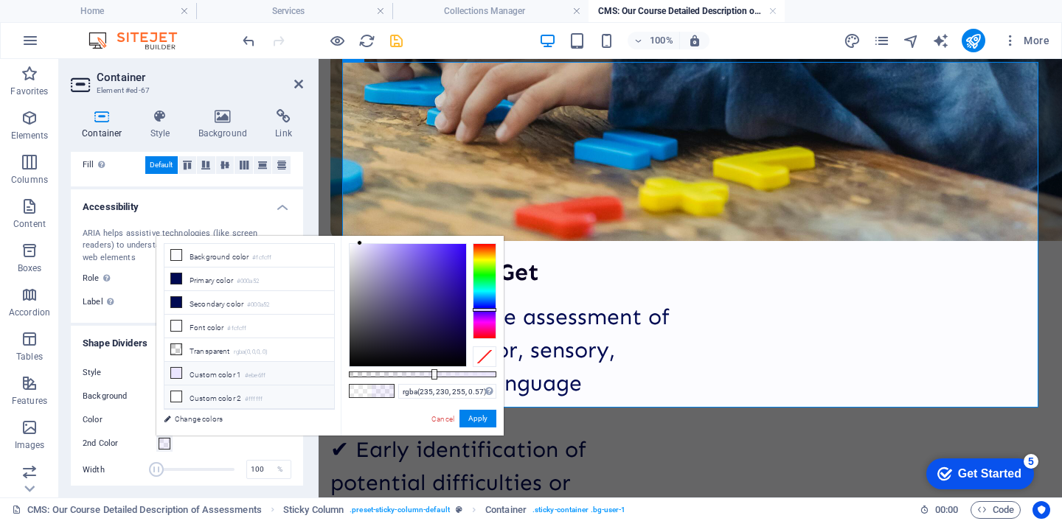
click at [267, 402] on li "Custom color 2 #ffffff" at bounding box center [249, 398] width 170 height 24
type input "rgba(255, 255, 255, 0.57)"
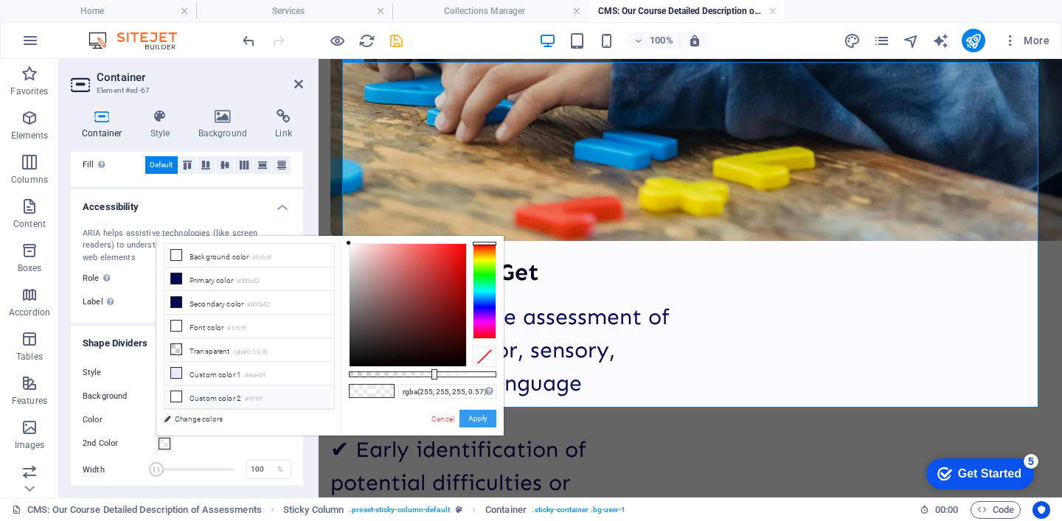
click at [483, 420] on button "Apply" at bounding box center [477, 419] width 37 height 18
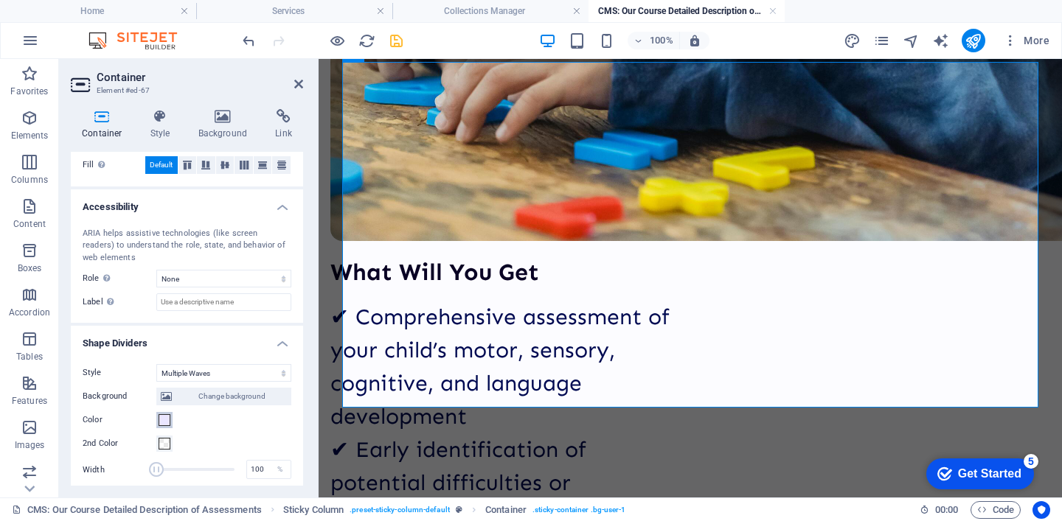
click at [164, 417] on span at bounding box center [165, 420] width 12 height 12
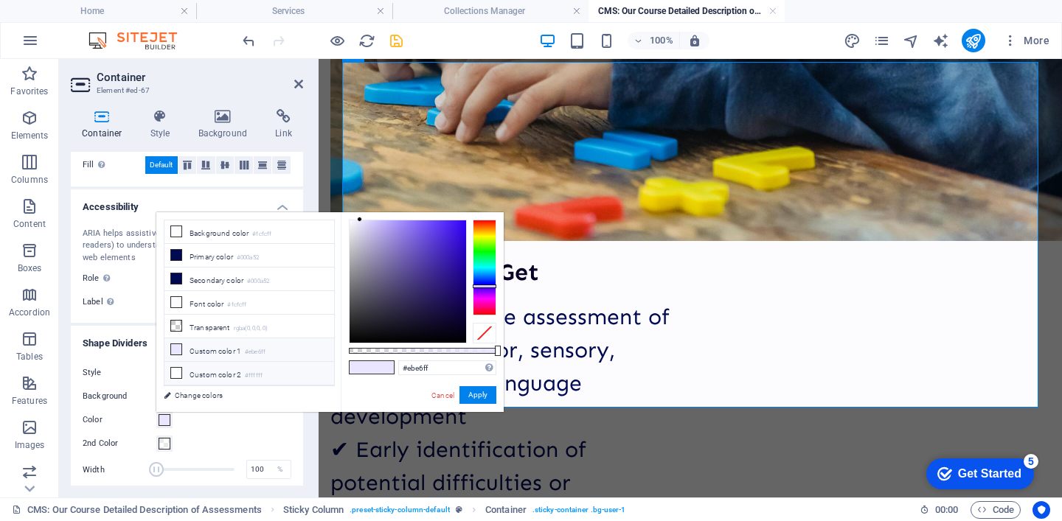
click at [268, 369] on li "Custom color 2 #ffffff" at bounding box center [249, 374] width 170 height 24
type input "#ffffff"
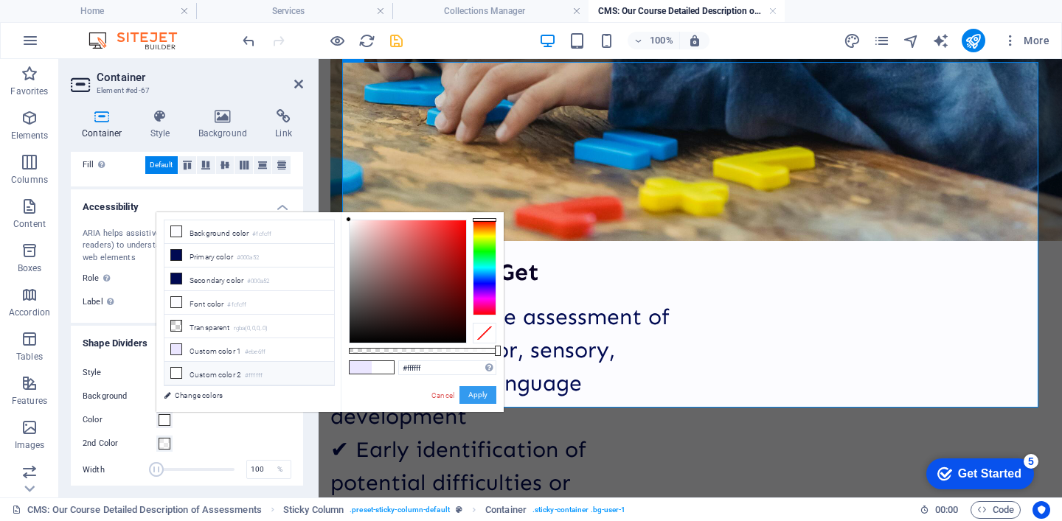
click at [479, 396] on button "Apply" at bounding box center [477, 395] width 37 height 18
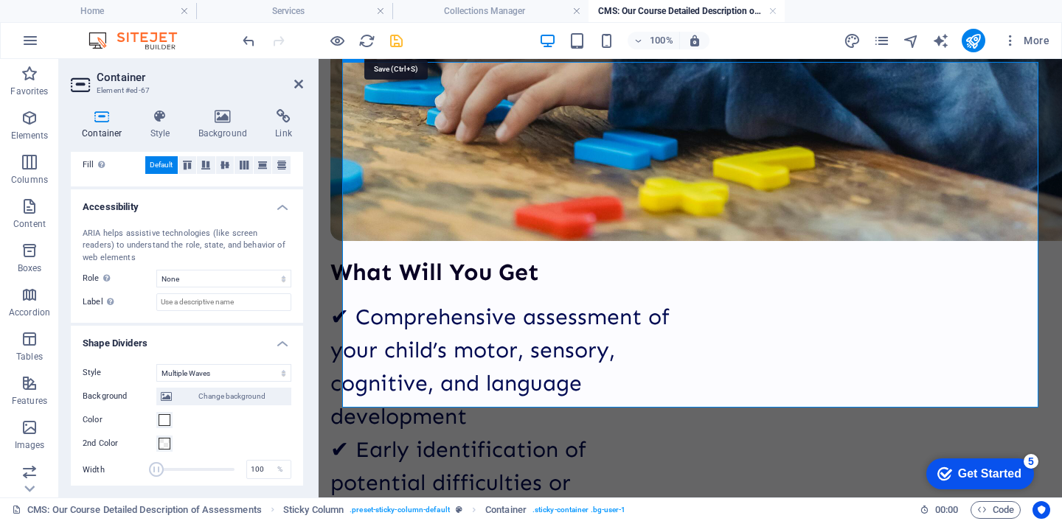
click at [400, 48] on icon "save" at bounding box center [396, 40] width 17 height 17
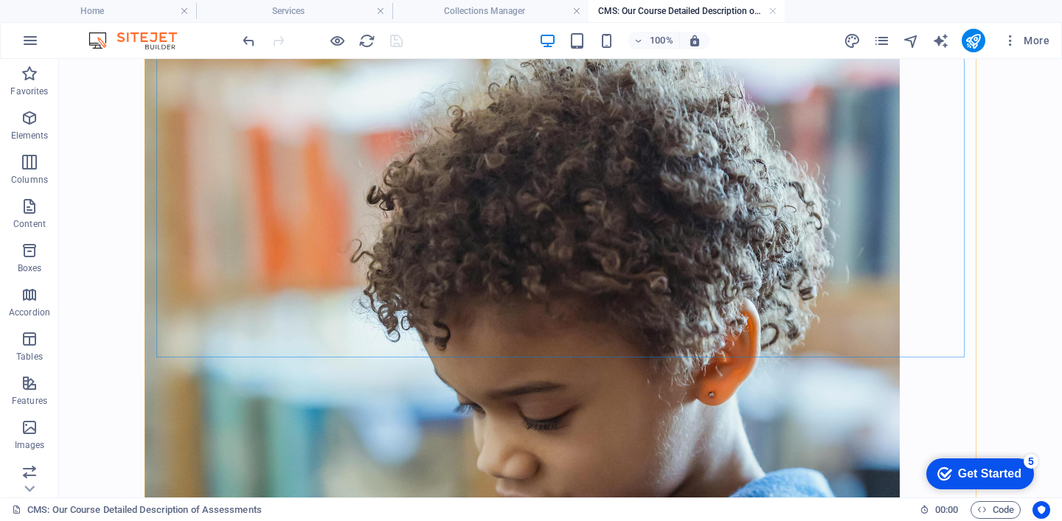
scroll to position [2606, 0]
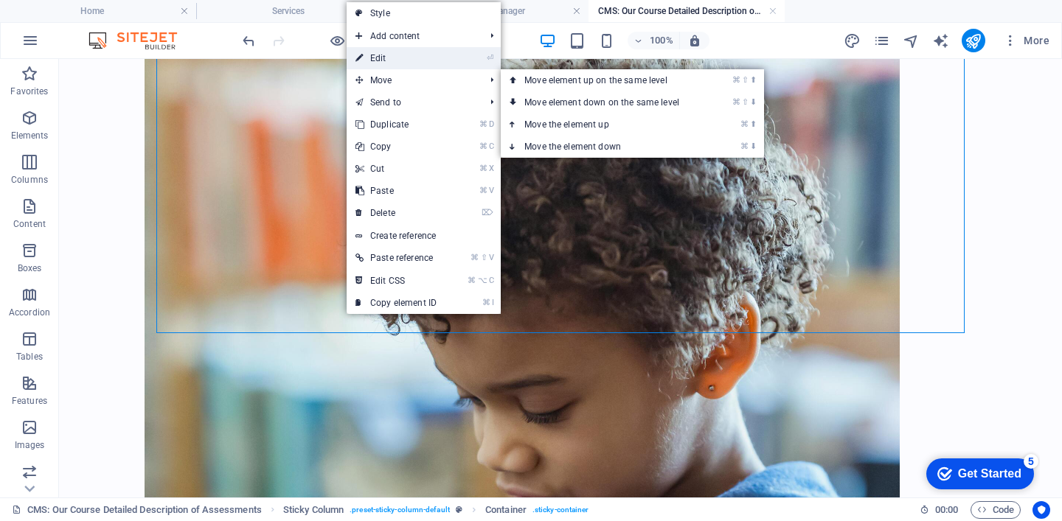
click at [423, 59] on link "⏎ Edit" at bounding box center [396, 58] width 99 height 22
select select "multiple-waves"
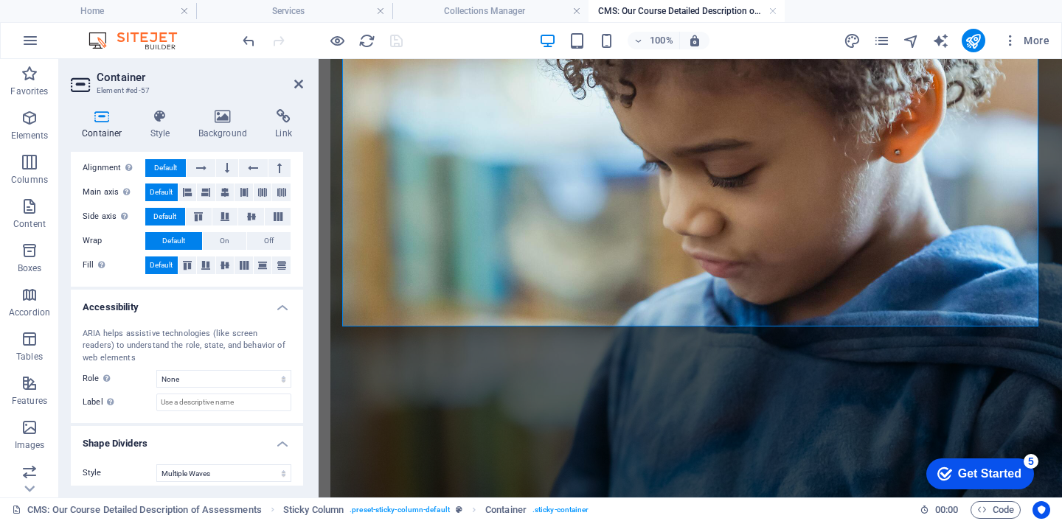
scroll to position [487, 0]
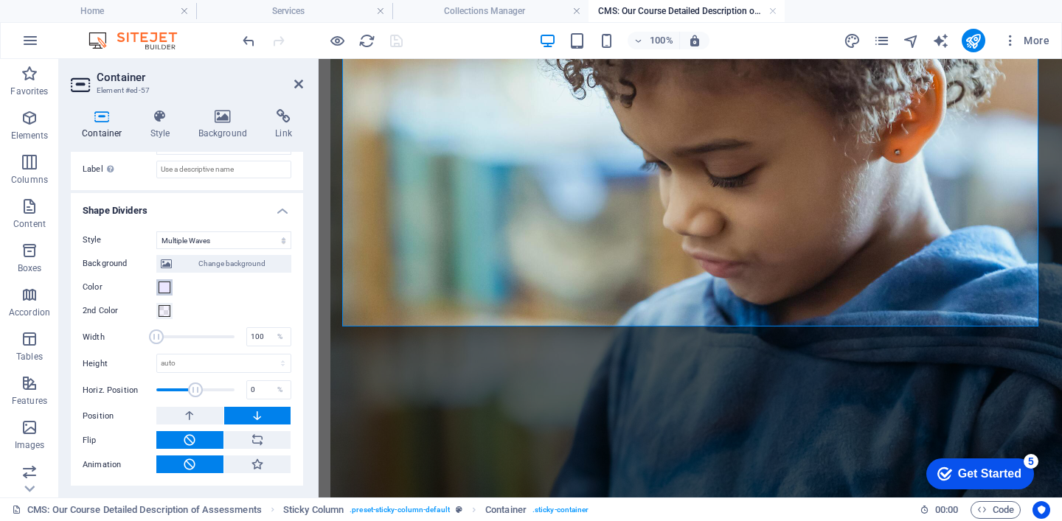
click at [165, 285] on span at bounding box center [165, 288] width 12 height 12
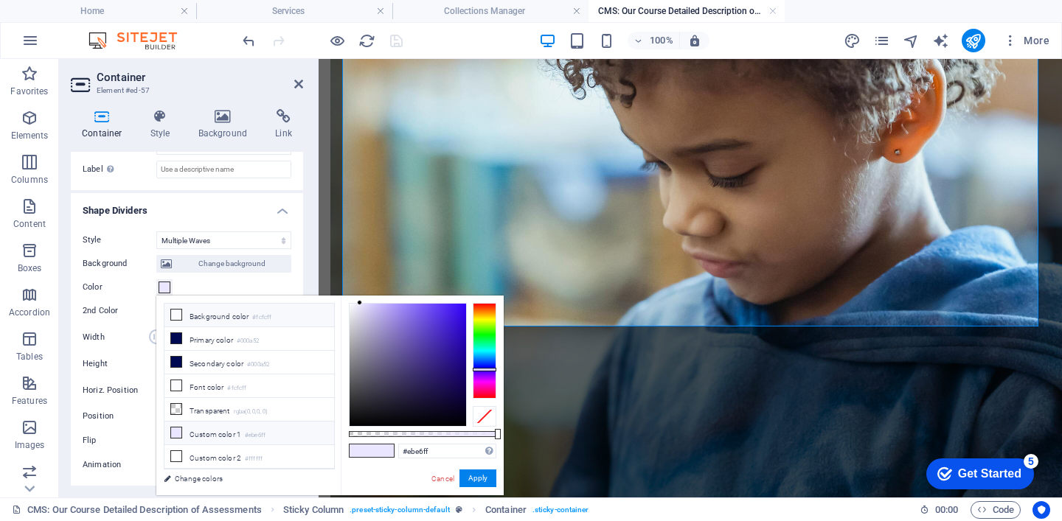
click at [207, 314] on li "Background color #fcfcff" at bounding box center [249, 316] width 170 height 24
type input "#fcfcff"
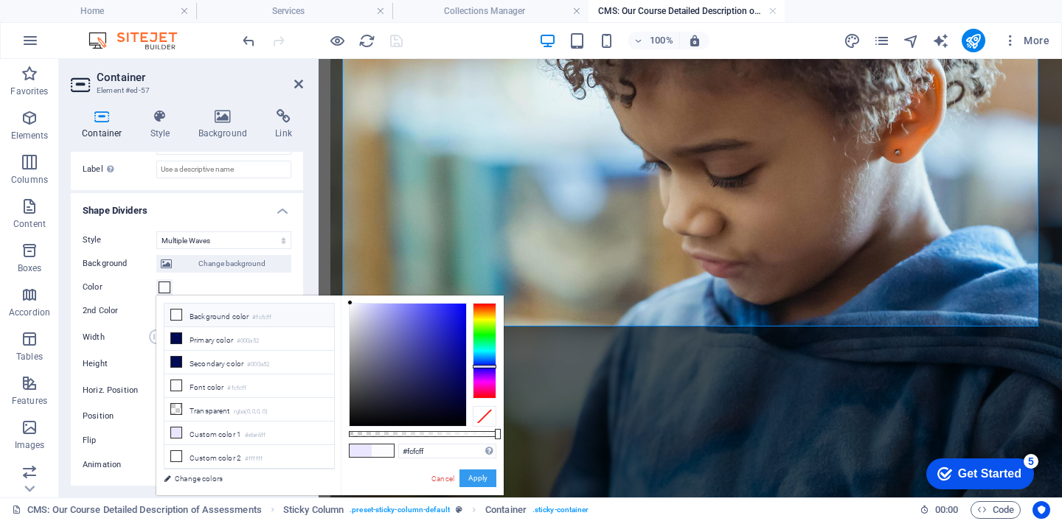
click at [482, 482] on button "Apply" at bounding box center [477, 479] width 37 height 18
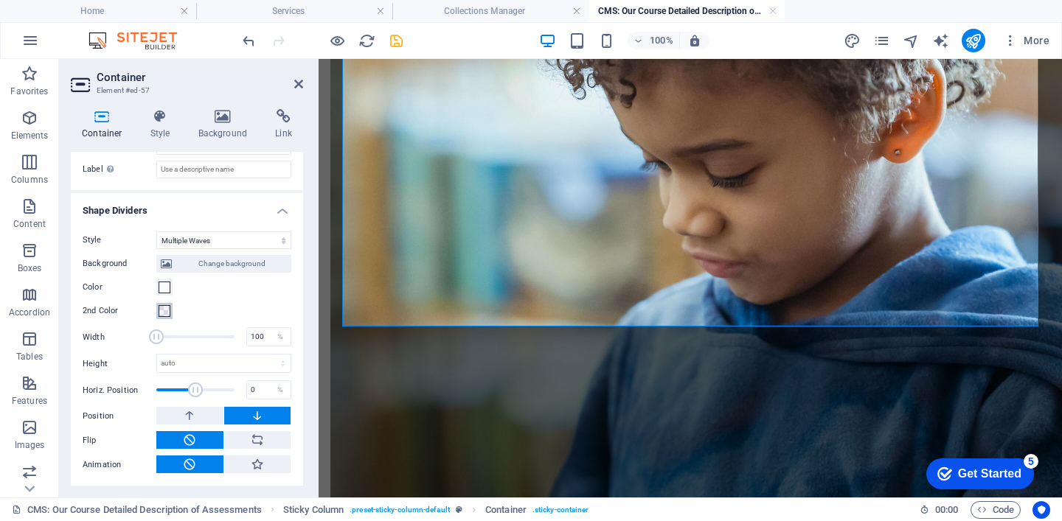
click at [163, 316] on span at bounding box center [165, 311] width 12 height 12
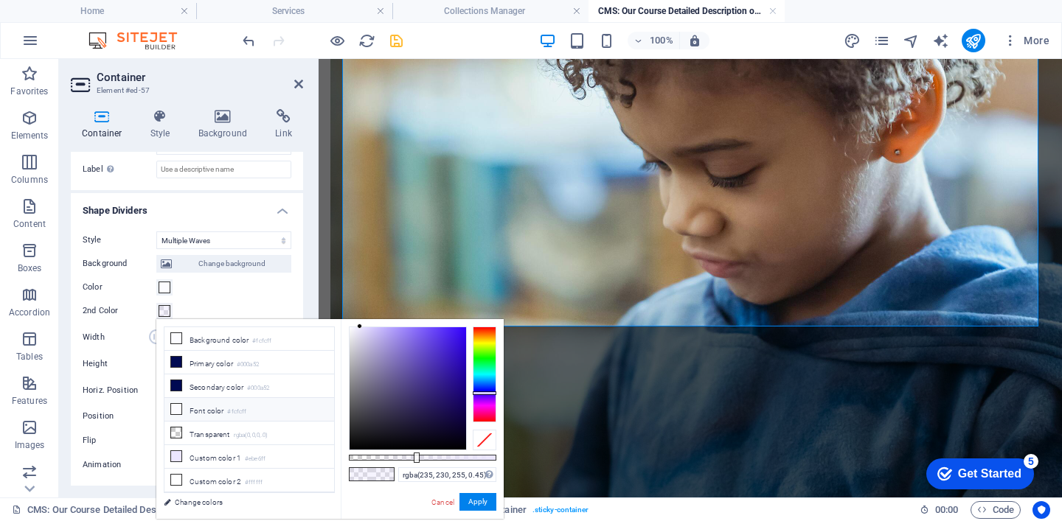
click at [254, 420] on li "Font color #fcfcff" at bounding box center [249, 410] width 170 height 24
type input "rgba(252, 252, 255, 0.45)"
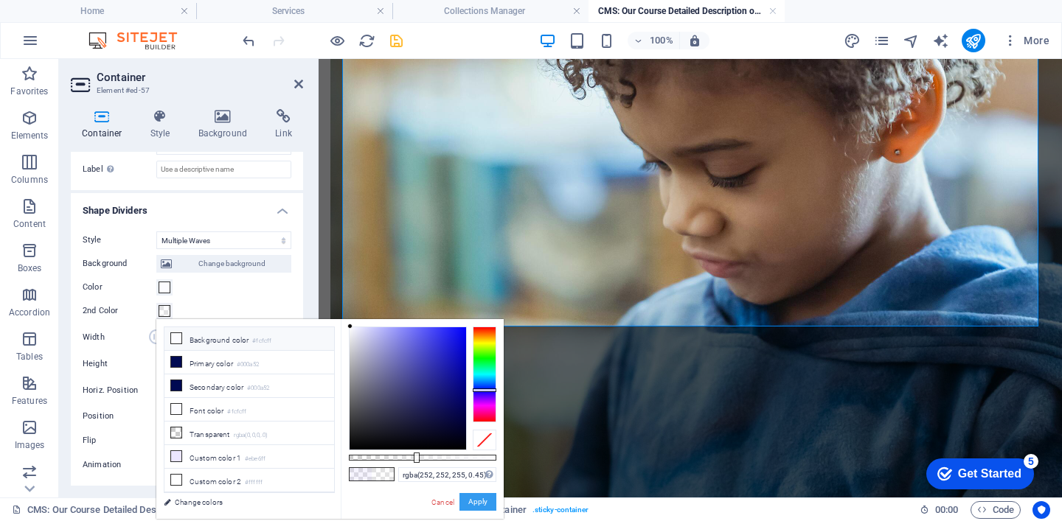
click at [476, 504] on button "Apply" at bounding box center [477, 502] width 37 height 18
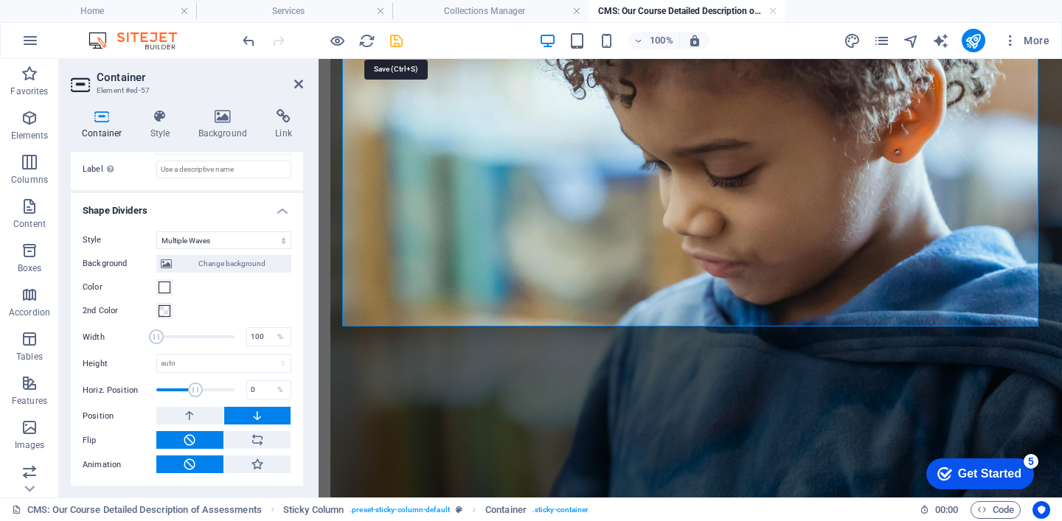
click at [397, 35] on icon "save" at bounding box center [396, 40] width 17 height 17
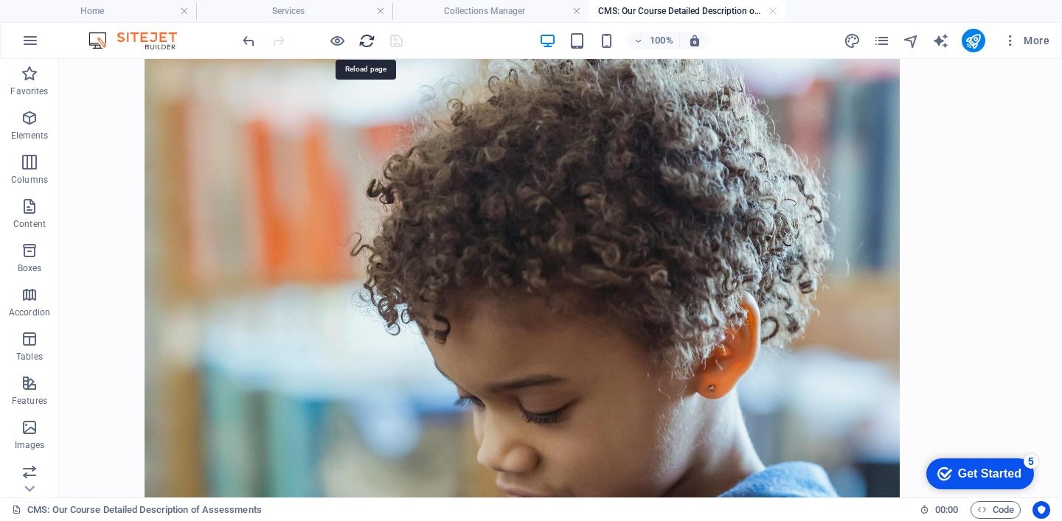
click at [370, 41] on icon "reload" at bounding box center [366, 40] width 17 height 17
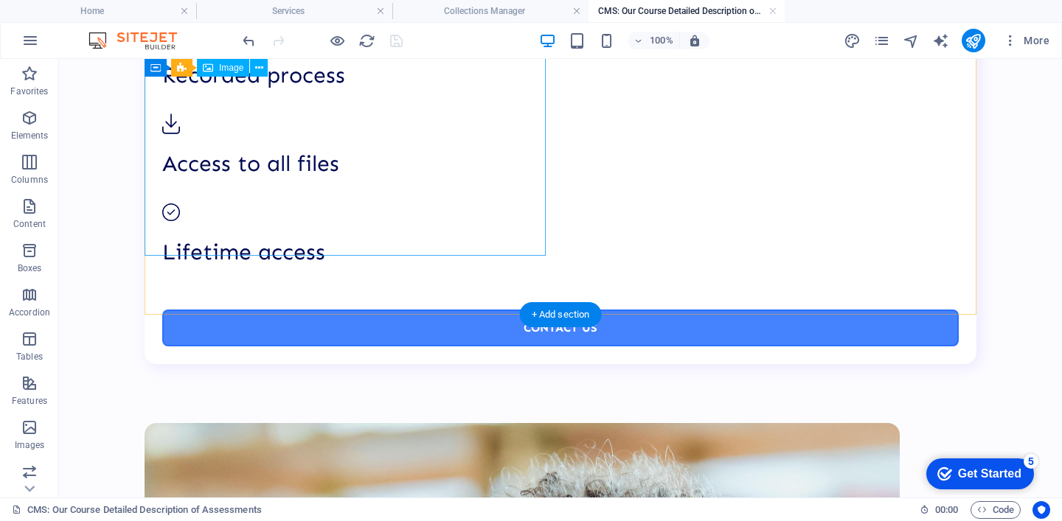
scroll to position [2175, 0]
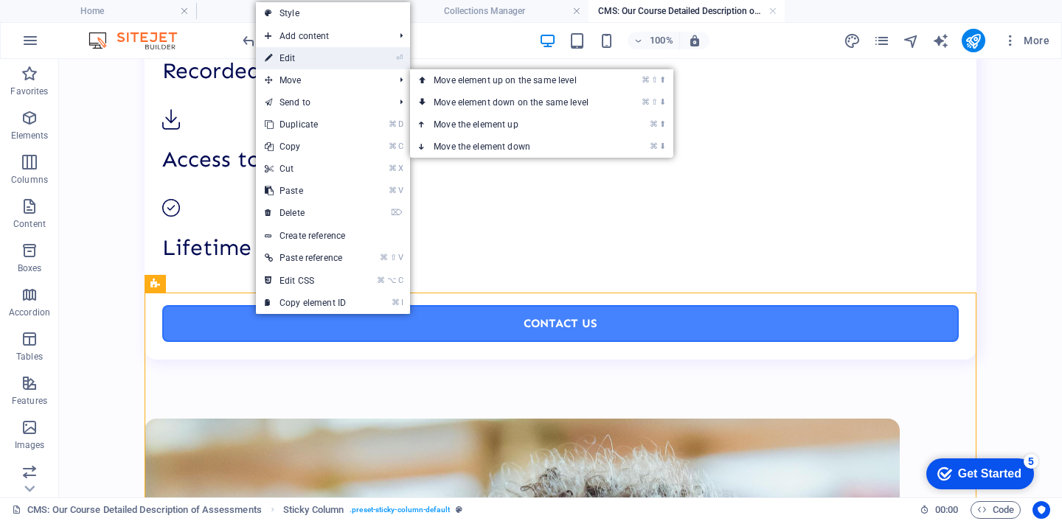
click at [320, 60] on link "⏎ Edit" at bounding box center [305, 58] width 99 height 22
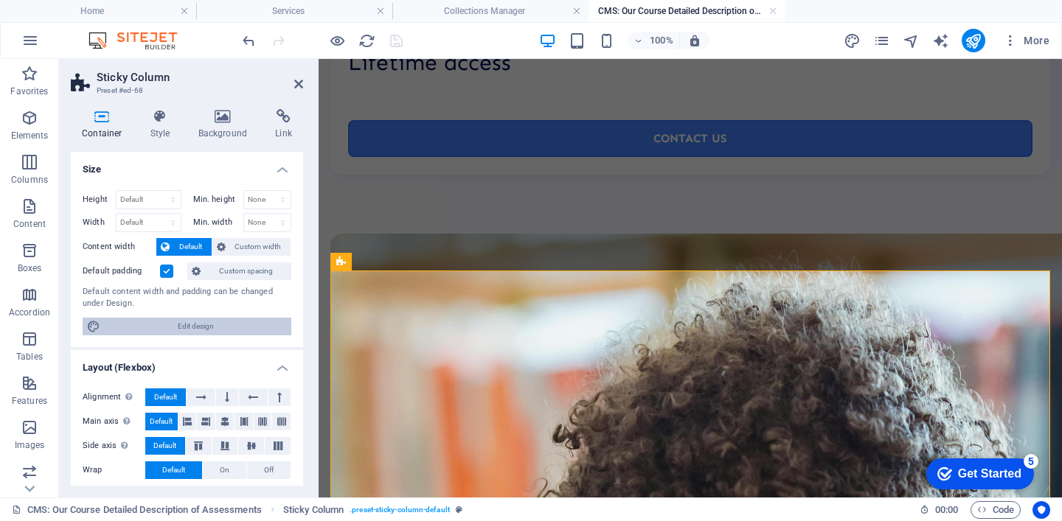
scroll to position [237, 0]
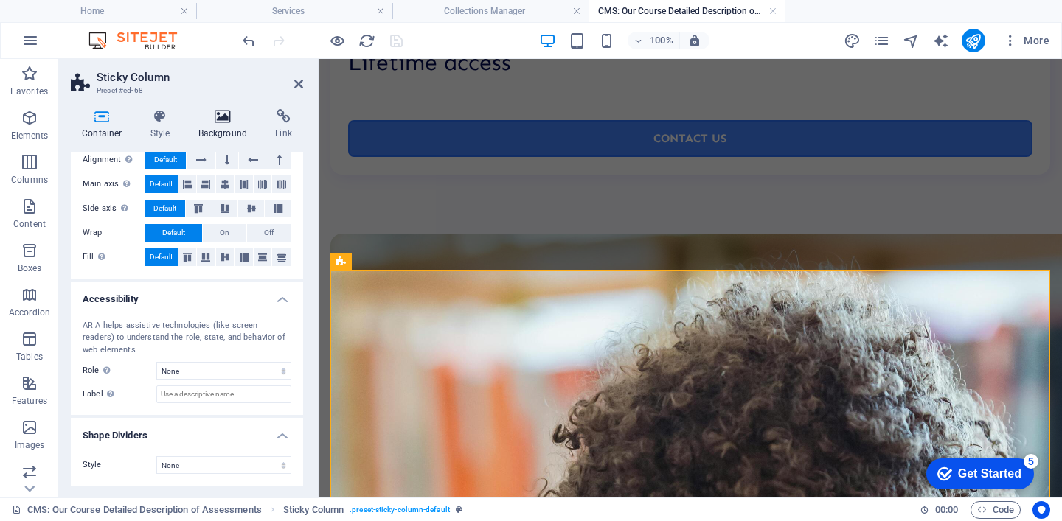
click at [225, 128] on h4 "Background" at bounding box center [225, 124] width 77 height 31
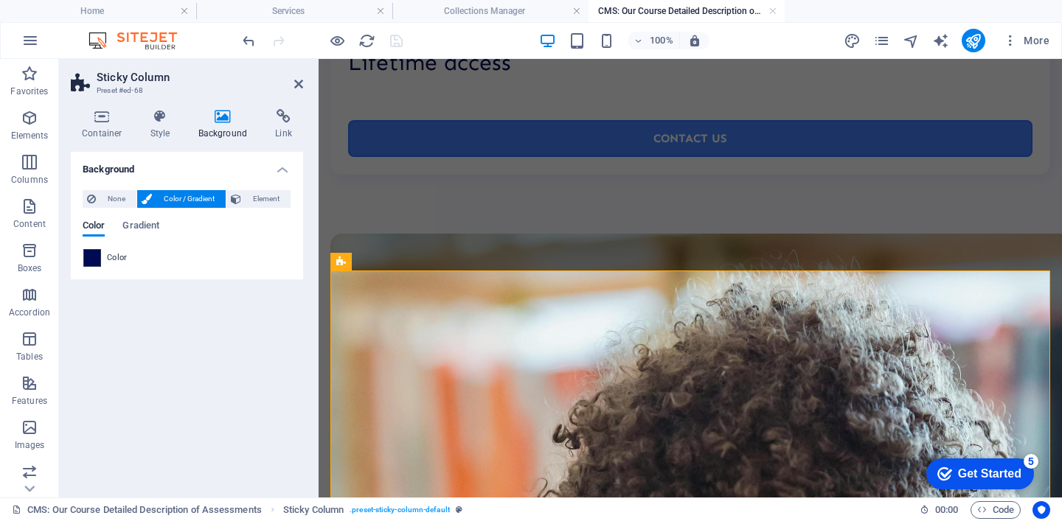
click at [91, 260] on span at bounding box center [92, 258] width 16 height 16
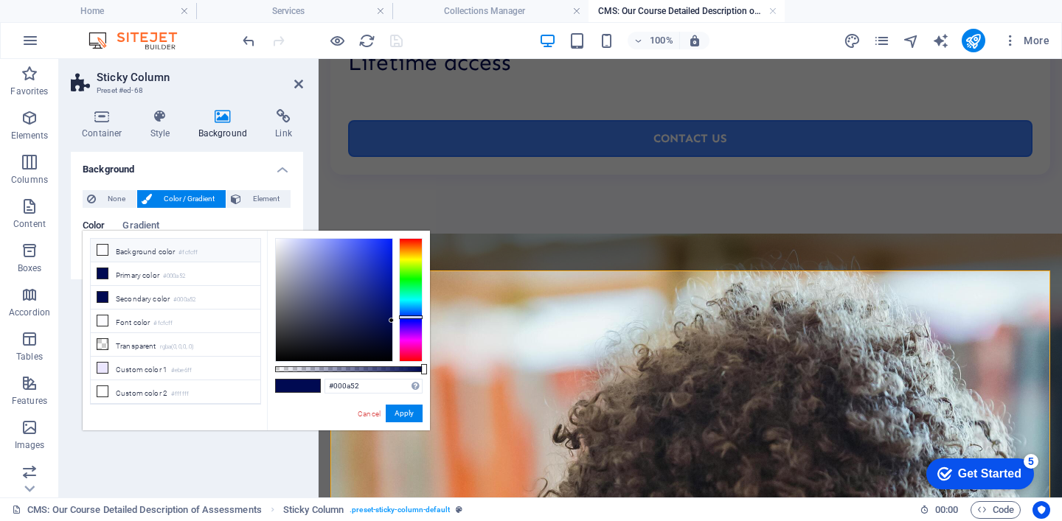
click at [130, 247] on li "Background color #fcfcff" at bounding box center [176, 251] width 170 height 24
type input "#fcfcff"
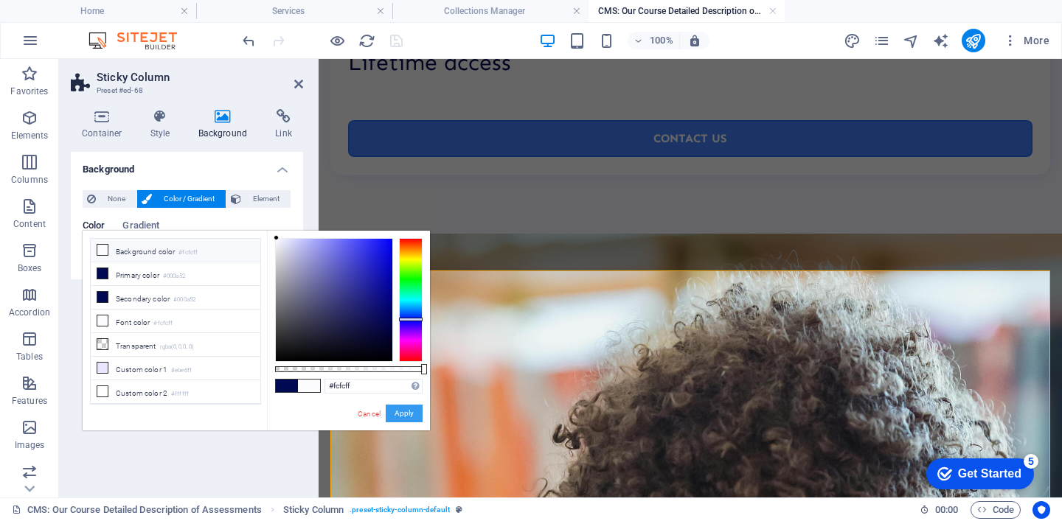
click at [396, 413] on button "Apply" at bounding box center [404, 414] width 37 height 18
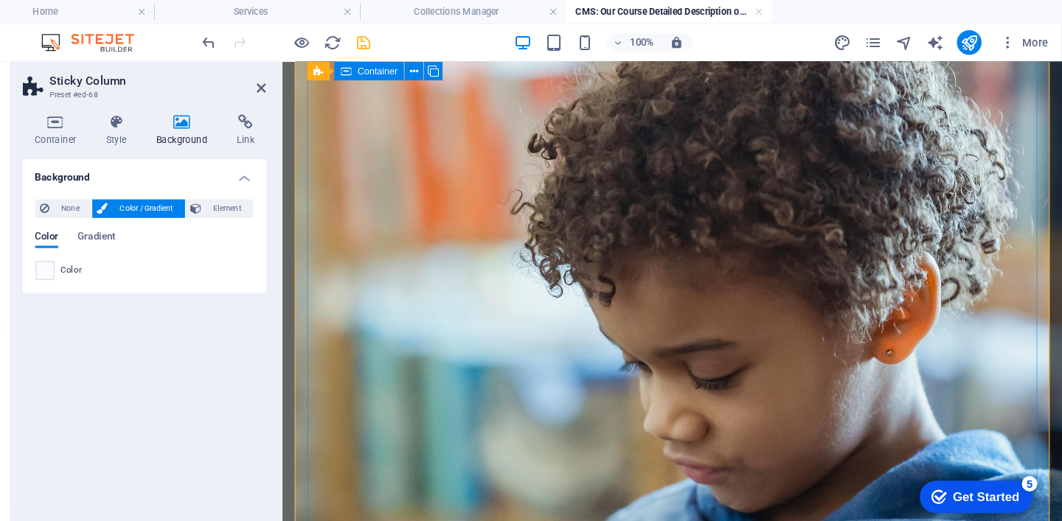
scroll to position [0, 0]
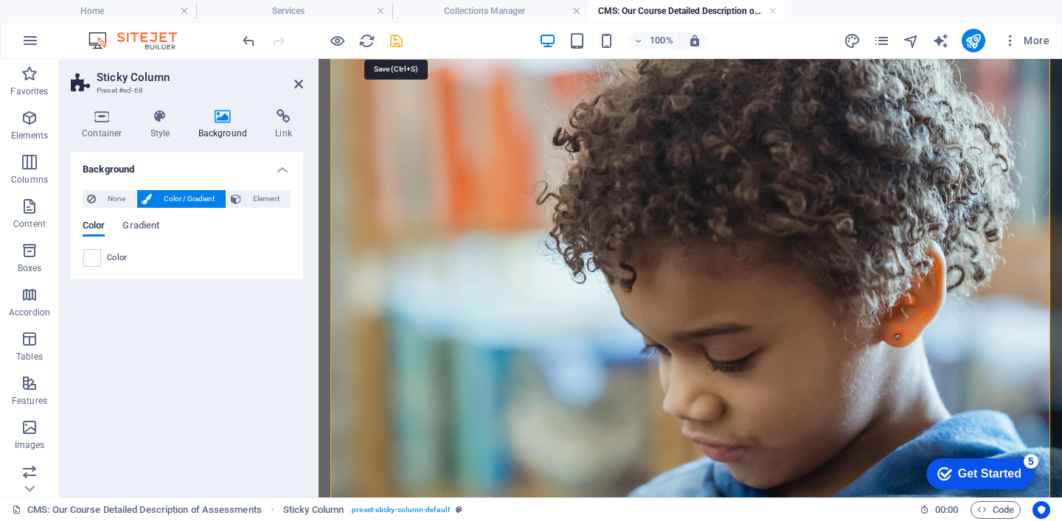
click at [396, 39] on icon "save" at bounding box center [396, 40] width 17 height 17
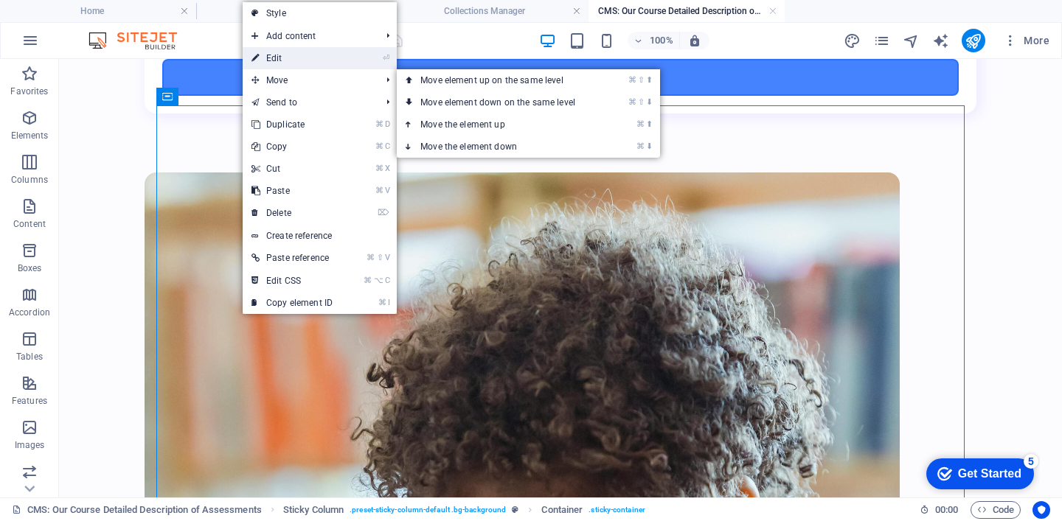
click at [300, 63] on link "⏎ Edit" at bounding box center [292, 58] width 99 height 22
select select "multiple-waves"
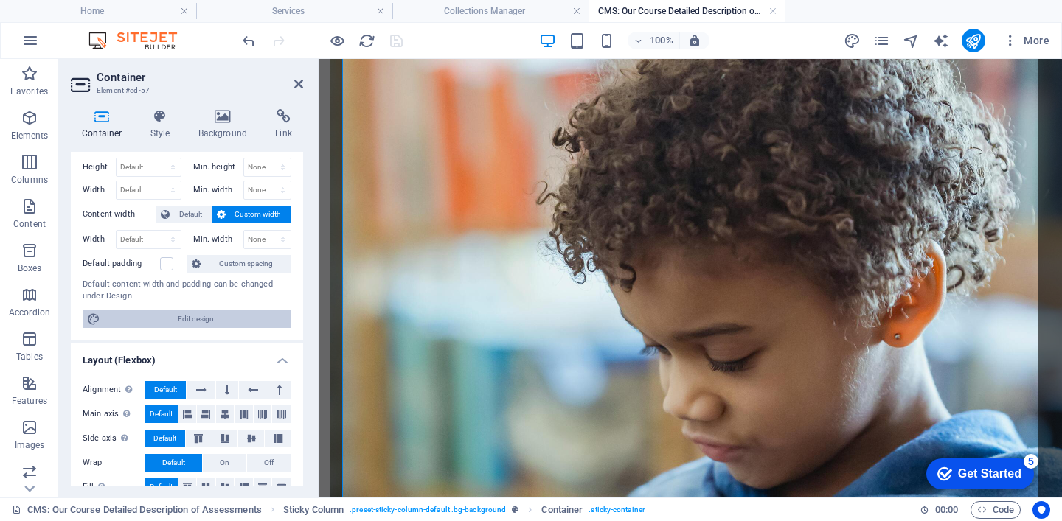
scroll to position [0, 0]
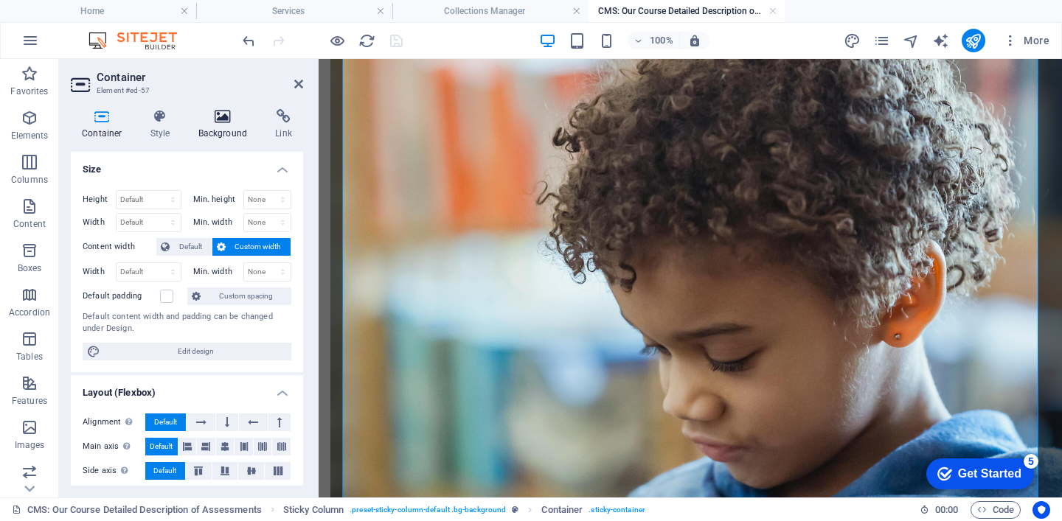
click at [228, 125] on h4 "Background" at bounding box center [225, 124] width 77 height 31
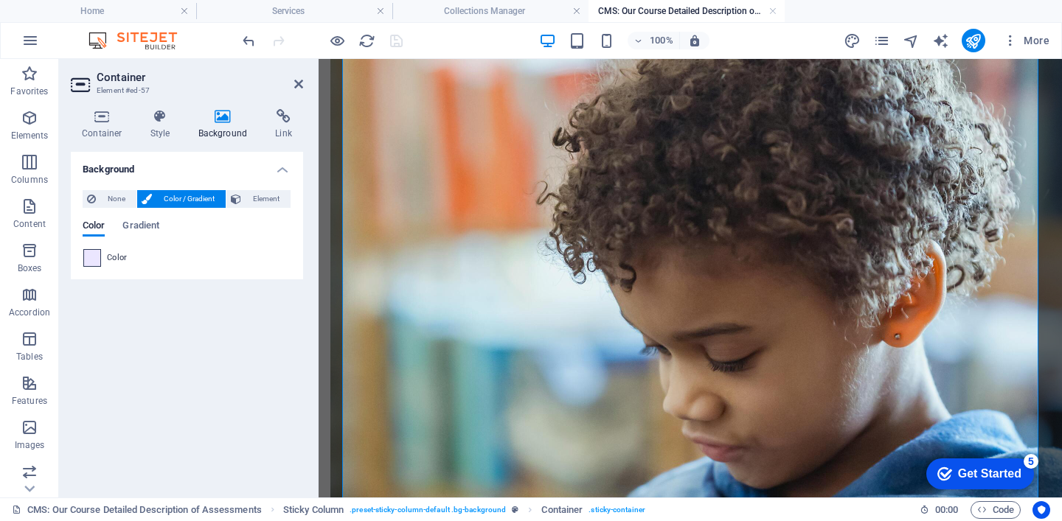
click at [97, 257] on span at bounding box center [92, 258] width 16 height 16
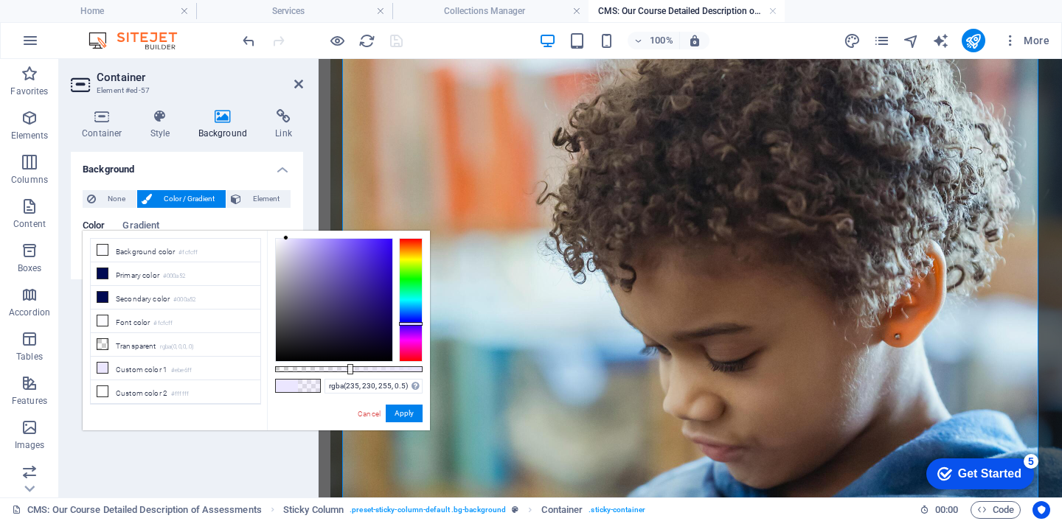
drag, startPoint x: 423, startPoint y: 367, endPoint x: 349, endPoint y: 358, distance: 75.0
click at [349, 358] on div at bounding box center [349, 300] width 148 height 124
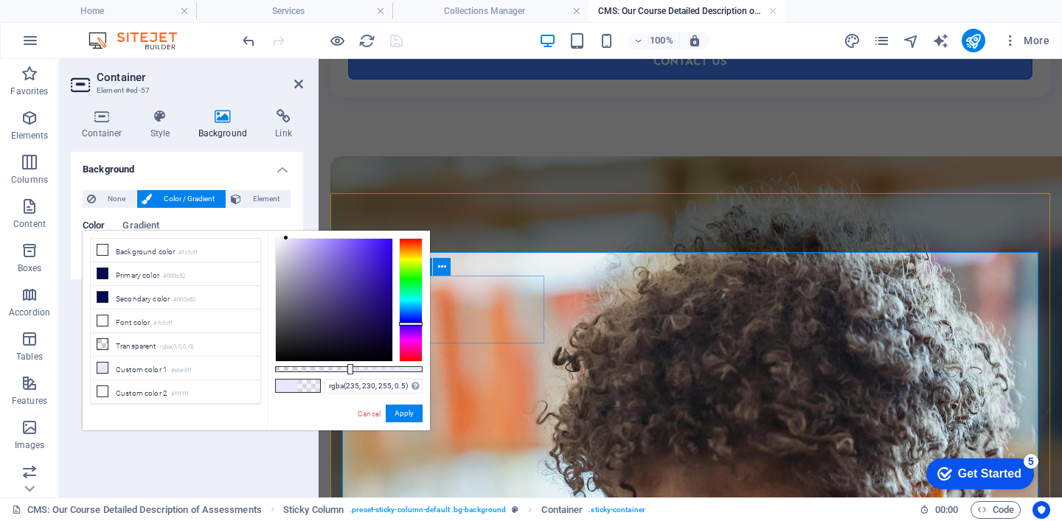
scroll to position [2414, 0]
click at [357, 370] on div at bounding box center [358, 369] width 6 height 10
click at [353, 389] on input "rgba(235, 230, 255, 0.555)" at bounding box center [374, 386] width 98 height 15
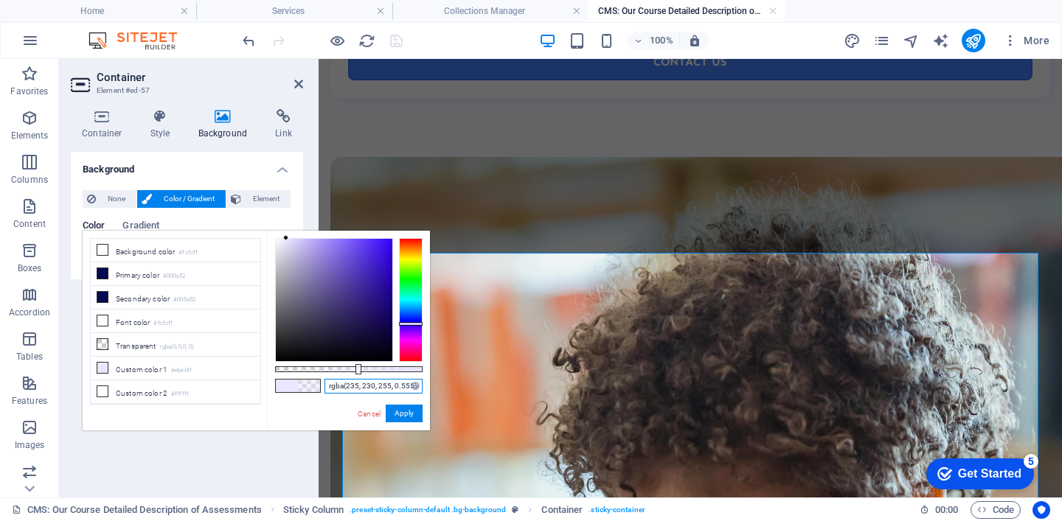
click at [353, 389] on input "rgba(235, 230, 255, 0.555)" at bounding box center [374, 386] width 98 height 15
click at [406, 414] on button "Apply" at bounding box center [404, 414] width 37 height 18
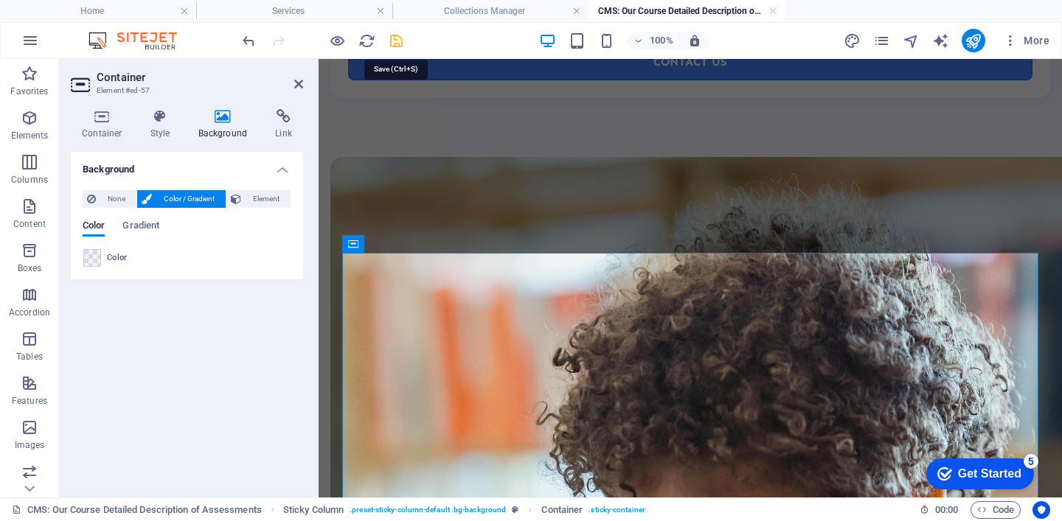
click at [400, 39] on icon "save" at bounding box center [396, 40] width 17 height 17
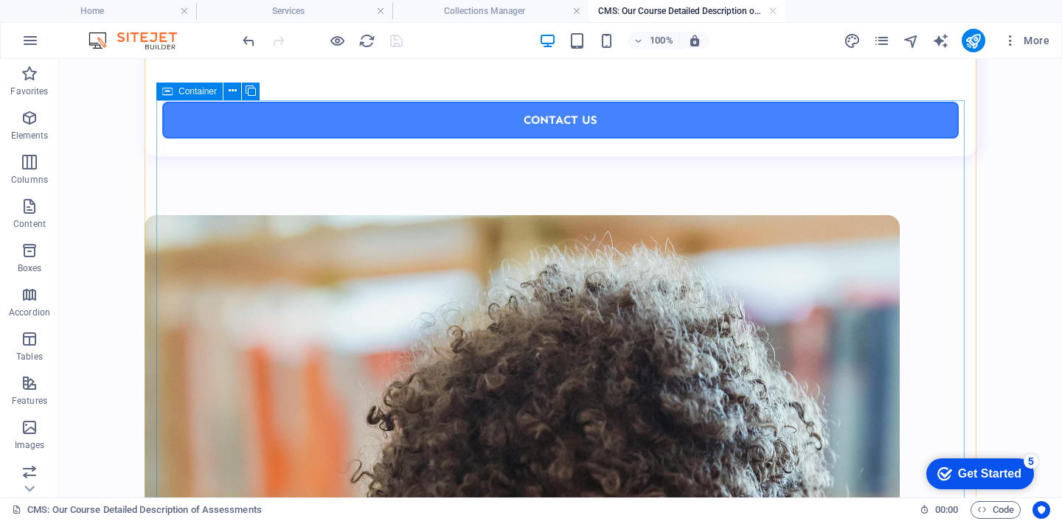
scroll to position [2452, 0]
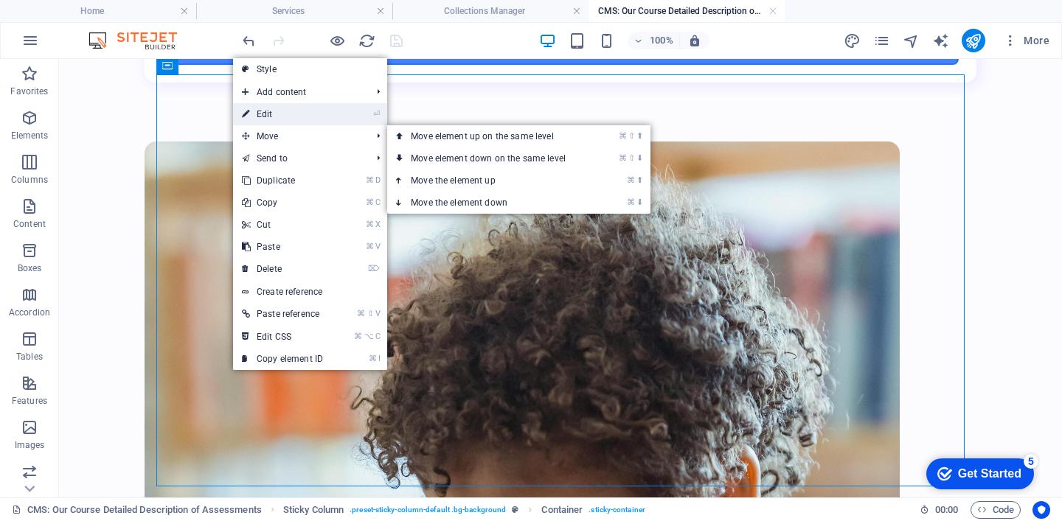
click at [310, 122] on link "⏎ Edit" at bounding box center [282, 114] width 99 height 22
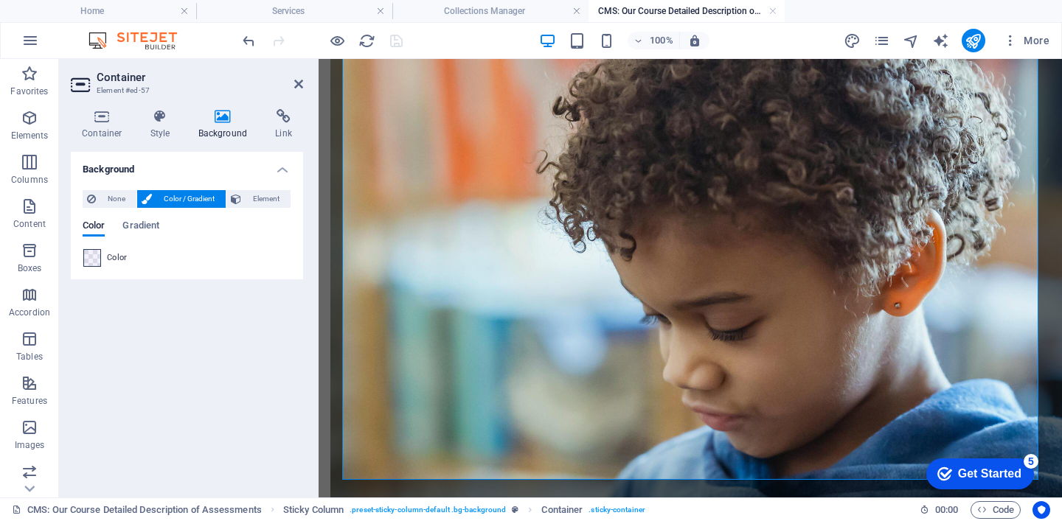
click at [87, 255] on span at bounding box center [92, 258] width 16 height 16
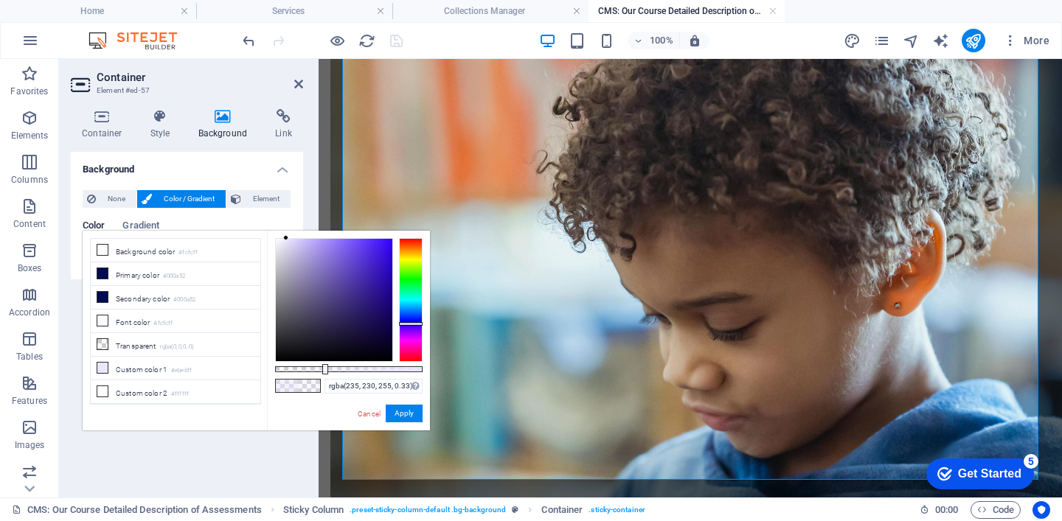
type input "rgba(235, 230, 255, 0.335)"
drag, startPoint x: 360, startPoint y: 368, endPoint x: 325, endPoint y: 368, distance: 35.4
click at [325, 368] on div at bounding box center [326, 369] width 6 height 10
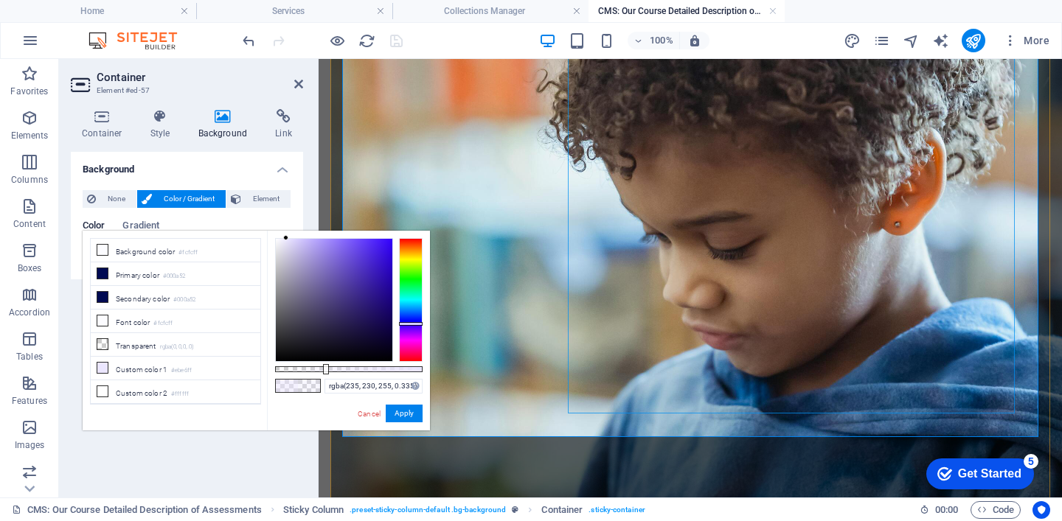
scroll to position [2759, 0]
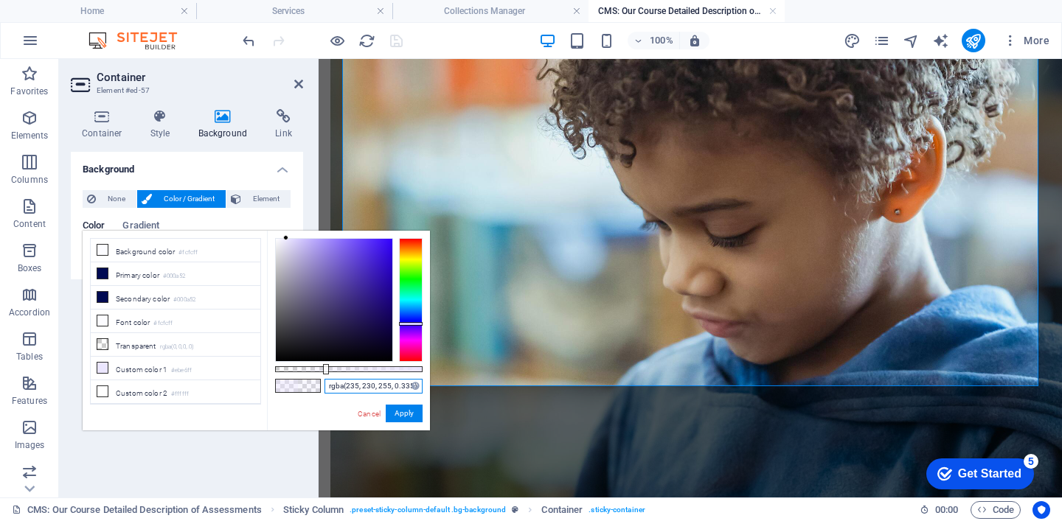
click at [377, 386] on input "rgba(235, 230, 255, 0.335)" at bounding box center [374, 386] width 98 height 15
click at [400, 410] on button "Apply" at bounding box center [404, 414] width 37 height 18
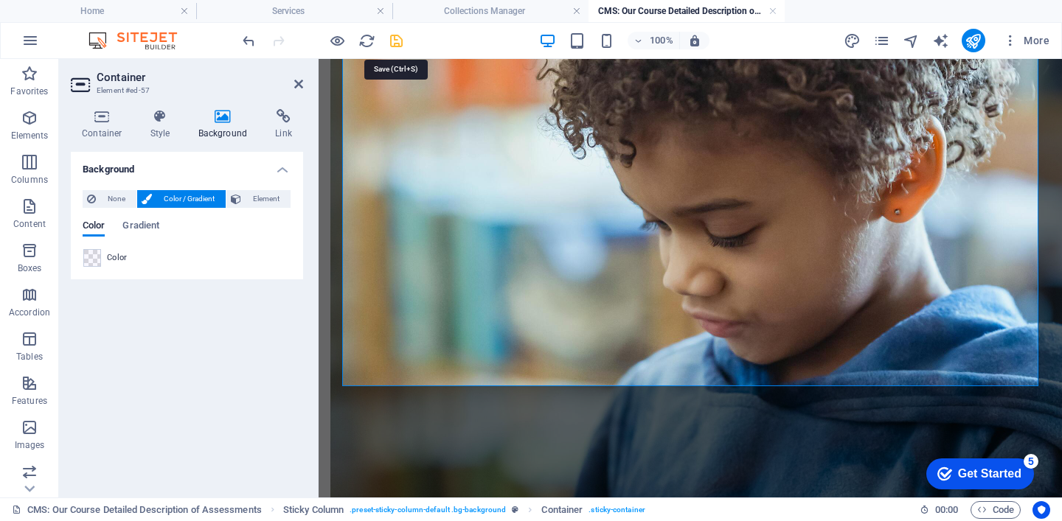
click at [398, 44] on icon "save" at bounding box center [396, 40] width 17 height 17
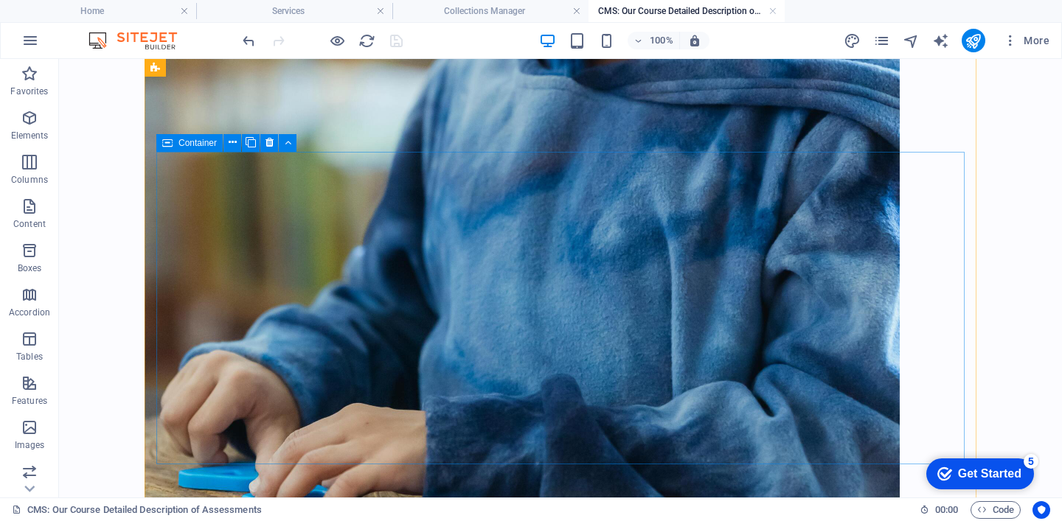
select select "multiple-waves"
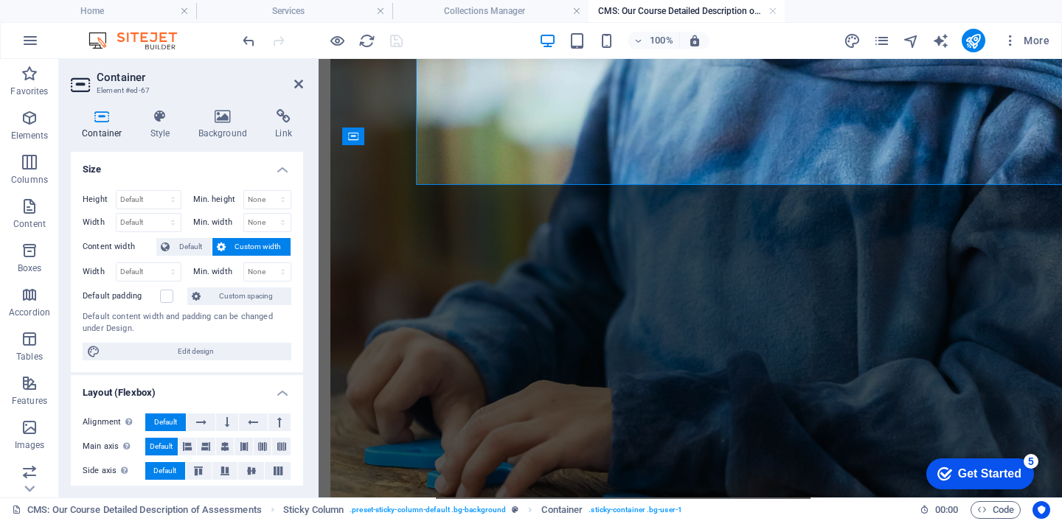
scroll to position [3379, 0]
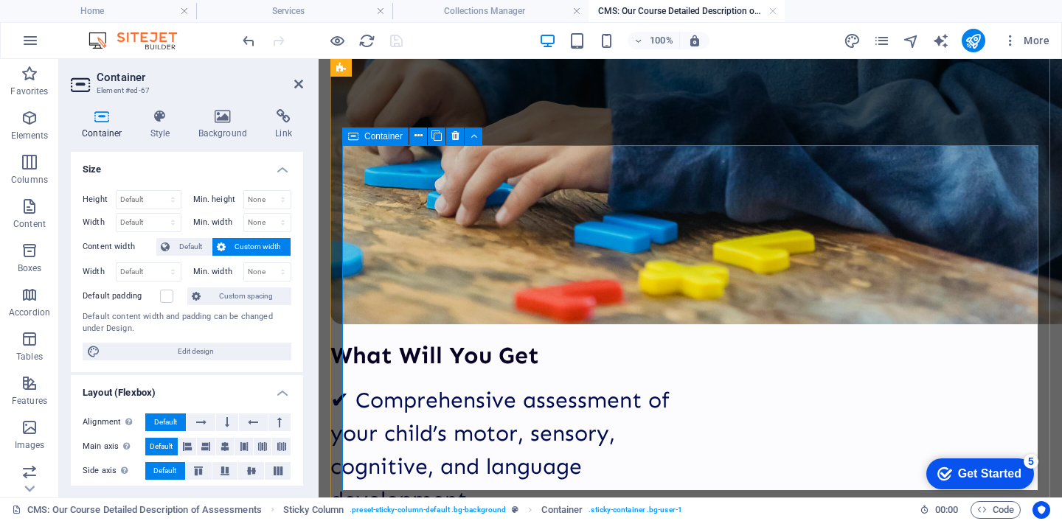
click at [226, 127] on h4 "Background" at bounding box center [225, 124] width 77 height 31
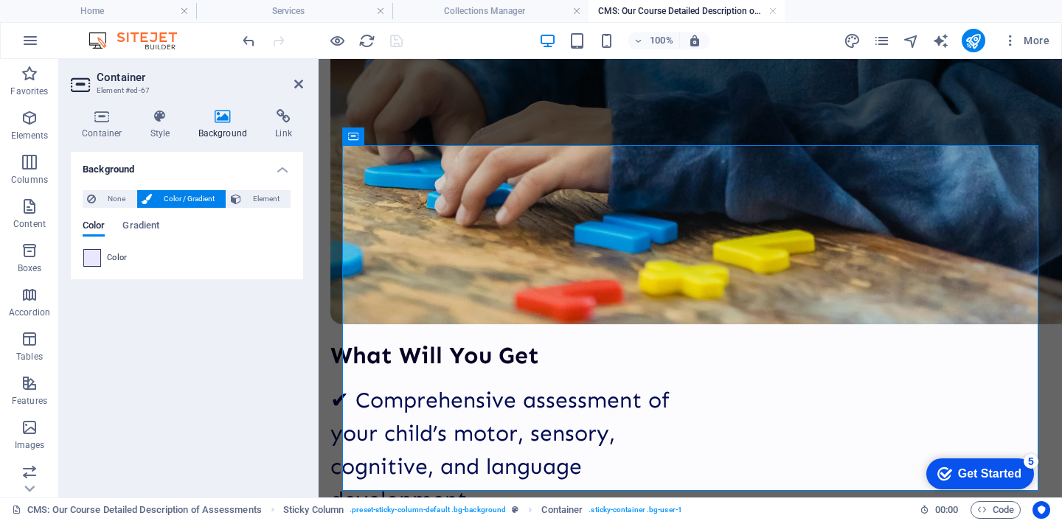
click at [89, 260] on span at bounding box center [92, 258] width 16 height 16
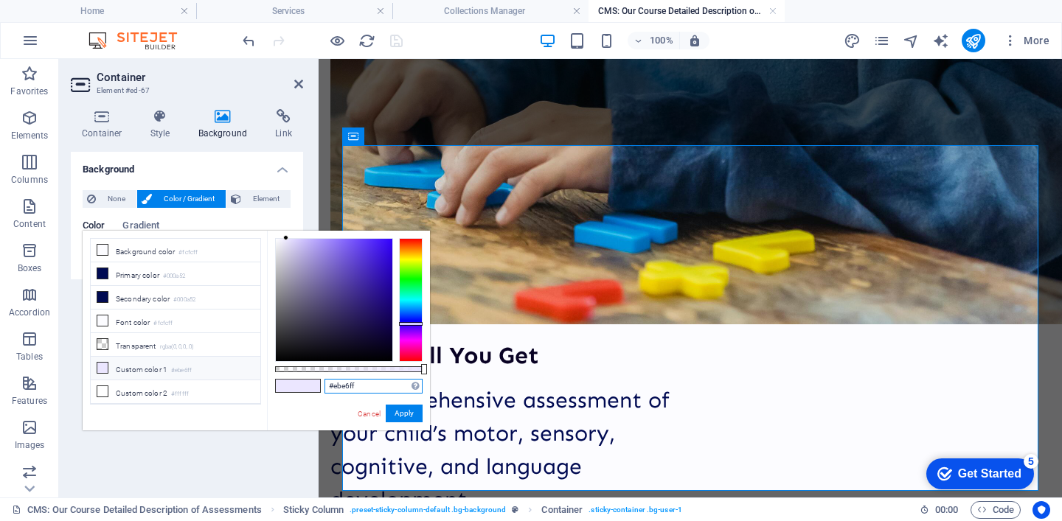
click at [345, 386] on input "#ebe6ff" at bounding box center [374, 386] width 98 height 15
paste input "rgba(235, 230, 255, 0.335)"
type input "rgba(235, 230, 255, 0.335)"
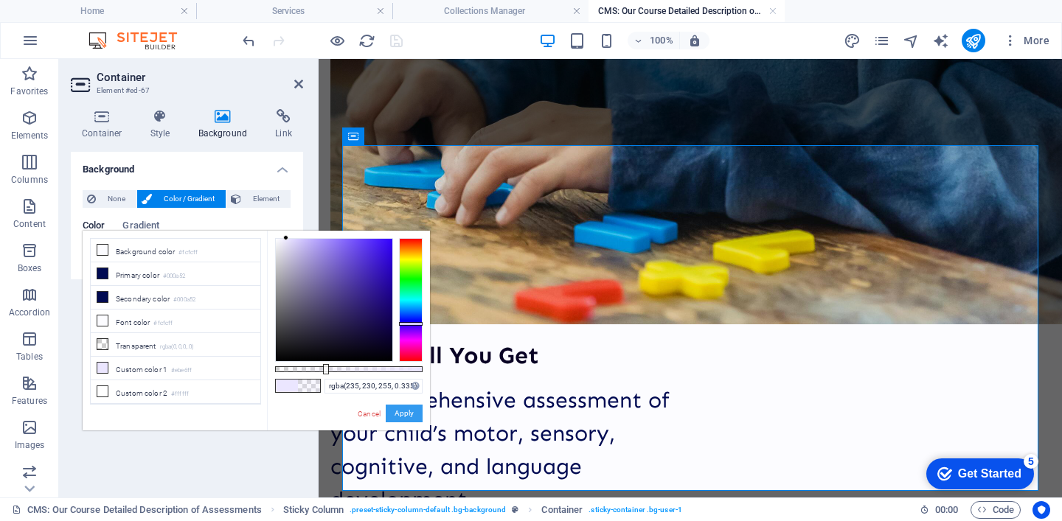
click at [402, 416] on button "Apply" at bounding box center [404, 414] width 37 height 18
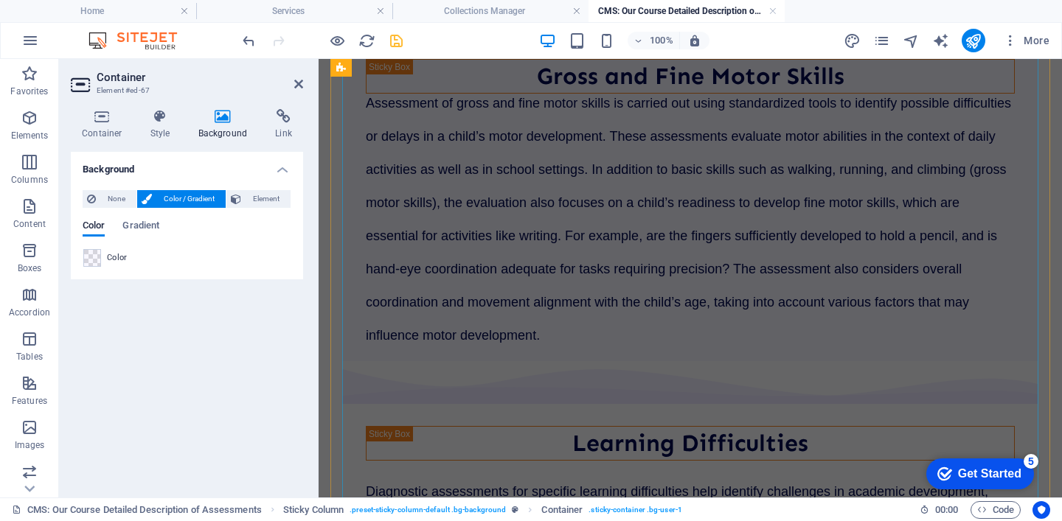
scroll to position [4508, 0]
click at [293, 89] on header "Container Element #ed-67" at bounding box center [187, 78] width 232 height 38
click at [295, 87] on icon at bounding box center [298, 84] width 9 height 12
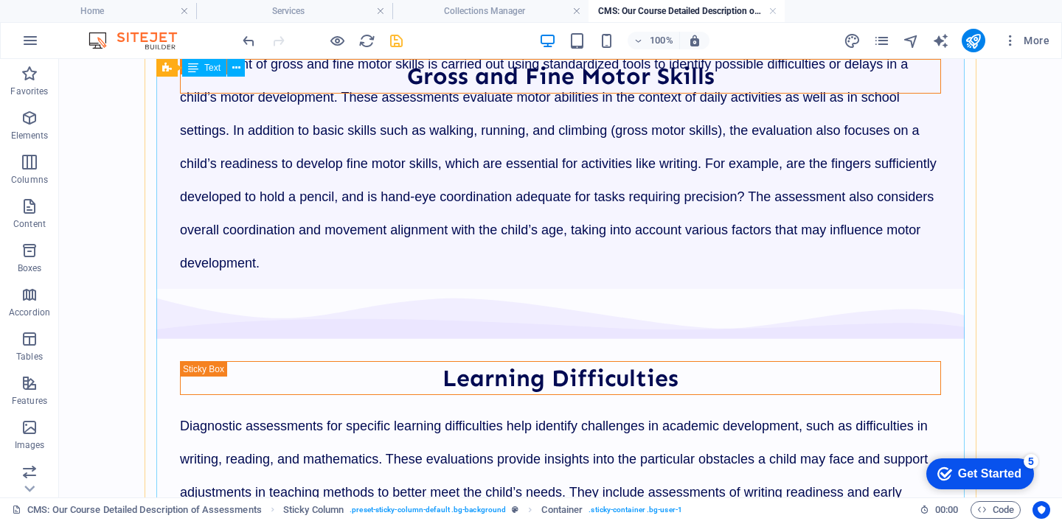
scroll to position [4137, 0]
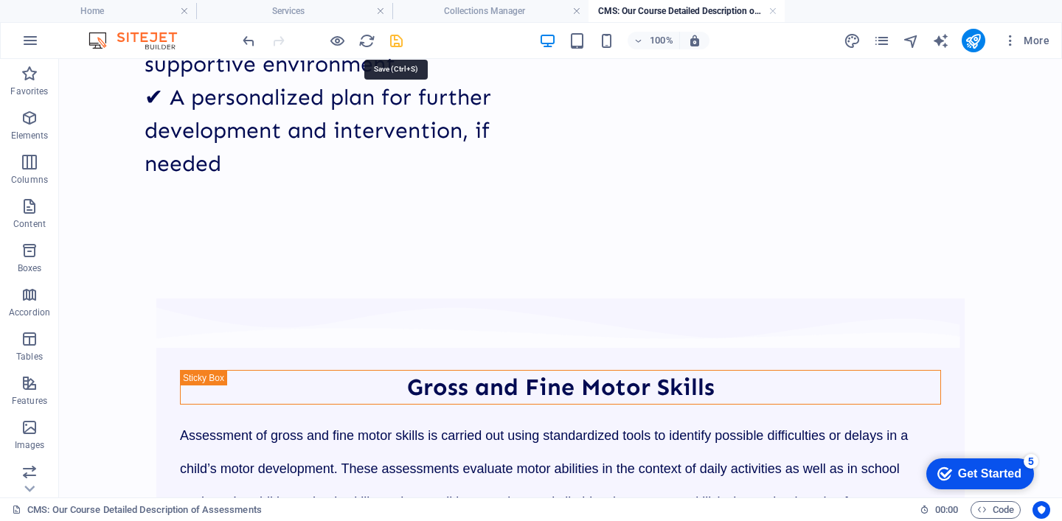
click at [399, 40] on icon "save" at bounding box center [396, 40] width 17 height 17
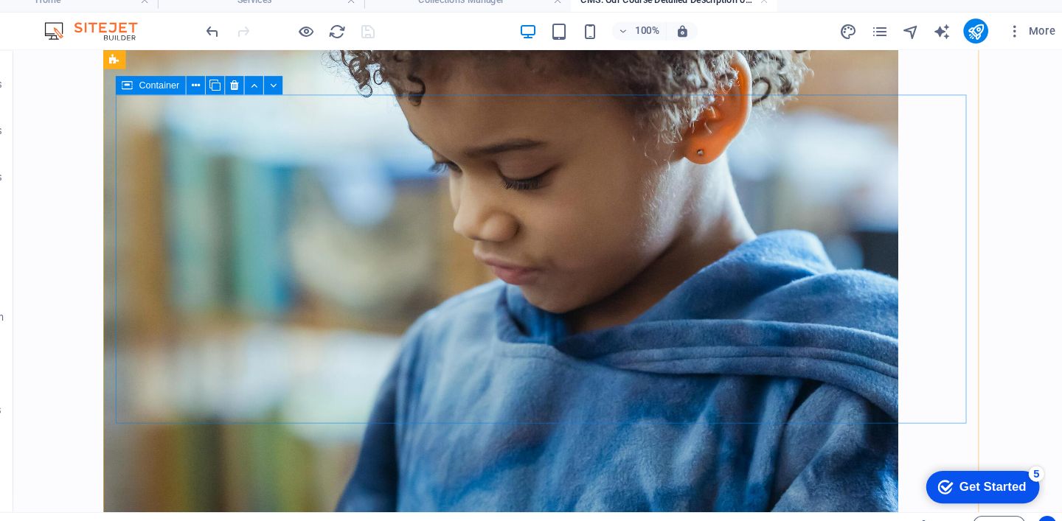
scroll to position [0, 0]
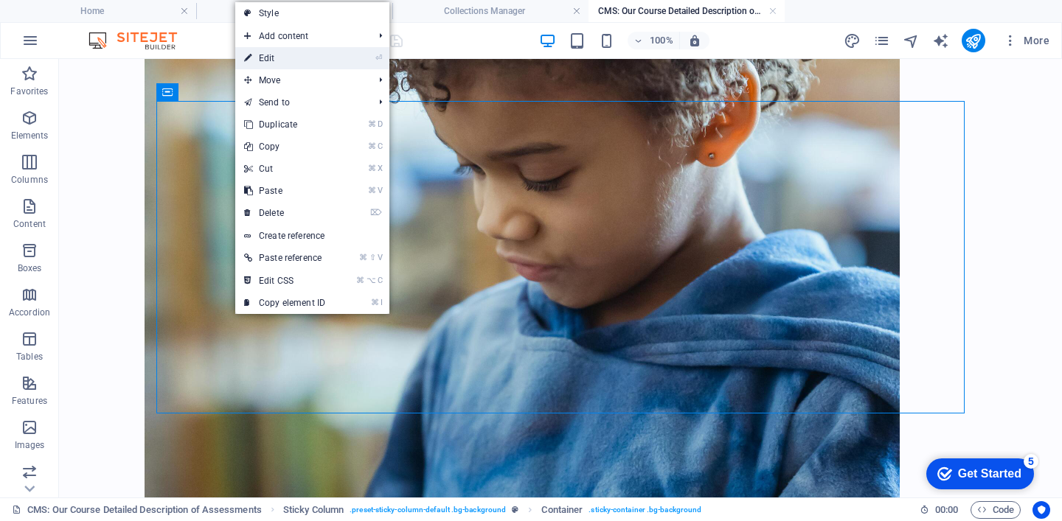
click at [305, 59] on link "⏎ Edit" at bounding box center [284, 58] width 99 height 22
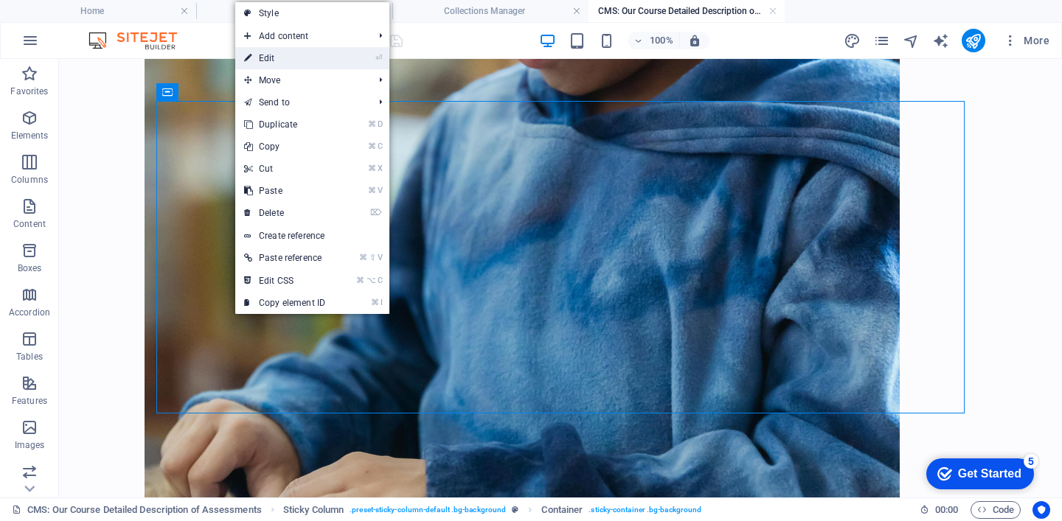
select select "multiple-waves"
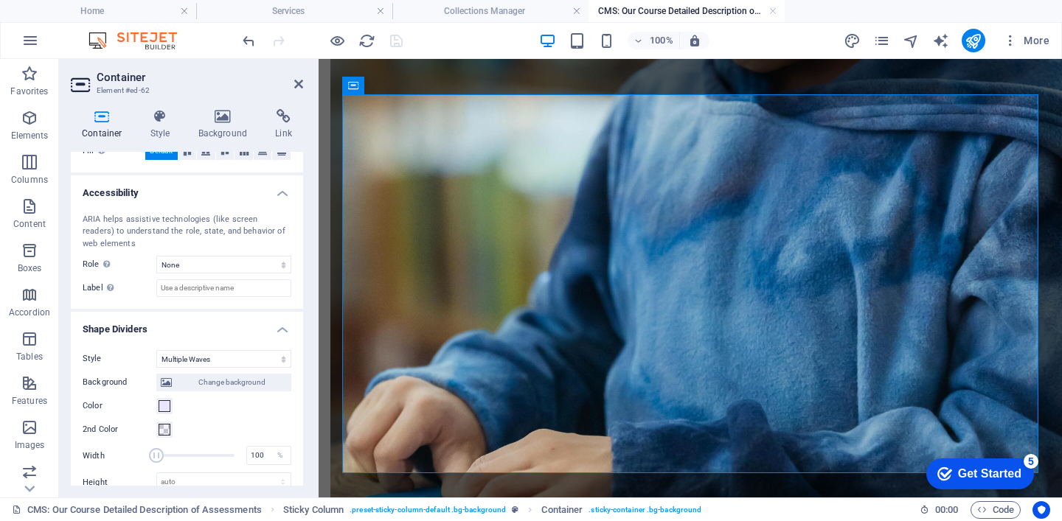
scroll to position [487, 0]
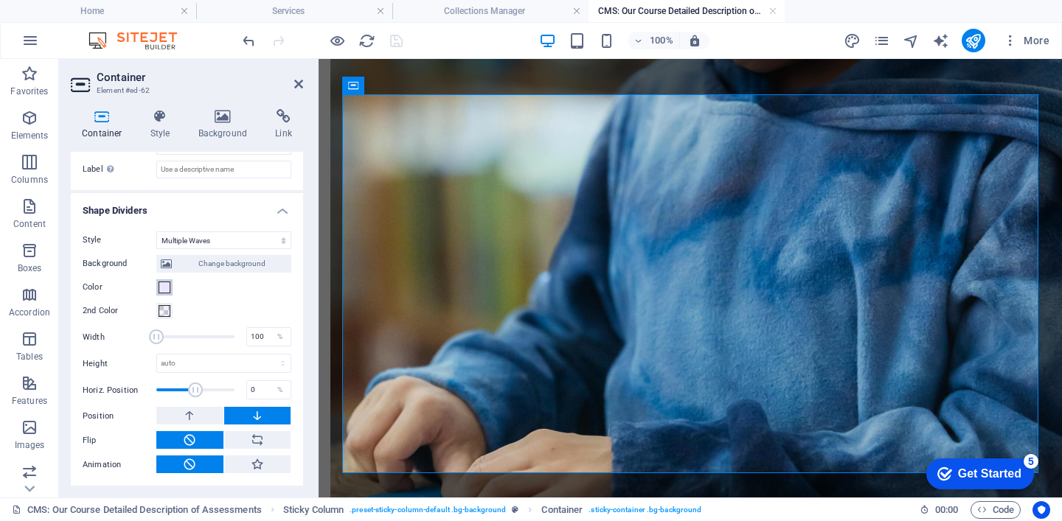
click at [165, 289] on span at bounding box center [165, 288] width 12 height 12
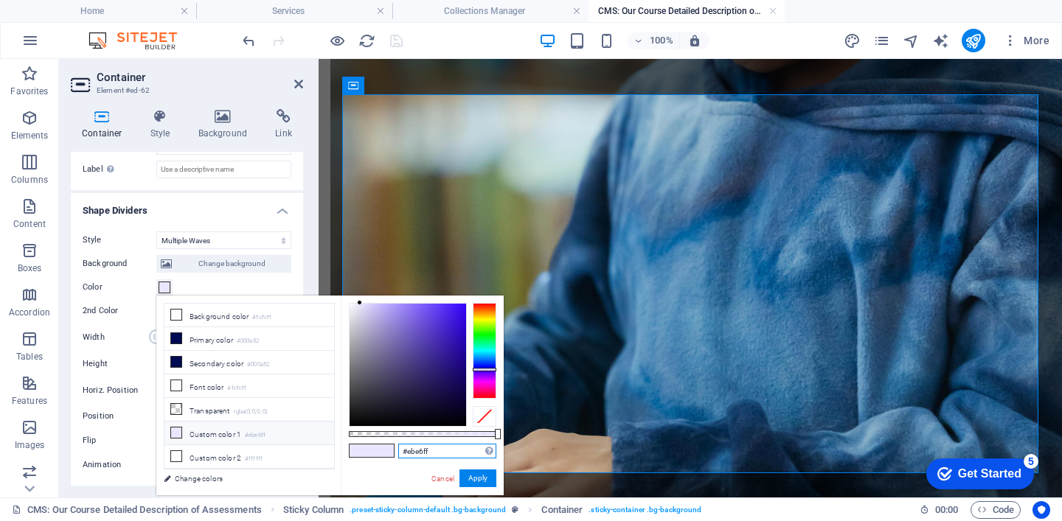
click at [414, 455] on input "#ebe6ff" at bounding box center [447, 451] width 98 height 15
paste input "rgba(235, 230, 255, 0.335)"
type input "rgba(235, 230, 255, 0.335)"
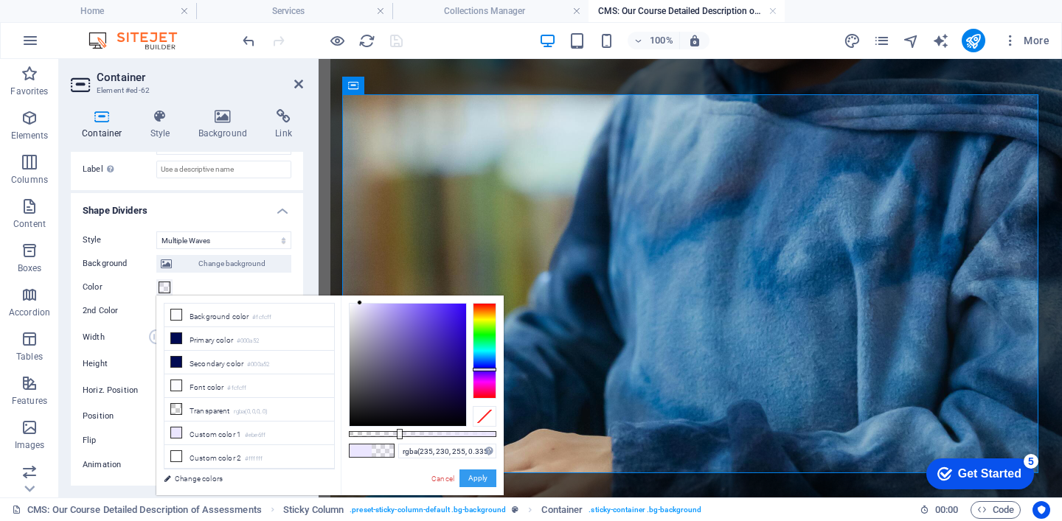
click at [476, 480] on button "Apply" at bounding box center [477, 479] width 37 height 18
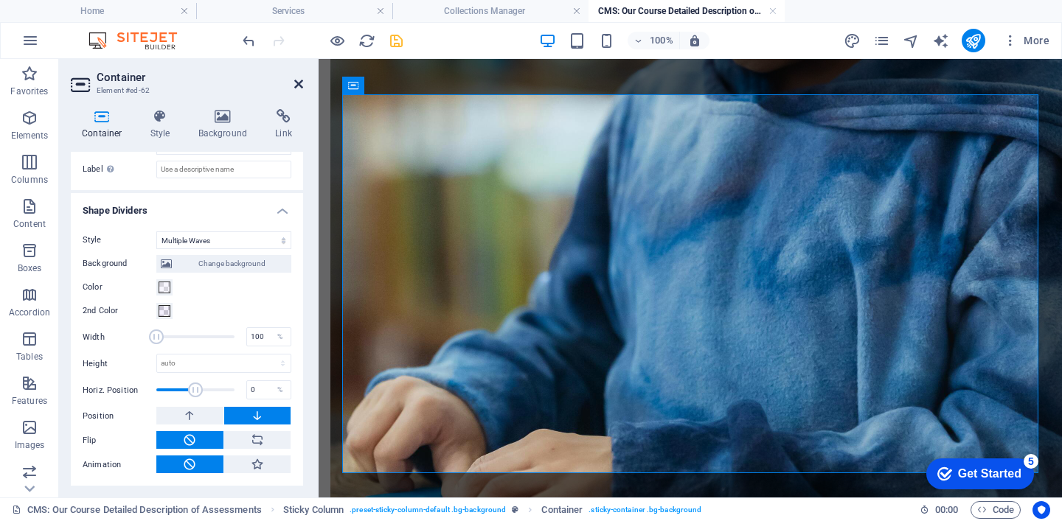
click at [302, 81] on icon at bounding box center [298, 84] width 9 height 12
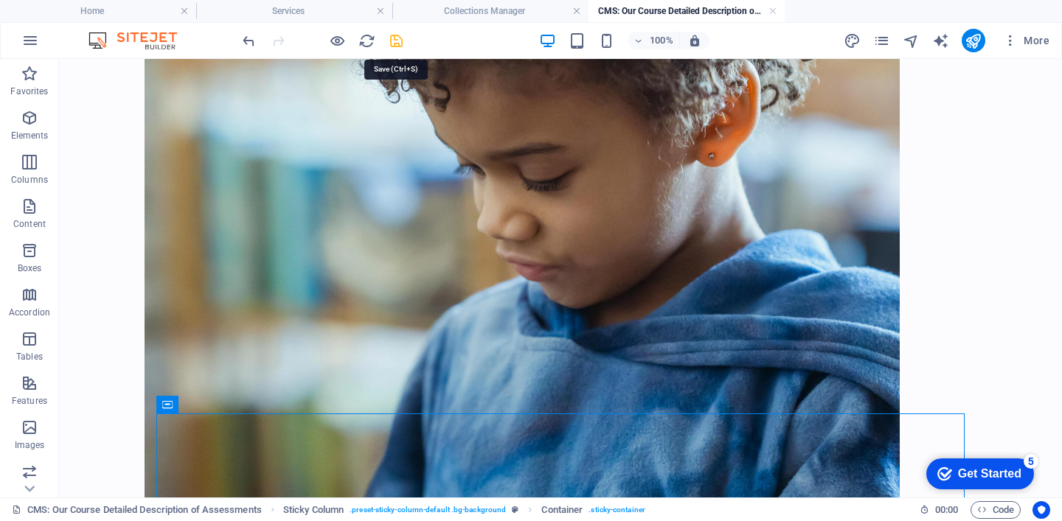
click at [402, 41] on icon "save" at bounding box center [396, 40] width 17 height 17
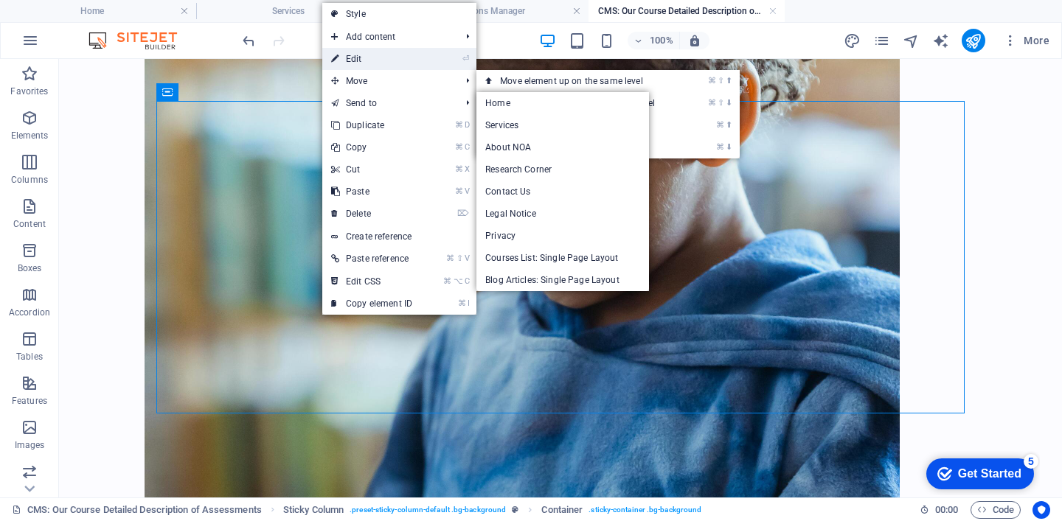
click at [395, 50] on link "⏎ Edit" at bounding box center [371, 59] width 99 height 22
select select "multiple-waves"
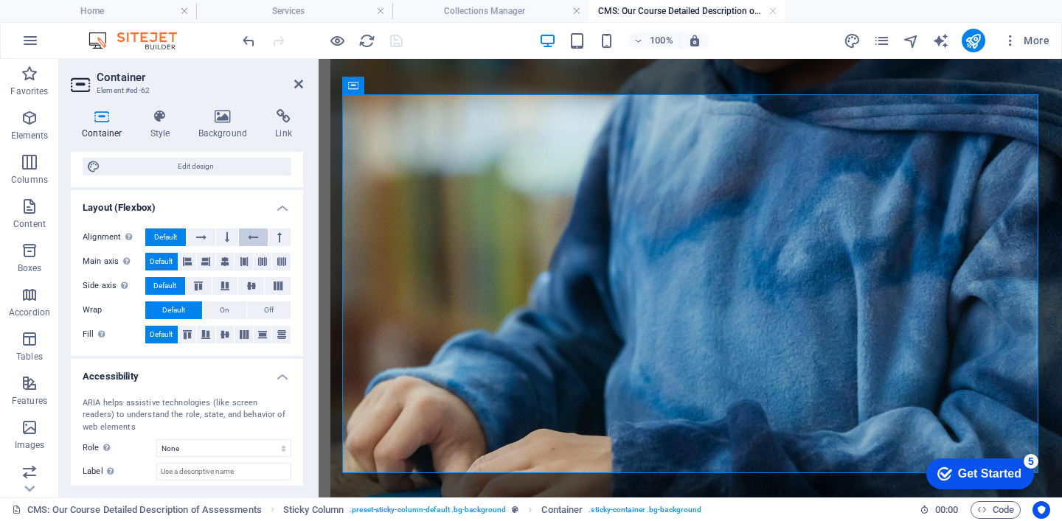
scroll to position [487, 0]
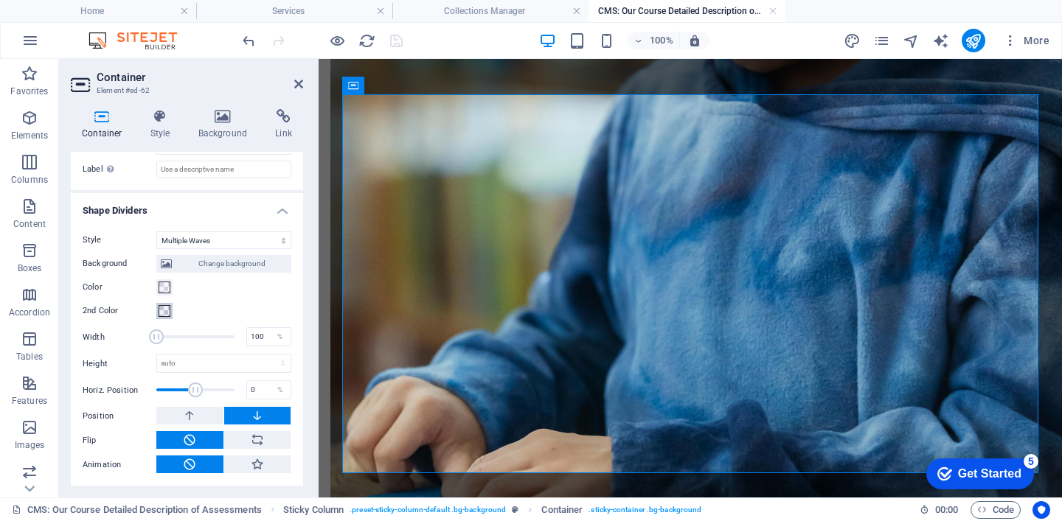
click at [166, 312] on span at bounding box center [165, 311] width 12 height 12
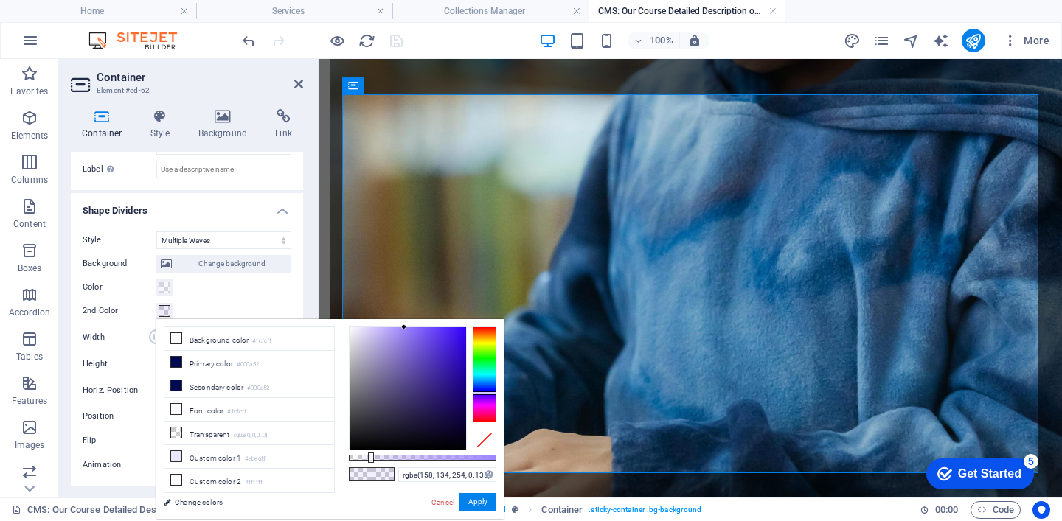
click at [368, 457] on div at bounding box center [371, 458] width 6 height 10
type input "rgba(158, 134, 254, 0.13)"
click at [476, 500] on button "Apply" at bounding box center [477, 502] width 37 height 18
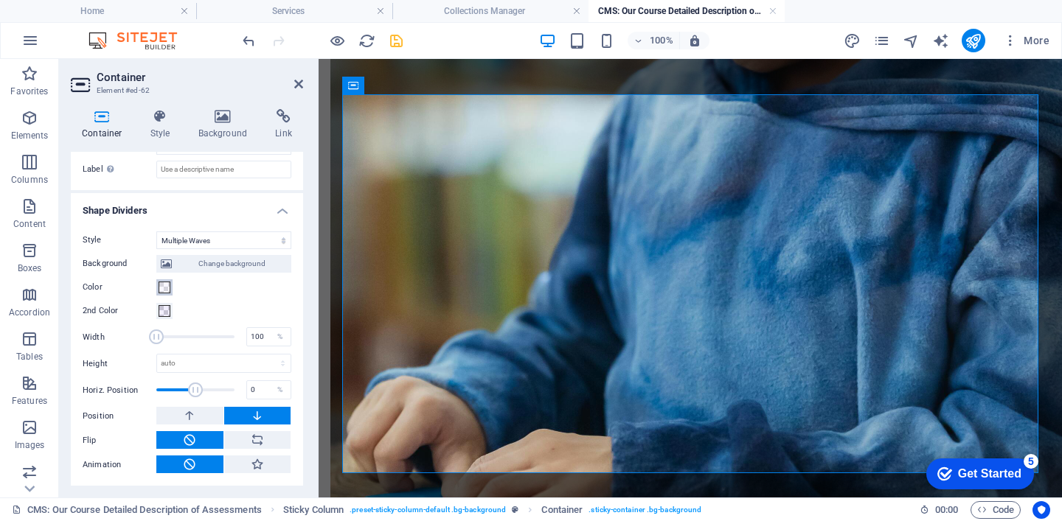
click at [164, 285] on span at bounding box center [165, 288] width 12 height 12
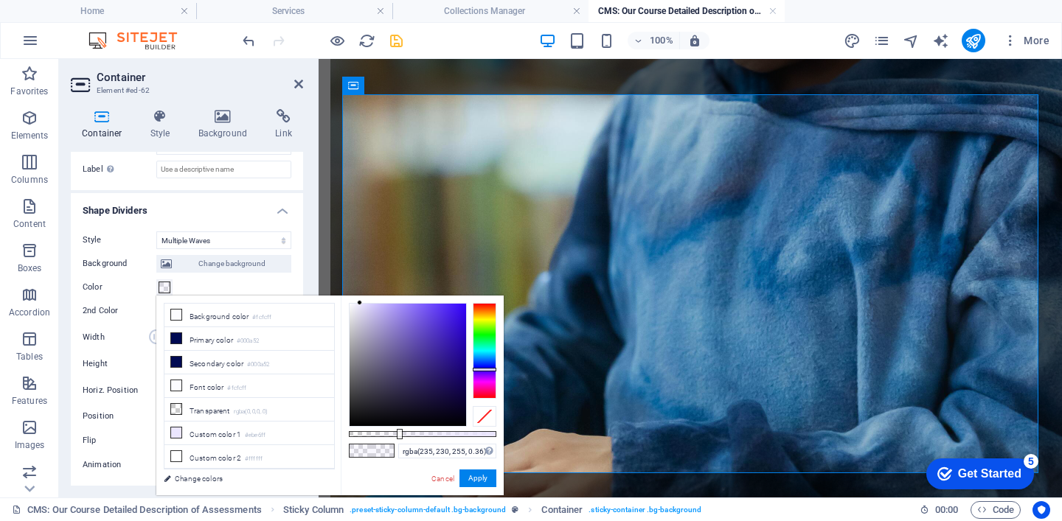
click at [402, 437] on div at bounding box center [400, 434] width 6 height 10
type input "rgba(235, 230, 255, 0)"
drag, startPoint x: 402, startPoint y: 437, endPoint x: 348, endPoint y: 422, distance: 56.0
click at [348, 422] on div "rgba(235, 230, 255, 0) Supported formats #0852ed rgb(8, 82, 237) rgba(8, 82, 23…" at bounding box center [422, 503] width 163 height 414
click at [477, 480] on button "Apply" at bounding box center [477, 479] width 37 height 18
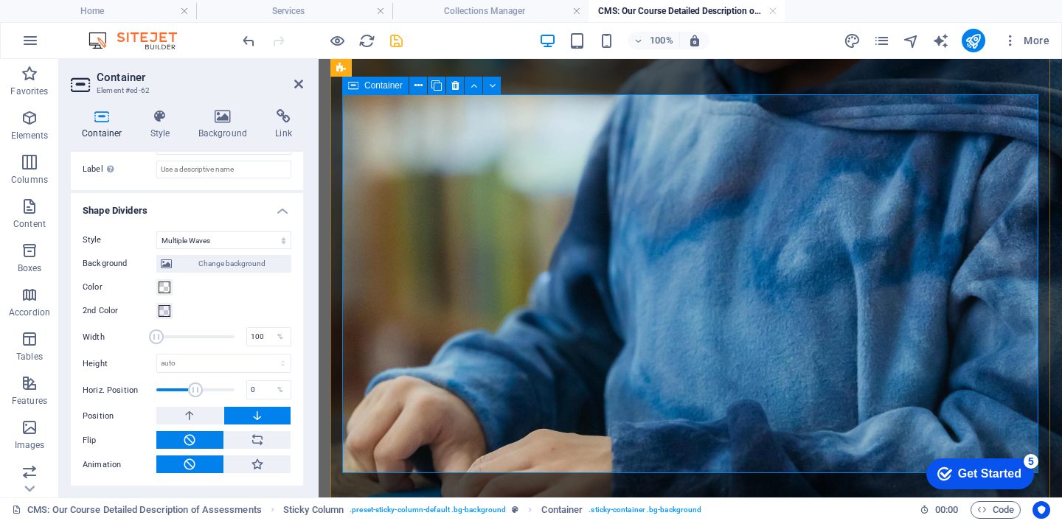
click at [390, 37] on icon "save" at bounding box center [396, 40] width 17 height 17
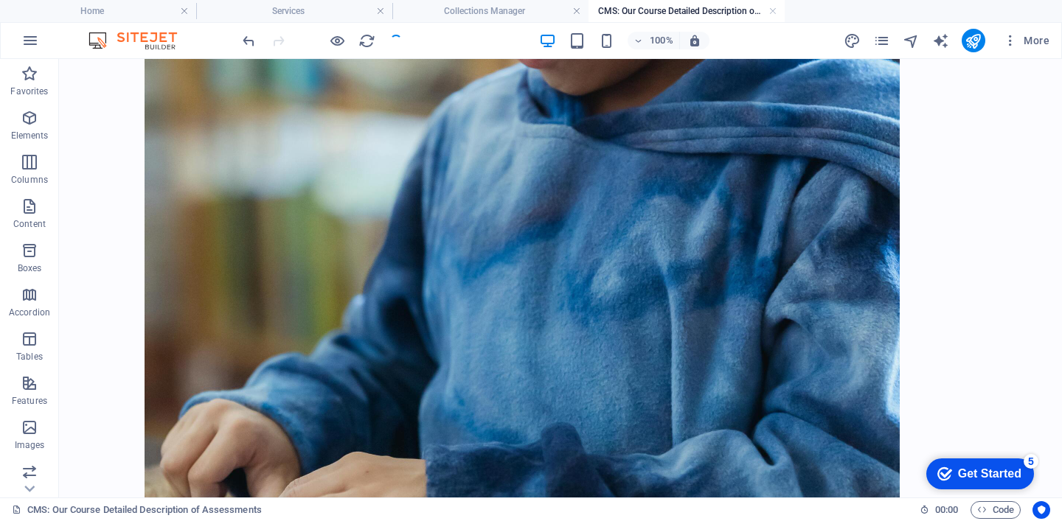
scroll to position [2838, 0]
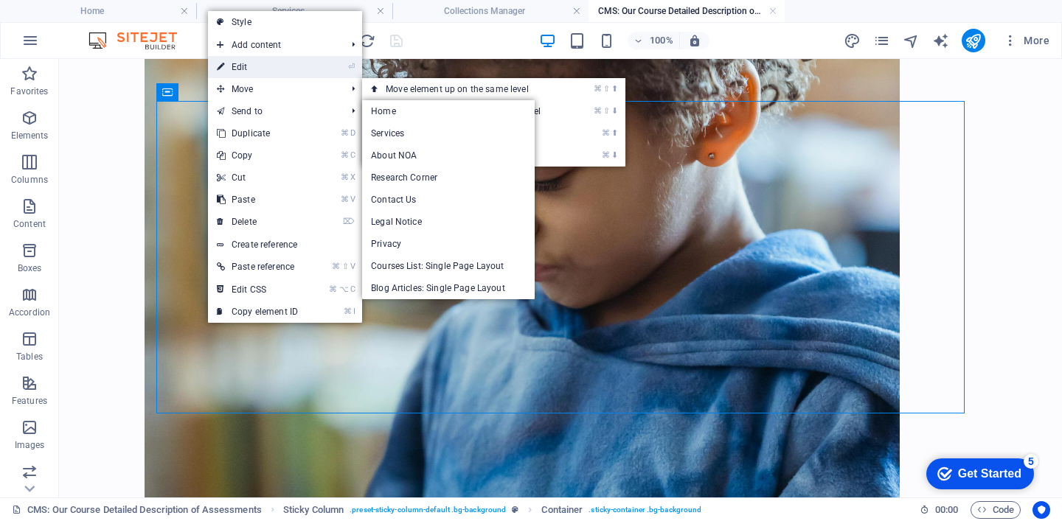
click at [261, 69] on link "⏎ Edit" at bounding box center [257, 67] width 99 height 22
select select "multiple-waves"
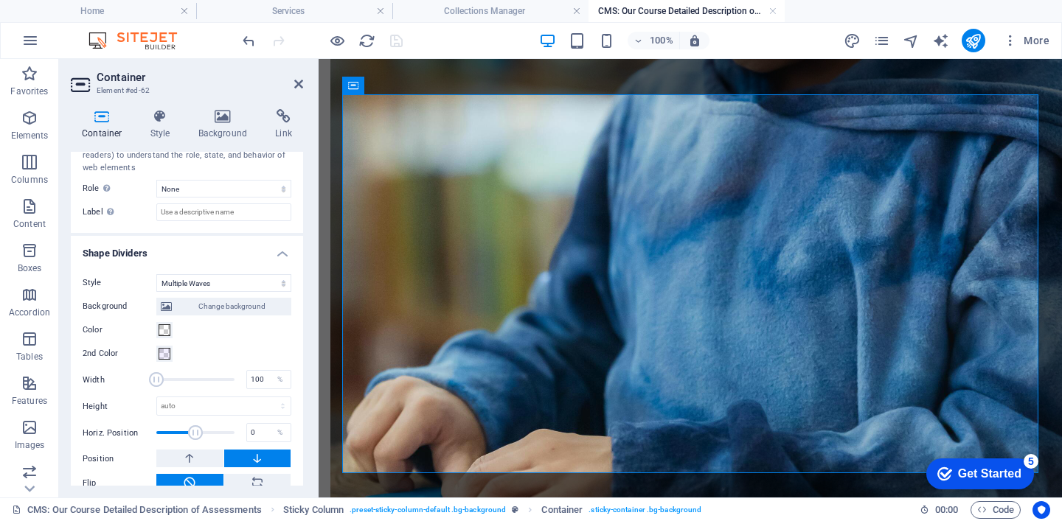
scroll to position [450, 0]
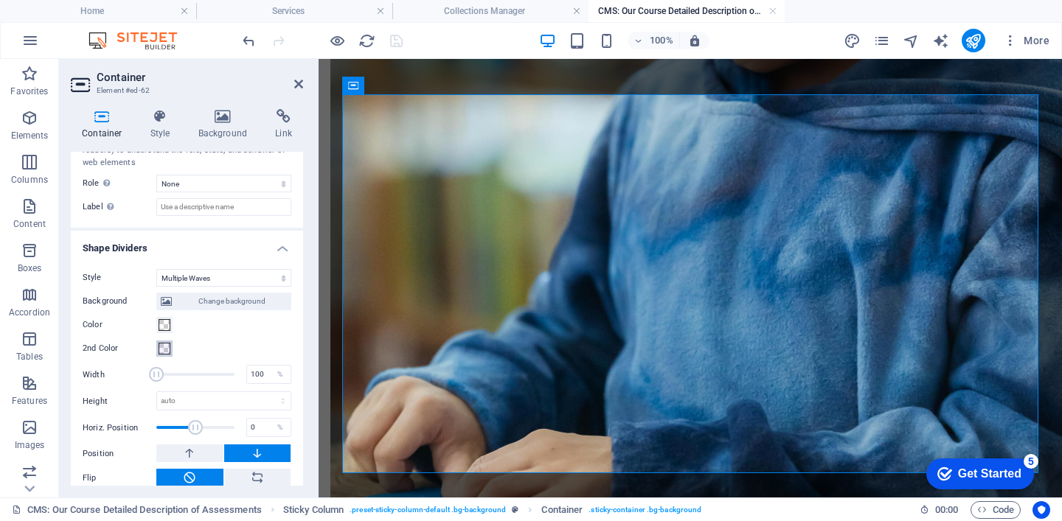
click at [169, 346] on span at bounding box center [165, 349] width 12 height 12
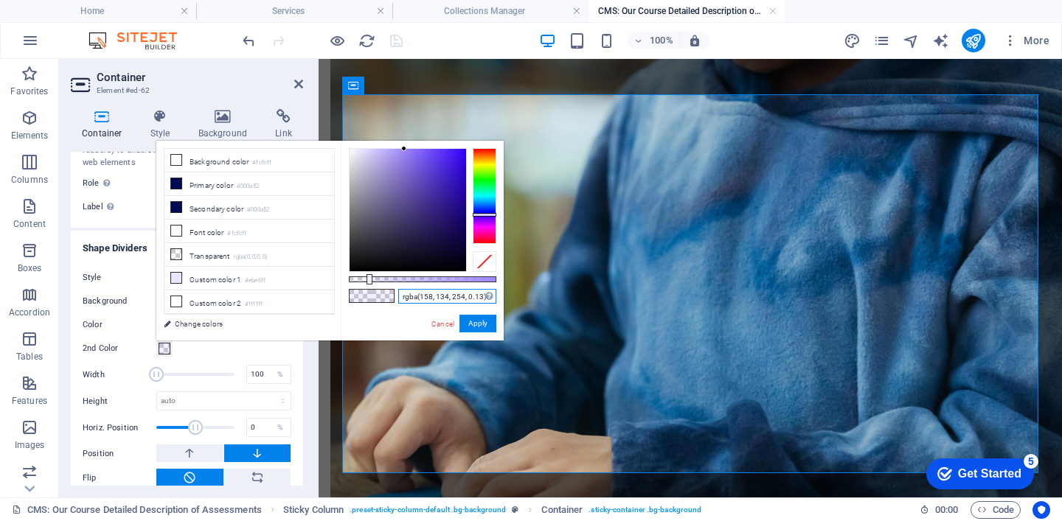
click at [434, 298] on input "rgba(158, 134, 254, 0.13)" at bounding box center [447, 296] width 98 height 15
paste input "235, 230, 255, 0.335"
type input "rgba(235, 230, 255, 0.335)"
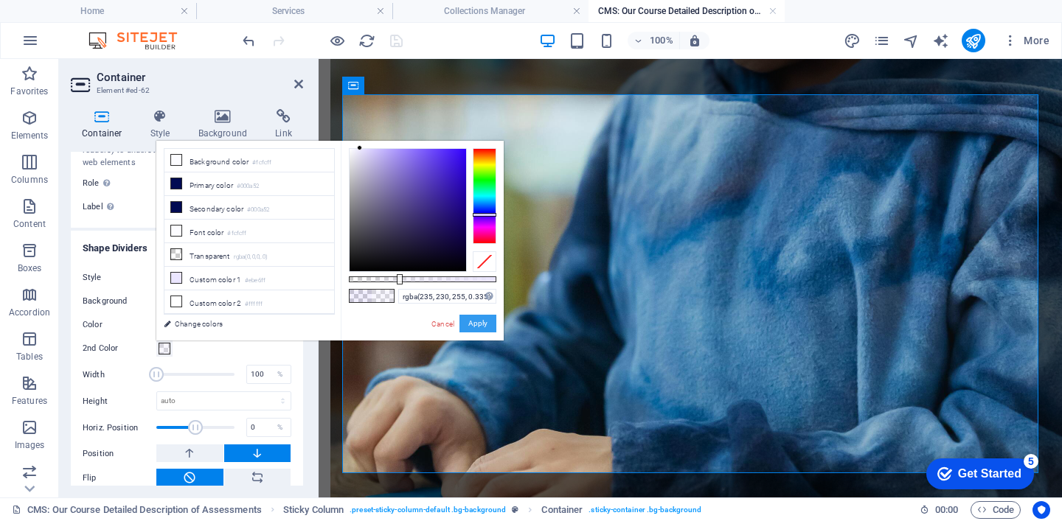
click at [476, 325] on button "Apply" at bounding box center [477, 324] width 37 height 18
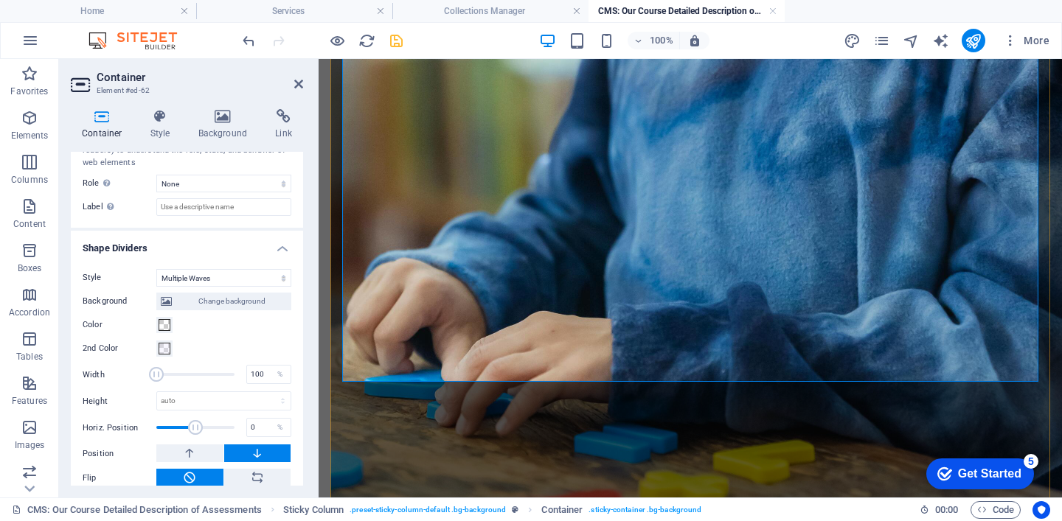
scroll to position [3173, 0]
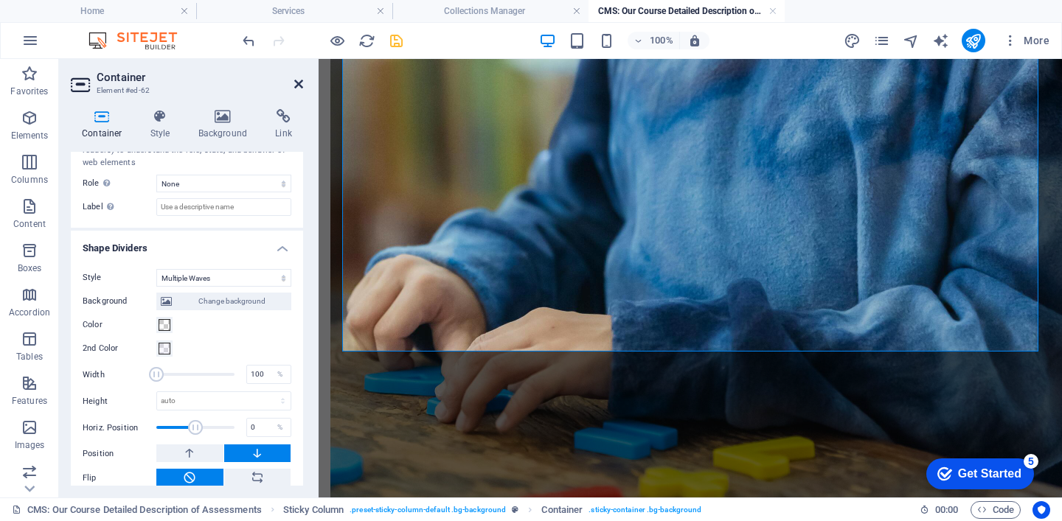
click at [299, 81] on icon at bounding box center [298, 84] width 9 height 12
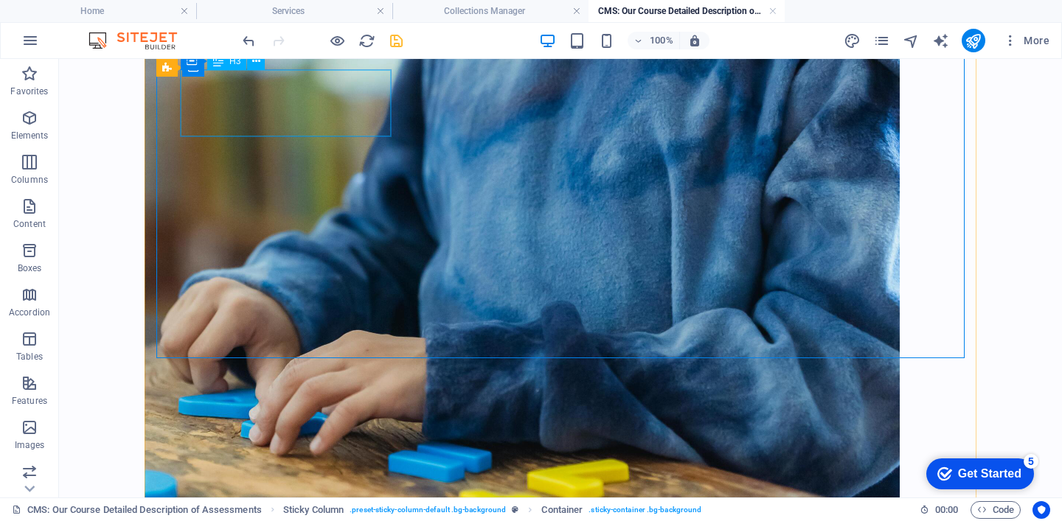
scroll to position [2893, 0]
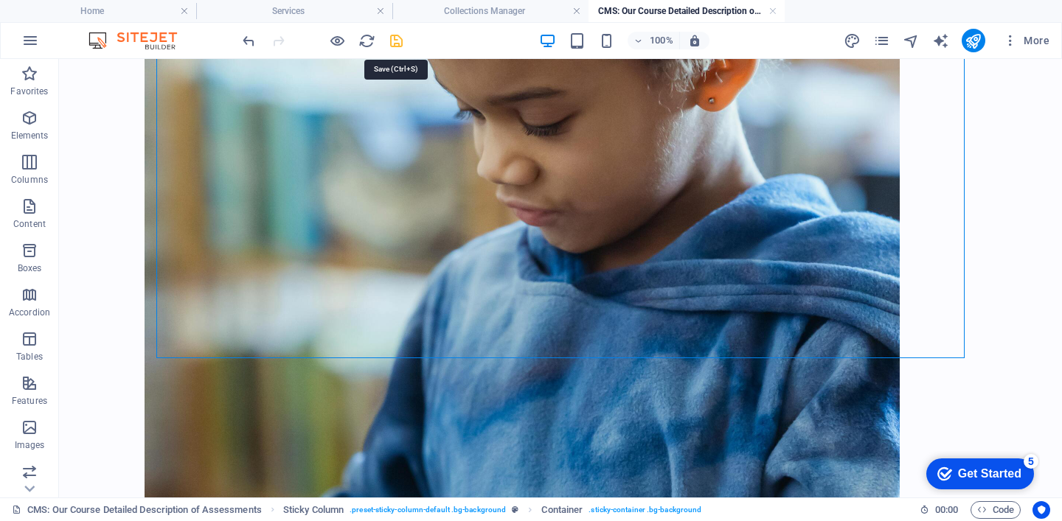
click at [399, 41] on icon "save" at bounding box center [396, 40] width 17 height 17
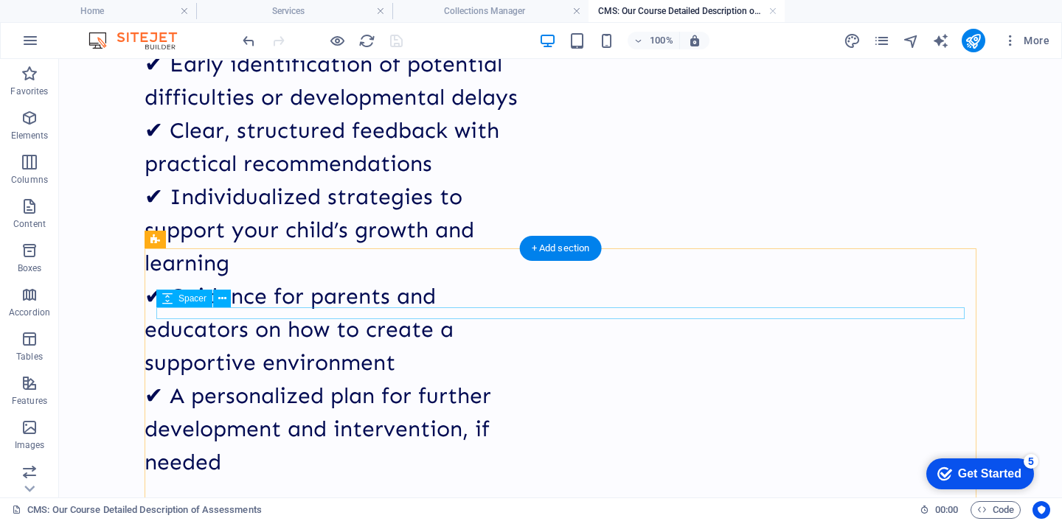
scroll to position [3839, 0]
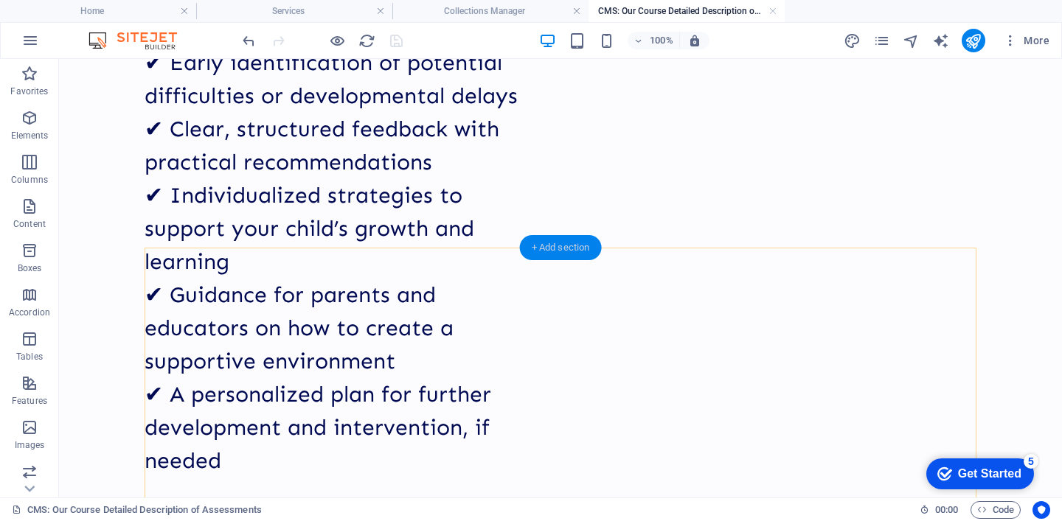
click at [547, 253] on div "+ Add section" at bounding box center [561, 247] width 82 height 25
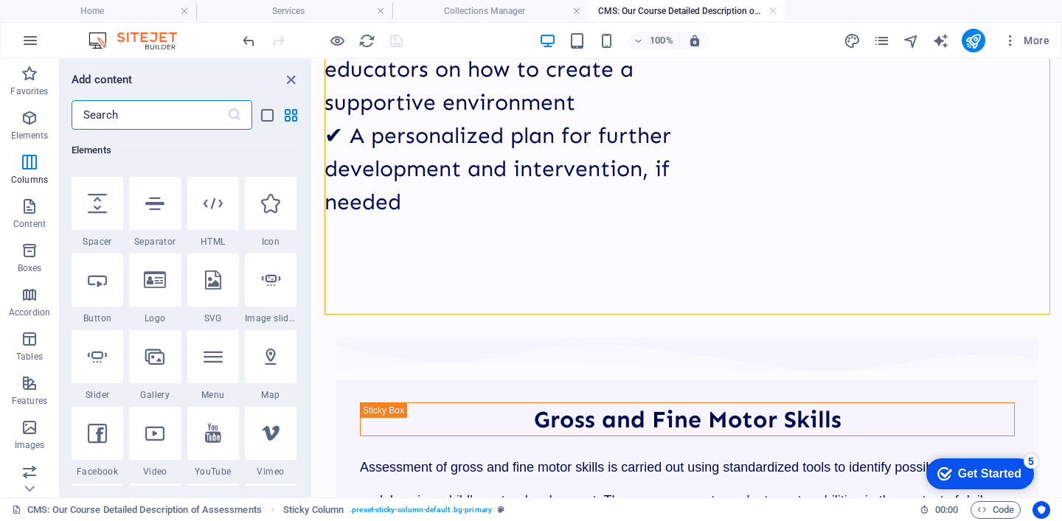
scroll to position [0, 0]
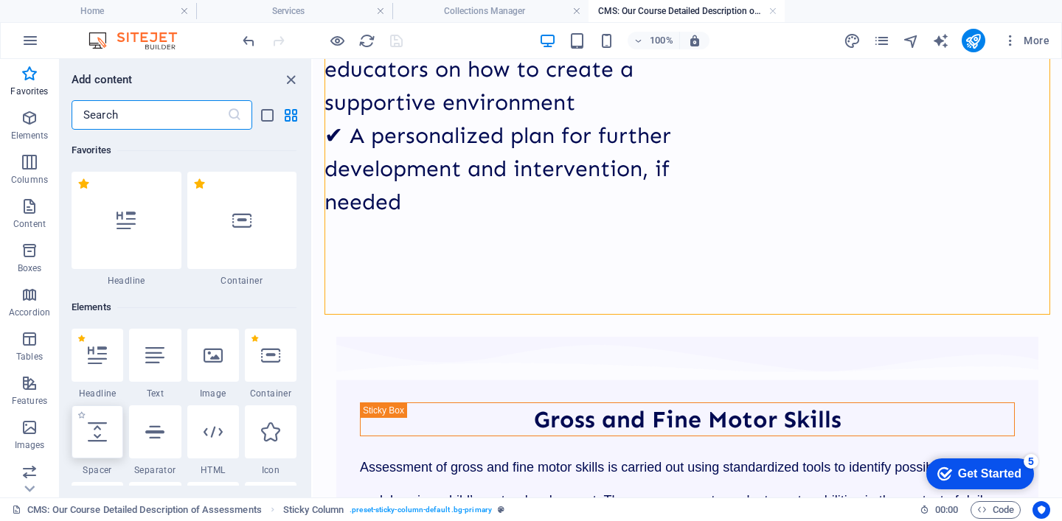
click at [112, 438] on div at bounding box center [98, 432] width 52 height 53
select select "px"
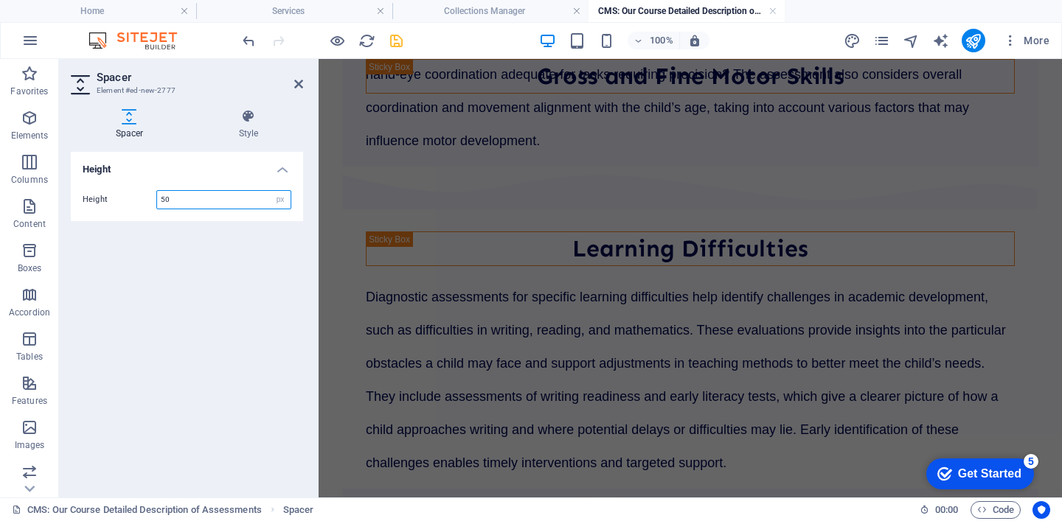
scroll to position [4199, 0]
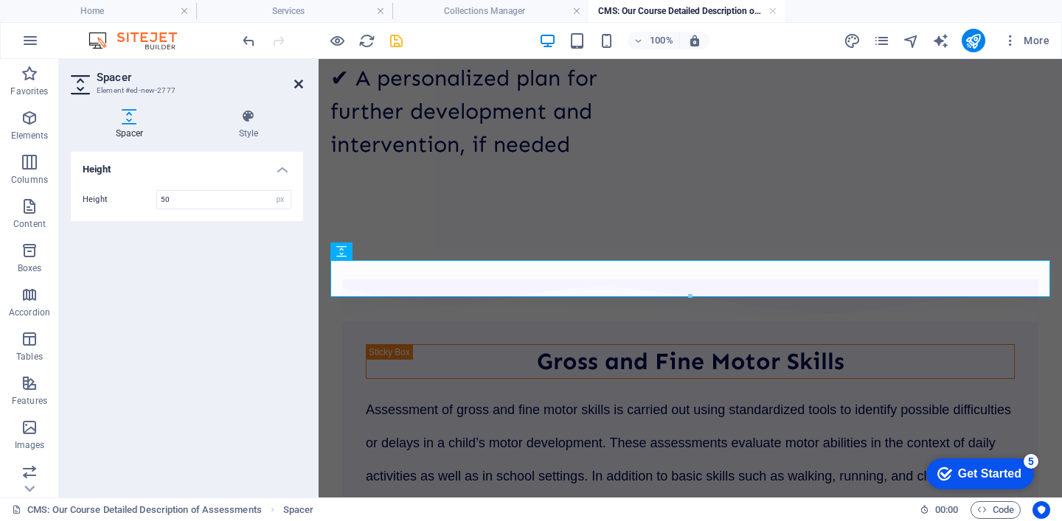
click at [296, 86] on icon at bounding box center [298, 84] width 9 height 12
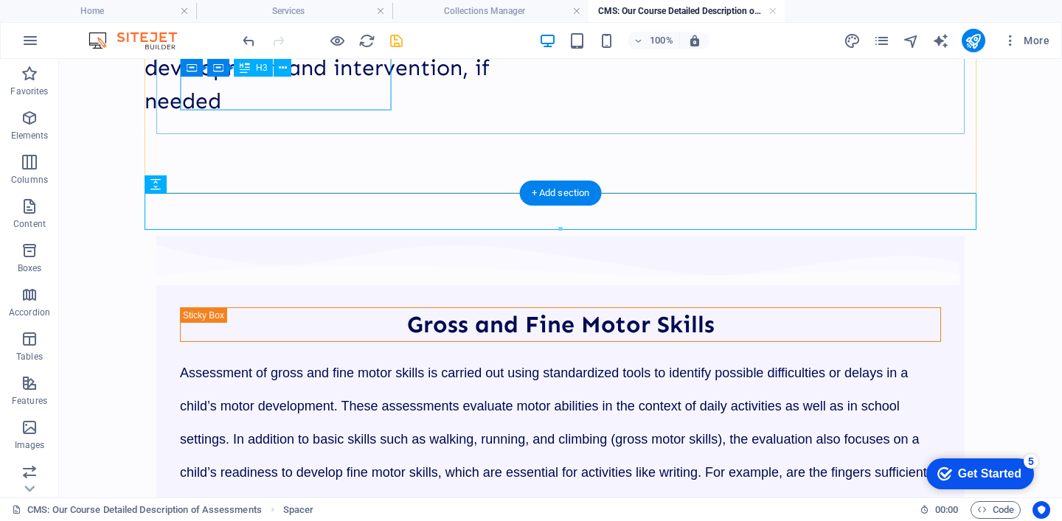
scroll to position [3894, 0]
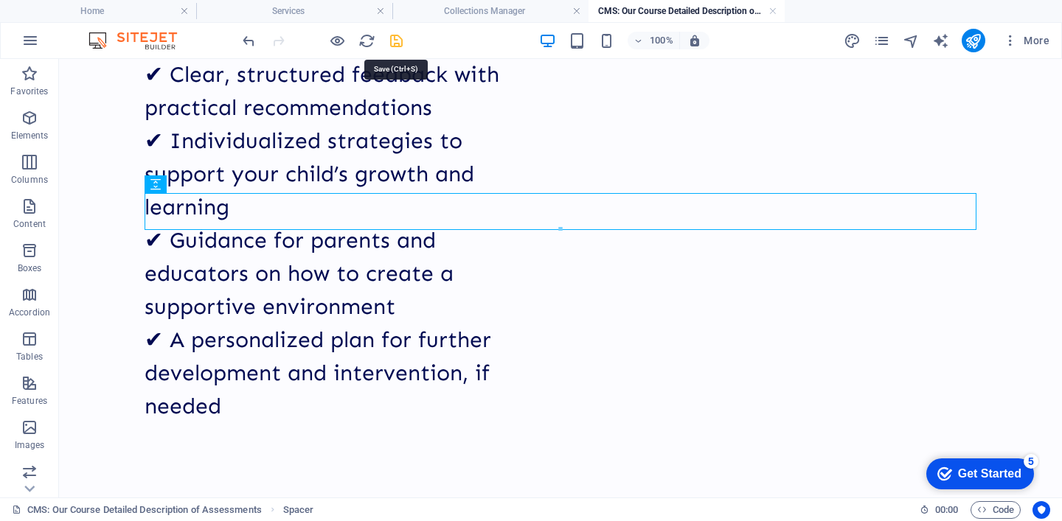
click at [396, 37] on icon "save" at bounding box center [396, 40] width 17 height 17
